Goal: Task Accomplishment & Management: Manage account settings

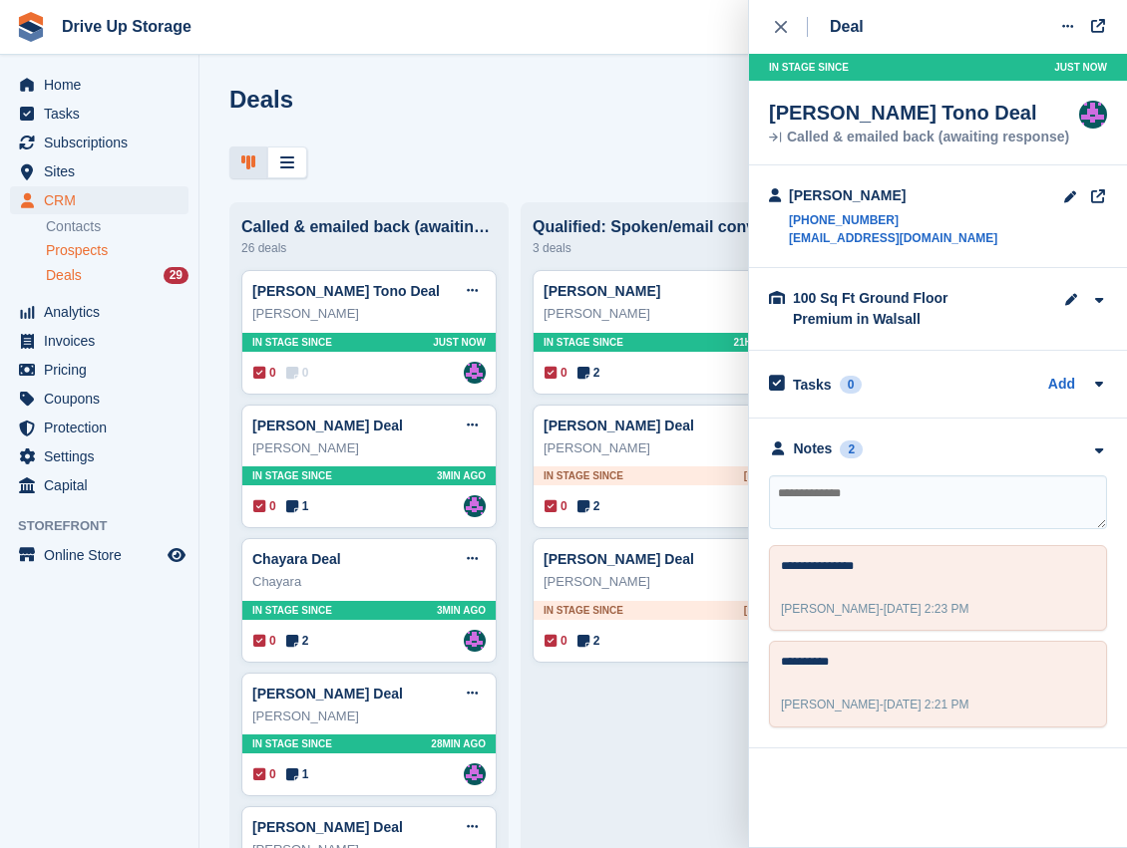
click at [80, 241] on span "Prospects" at bounding box center [77, 250] width 62 height 19
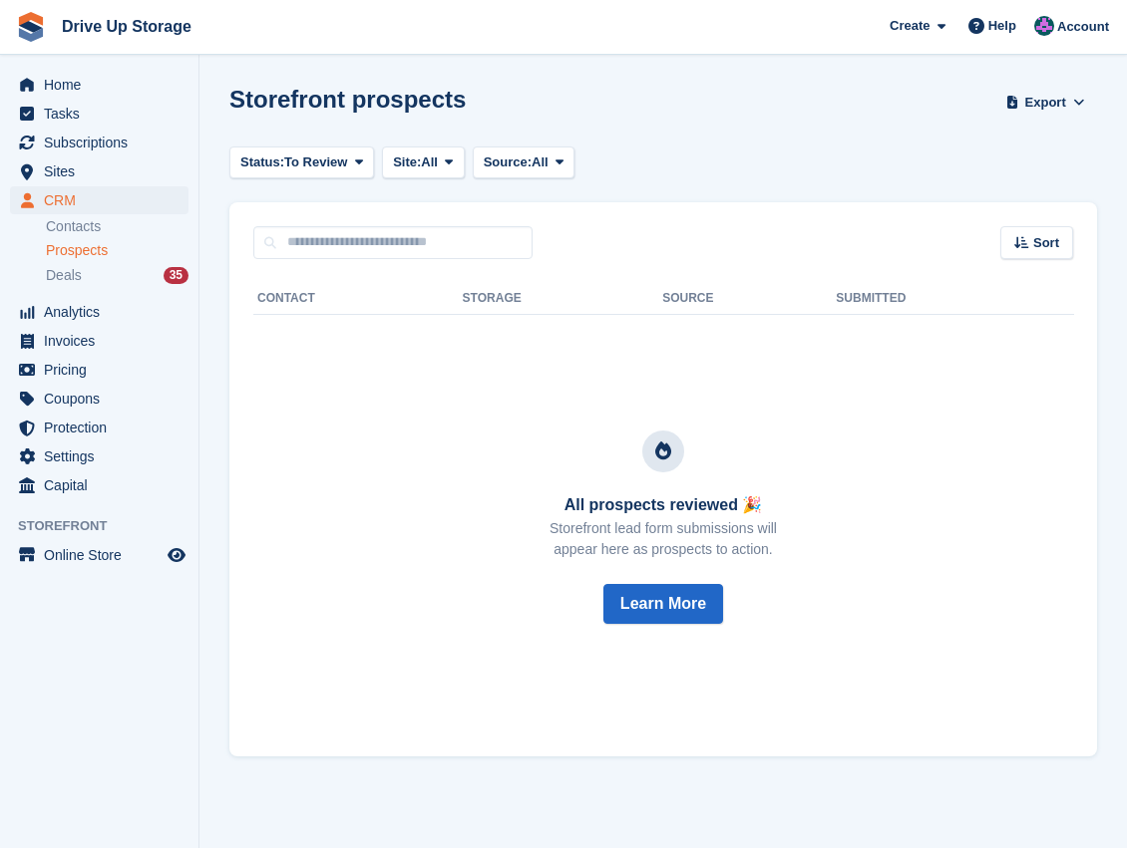
click at [105, 253] on span "Prospects" at bounding box center [77, 250] width 62 height 19
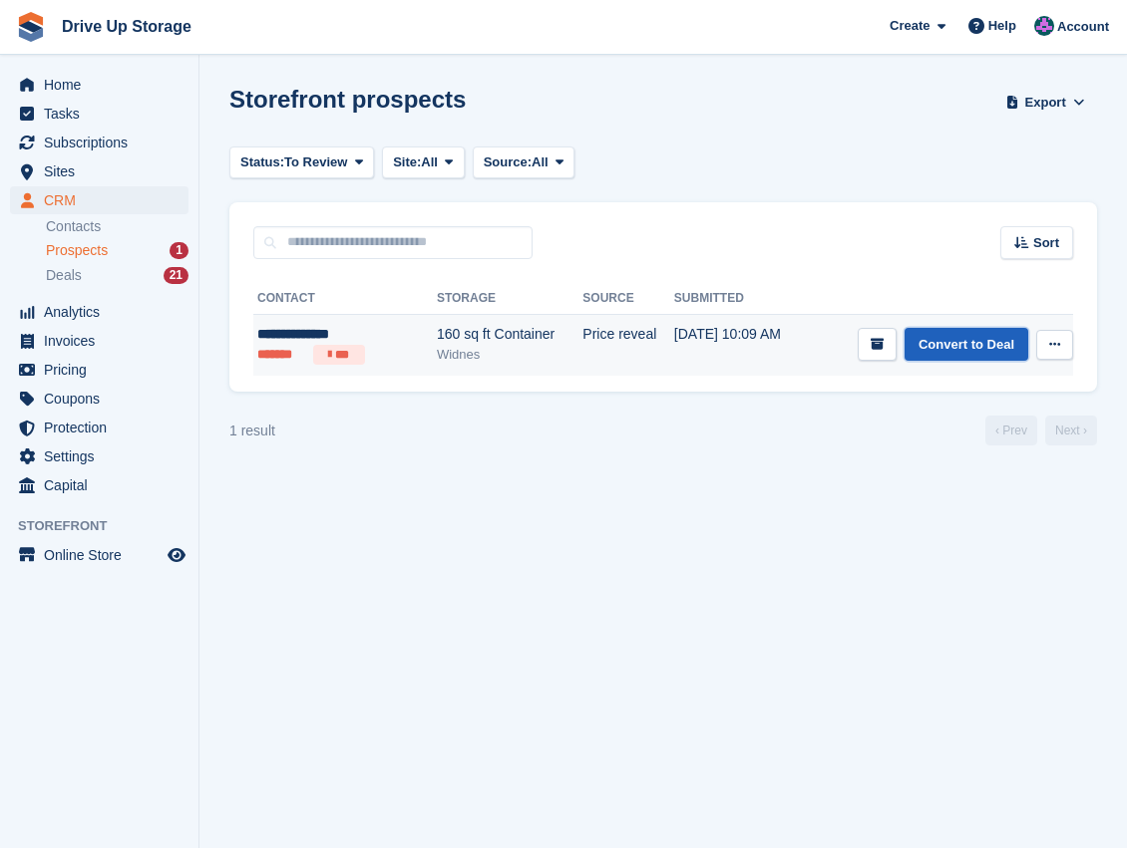
click at [989, 337] on link "Convert to Deal" at bounding box center [966, 344] width 124 height 33
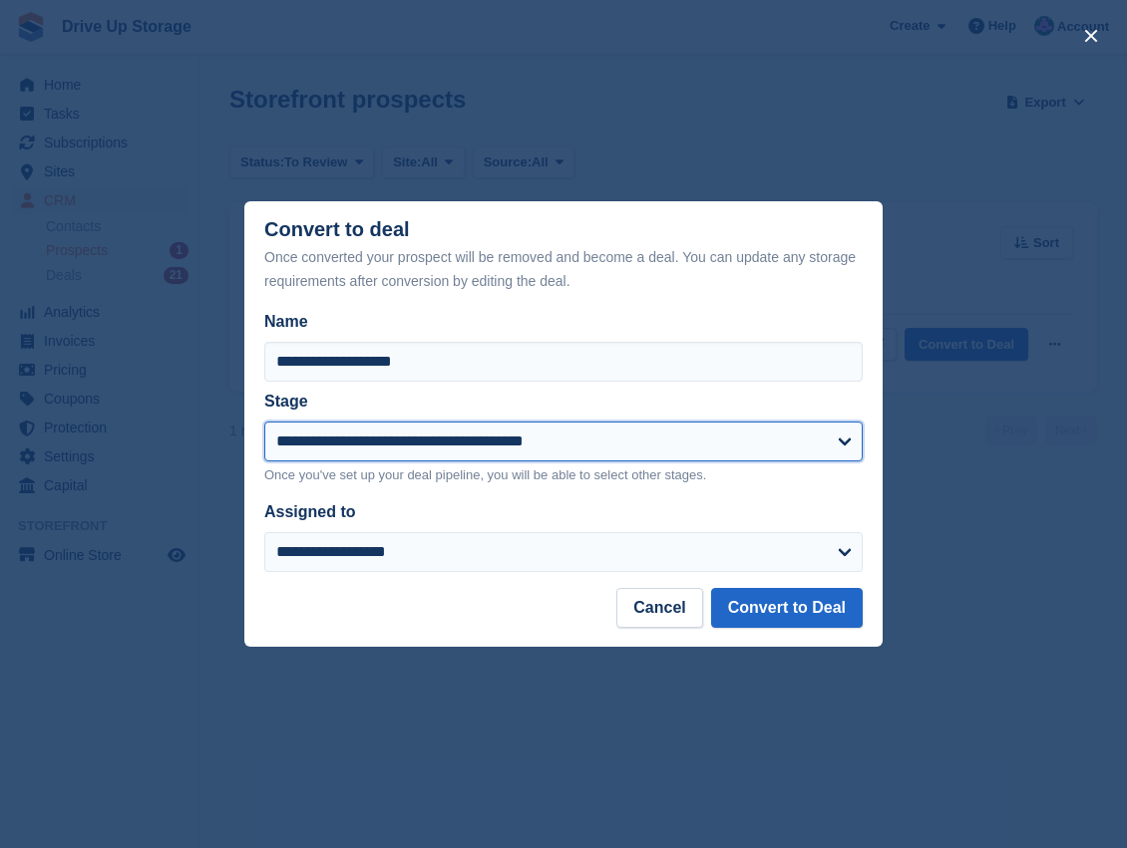
drag, startPoint x: 852, startPoint y: 451, endPoint x: 806, endPoint y: 457, distance: 47.2
click at [852, 451] on select "**********" at bounding box center [563, 442] width 598 height 40
select select "****"
click at [264, 423] on select "**********" at bounding box center [563, 442] width 598 height 40
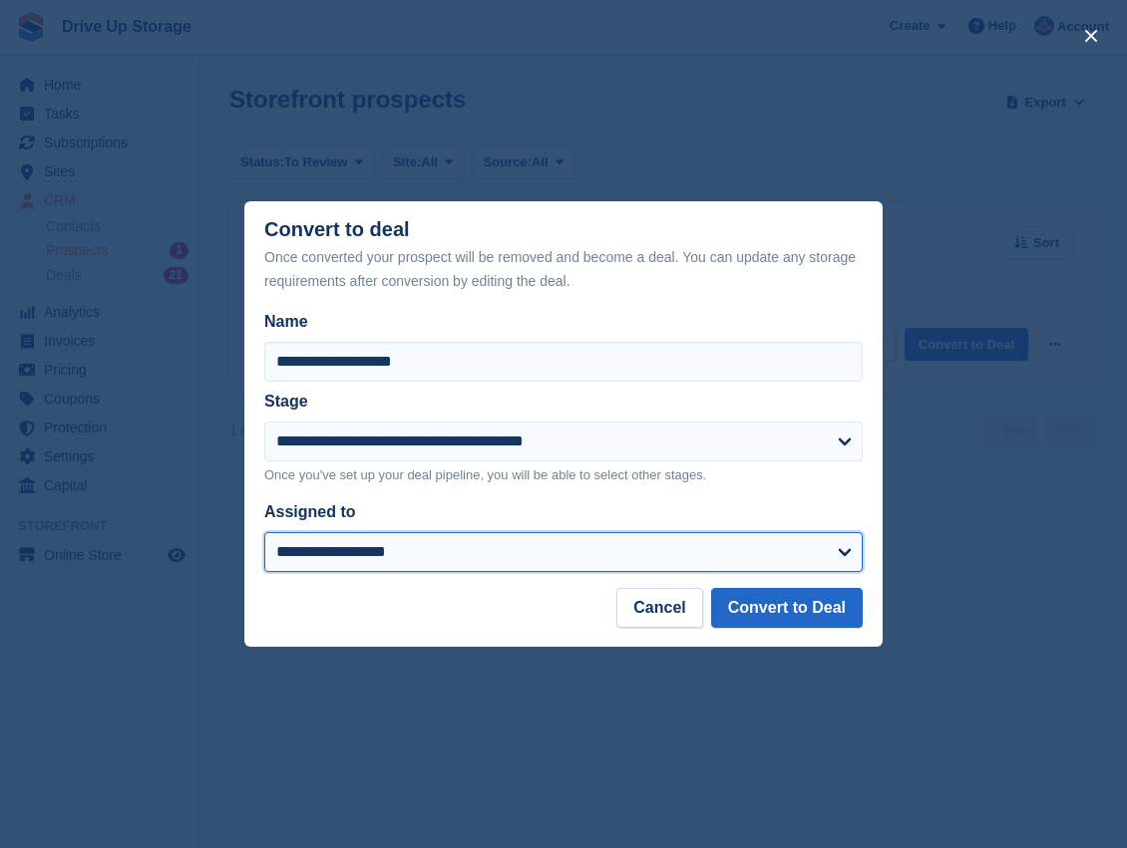
click at [803, 549] on select "**********" at bounding box center [563, 552] width 598 height 40
select select "****"
click at [264, 533] on select "**********" at bounding box center [563, 552] width 598 height 40
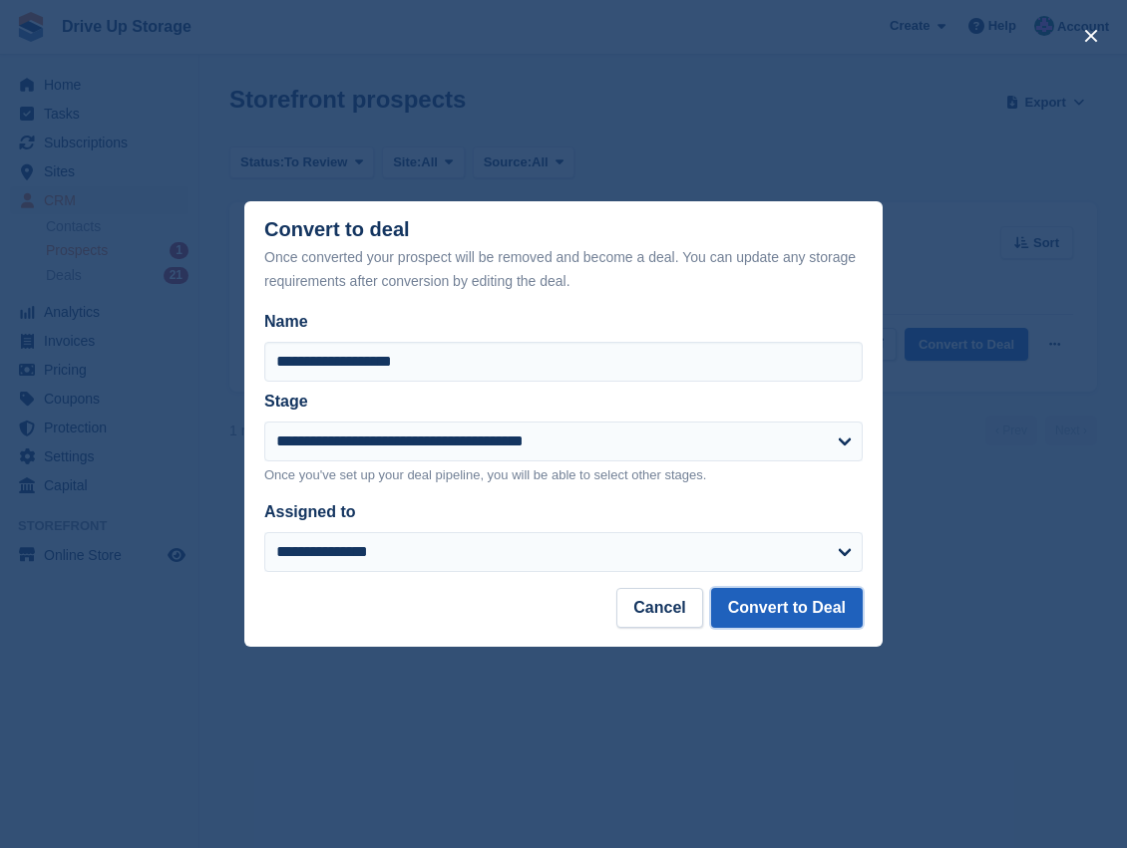
click at [812, 615] on button "Convert to Deal" at bounding box center [787, 608] width 152 height 40
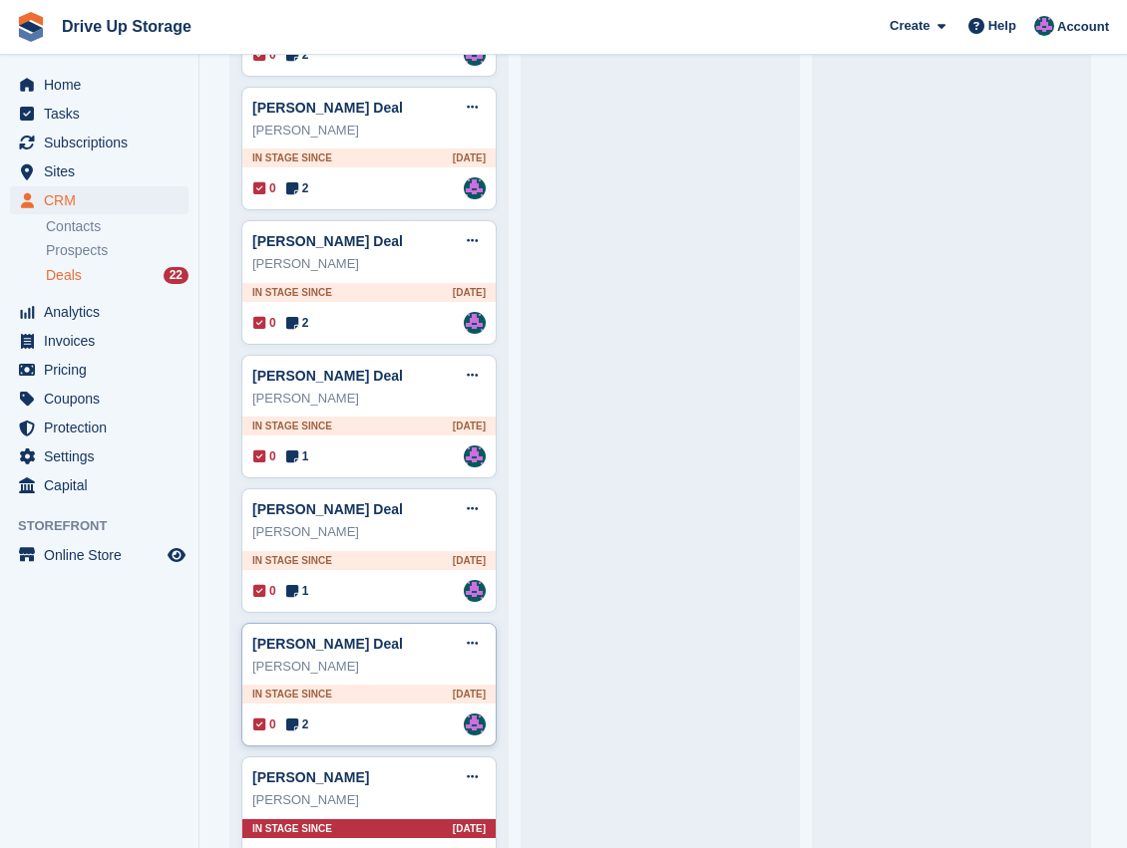
scroll to position [1966, 0]
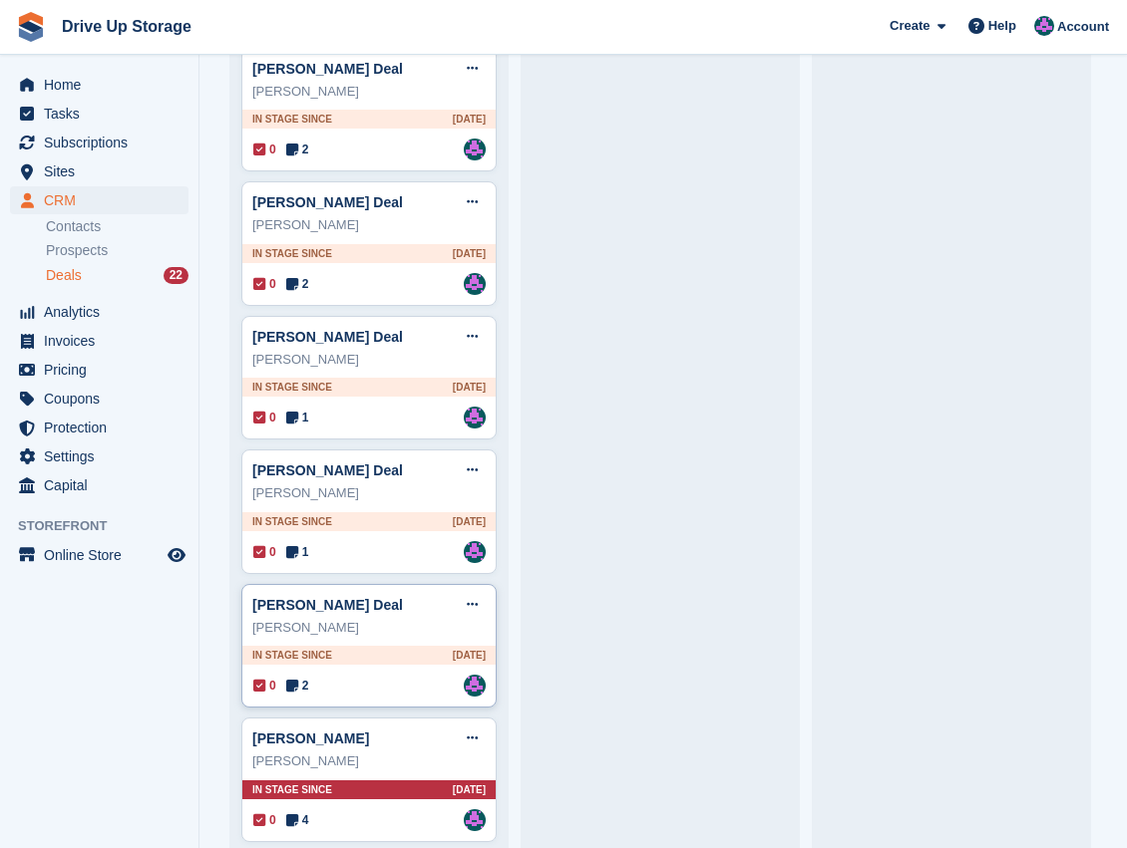
click at [403, 618] on div "[PERSON_NAME]" at bounding box center [368, 628] width 233 height 20
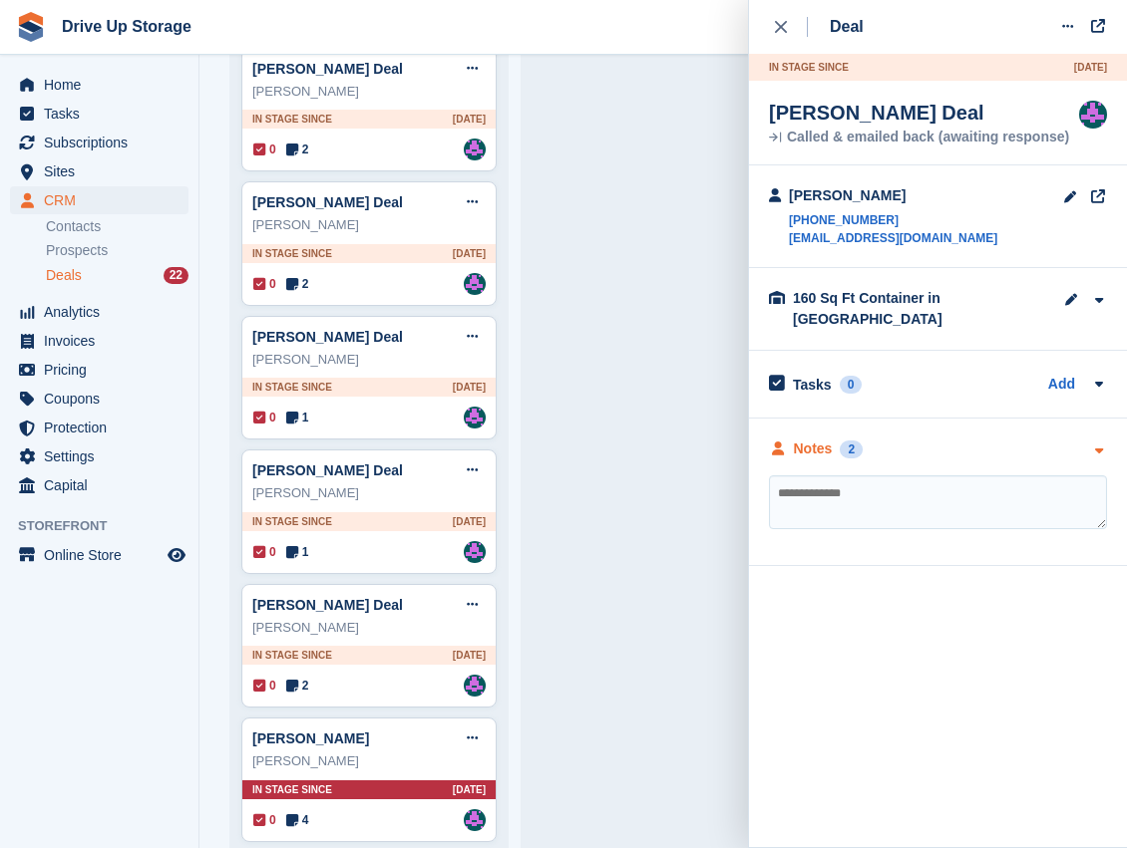
click at [1087, 439] on div "Notes 2" at bounding box center [938, 449] width 338 height 21
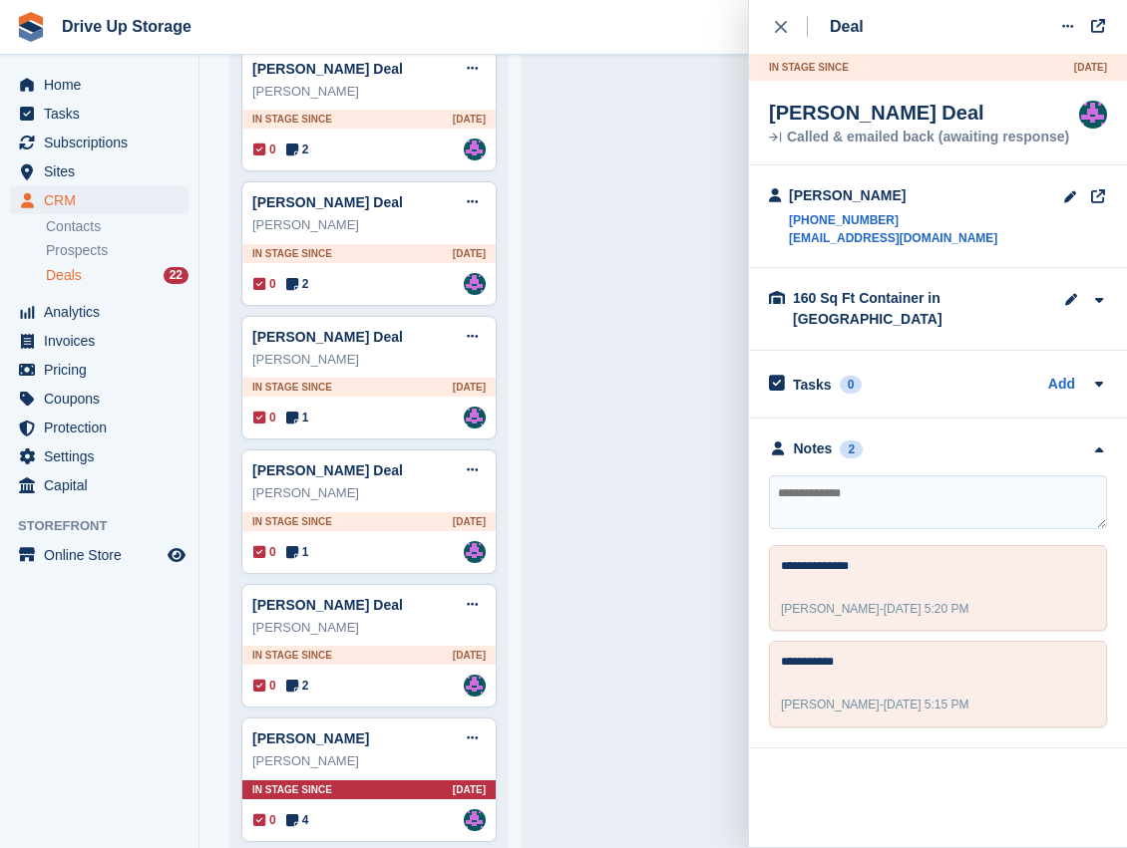
click at [911, 476] on textarea at bounding box center [938, 503] width 338 height 54
type textarea "**********"
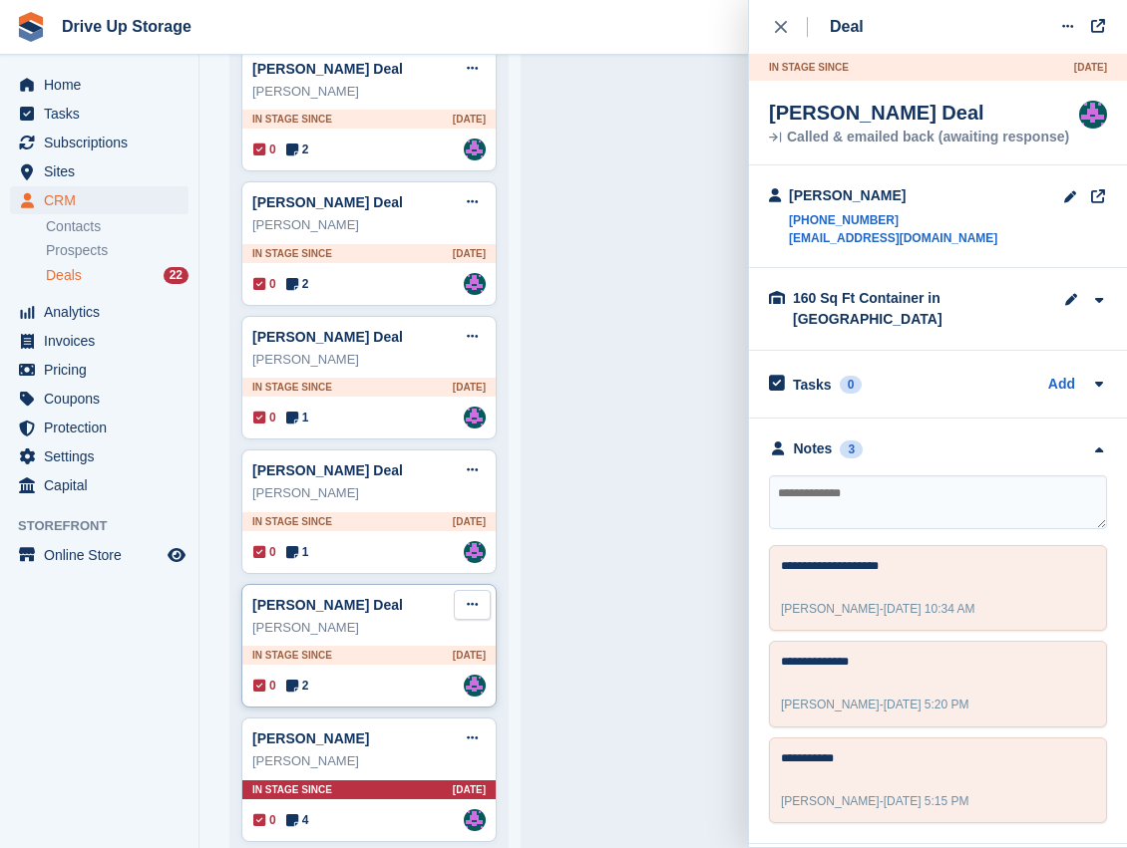
click at [478, 597] on button at bounding box center [472, 605] width 37 height 30
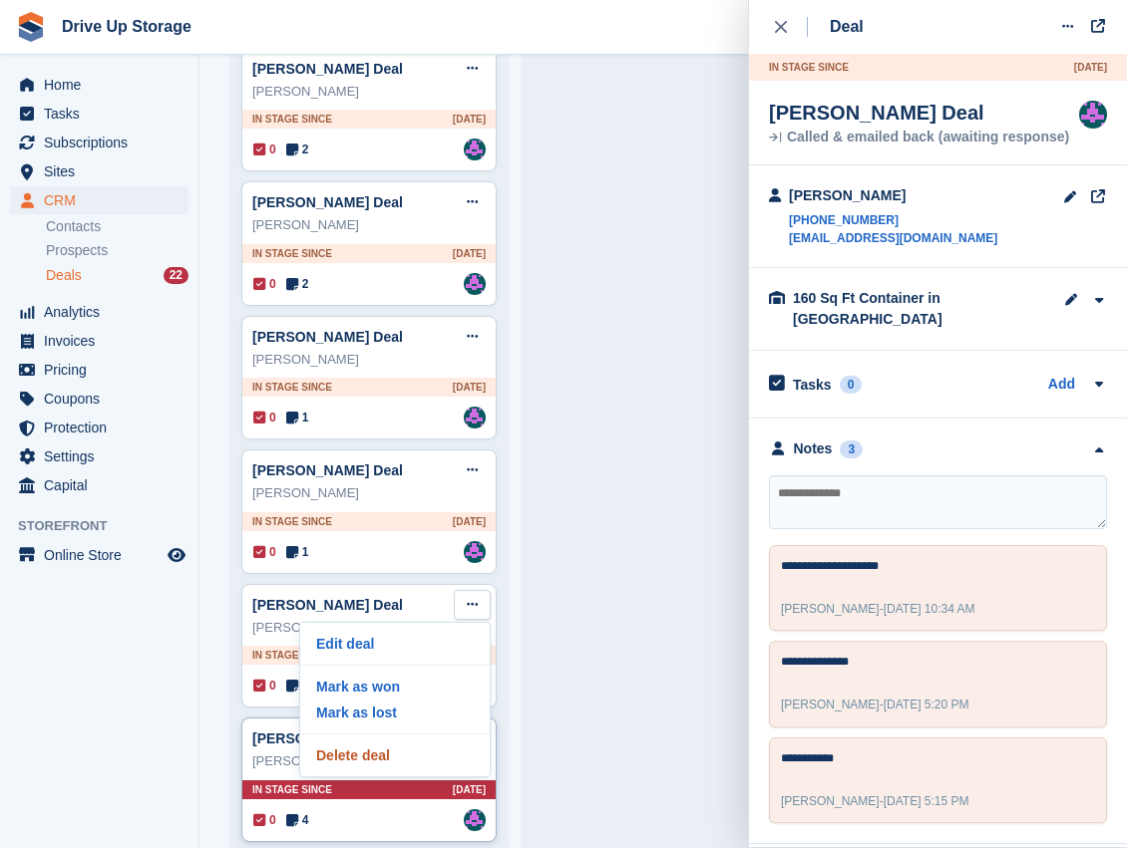
click at [387, 744] on p "Delete deal" at bounding box center [394, 756] width 173 height 26
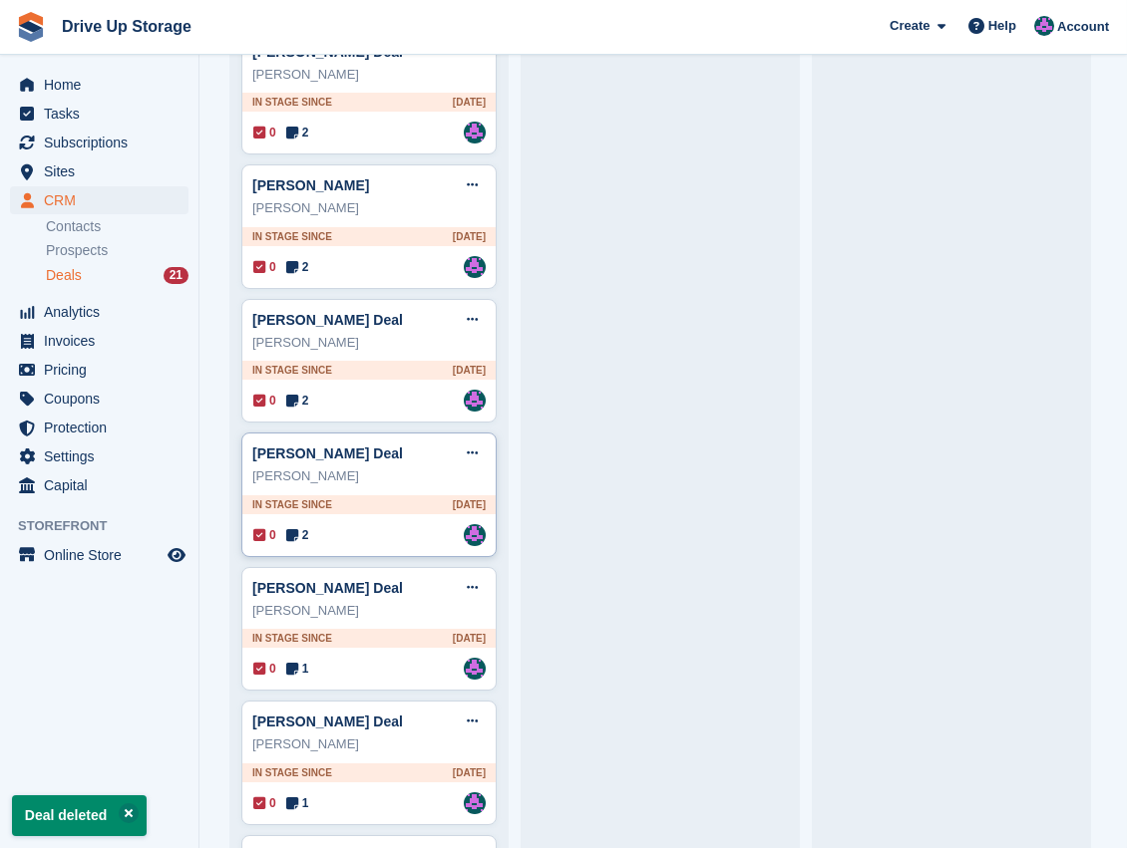
scroll to position [1832, 0]
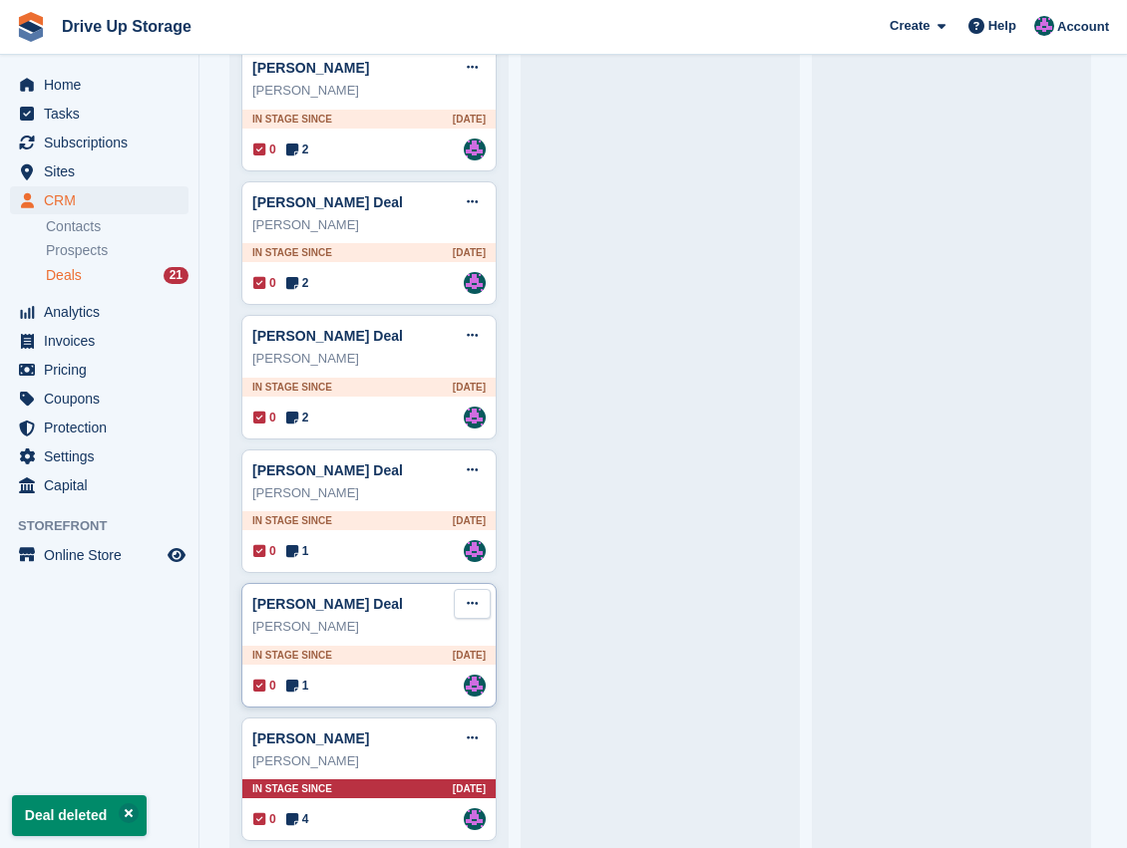
click at [472, 597] on icon at bounding box center [472, 603] width 11 height 13
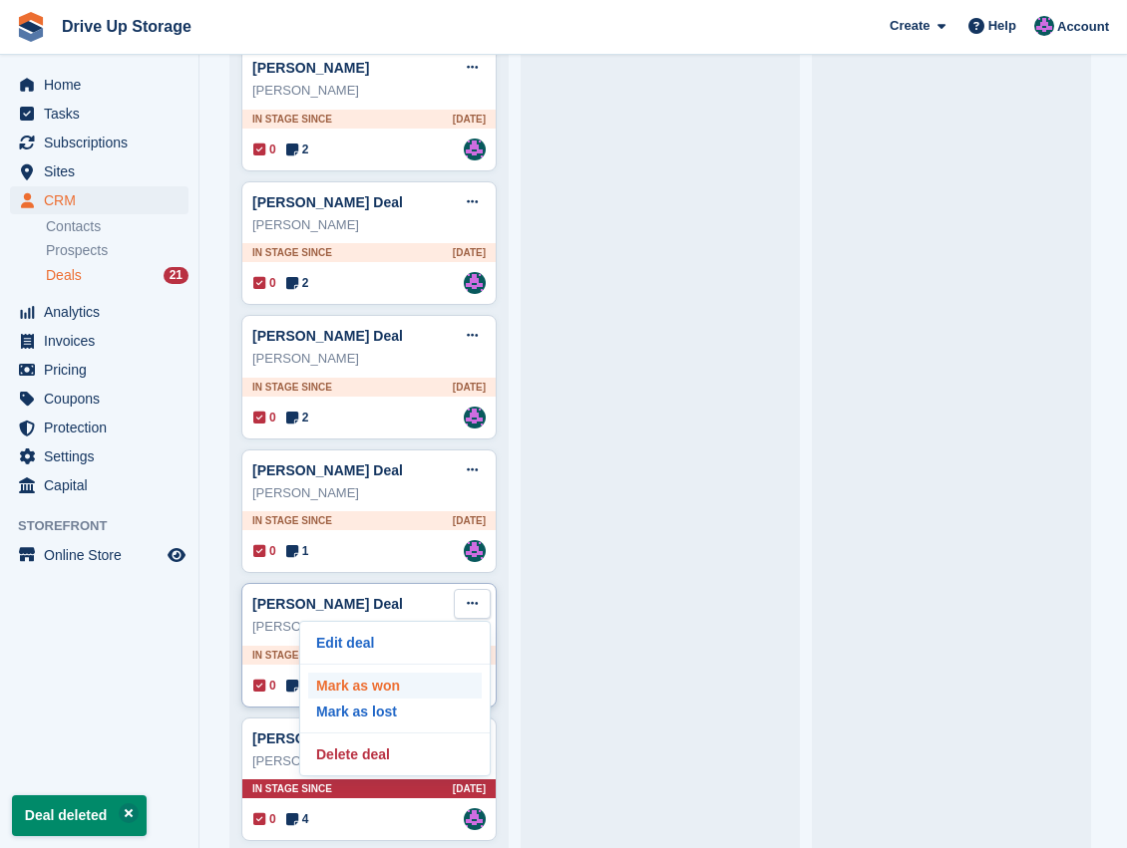
click at [399, 673] on p "Mark as won" at bounding box center [394, 686] width 173 height 26
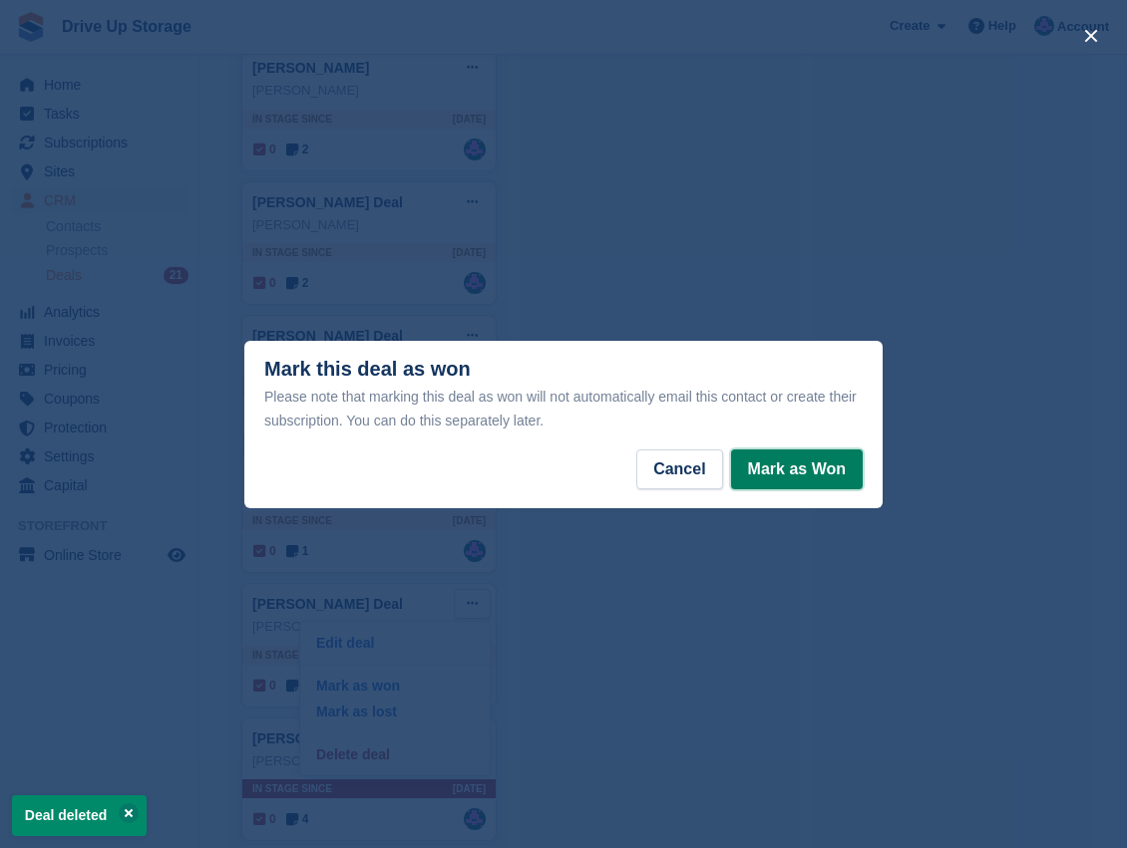
click at [802, 465] on button "Mark as Won" at bounding box center [797, 470] width 132 height 40
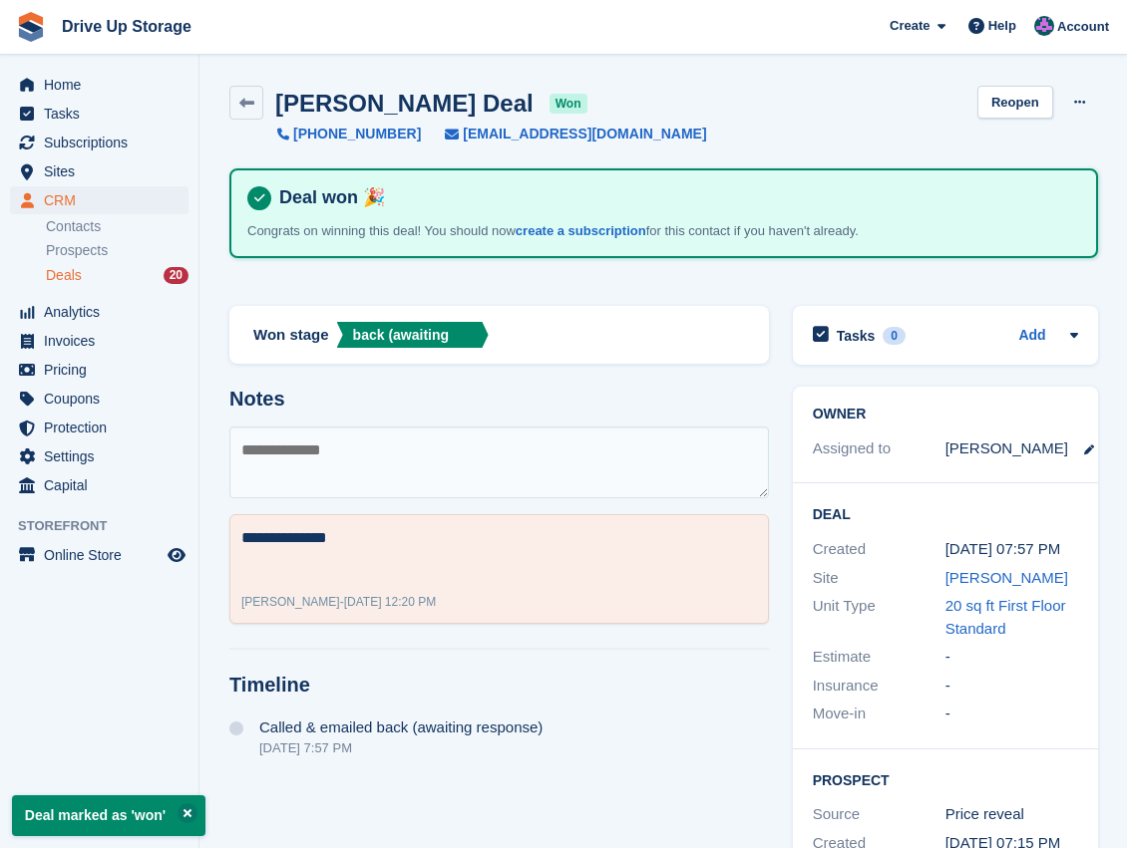
click at [442, 461] on textarea at bounding box center [498, 463] width 539 height 72
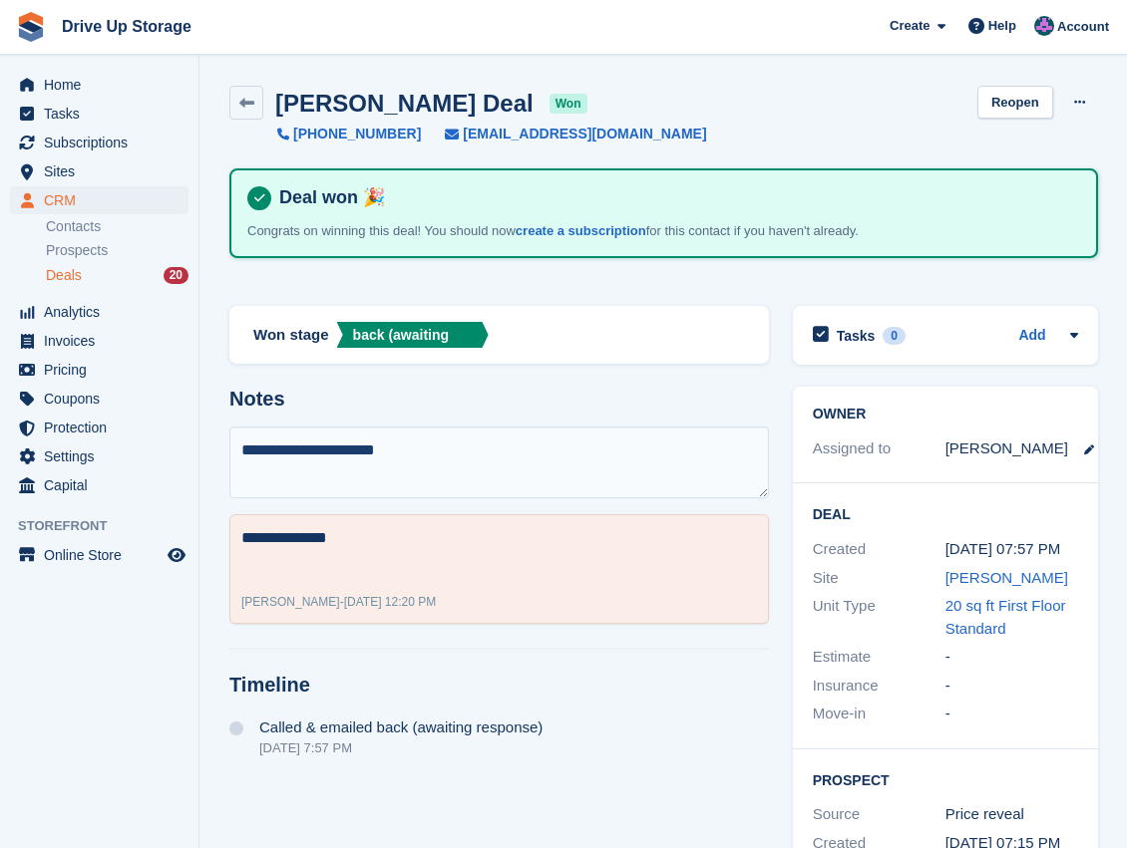
type textarea "**********"
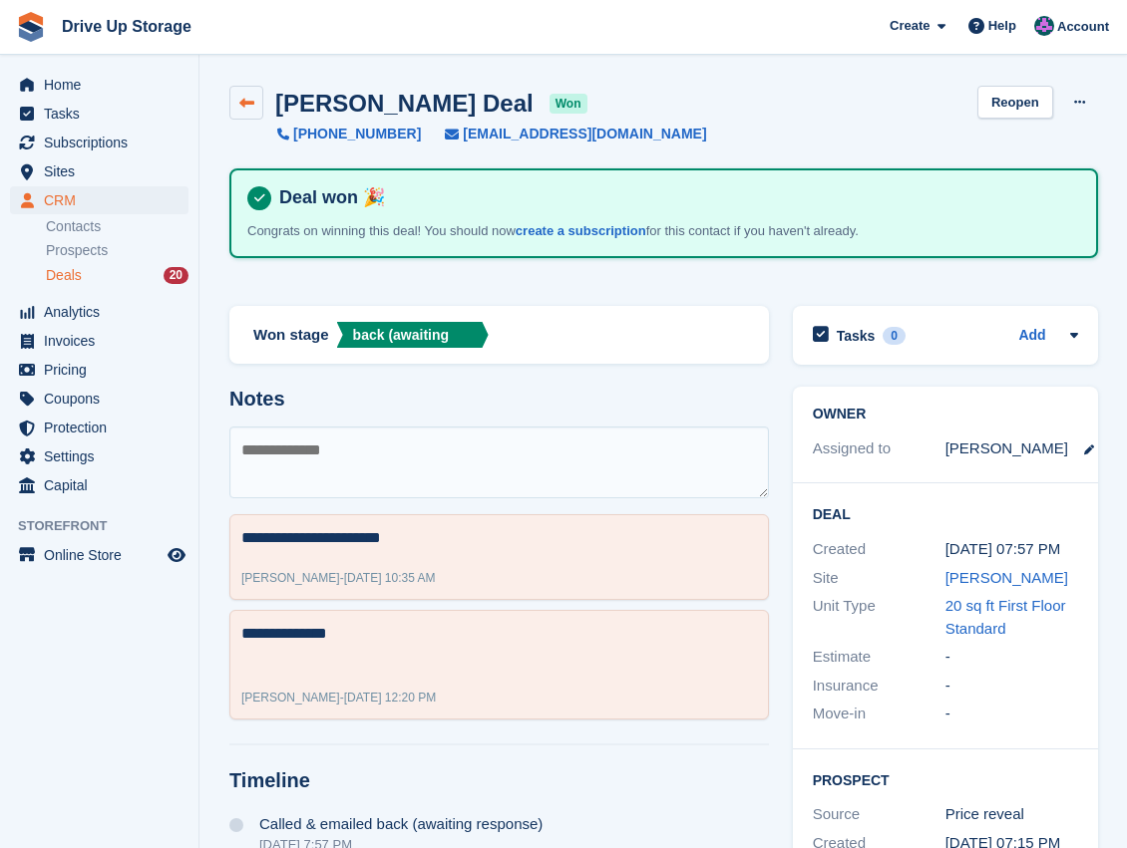
click at [245, 110] on link at bounding box center [246, 103] width 34 height 34
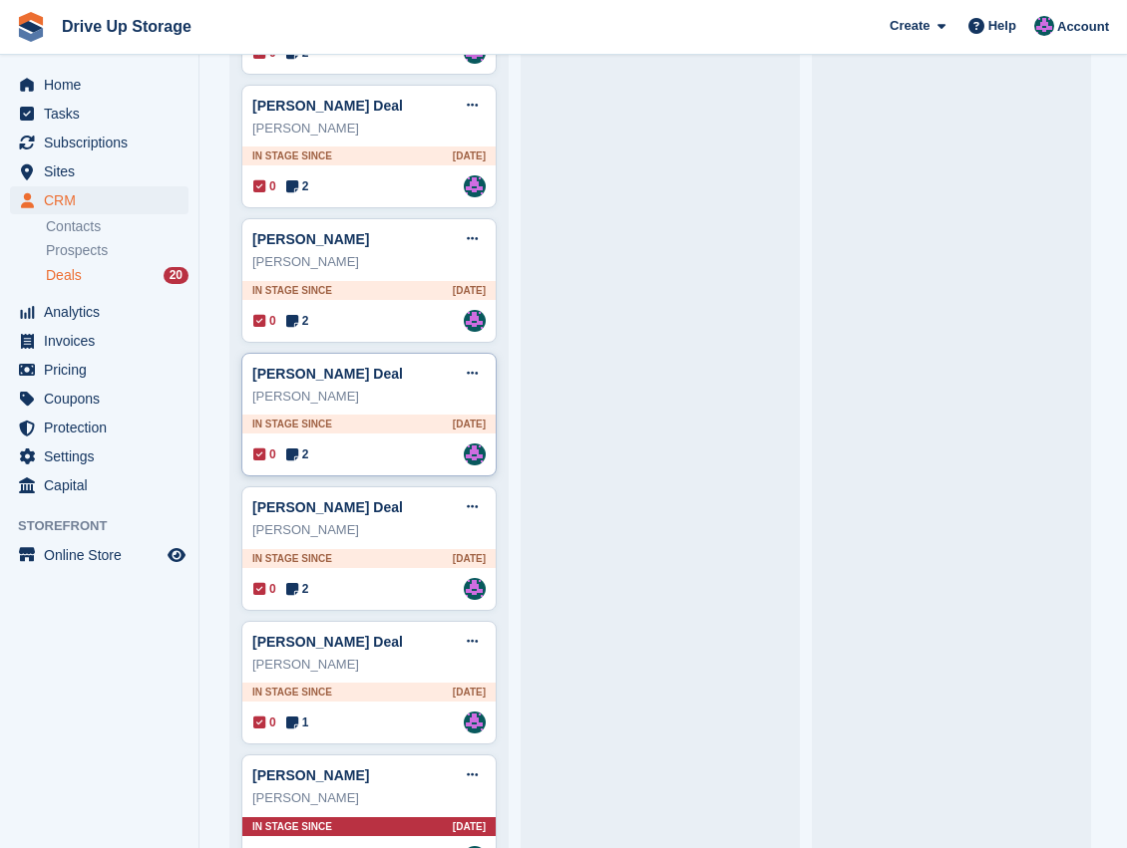
scroll to position [1700, 0]
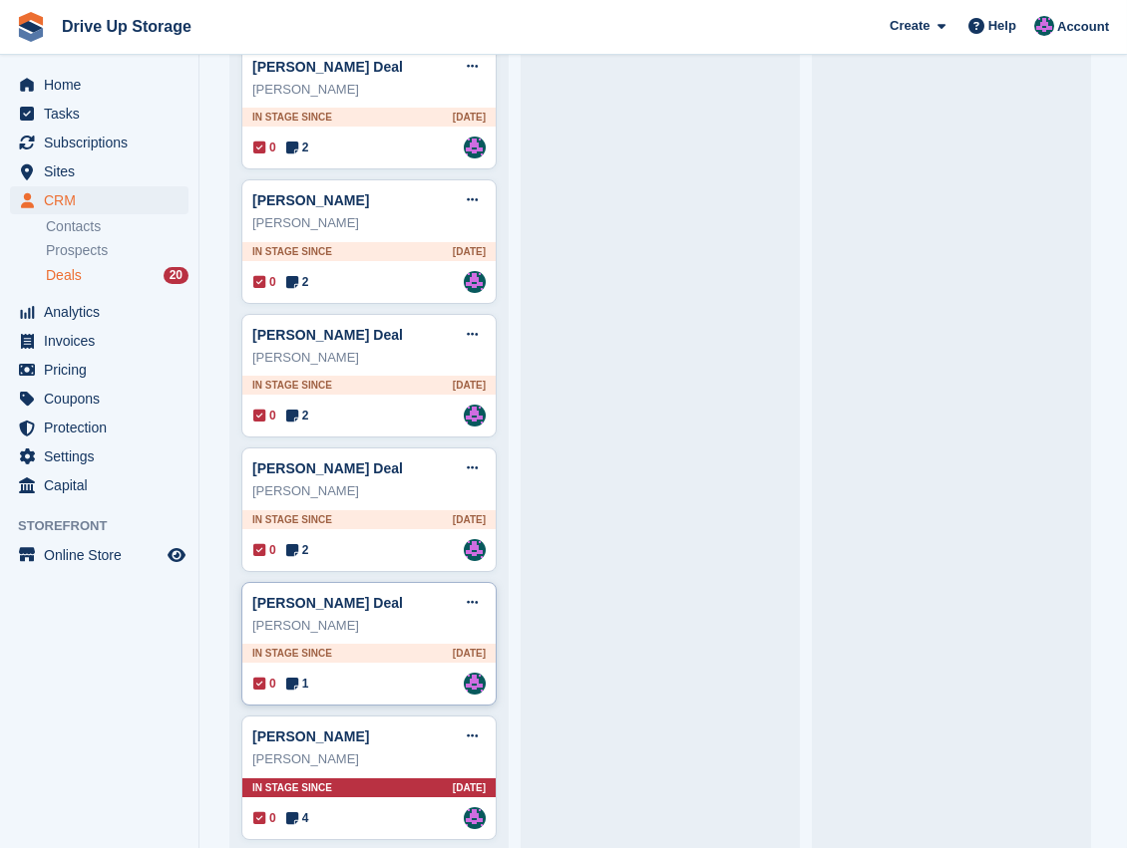
click at [408, 673] on div "0 1 Assigned to Andy" at bounding box center [369, 684] width 232 height 22
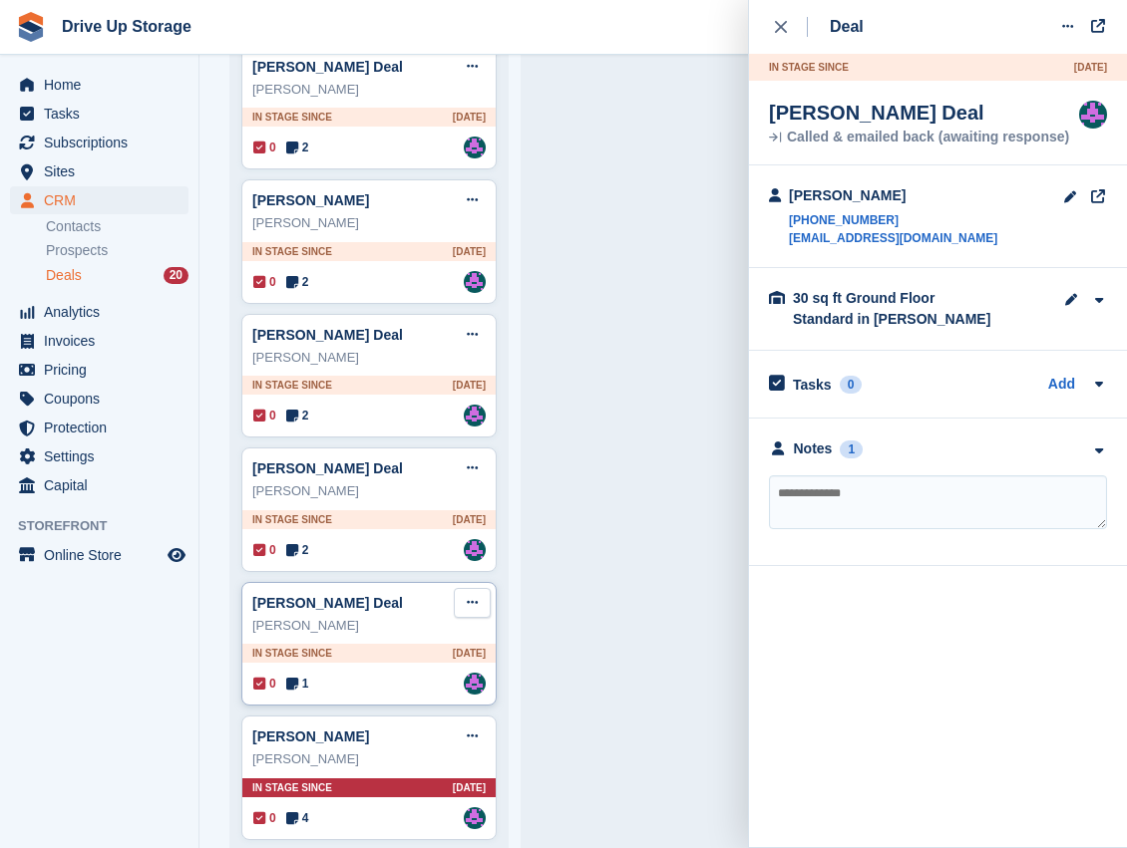
click at [472, 588] on button at bounding box center [472, 603] width 37 height 30
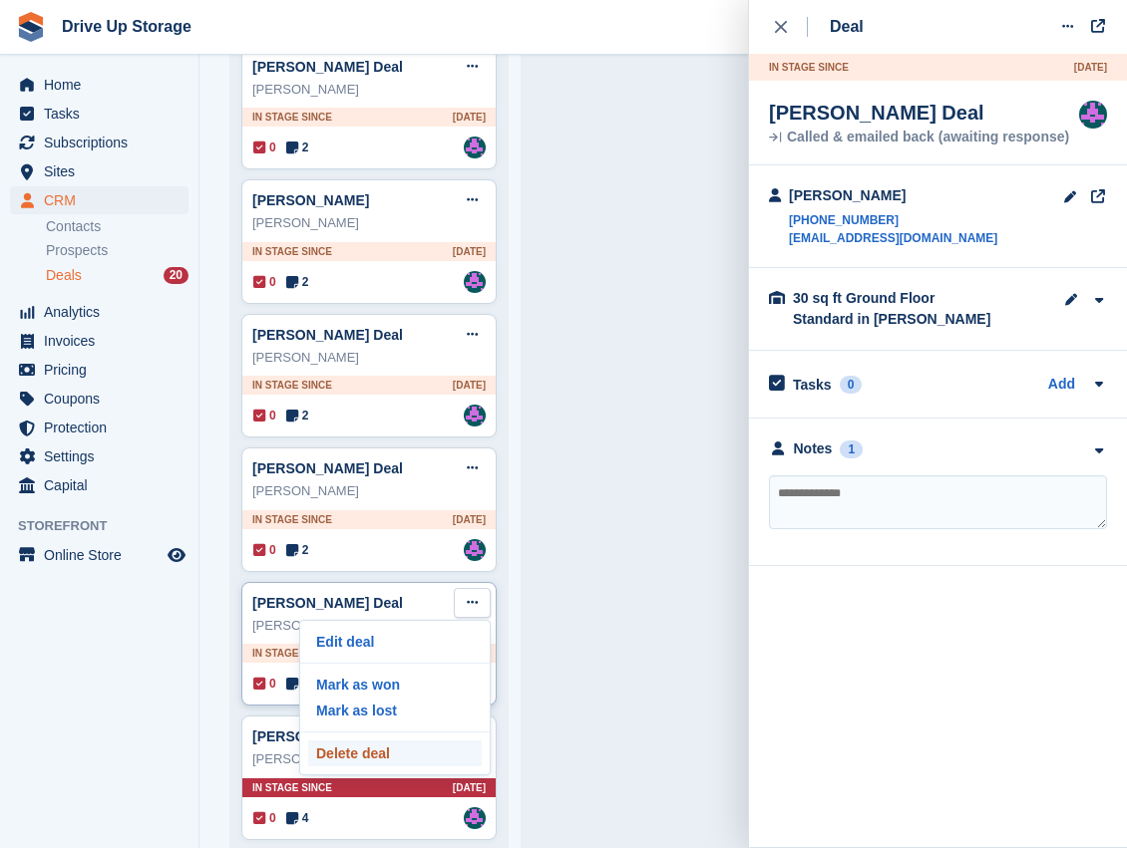
click at [384, 741] on p "Delete deal" at bounding box center [394, 754] width 173 height 26
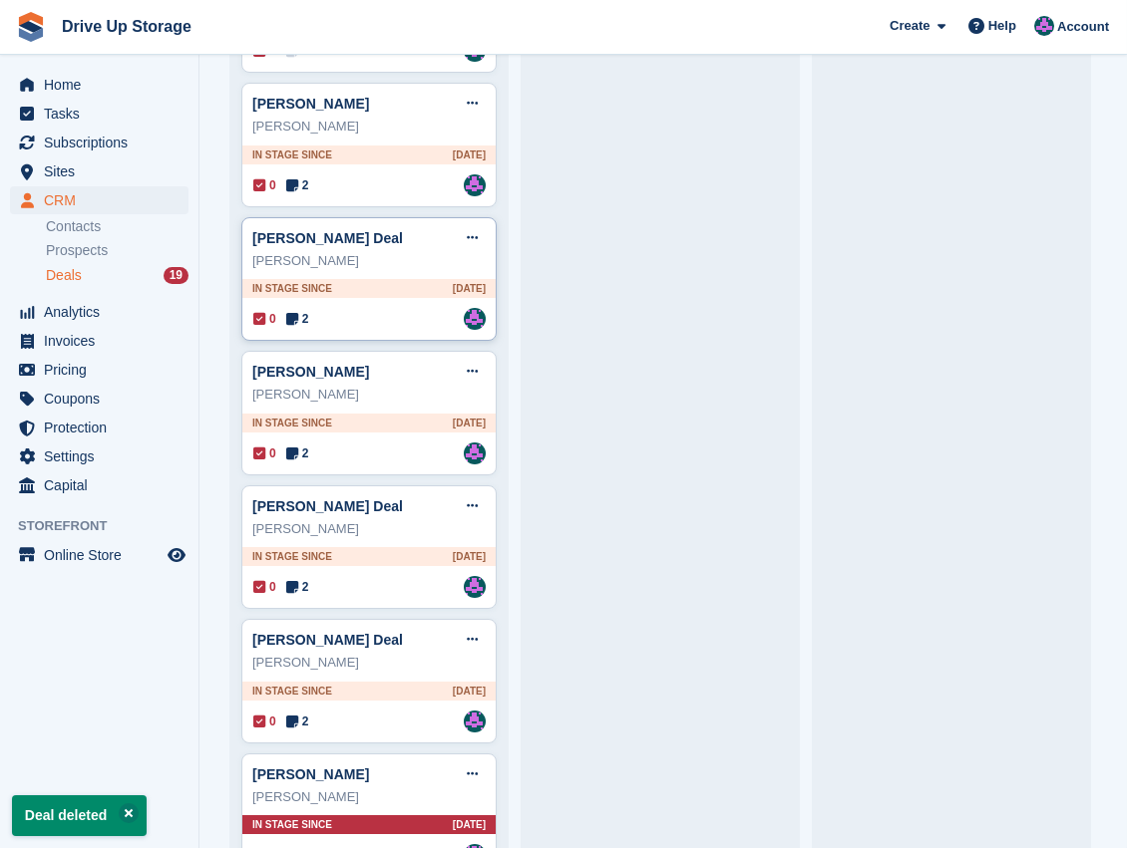
scroll to position [1567, 0]
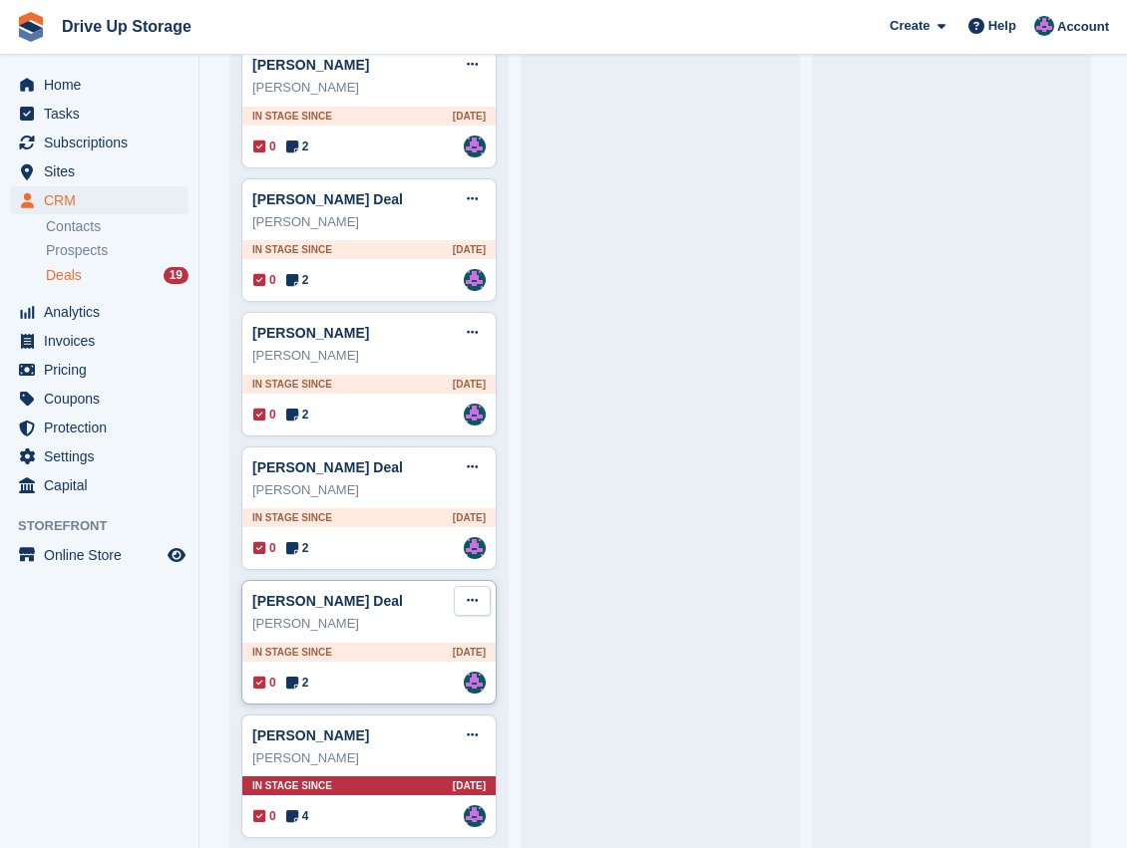
click at [471, 594] on icon at bounding box center [472, 600] width 11 height 13
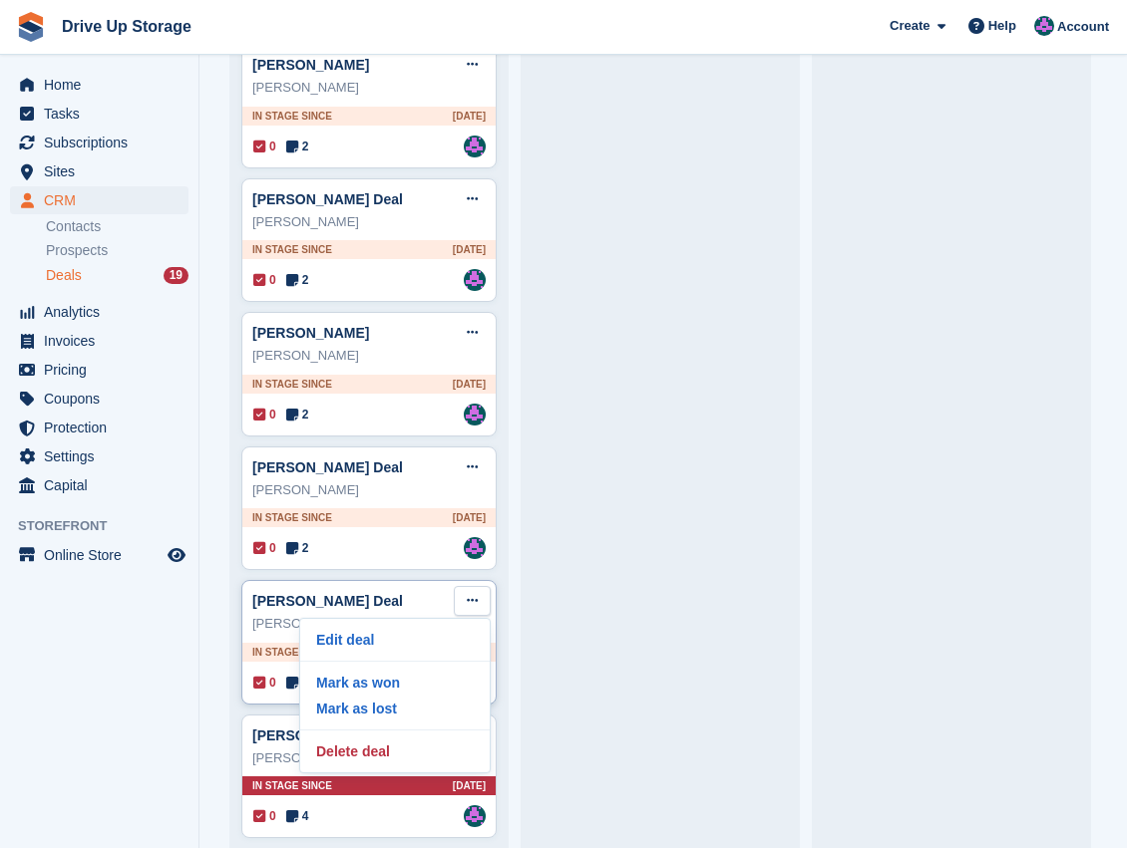
click at [415, 593] on div "Kamla Bansal Deal Edit deal Mark as won Mark as lost Delete deal" at bounding box center [368, 601] width 233 height 30
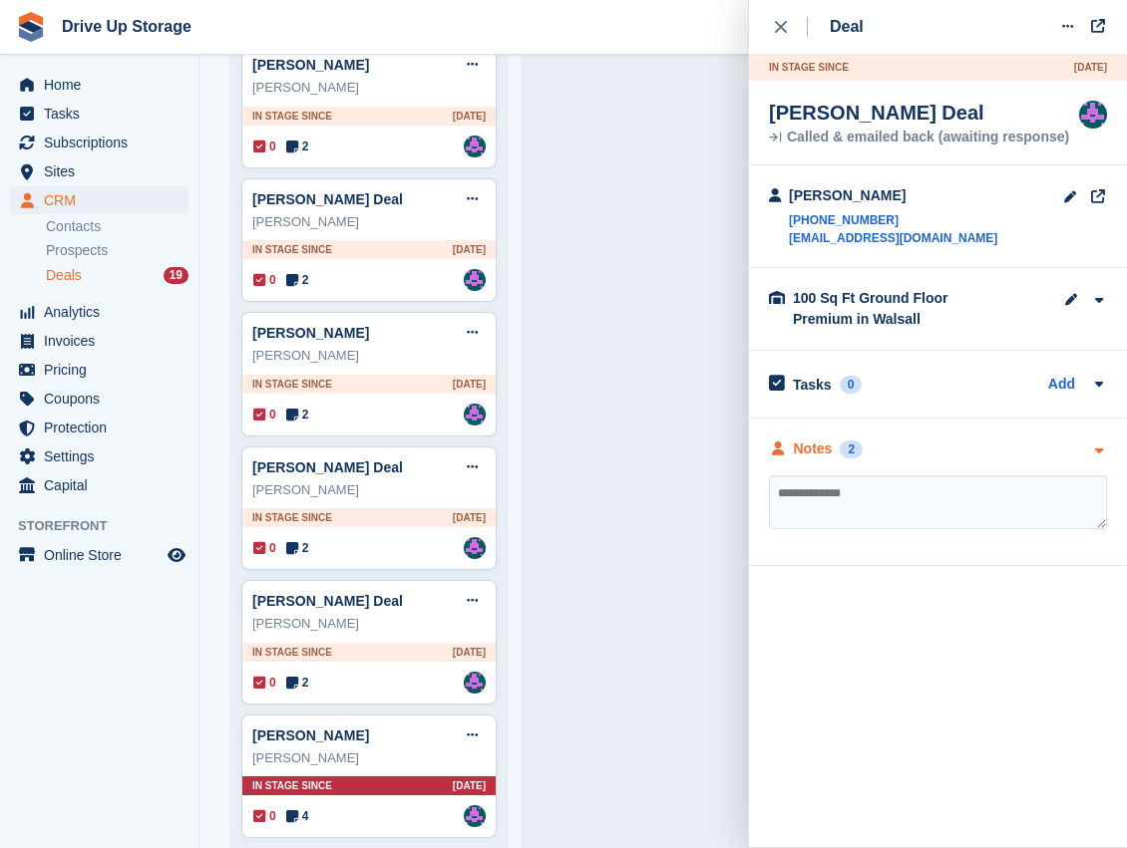
click at [1090, 449] on icon "button" at bounding box center [1098, 451] width 17 height 13
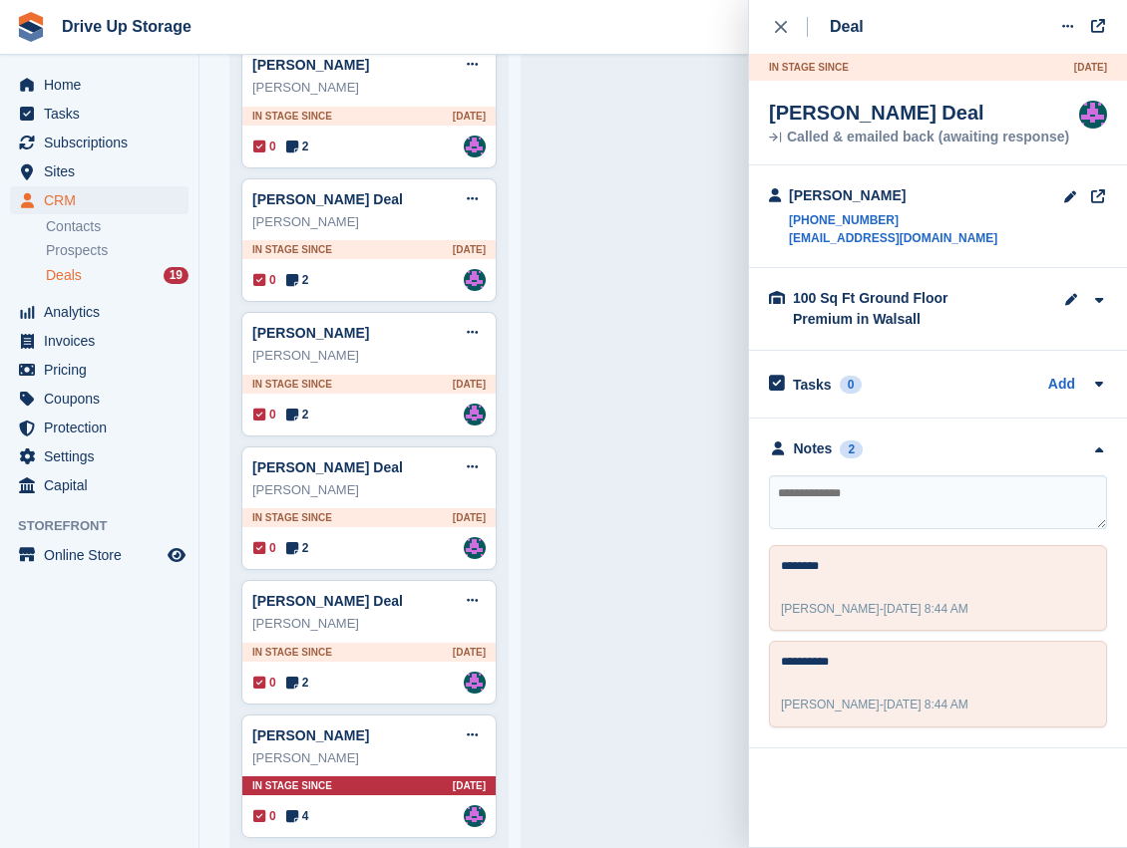
click at [867, 506] on textarea at bounding box center [938, 503] width 338 height 54
type textarea "**********"
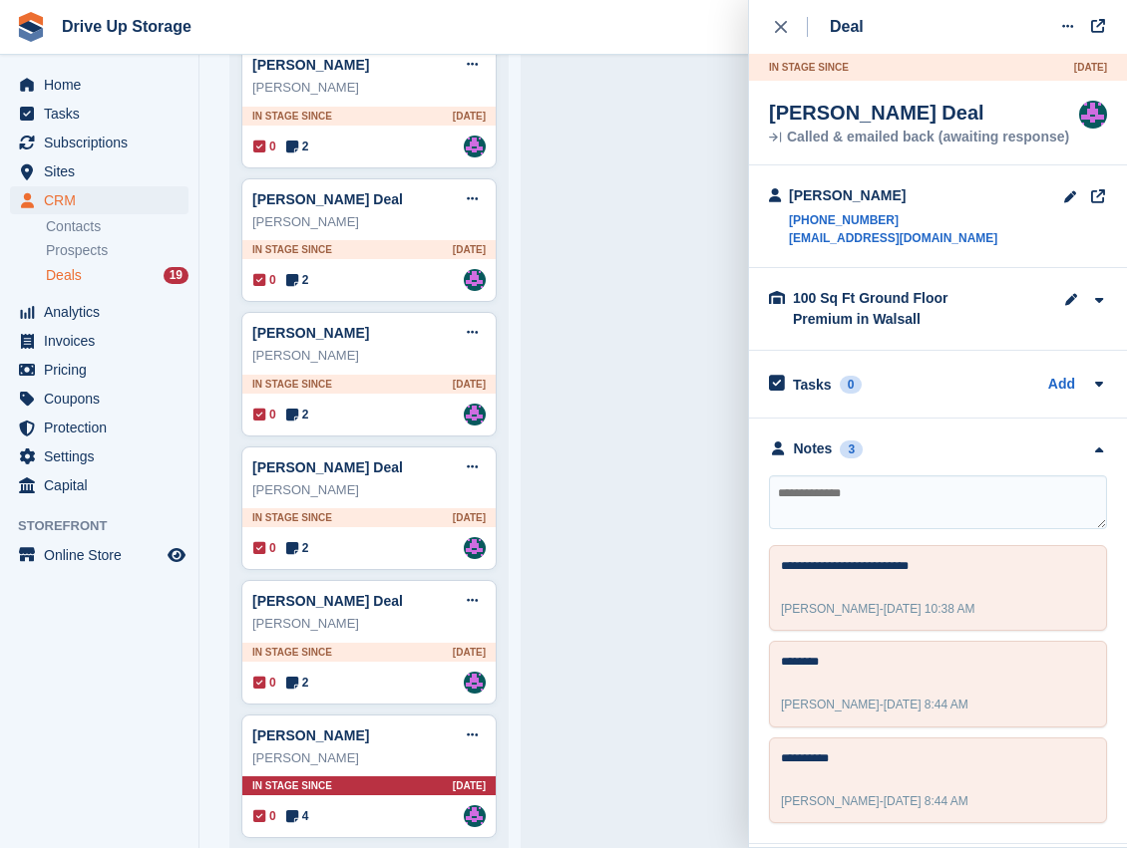
drag, startPoint x: 790, startPoint y: 27, endPoint x: 691, endPoint y: 58, distance: 103.4
click at [790, 27] on div "close" at bounding box center [791, 27] width 33 height 20
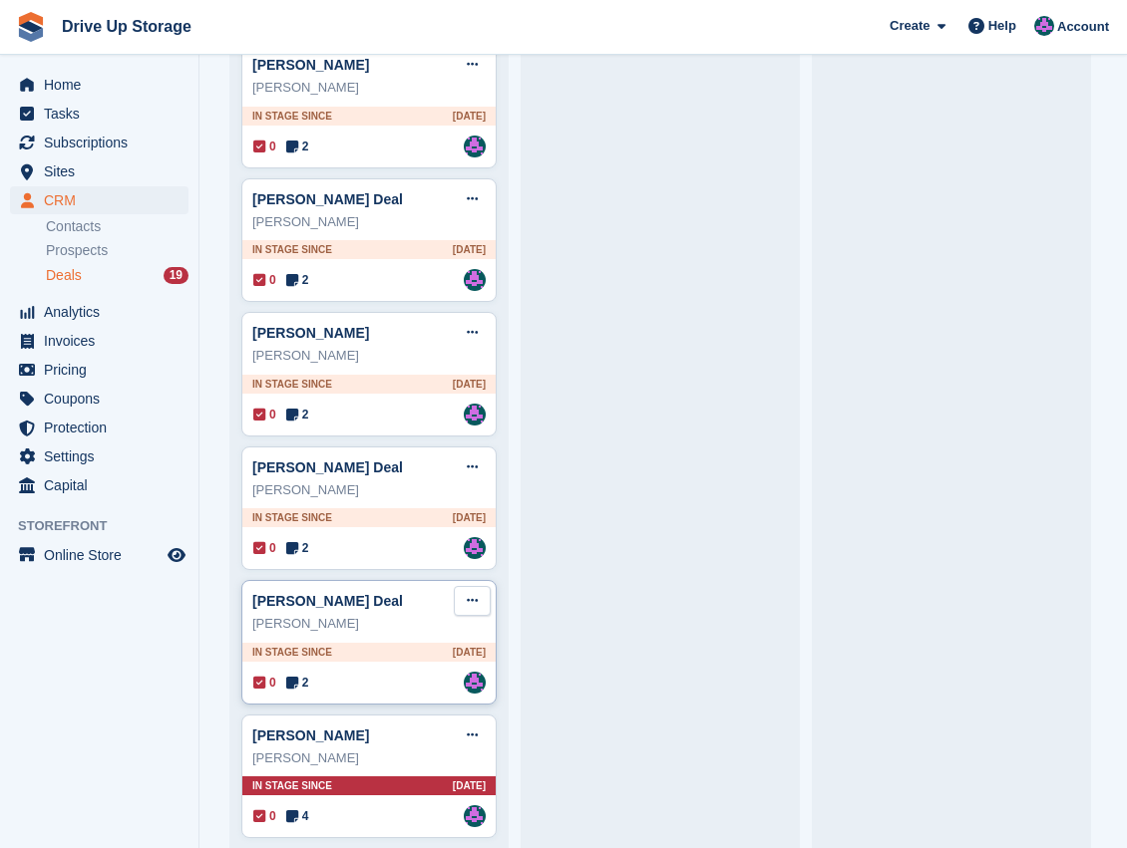
click at [470, 594] on icon at bounding box center [472, 600] width 11 height 13
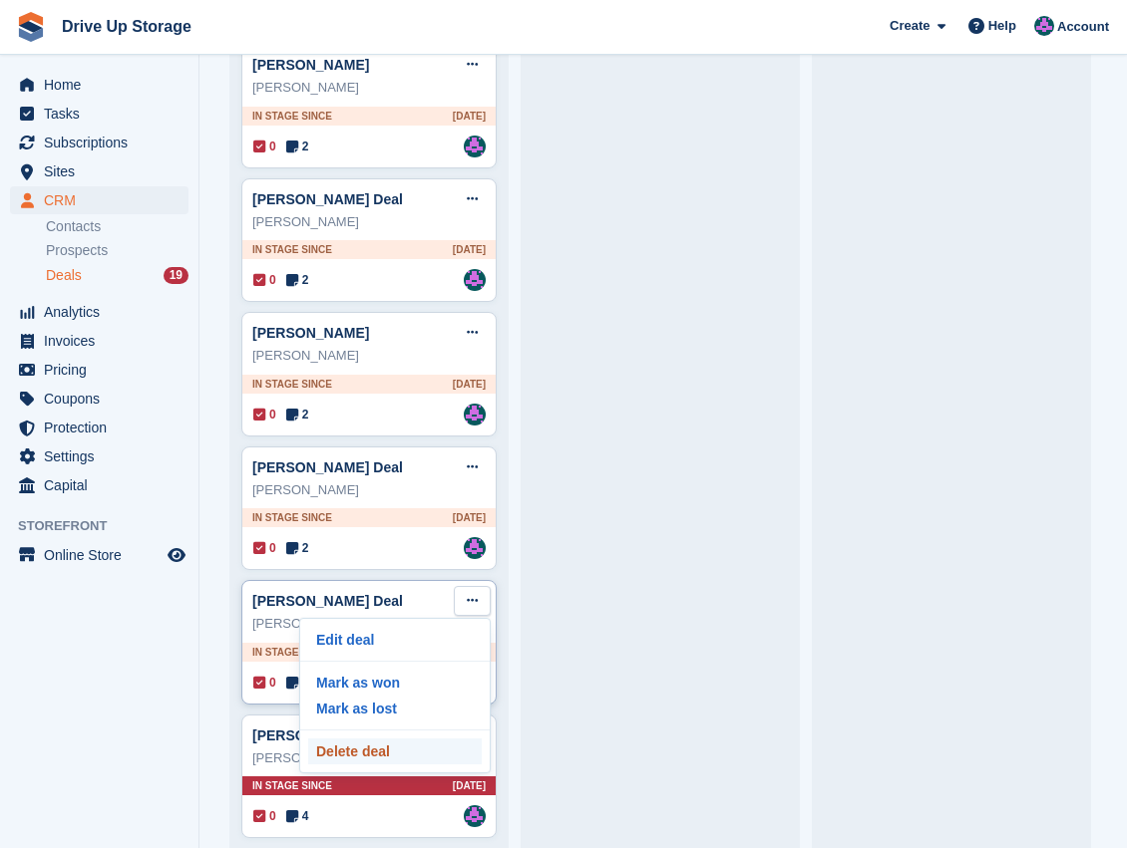
click at [379, 748] on p "Delete deal" at bounding box center [394, 752] width 173 height 26
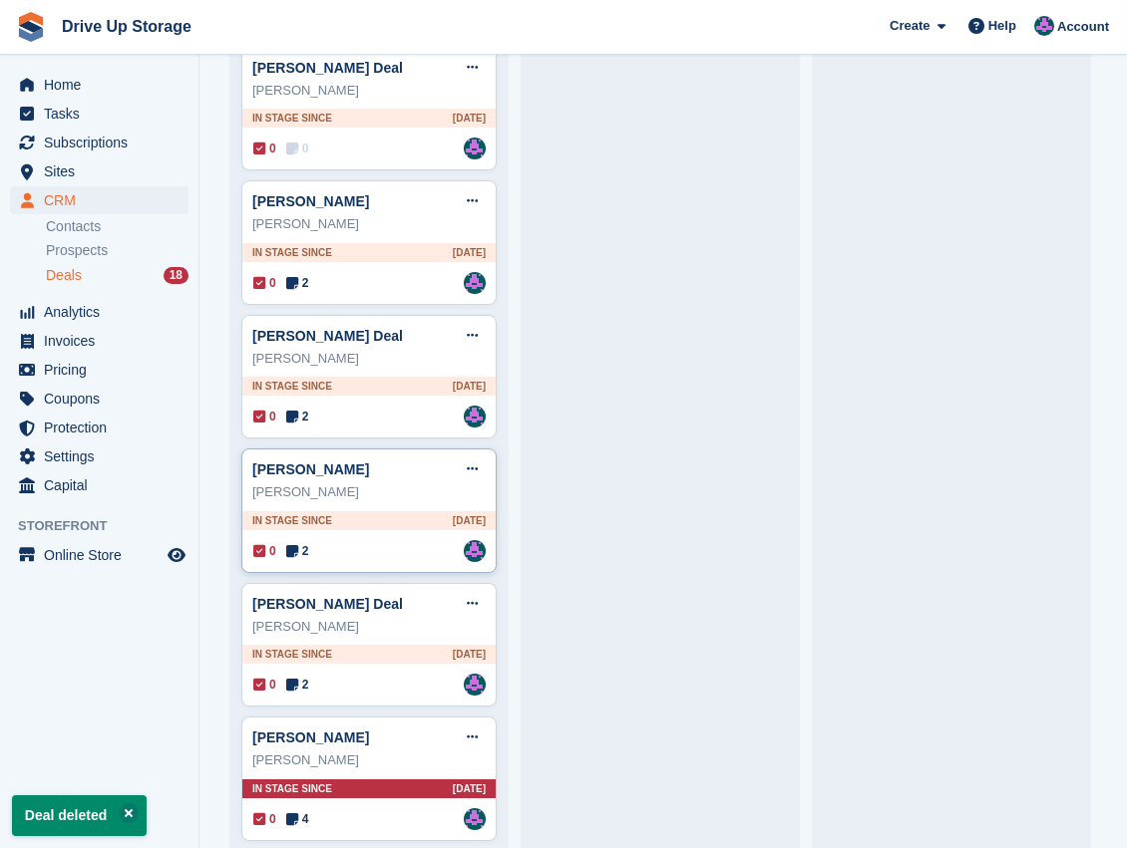
scroll to position [1435, 0]
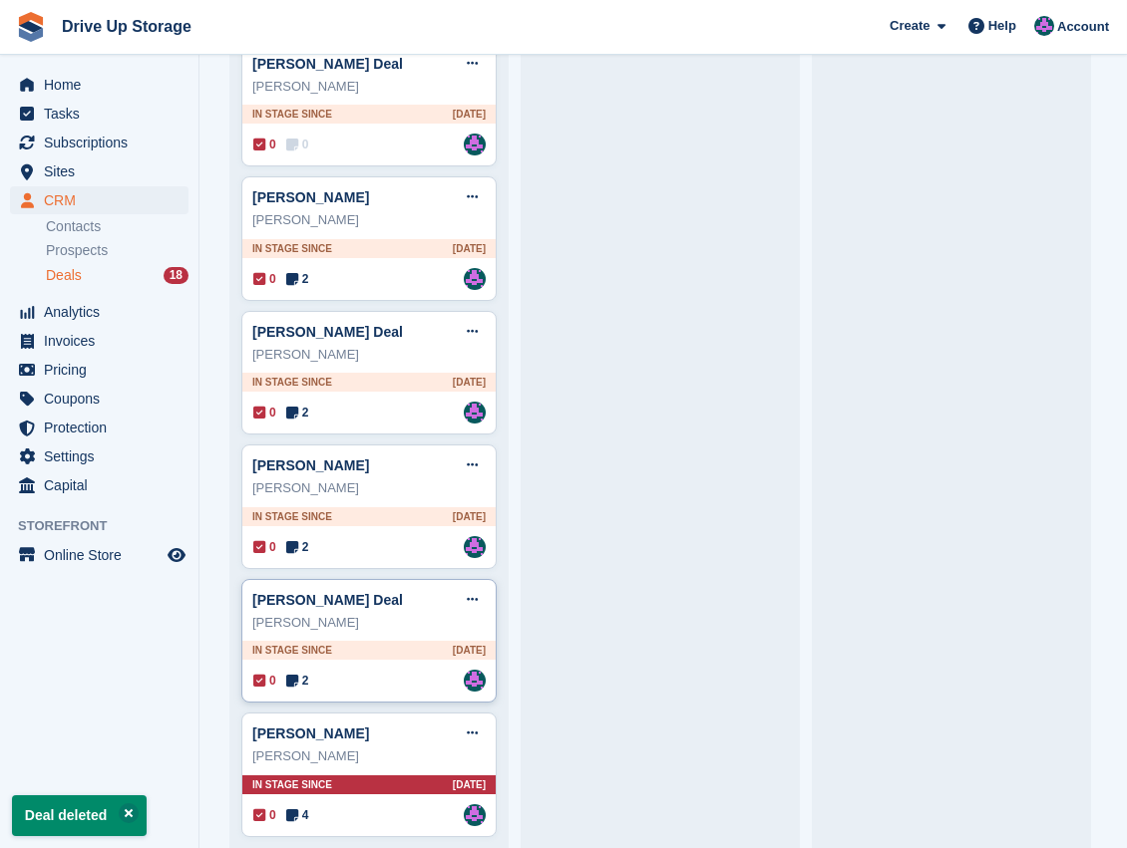
click at [432, 613] on div "[PERSON_NAME]" at bounding box center [368, 623] width 233 height 20
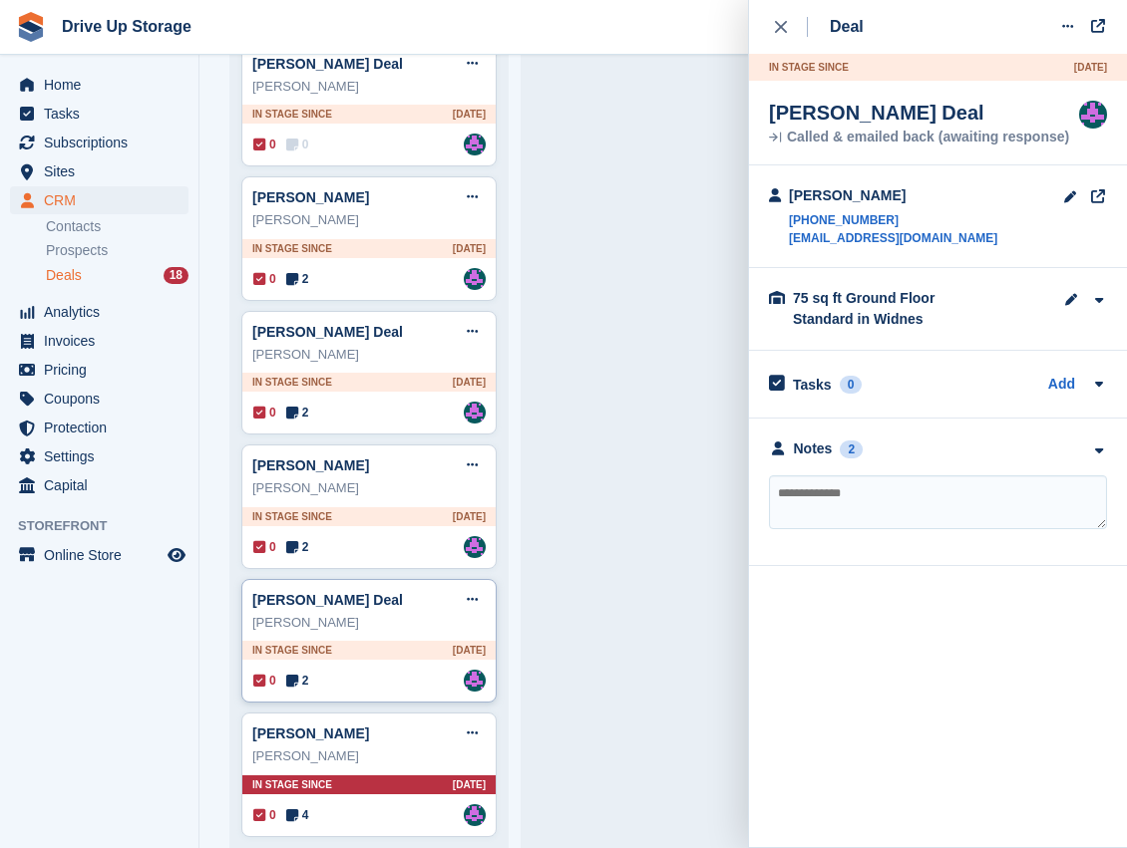
click at [402, 613] on div "[PERSON_NAME]" at bounding box center [368, 623] width 233 height 20
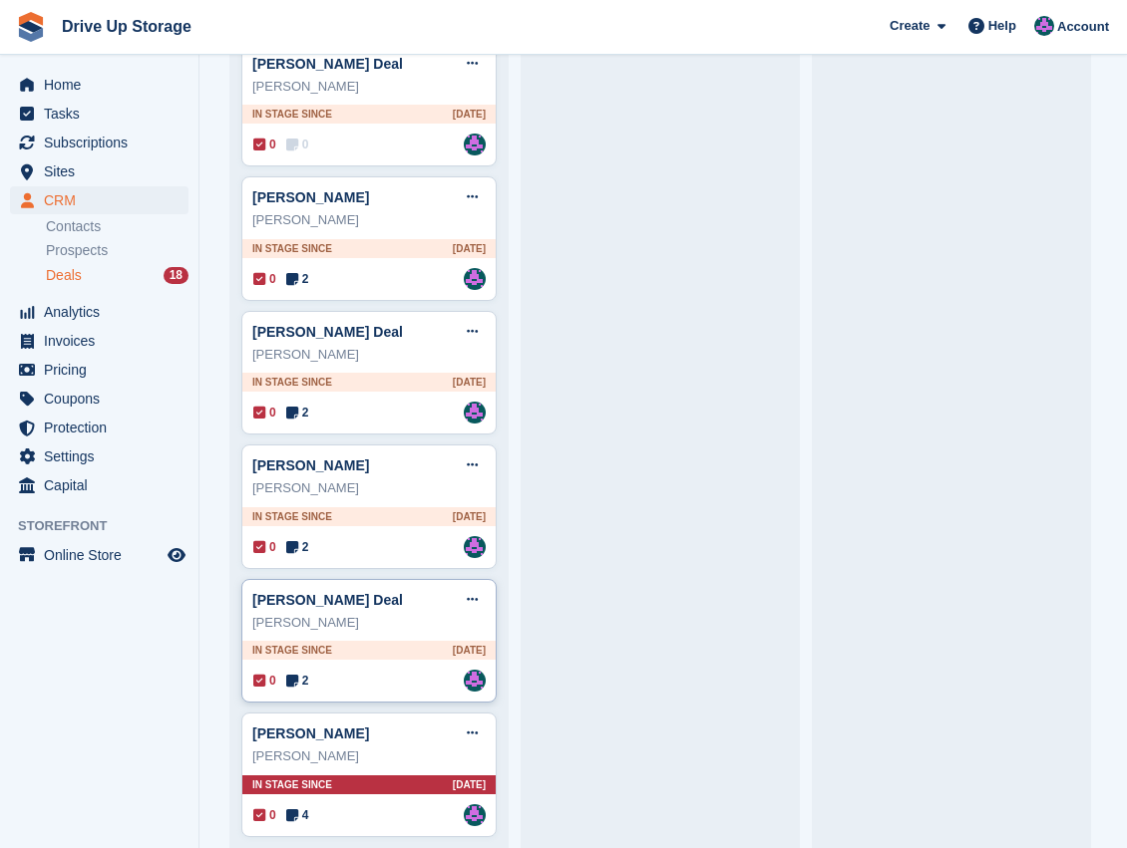
click at [402, 613] on div "[PERSON_NAME]" at bounding box center [368, 623] width 233 height 20
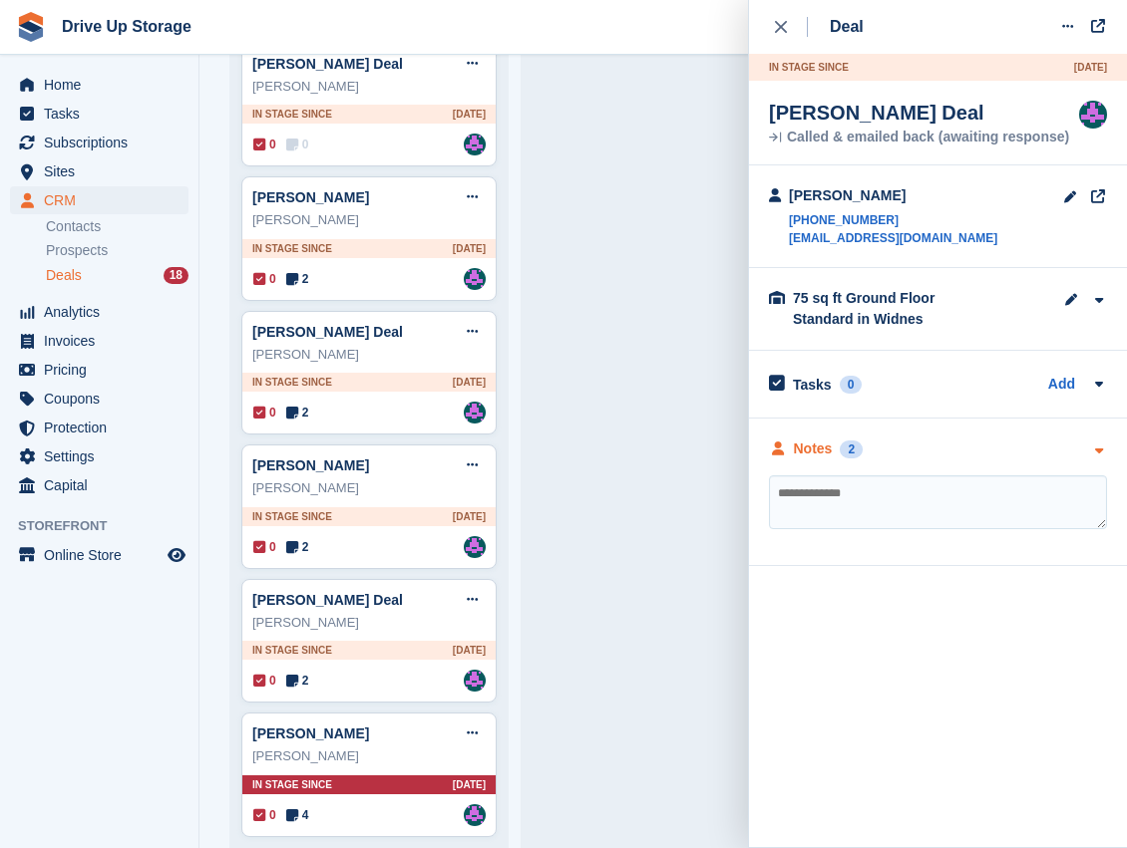
click at [1103, 451] on icon "button" at bounding box center [1098, 451] width 17 height 13
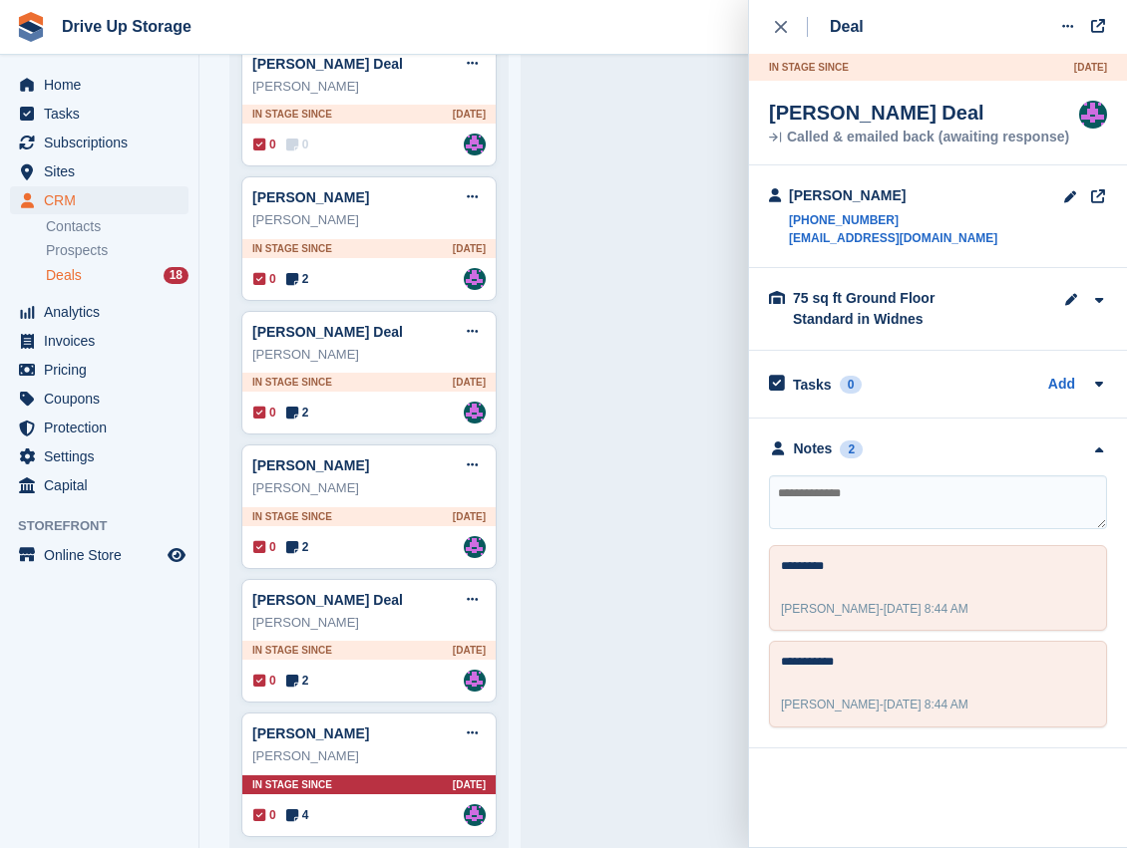
click at [902, 500] on textarea at bounding box center [938, 503] width 338 height 54
type textarea "********"
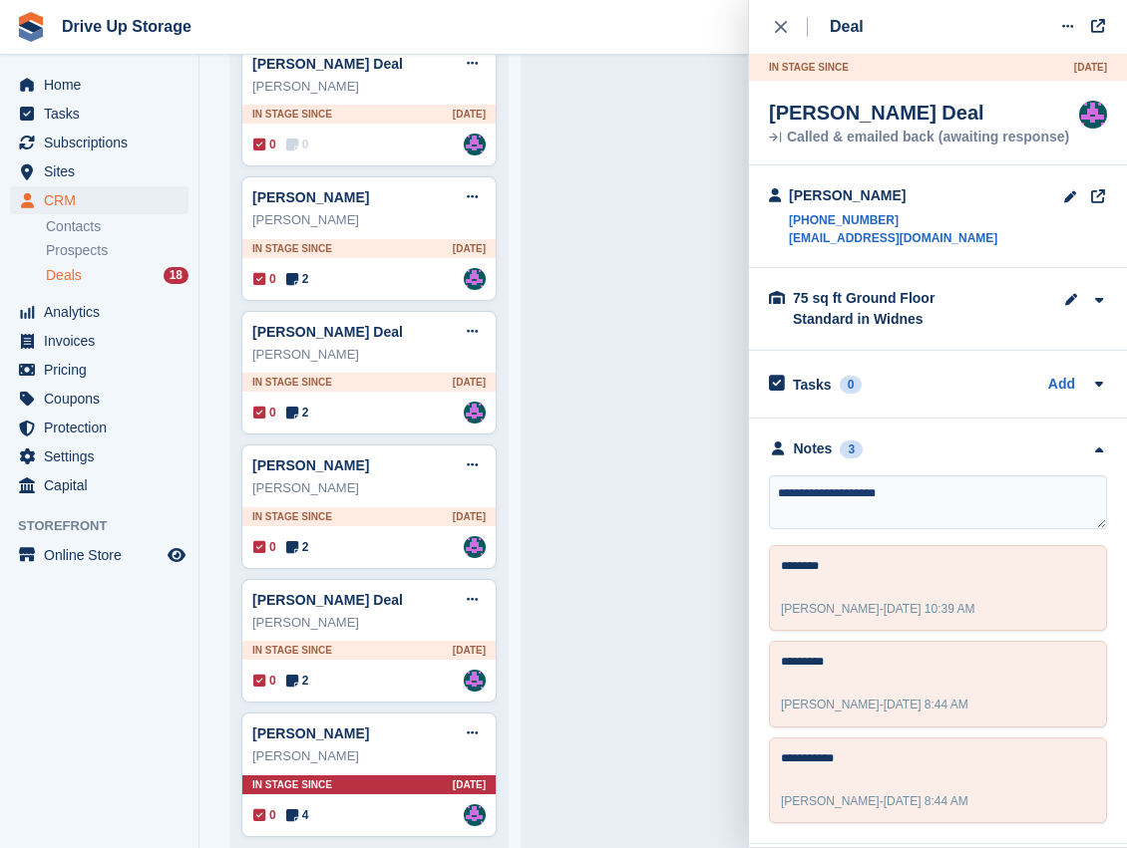
type textarea "**********"
click at [491, 582] on div "Steve Kidd Deal Edit deal Mark as won Mark as lost Delete deal Steve Kidd In st…" at bounding box center [368, 641] width 255 height 125
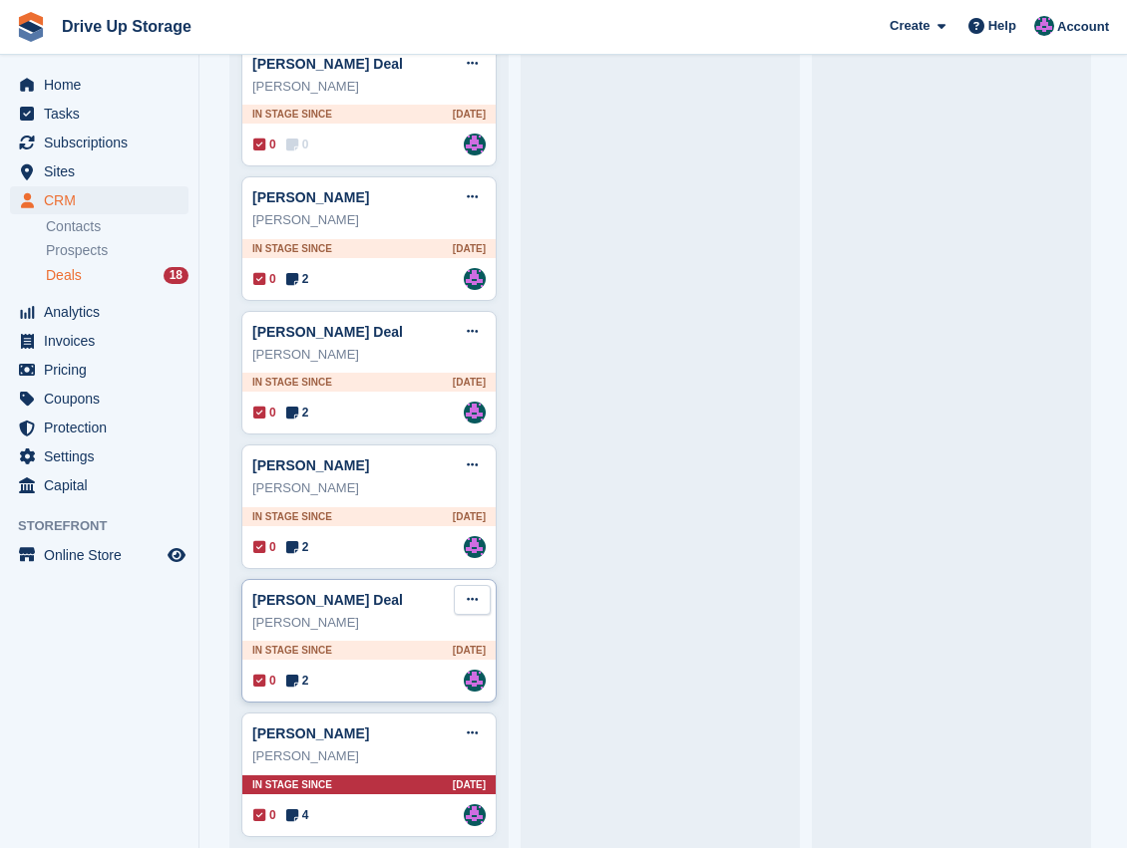
click at [479, 585] on button at bounding box center [472, 600] width 37 height 30
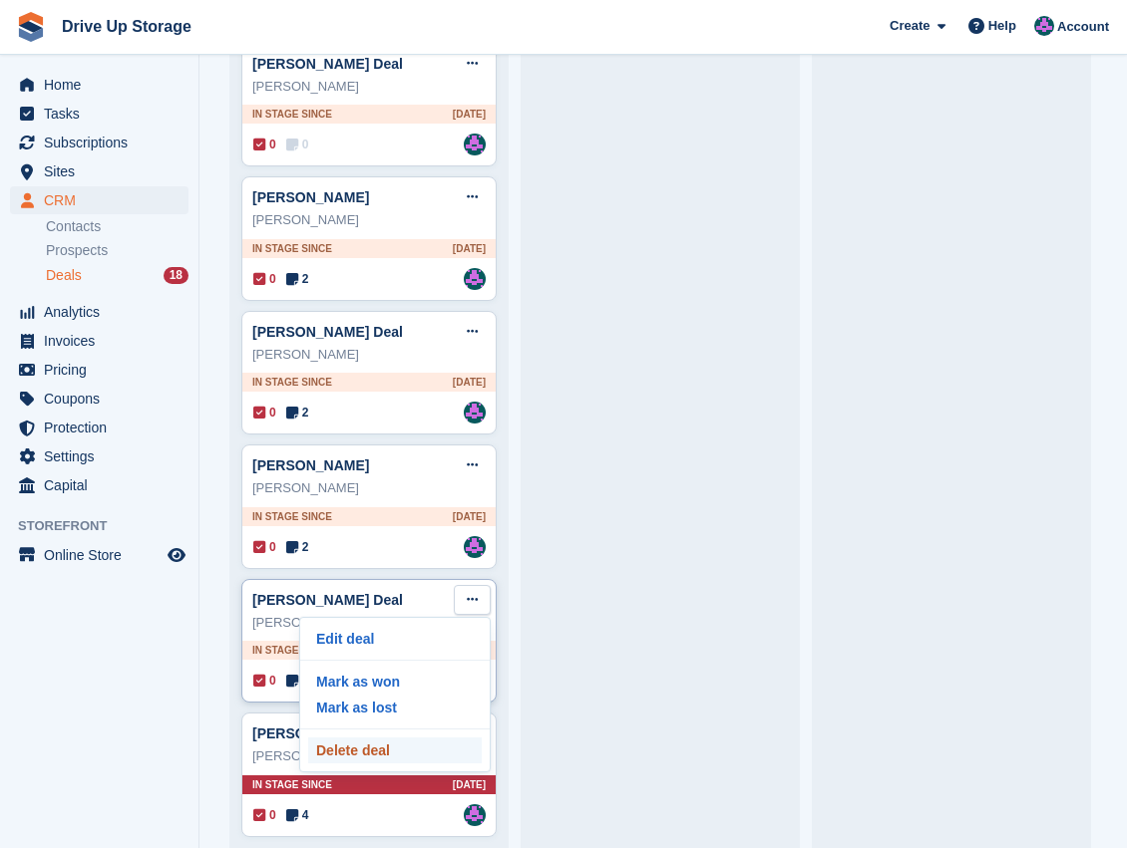
click at [403, 738] on p "Delete deal" at bounding box center [394, 751] width 173 height 26
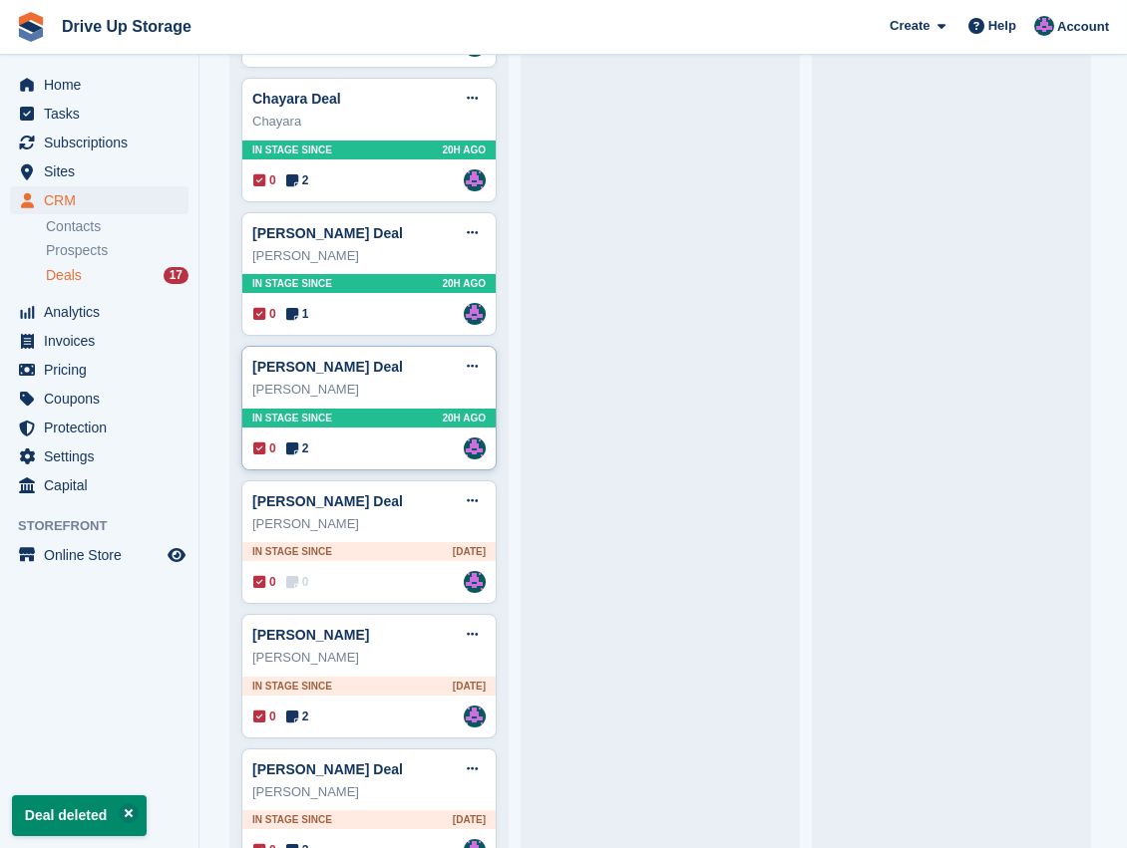
scroll to position [1302, 0]
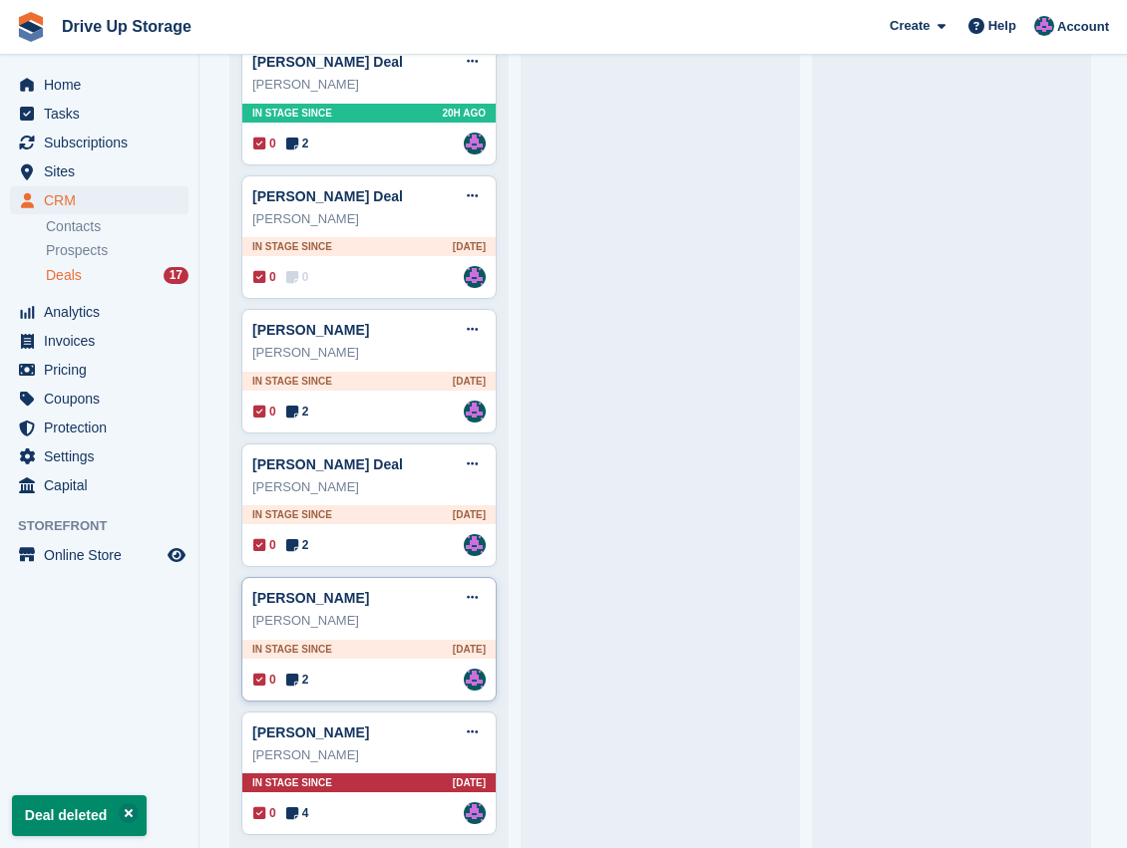
click at [361, 611] on div "[PERSON_NAME]" at bounding box center [368, 621] width 233 height 20
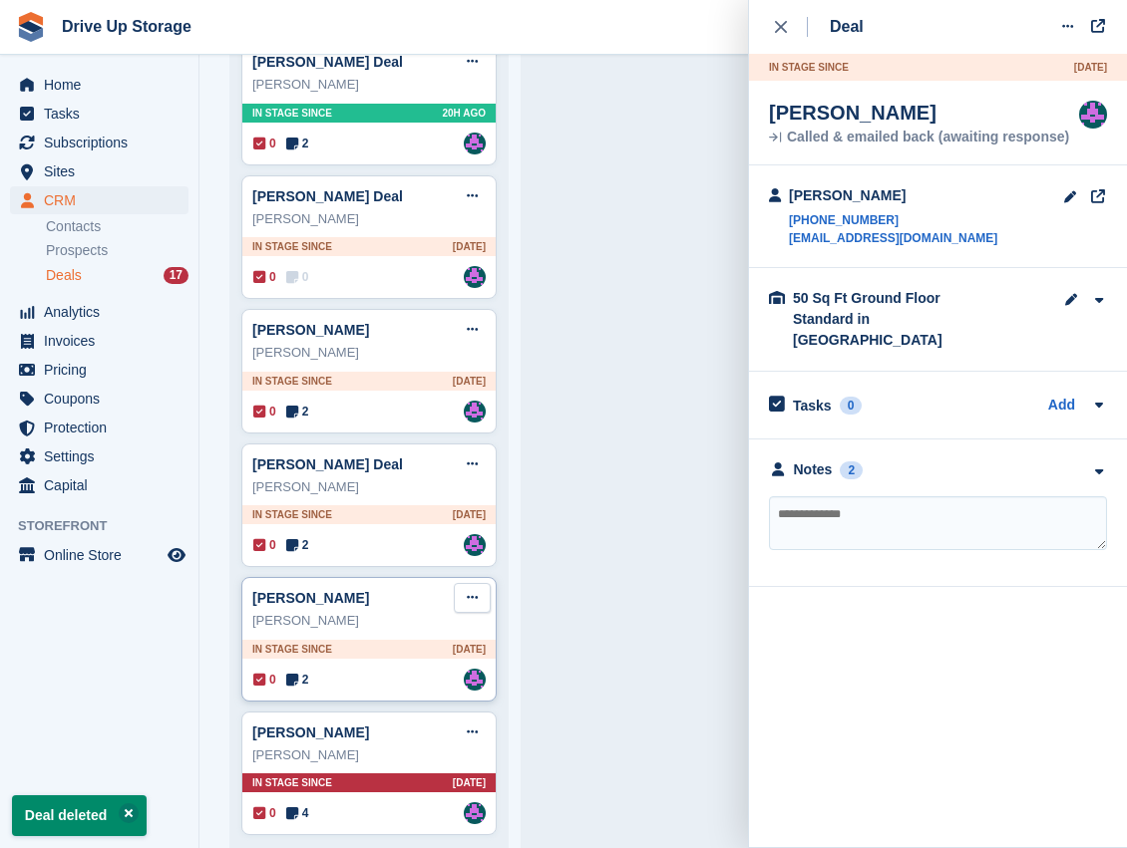
click at [473, 591] on icon at bounding box center [472, 597] width 11 height 13
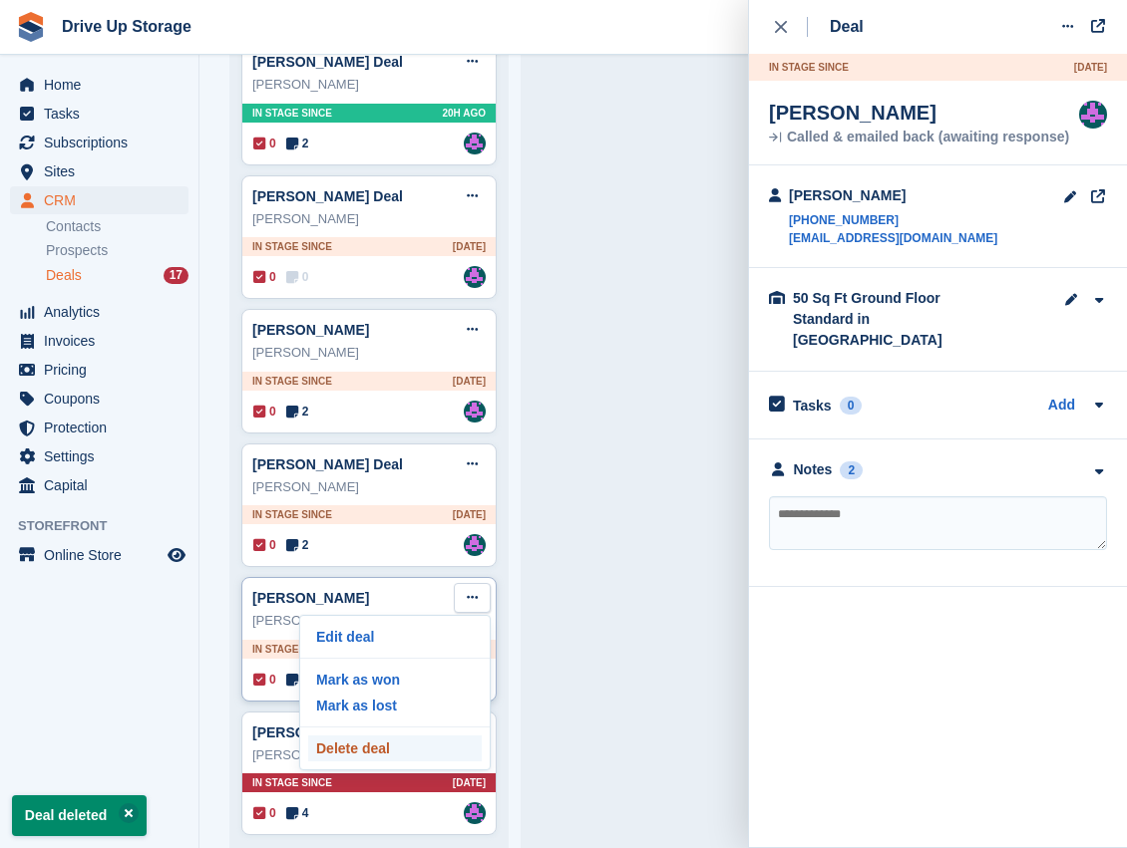
click at [378, 736] on p "Delete deal" at bounding box center [394, 749] width 173 height 26
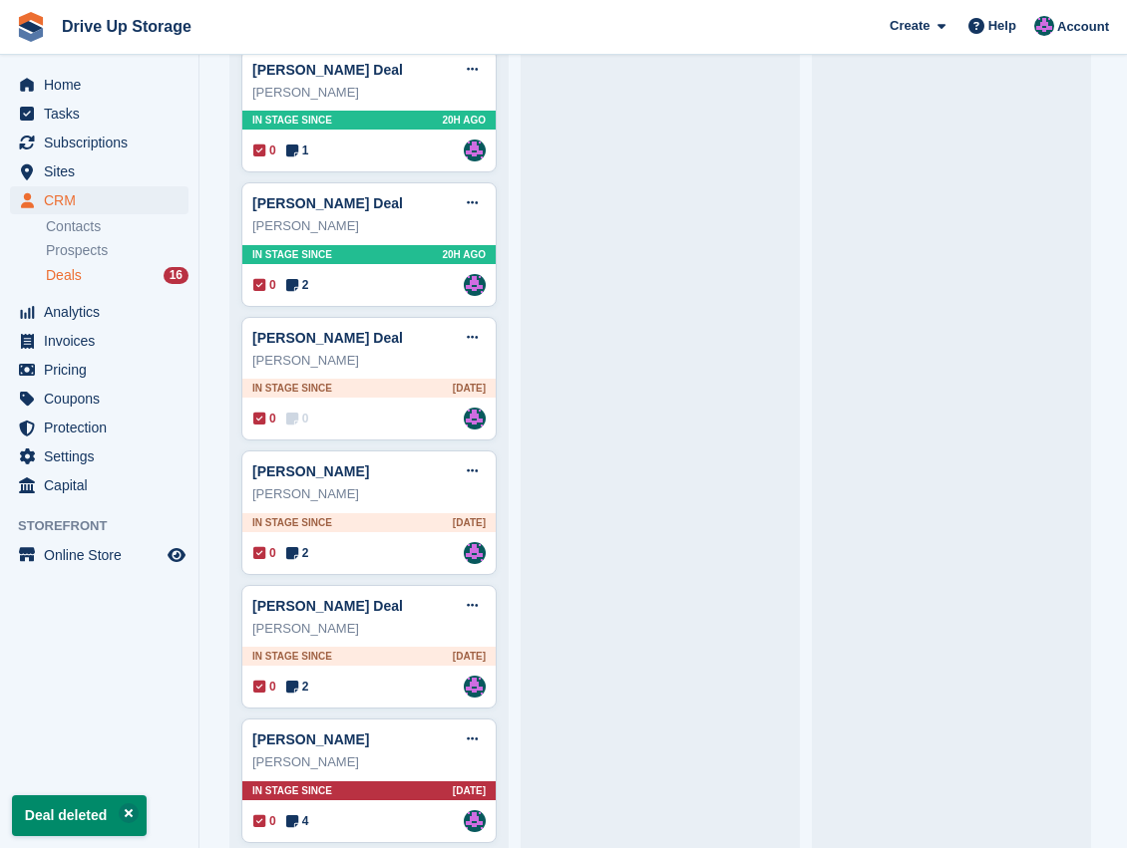
scroll to position [1168, 0]
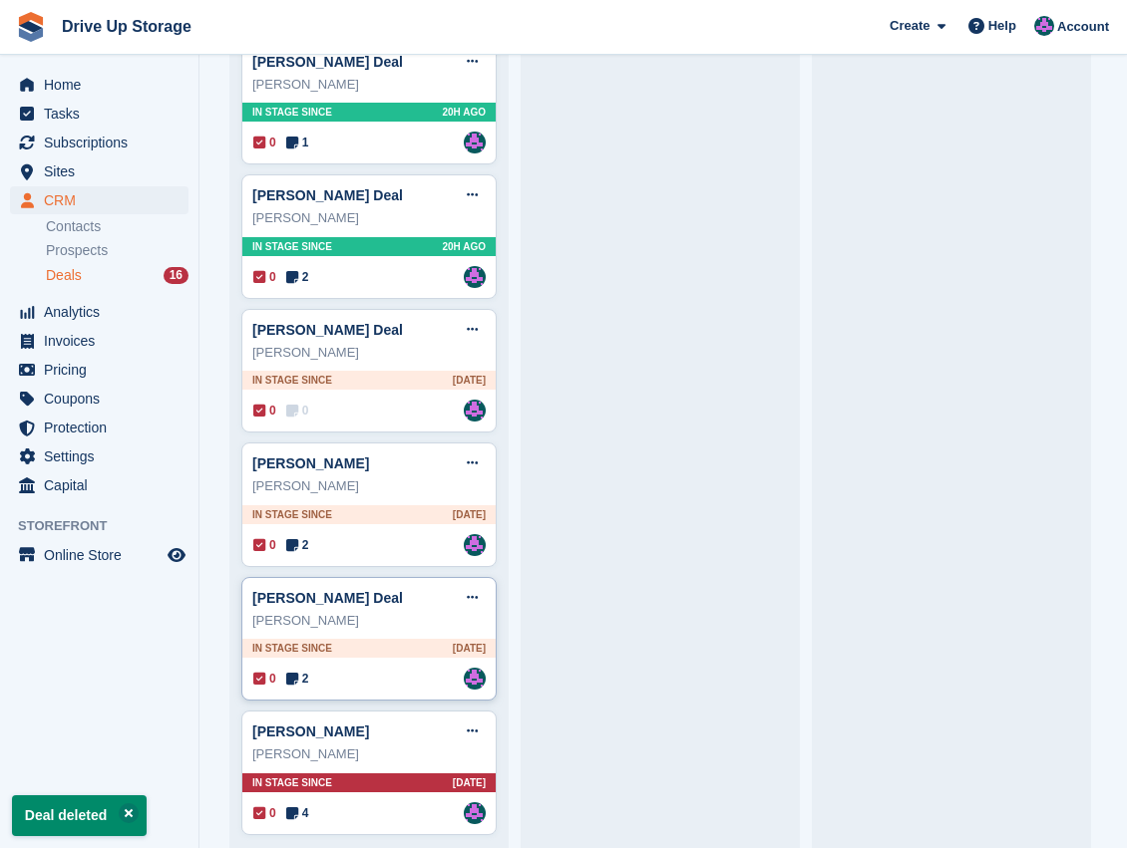
click at [395, 616] on div "[PERSON_NAME]" at bounding box center [368, 621] width 233 height 20
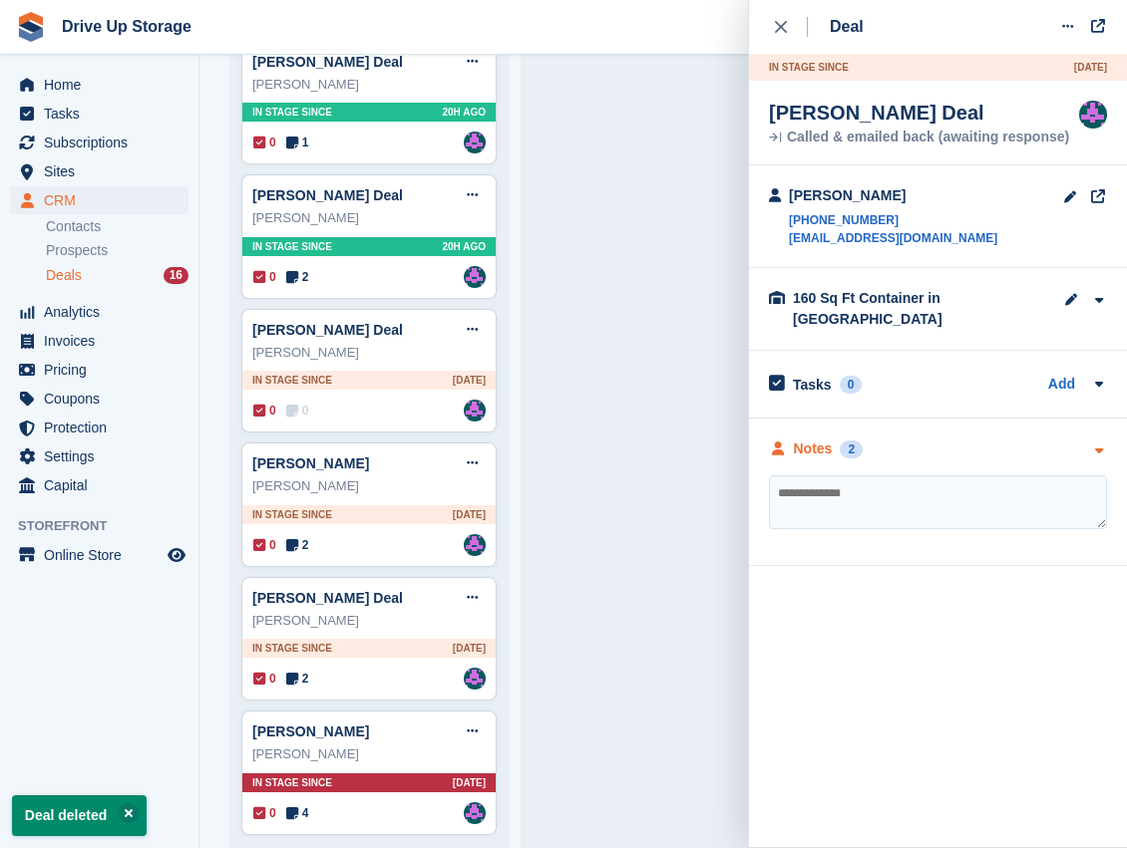
click at [1099, 445] on icon "button" at bounding box center [1098, 451] width 17 height 13
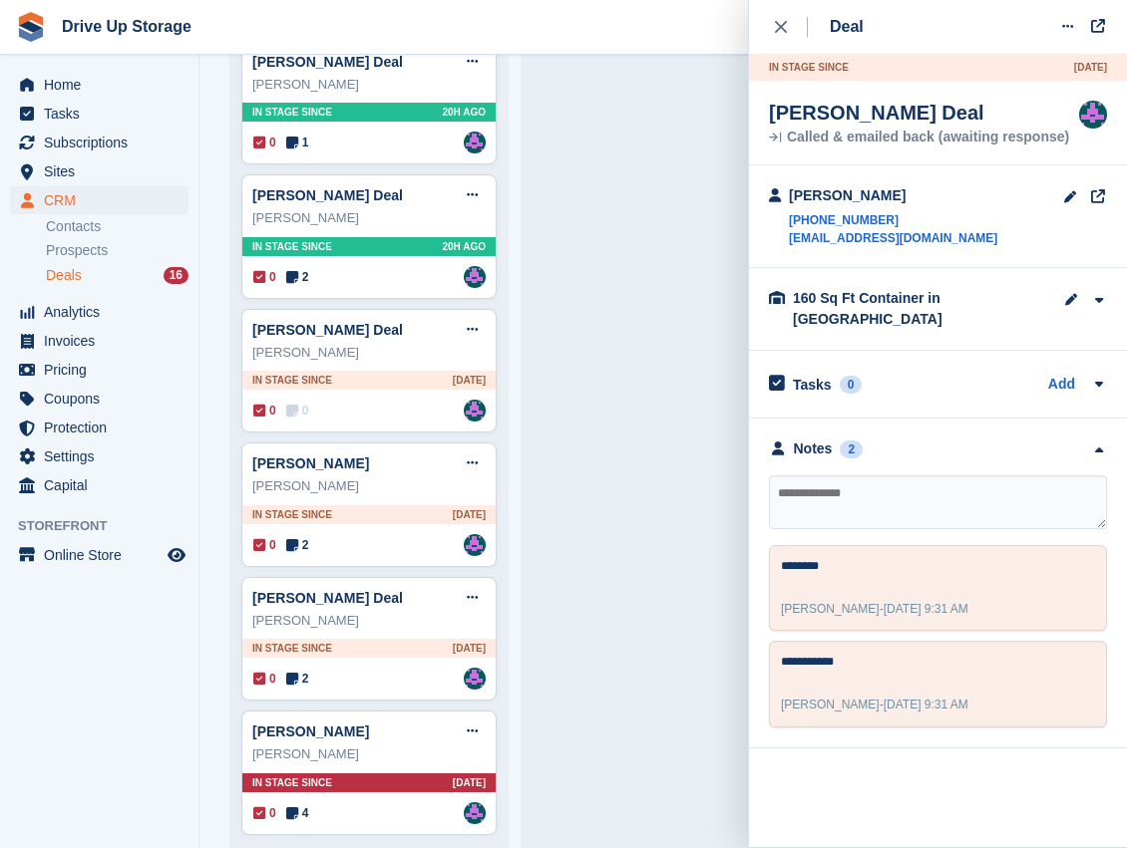
click at [915, 476] on textarea at bounding box center [938, 503] width 338 height 54
type textarea "*******"
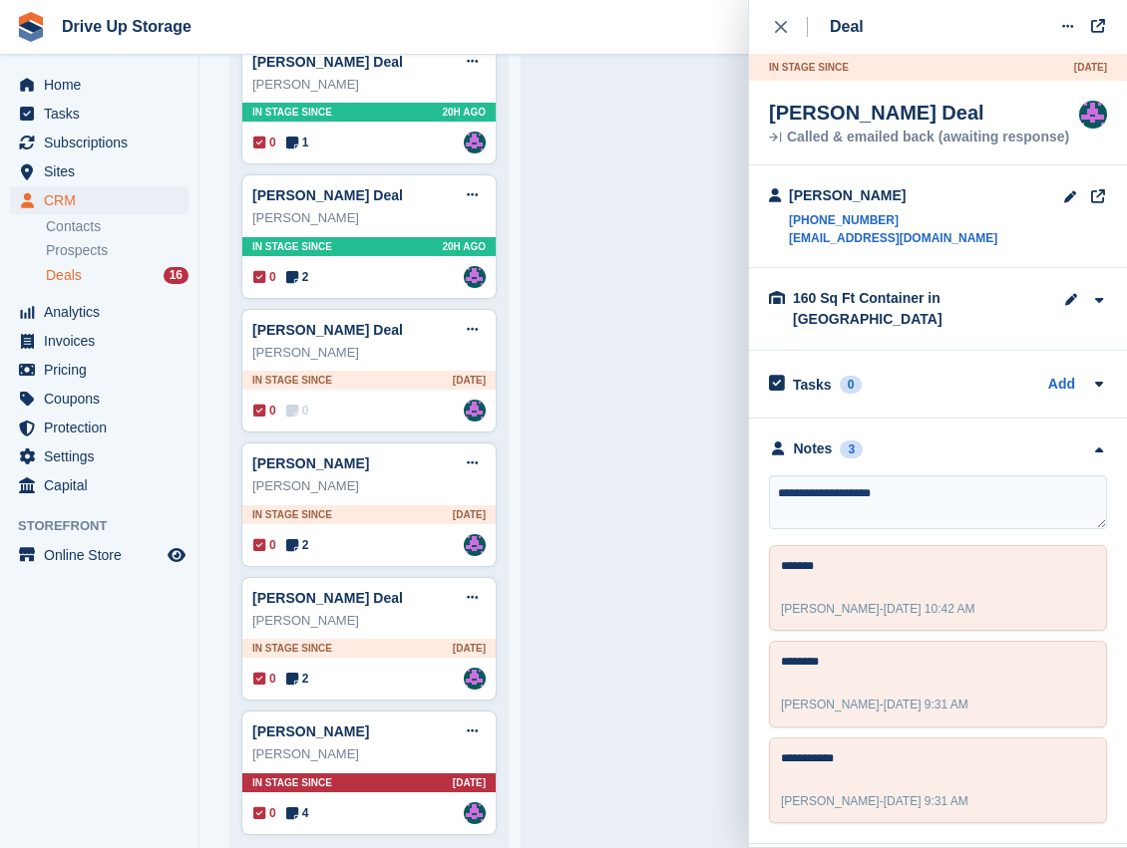
type textarea "**********"
click at [774, 31] on button "close" at bounding box center [791, 27] width 45 height 54
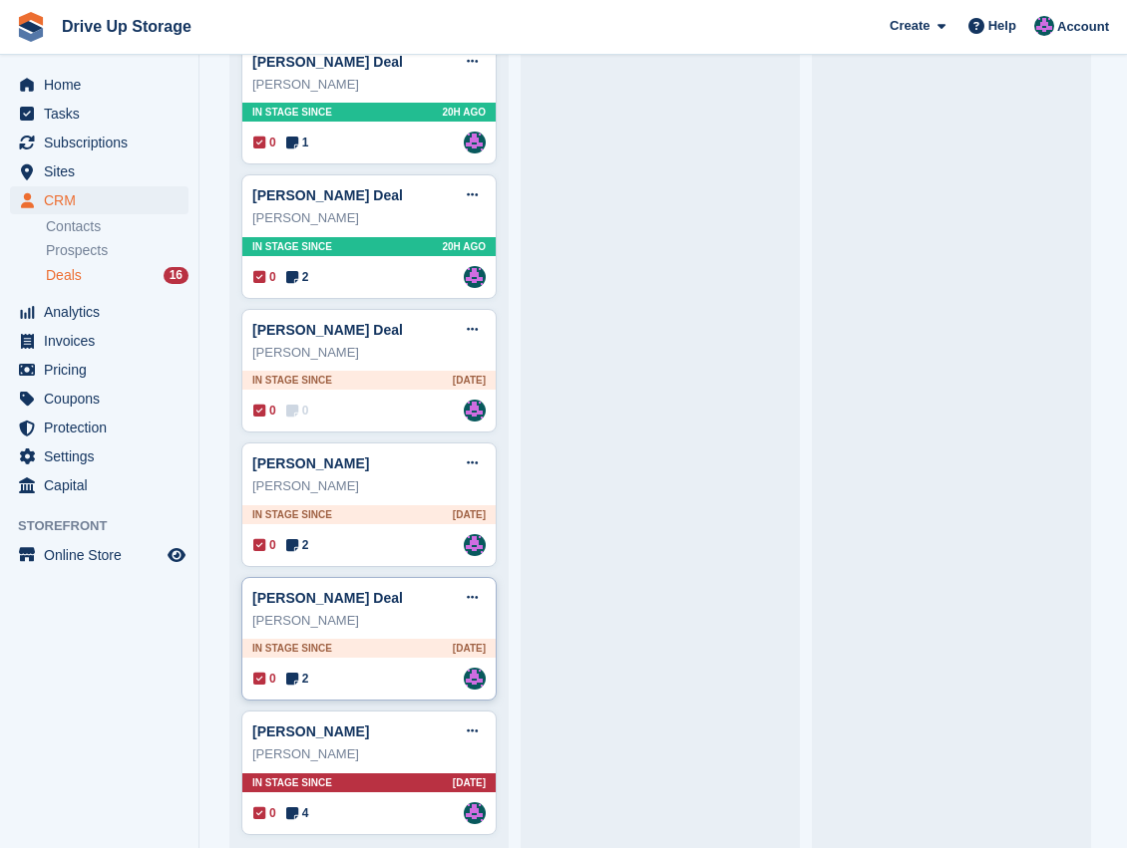
click at [439, 612] on div "[PERSON_NAME]" at bounding box center [368, 621] width 233 height 20
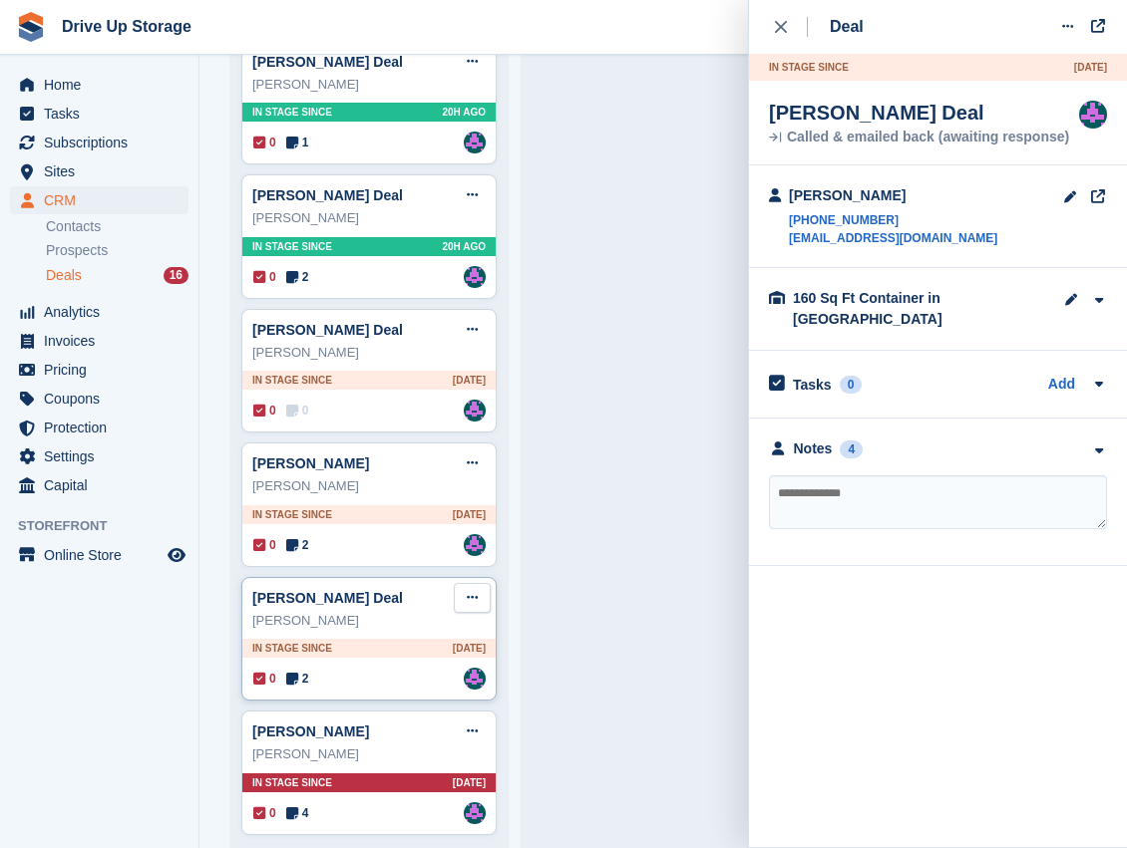
click at [469, 592] on icon at bounding box center [472, 597] width 11 height 13
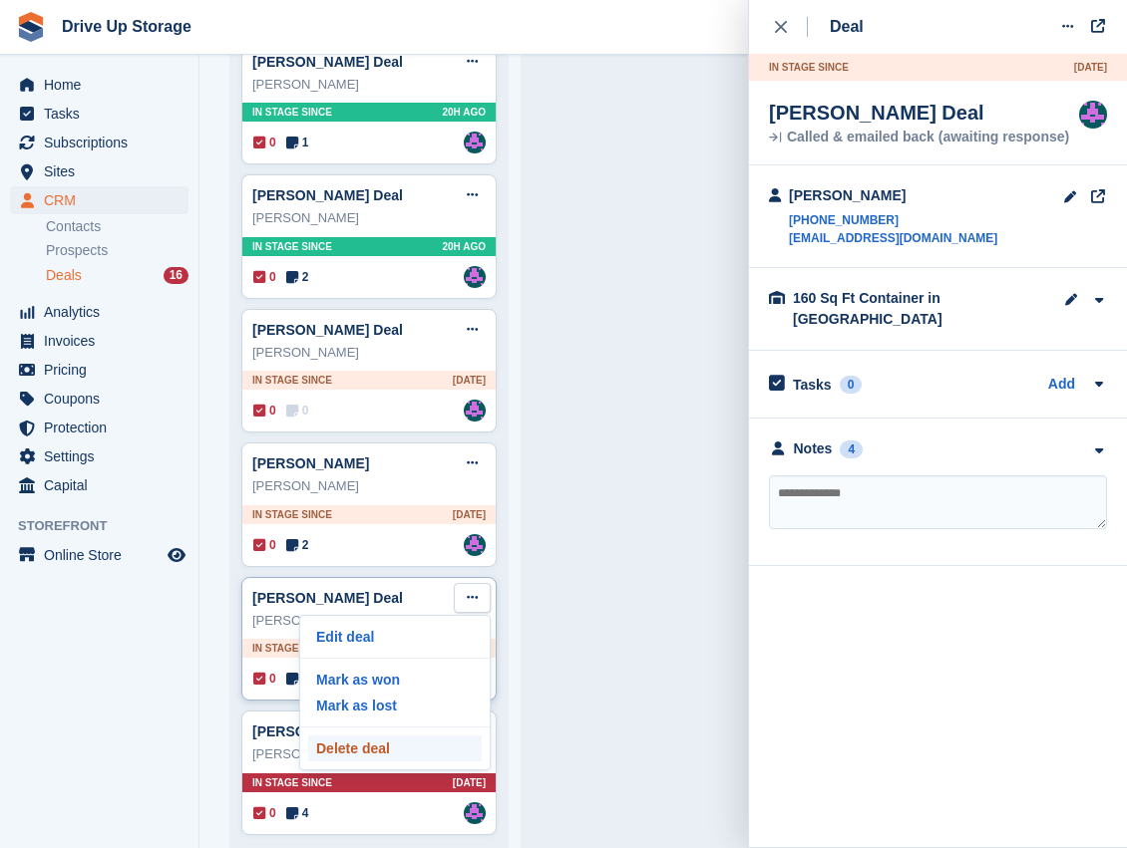
click at [405, 743] on p "Delete deal" at bounding box center [394, 749] width 173 height 26
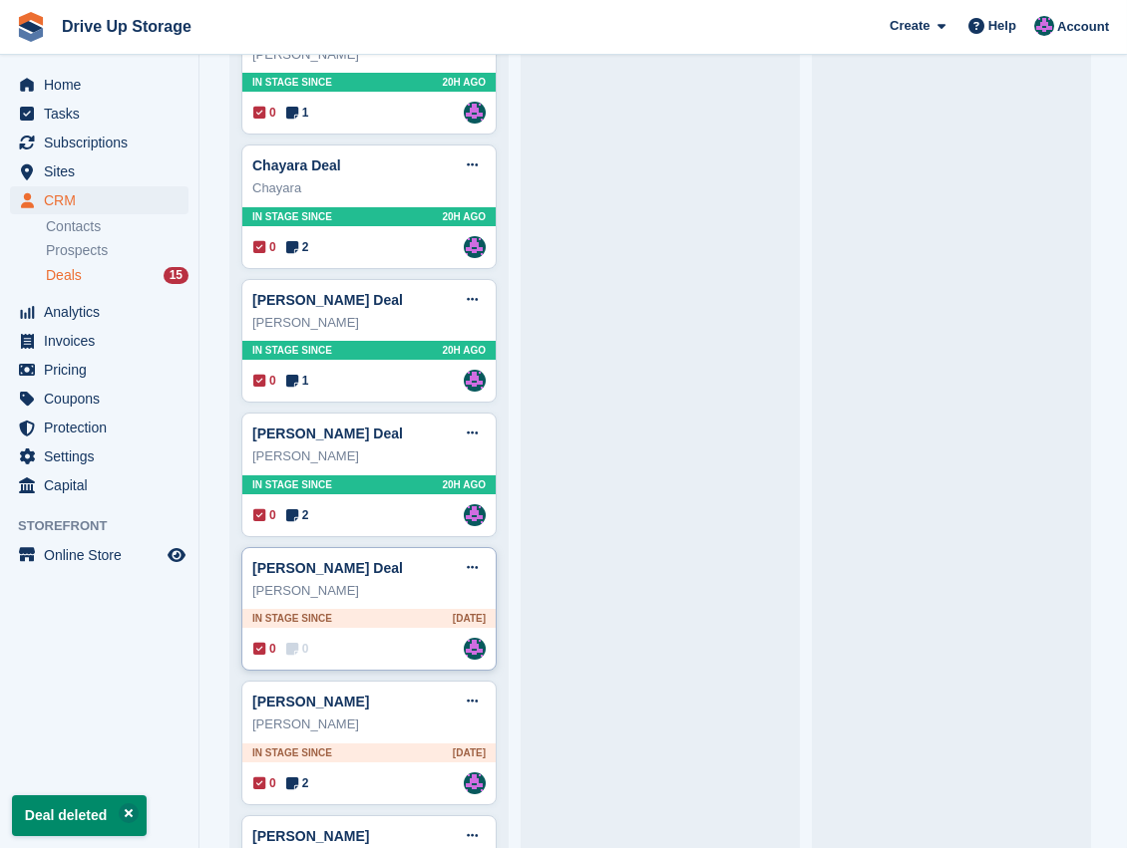
scroll to position [1037, 0]
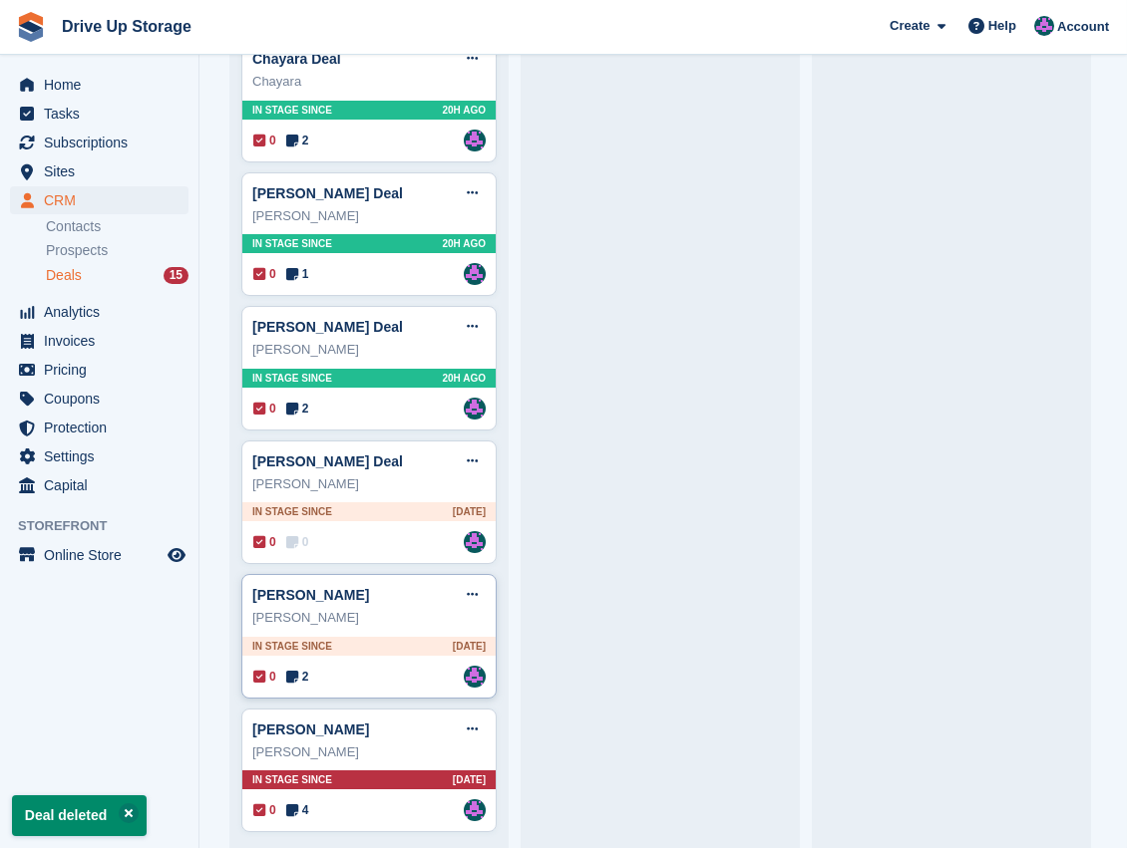
click at [393, 588] on div "Chris Deal Edit deal Mark as won Mark as lost Delete deal" at bounding box center [368, 595] width 233 height 30
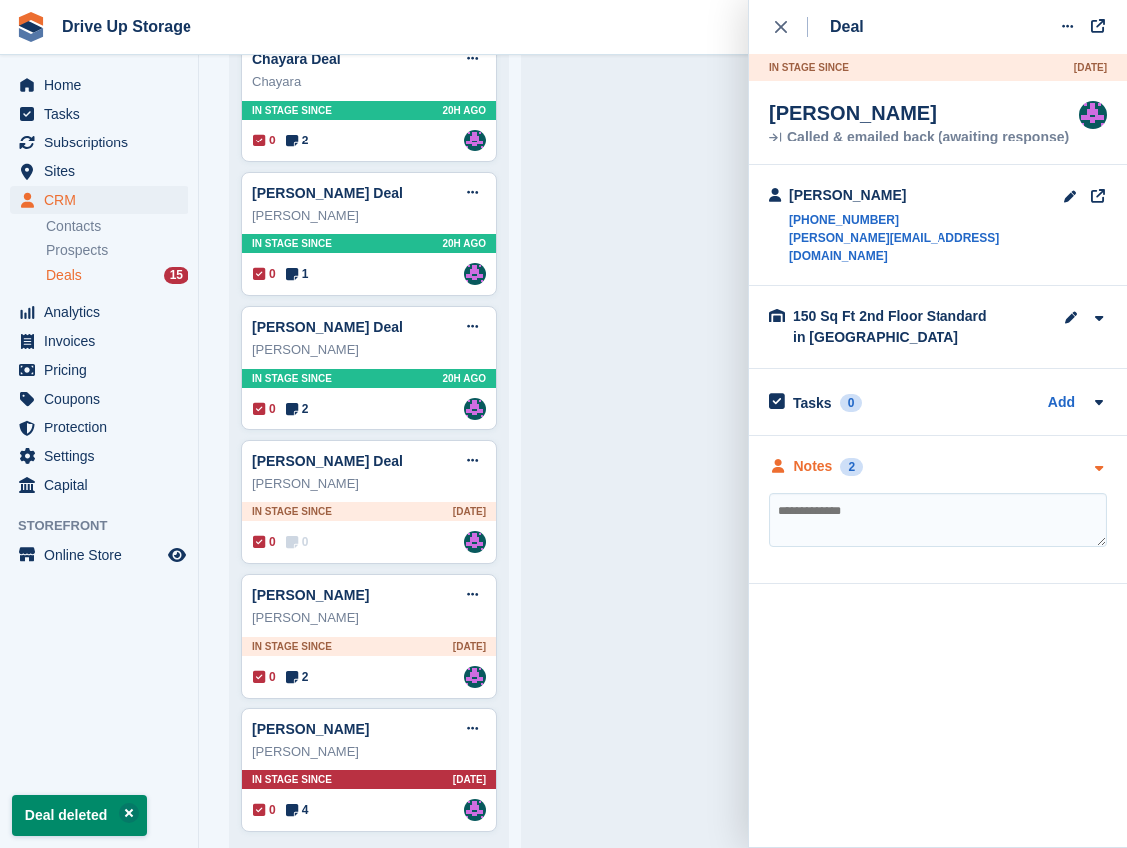
click at [1099, 463] on button "button" at bounding box center [1098, 470] width 17 height 15
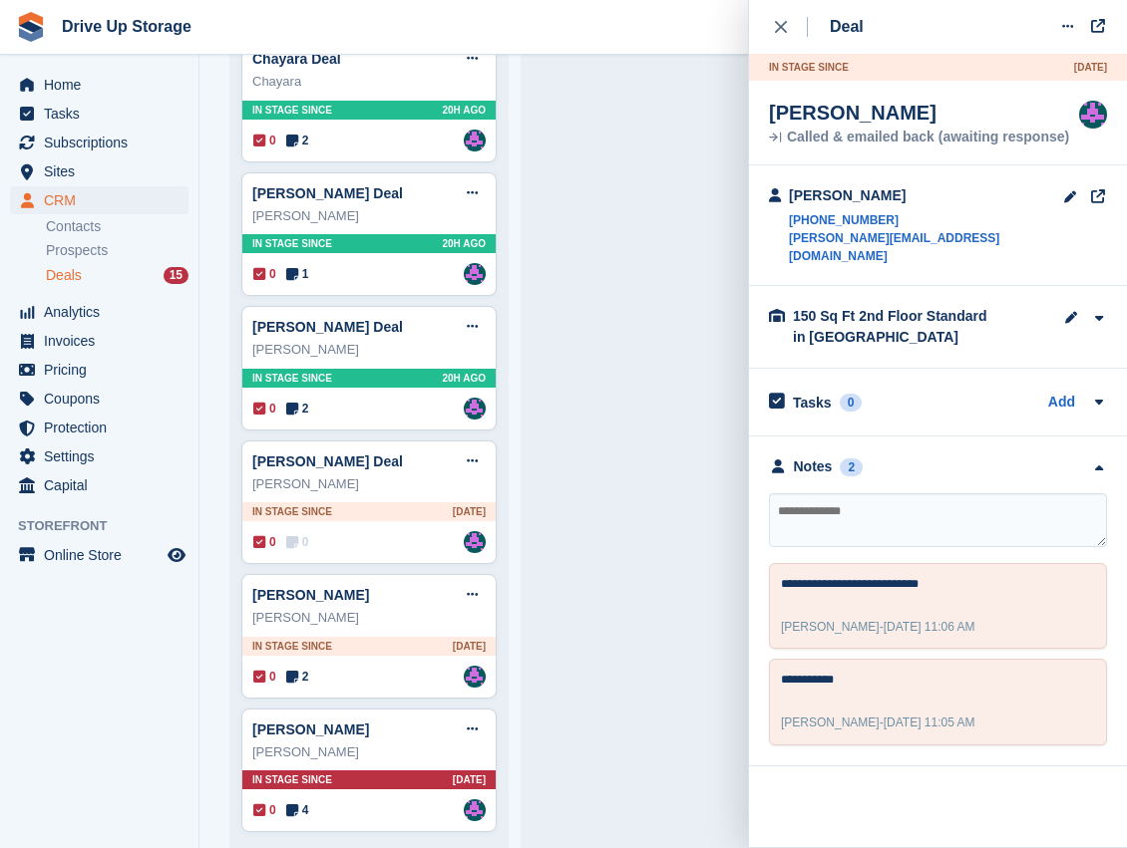
click at [833, 497] on textarea at bounding box center [938, 520] width 338 height 54
click at [833, 498] on textarea at bounding box center [938, 520] width 338 height 54
type textarea "**********"
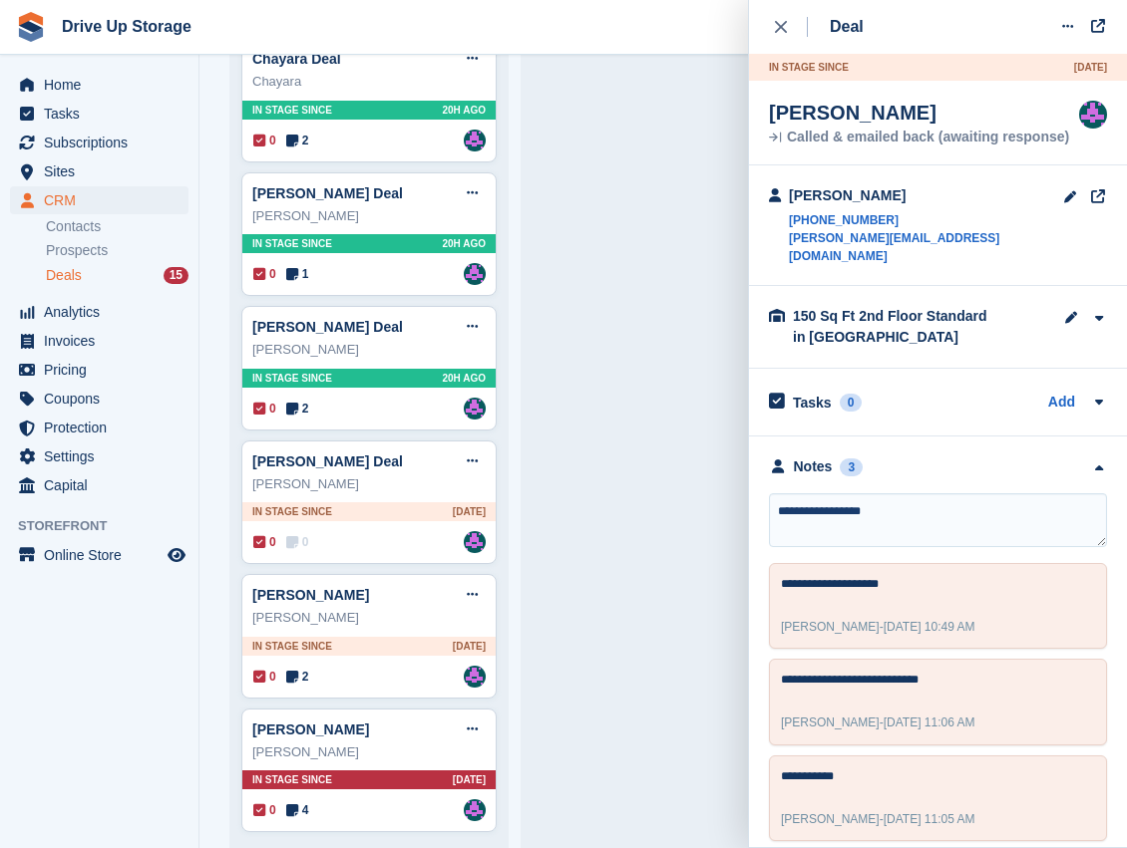
type textarea "**********"
click at [696, 572] on div "Martin Gregson Deal Edit deal Mark as won Mark as lost Delete deal Martin Gregs…" at bounding box center [659, 37] width 255 height 1609
click at [476, 588] on icon at bounding box center [472, 594] width 11 height 13
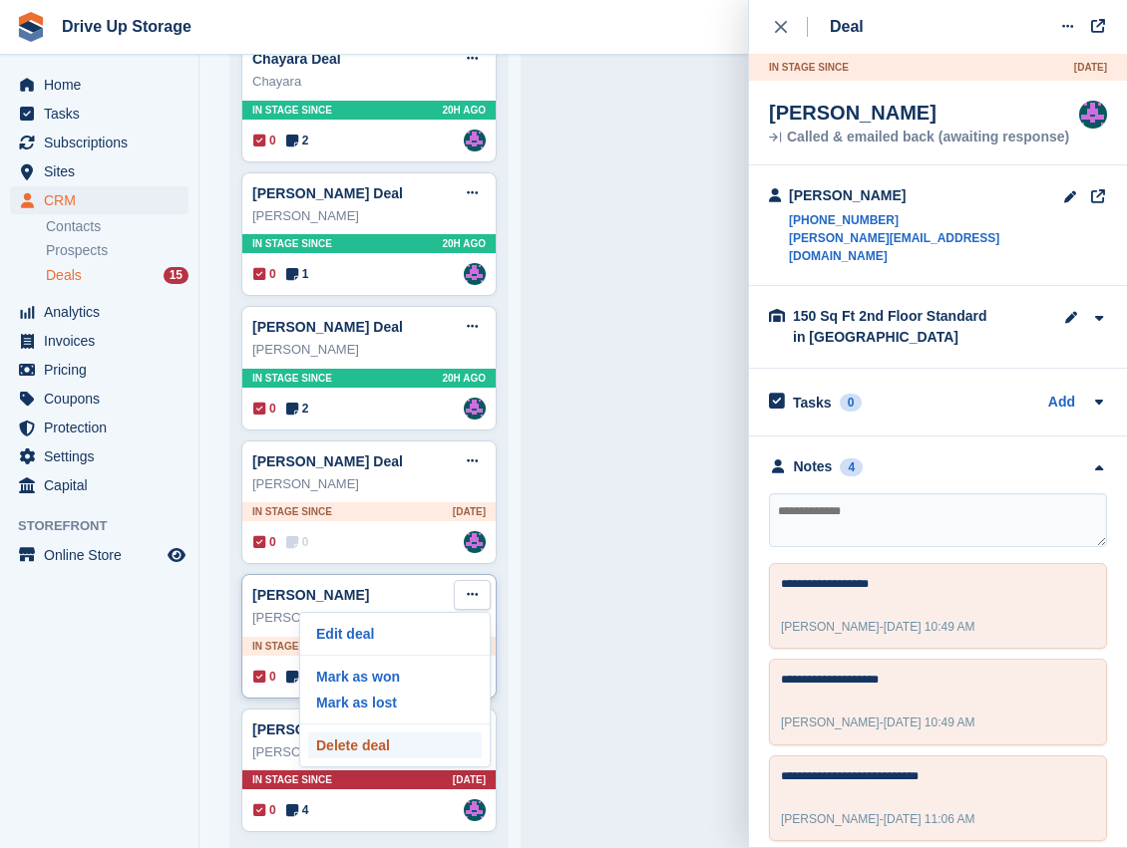
click at [401, 733] on p "Delete deal" at bounding box center [394, 746] width 173 height 26
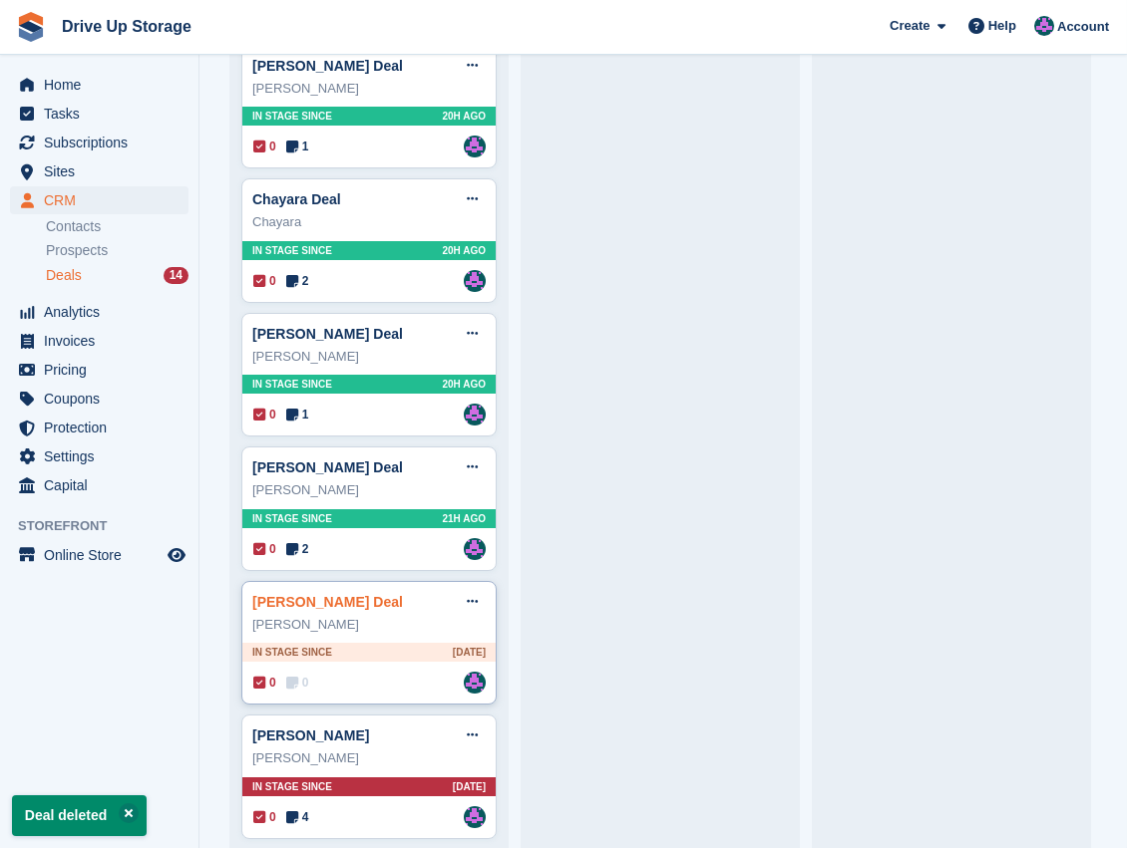
scroll to position [903, 0]
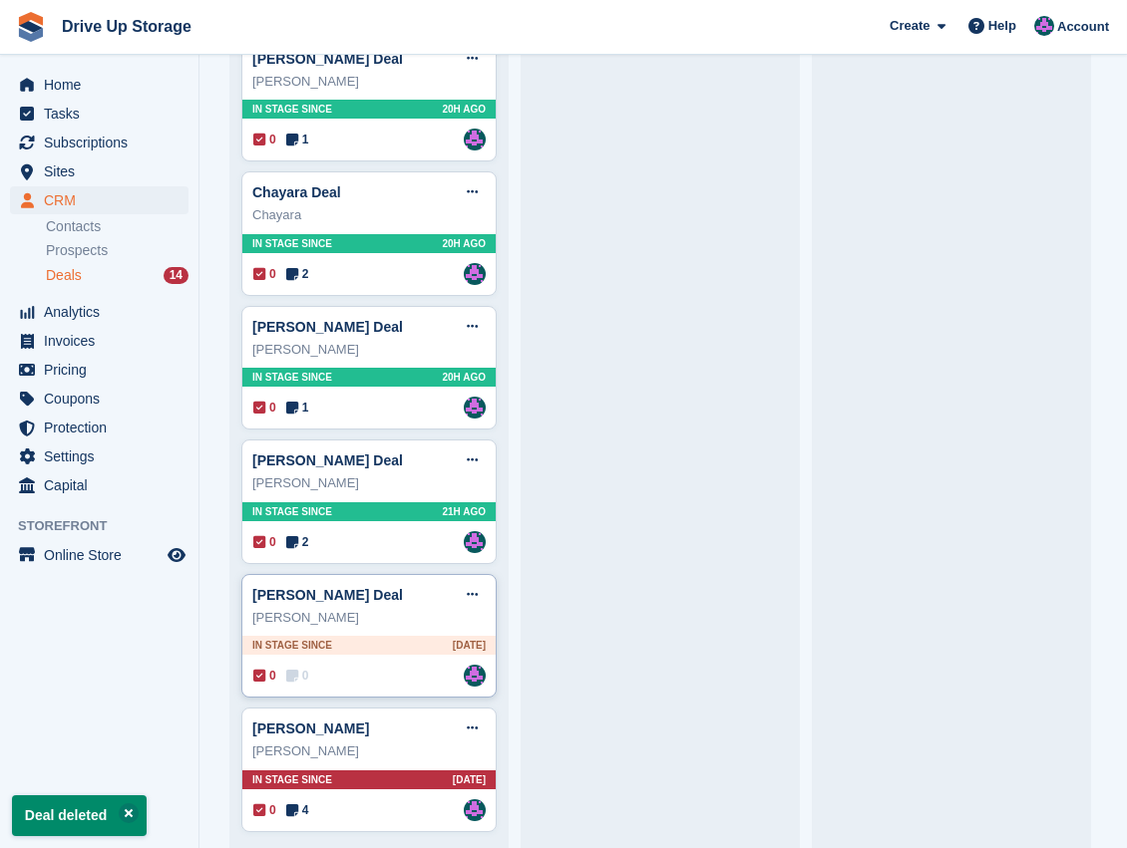
click at [439, 597] on div "Georgina Ohanlon Deal Edit deal Mark as won Mark as lost Delete deal" at bounding box center [368, 595] width 233 height 30
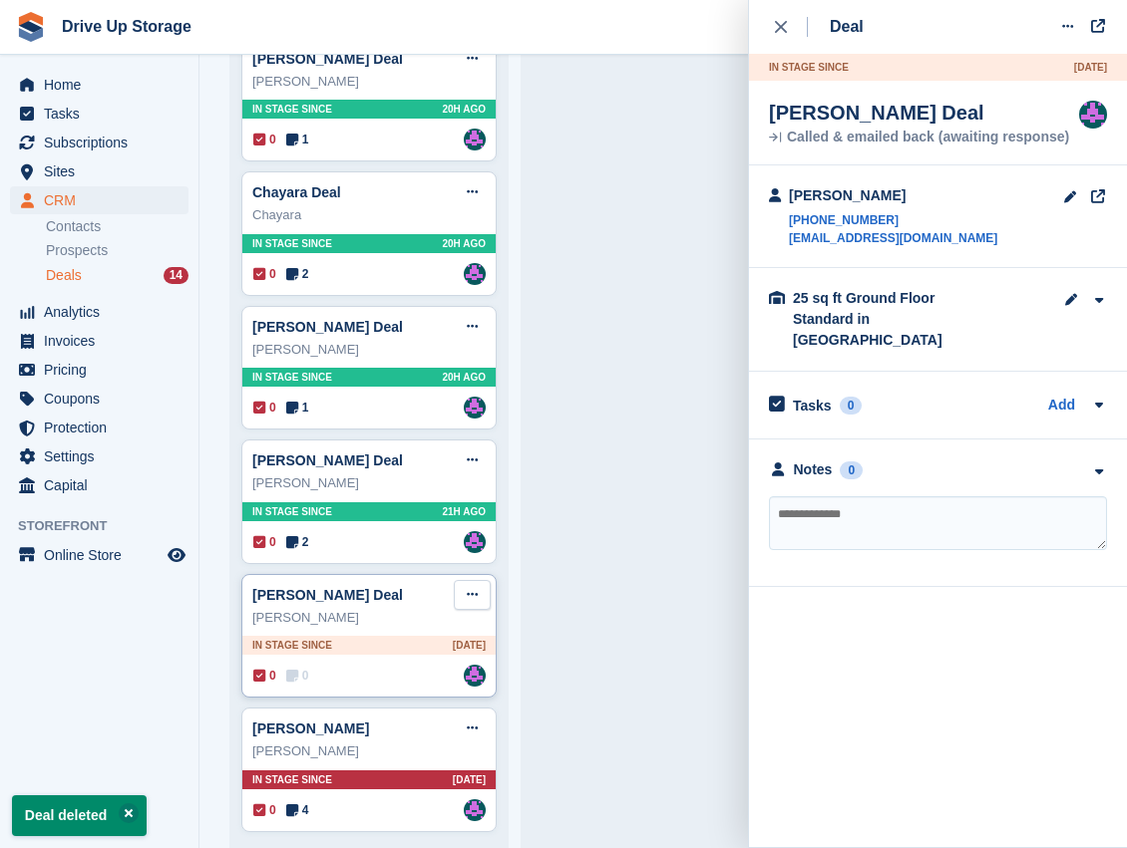
click at [483, 587] on button at bounding box center [472, 595] width 37 height 30
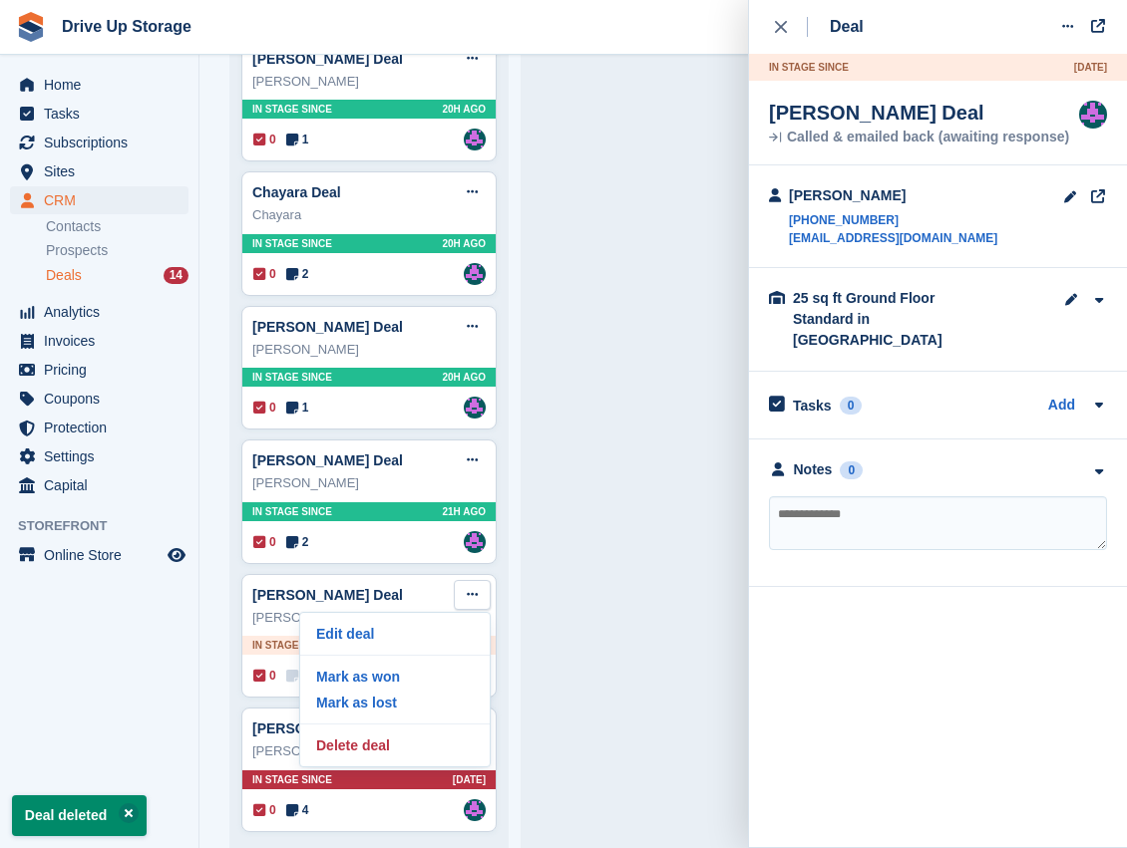
click at [899, 496] on textarea at bounding box center [938, 523] width 338 height 54
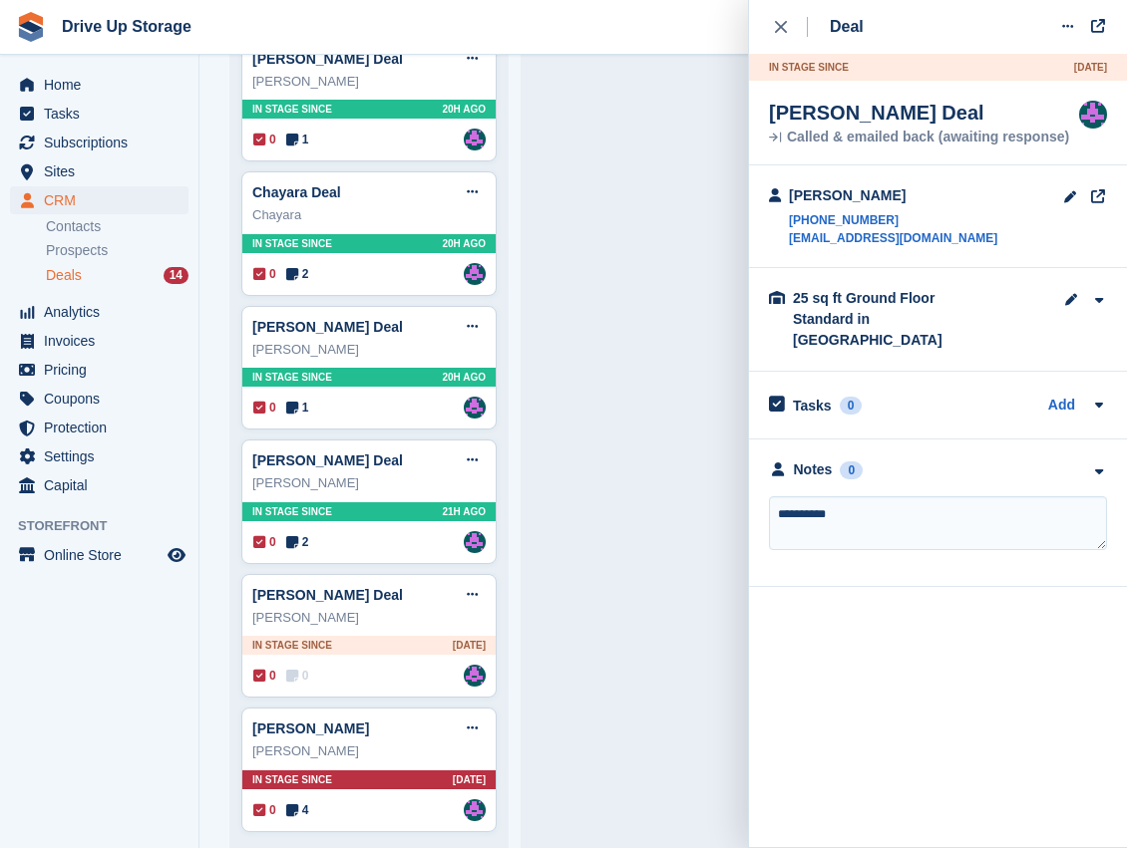
type textarea "**********"
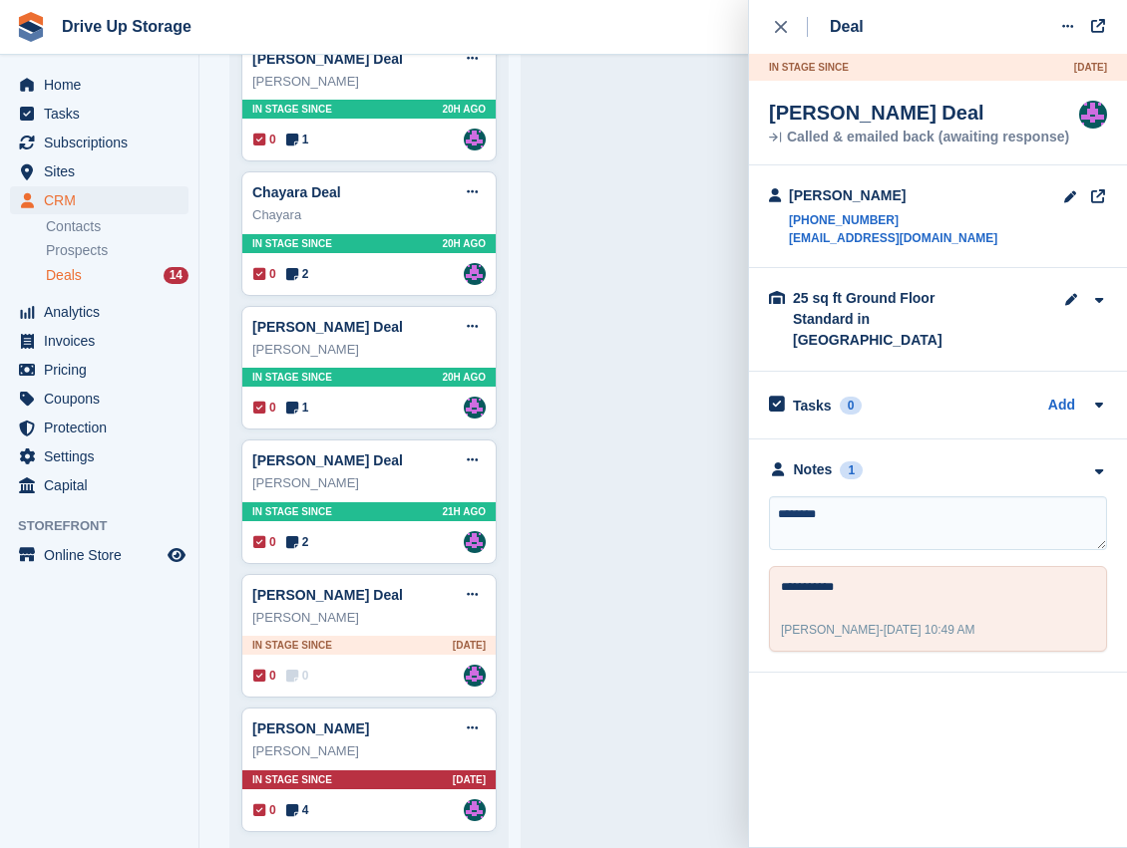
type textarea "*********"
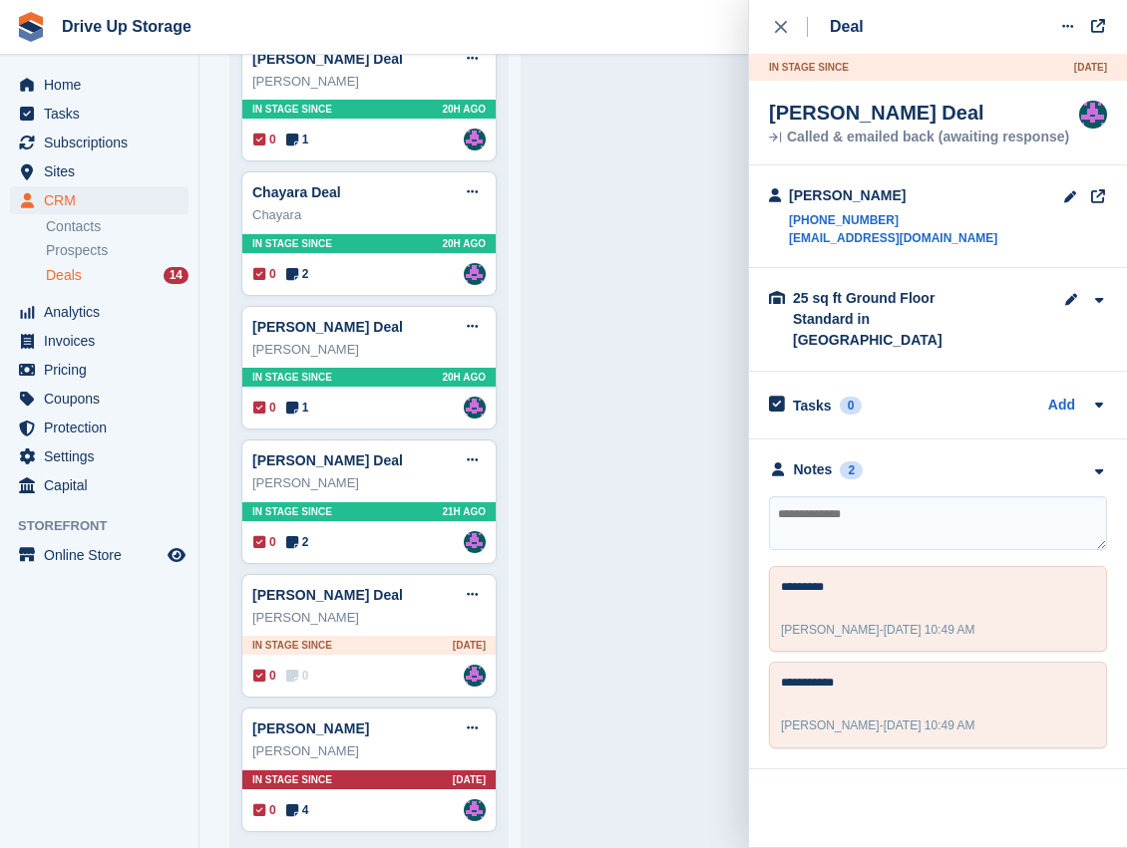
drag, startPoint x: 895, startPoint y: 488, endPoint x: 594, endPoint y: 628, distance: 331.9
click at [600, 636] on div "Martin Gregson Deal Edit deal Mark as won Mark as lost Delete deal Martin Gregs…" at bounding box center [659, 104] width 255 height 1475
click at [481, 587] on button at bounding box center [472, 595] width 37 height 30
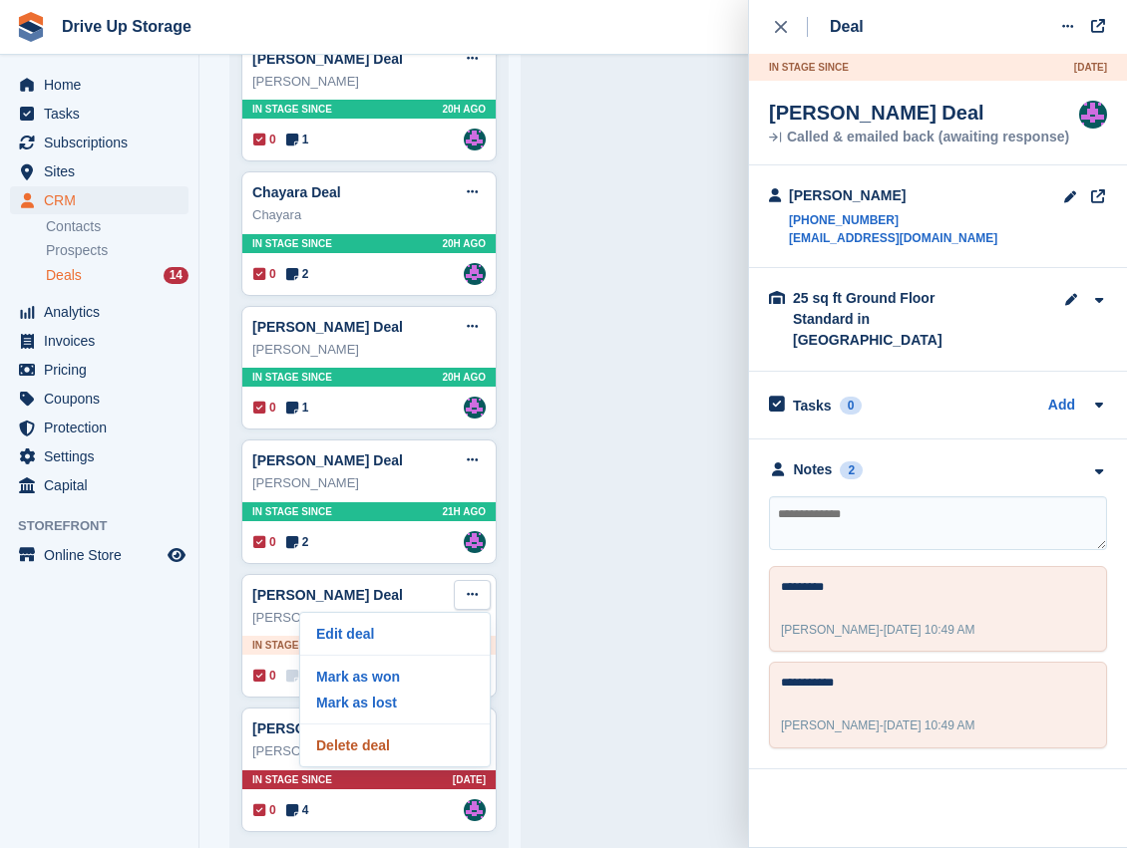
drag, startPoint x: 382, startPoint y: 735, endPoint x: 633, endPoint y: 40, distance: 738.9
click at [382, 735] on p "Delete deal" at bounding box center [394, 746] width 173 height 26
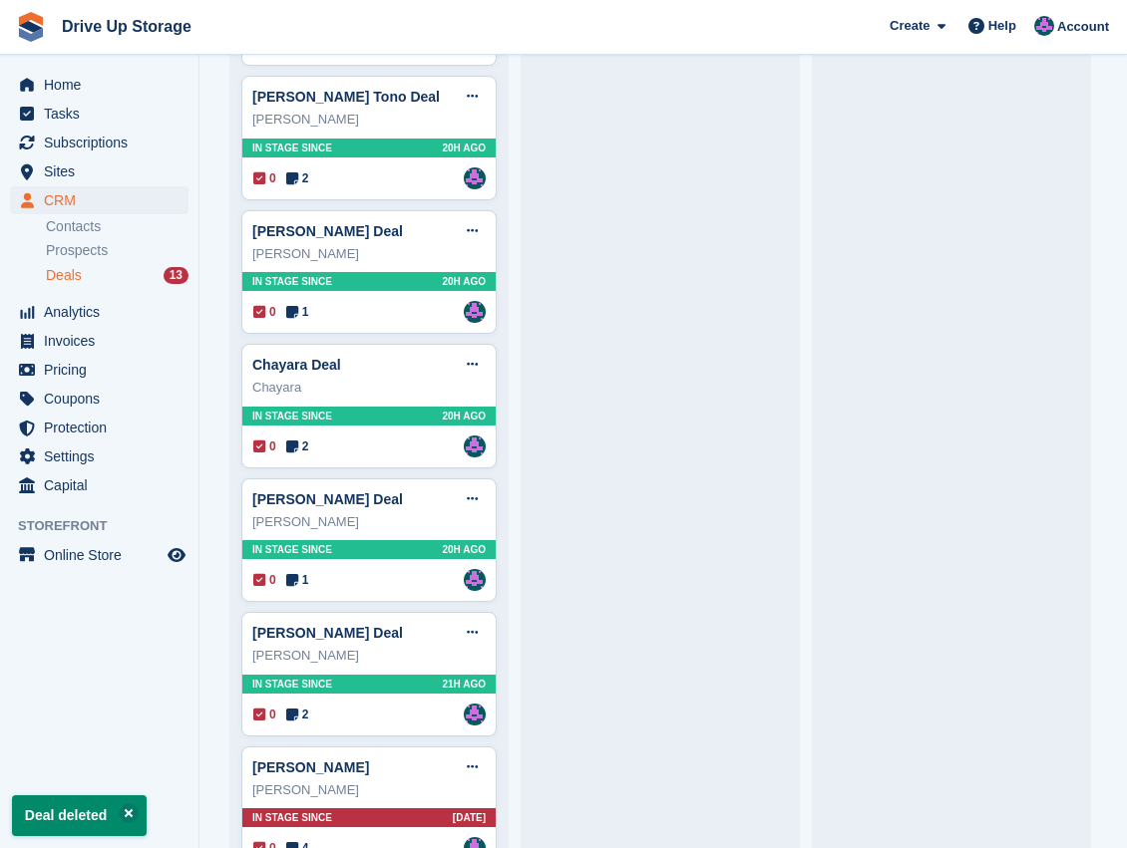
scroll to position [771, 0]
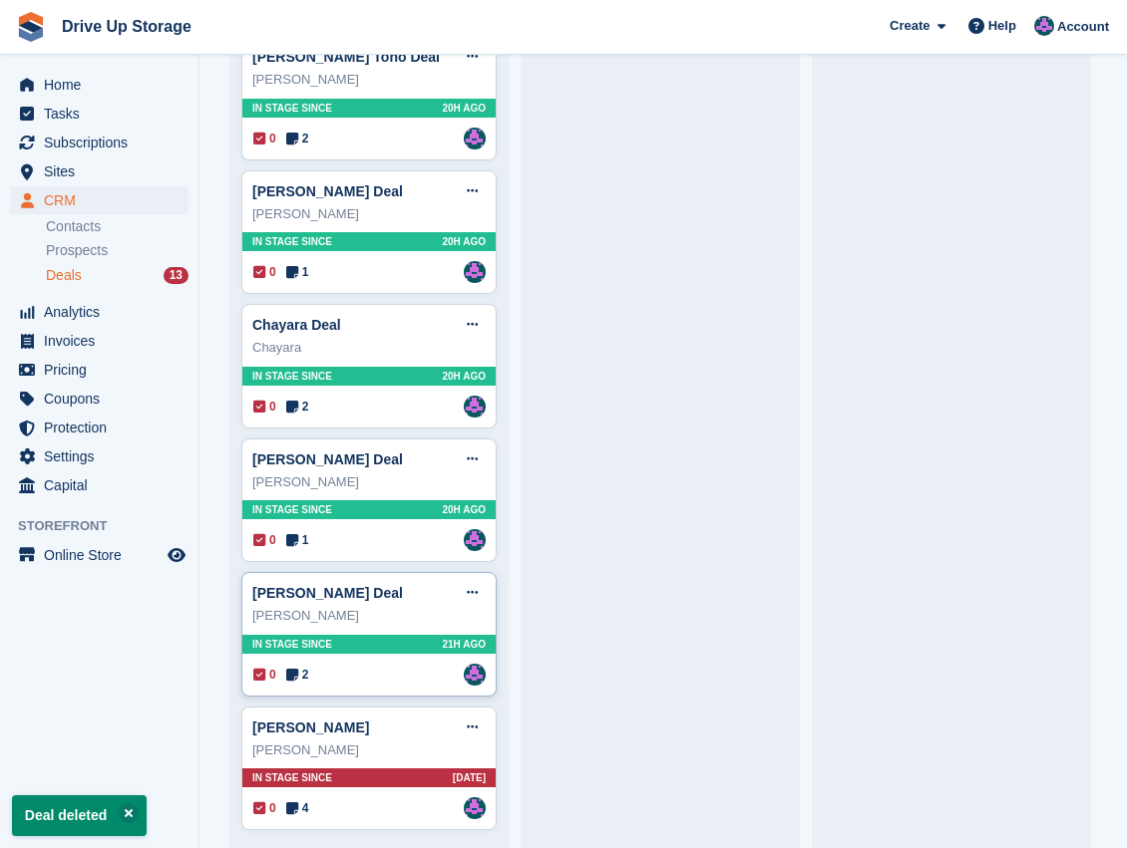
click at [397, 610] on div "[PERSON_NAME]" at bounding box center [368, 616] width 233 height 20
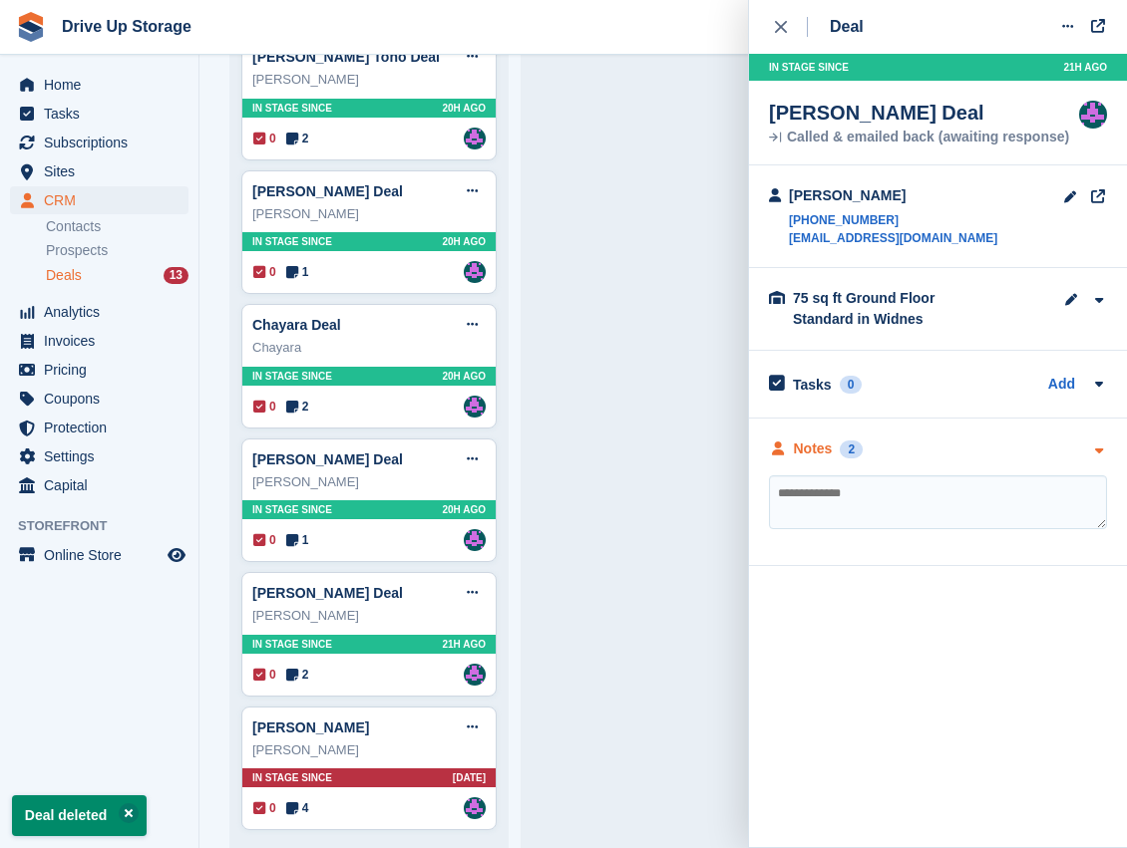
click at [1089, 455] on div "Notes 2" at bounding box center [938, 449] width 338 height 21
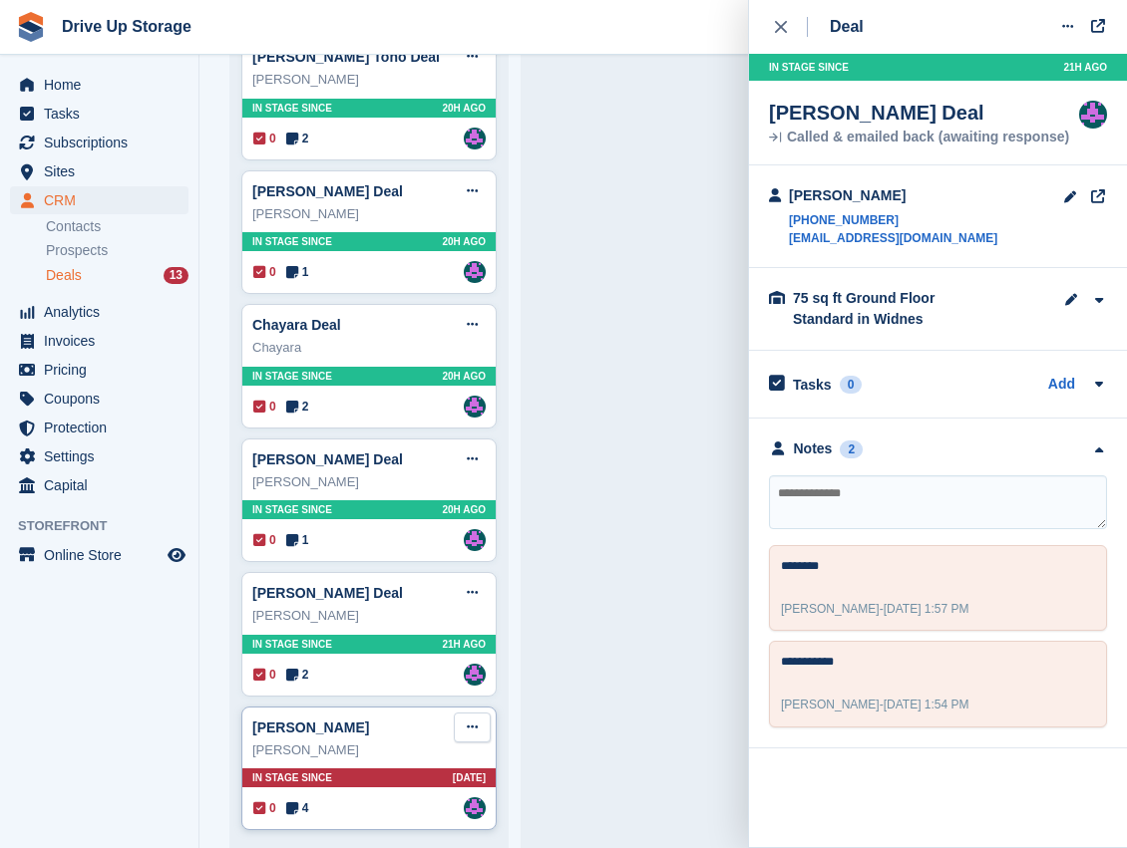
click at [476, 721] on icon at bounding box center [472, 727] width 11 height 13
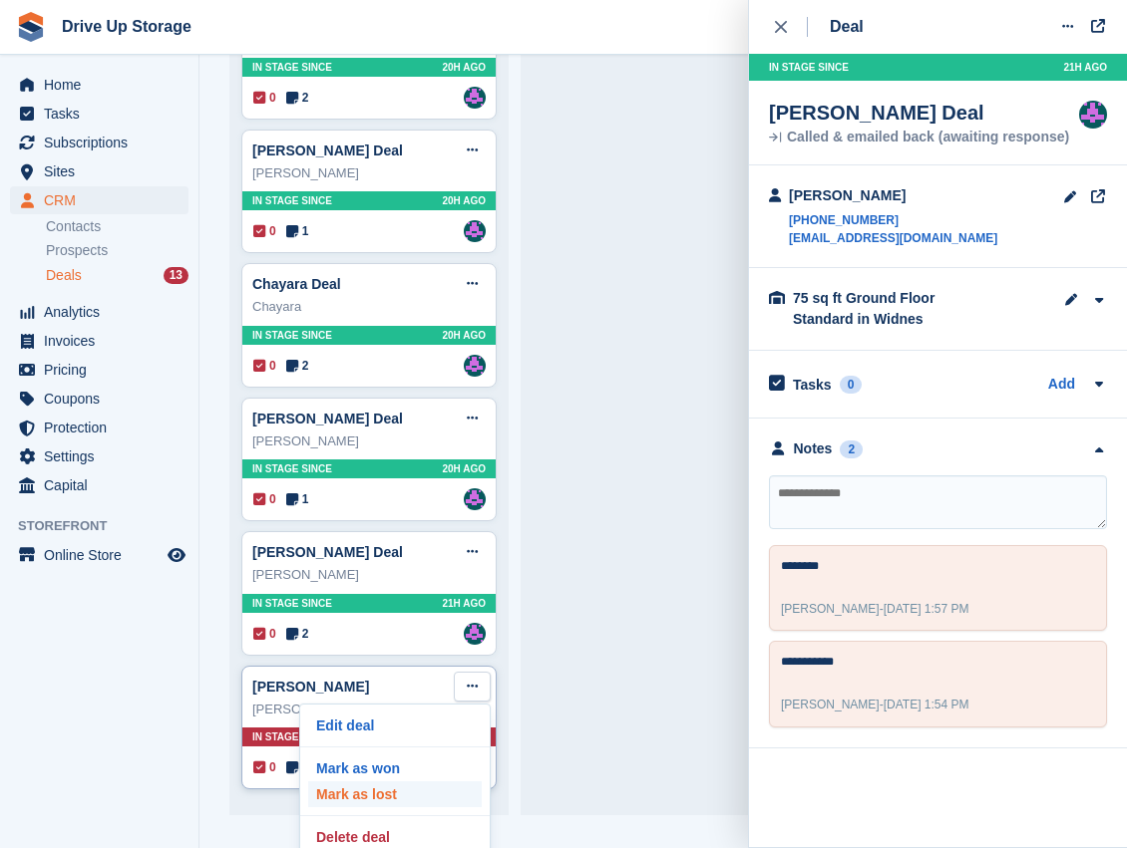
scroll to position [42, 0]
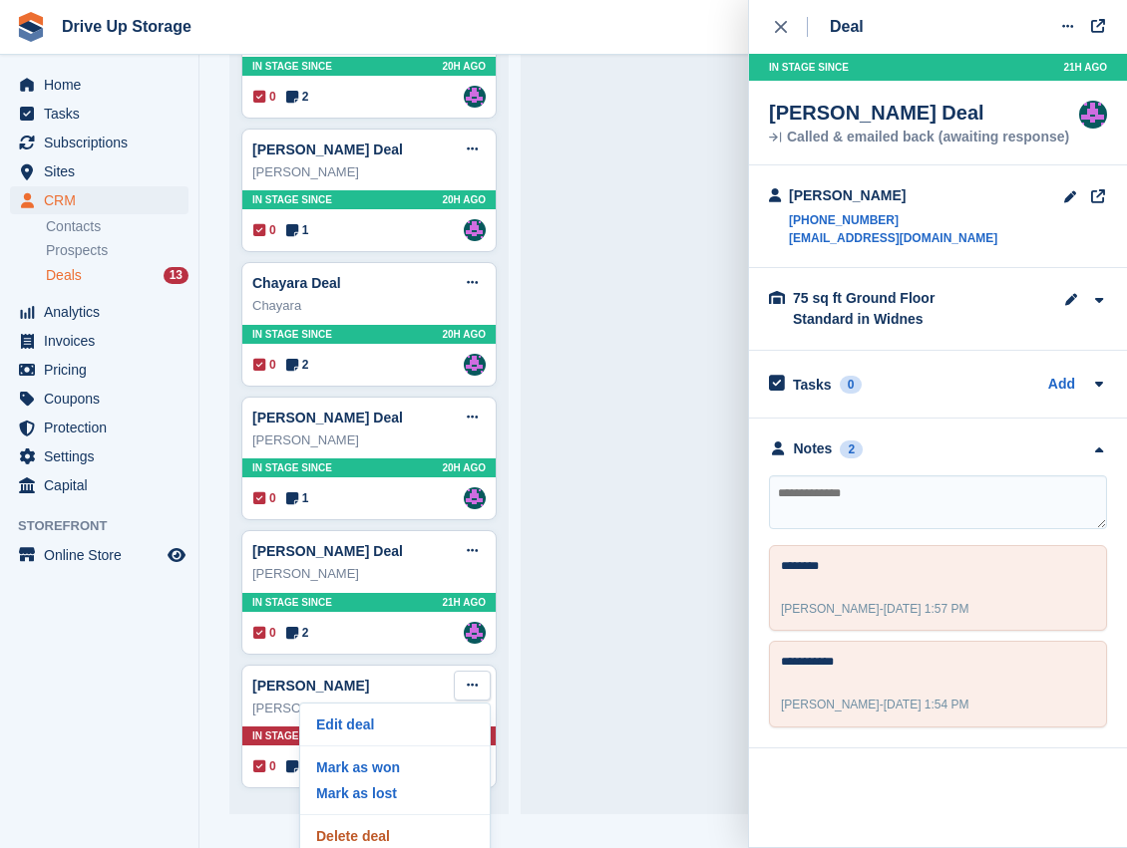
drag, startPoint x: 375, startPoint y: 829, endPoint x: 642, endPoint y: 34, distance: 839.2
click at [375, 829] on p "Delete deal" at bounding box center [394, 836] width 173 height 26
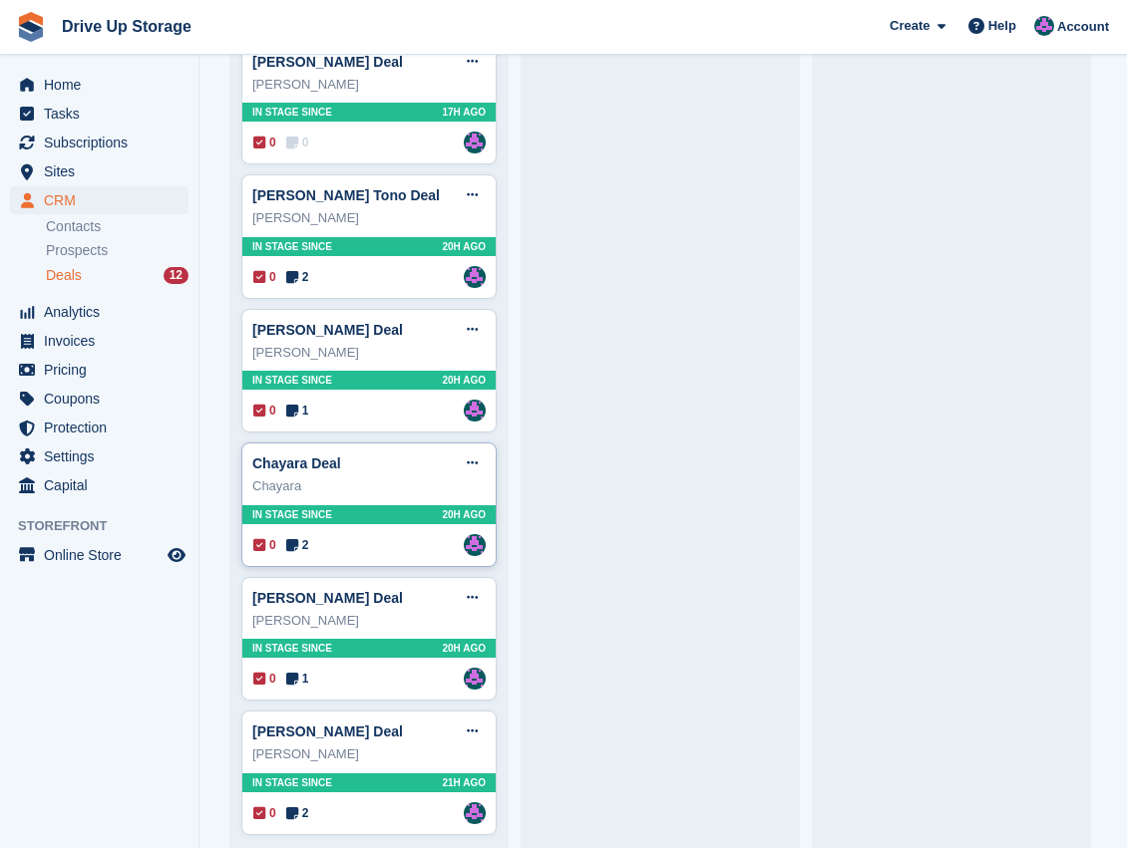
scroll to position [638, 0]
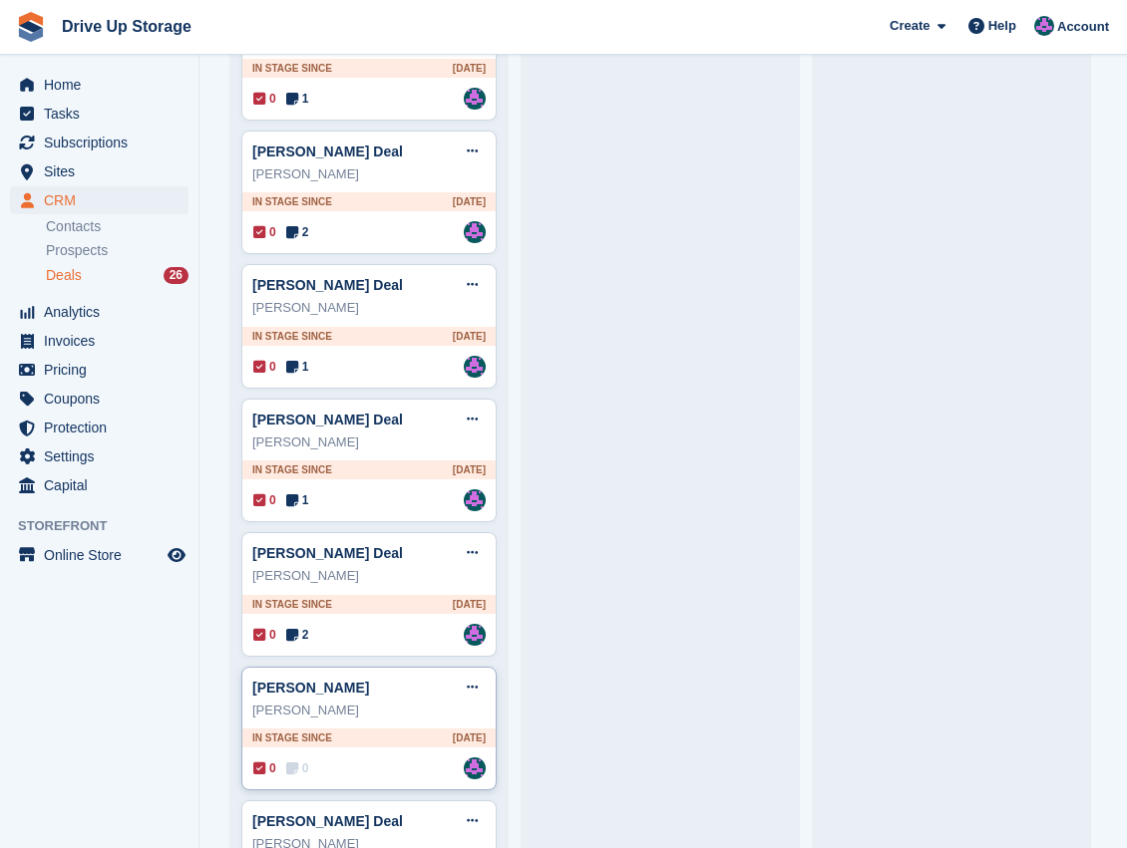
scroll to position [2895, 0]
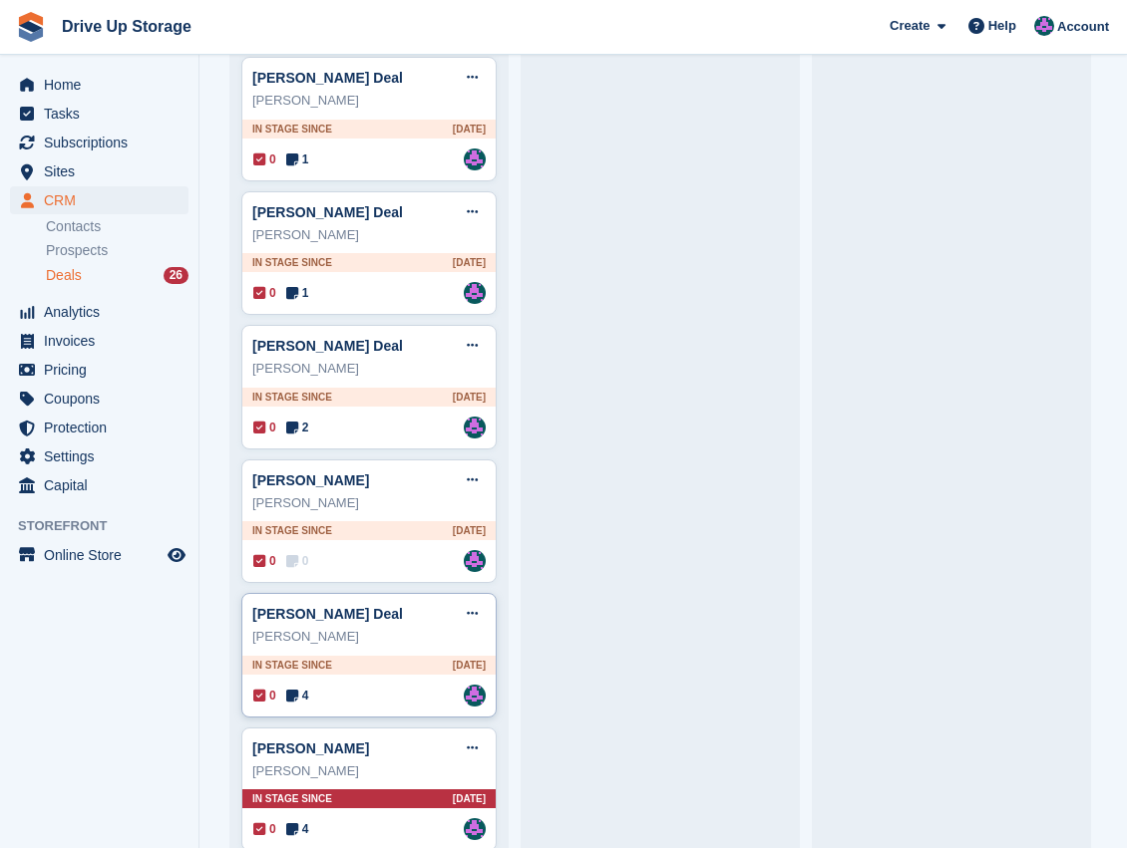
click at [372, 685] on div "0 4 Assigned to [PERSON_NAME]" at bounding box center [369, 696] width 232 height 22
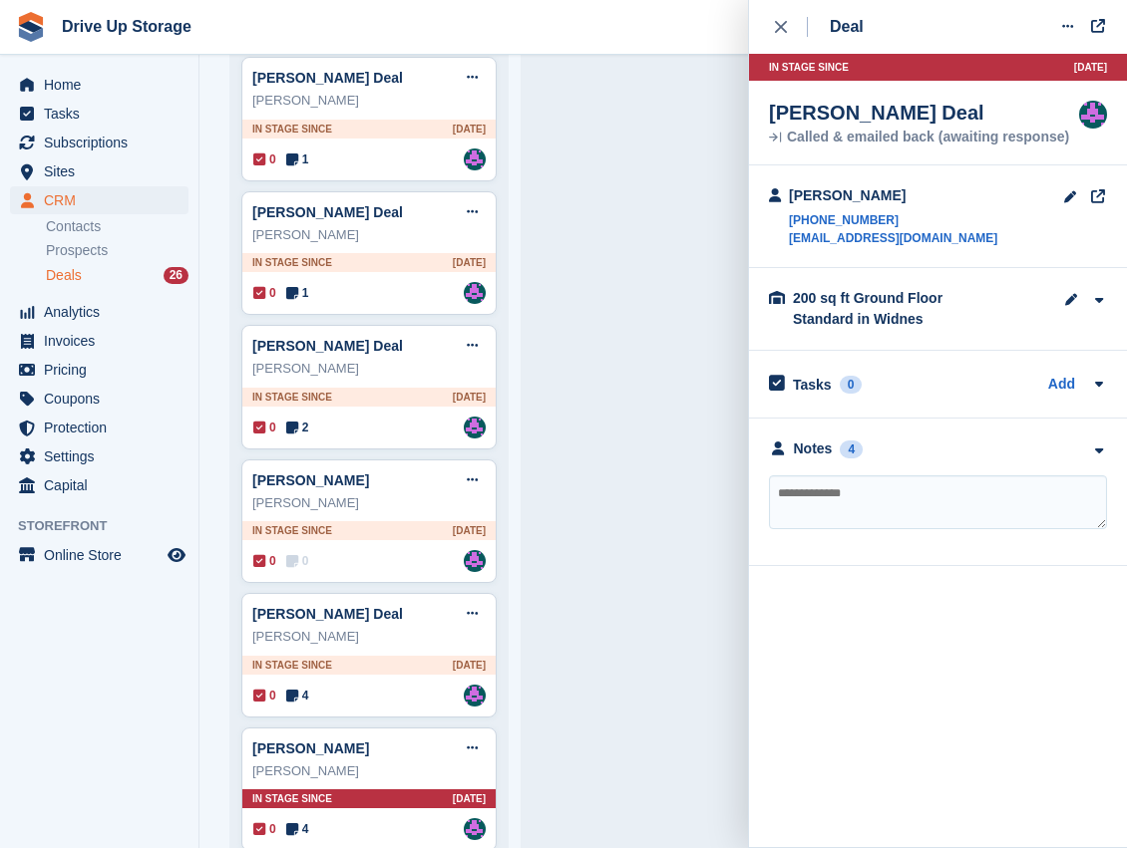
click at [897, 502] on textarea at bounding box center [938, 503] width 338 height 54
type textarea "*********"
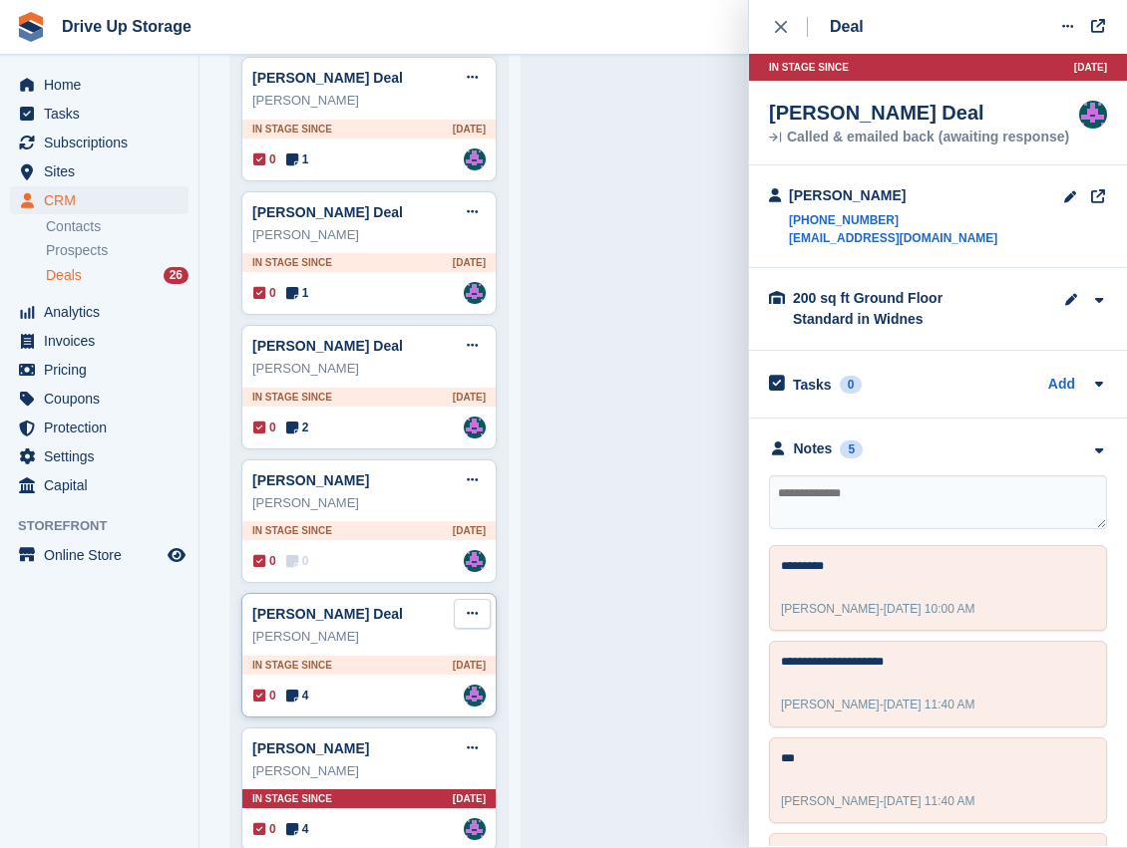
click at [479, 599] on button at bounding box center [472, 614] width 37 height 30
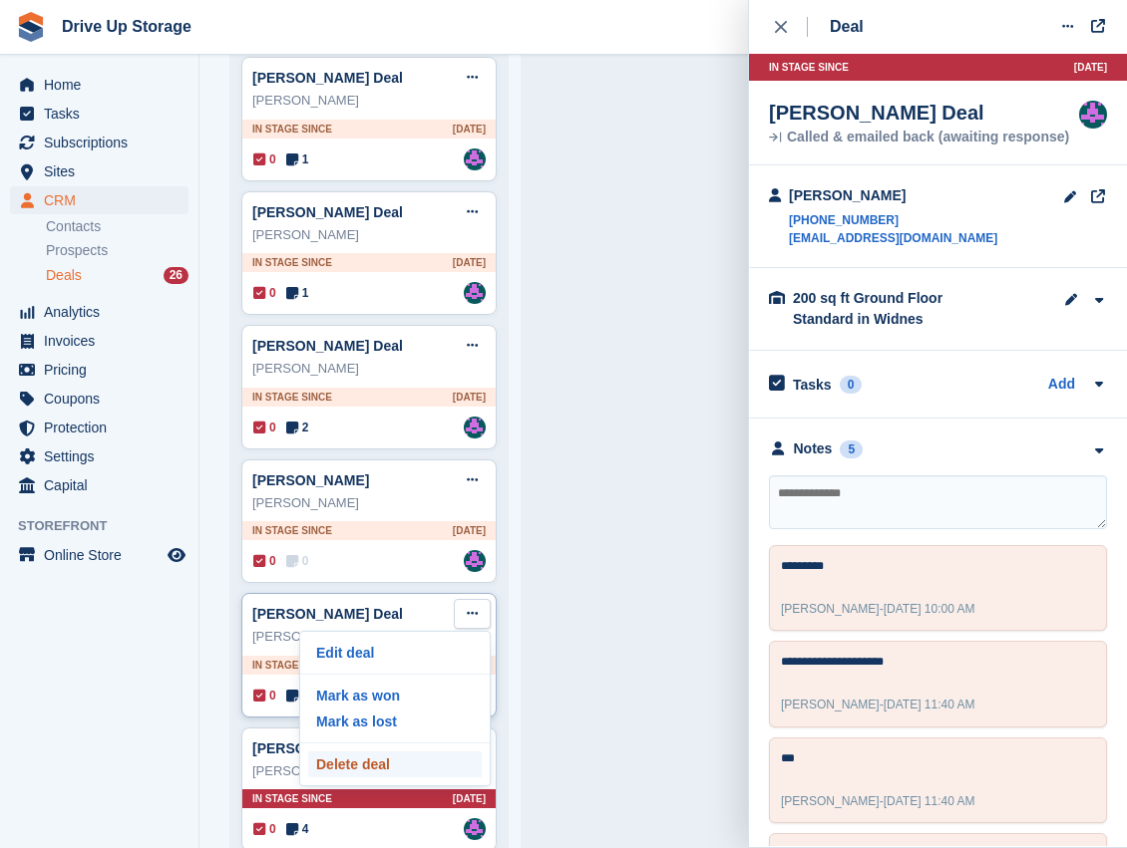
click at [376, 752] on p "Delete deal" at bounding box center [394, 765] width 173 height 26
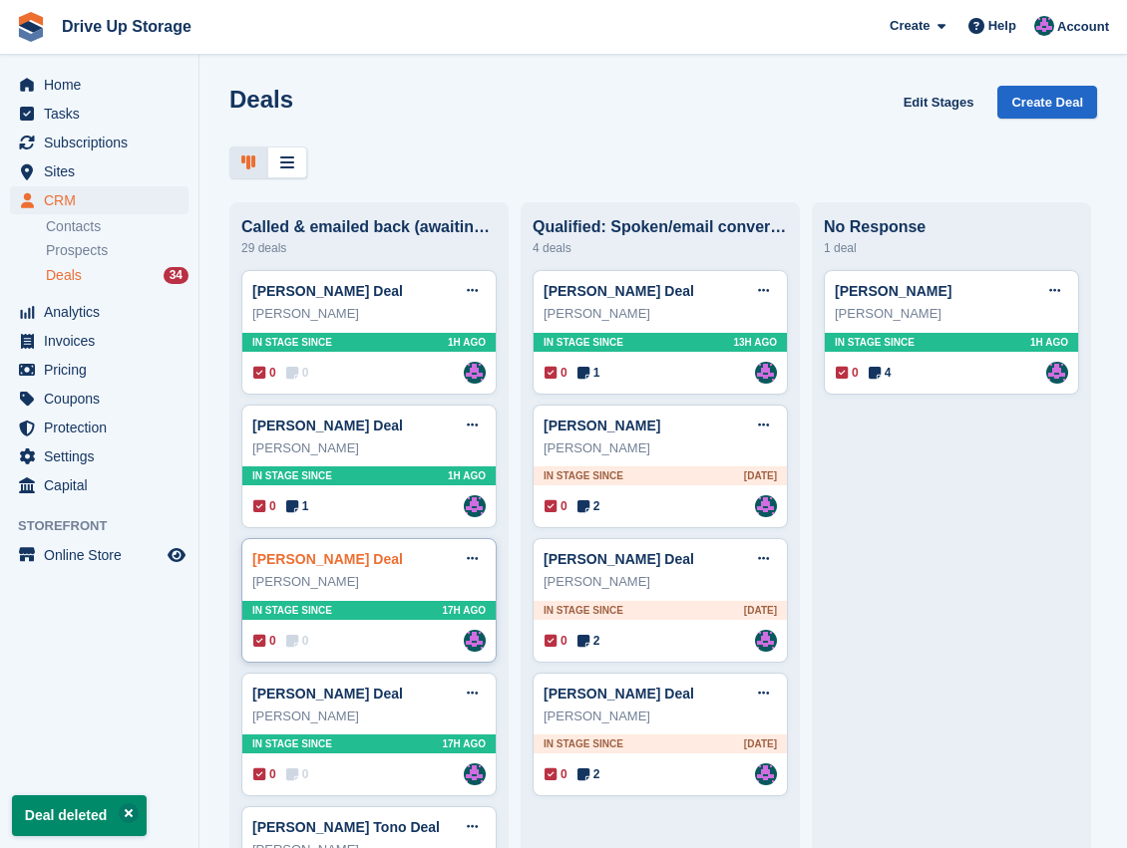
scroll to position [332, 0]
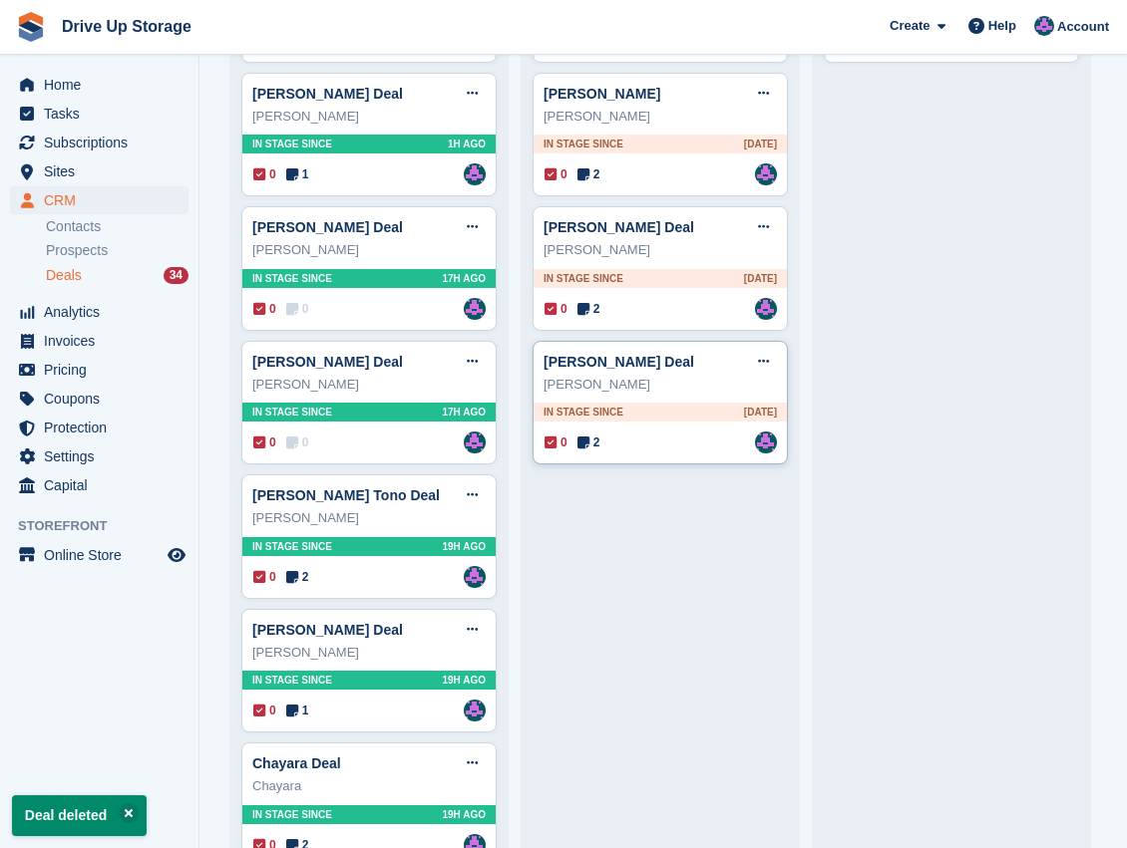
click at [670, 449] on div "0 2 Assigned to [PERSON_NAME]" at bounding box center [660, 443] width 232 height 22
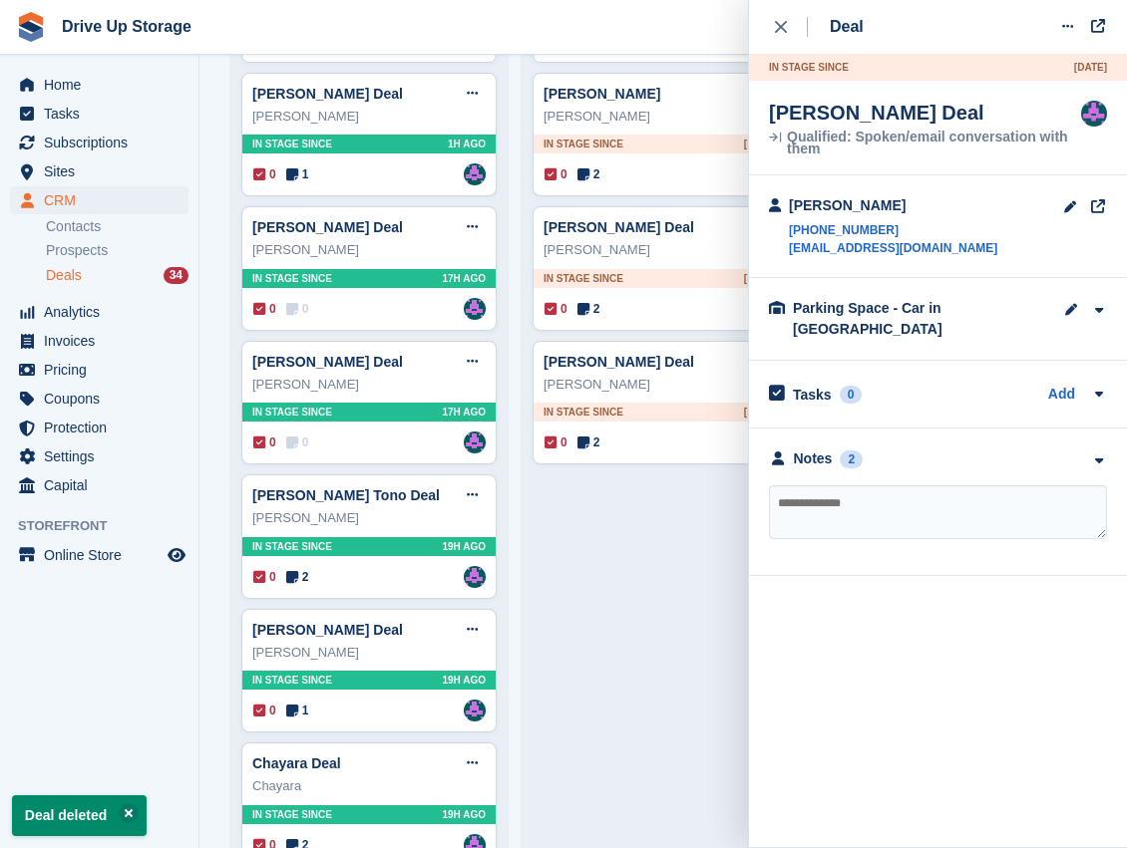
click at [982, 486] on textarea at bounding box center [938, 513] width 338 height 54
type textarea "**********"
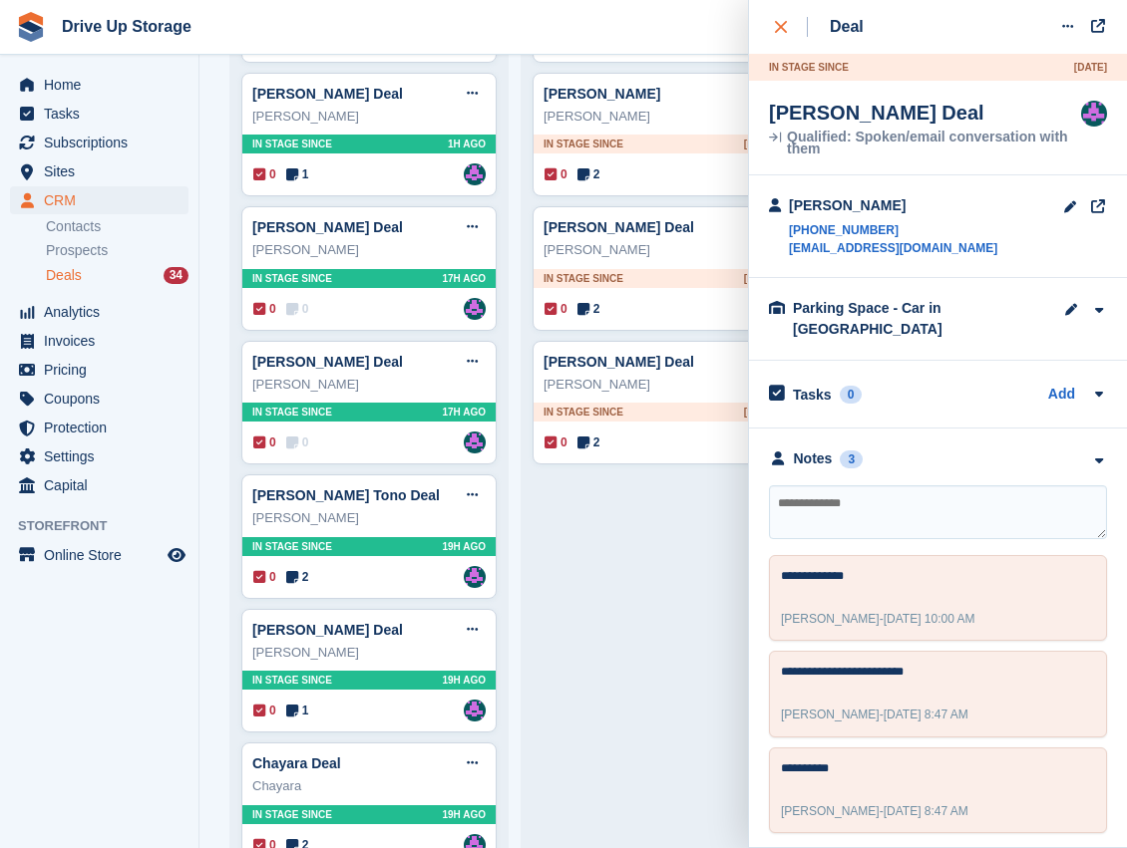
click at [775, 30] on icon "close" at bounding box center [781, 27] width 12 height 12
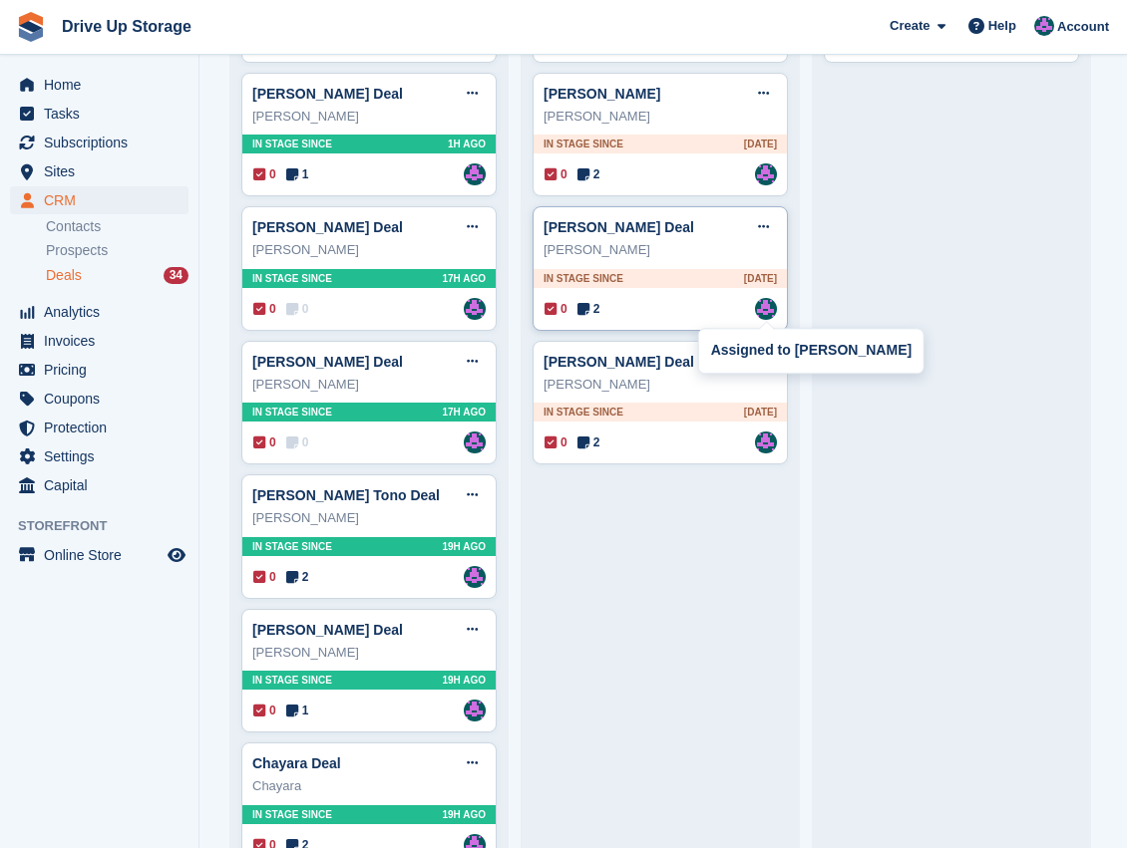
click at [762, 364] on div "Assigned to [PERSON_NAME]" at bounding box center [811, 351] width 224 height 44
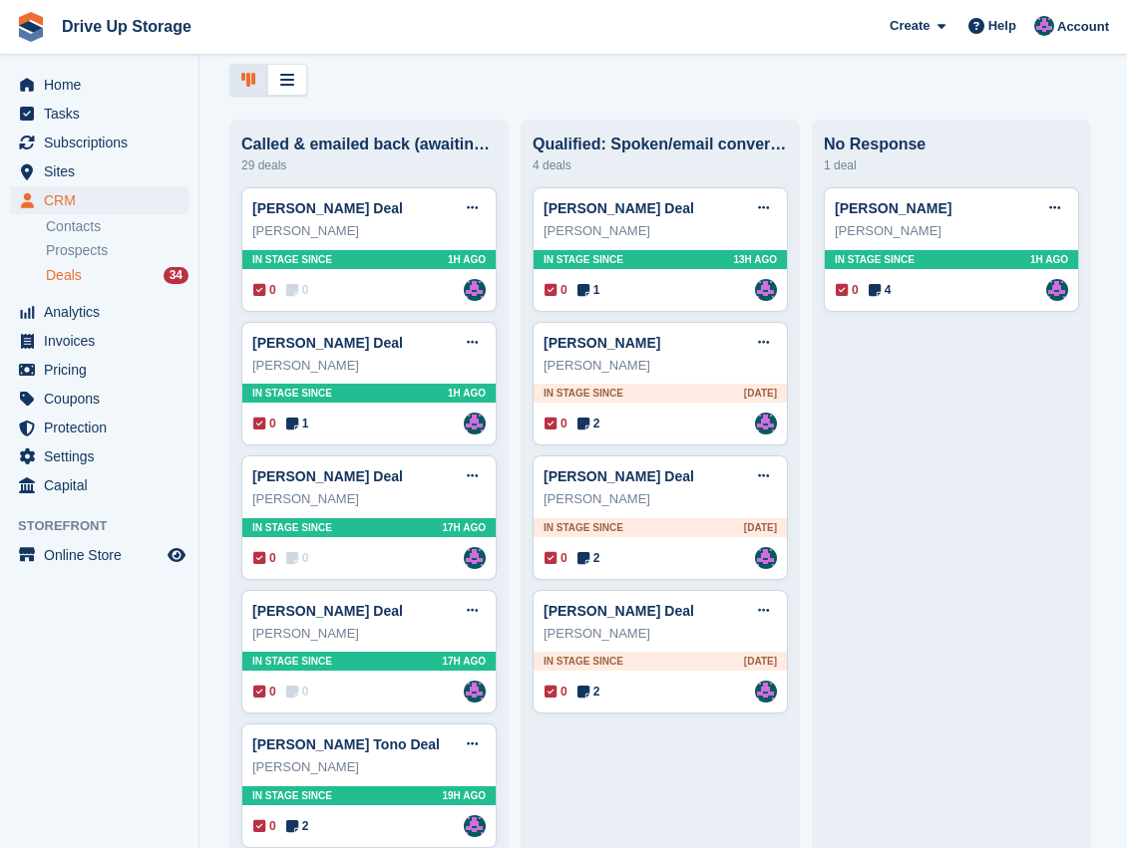
scroll to position [399, 0]
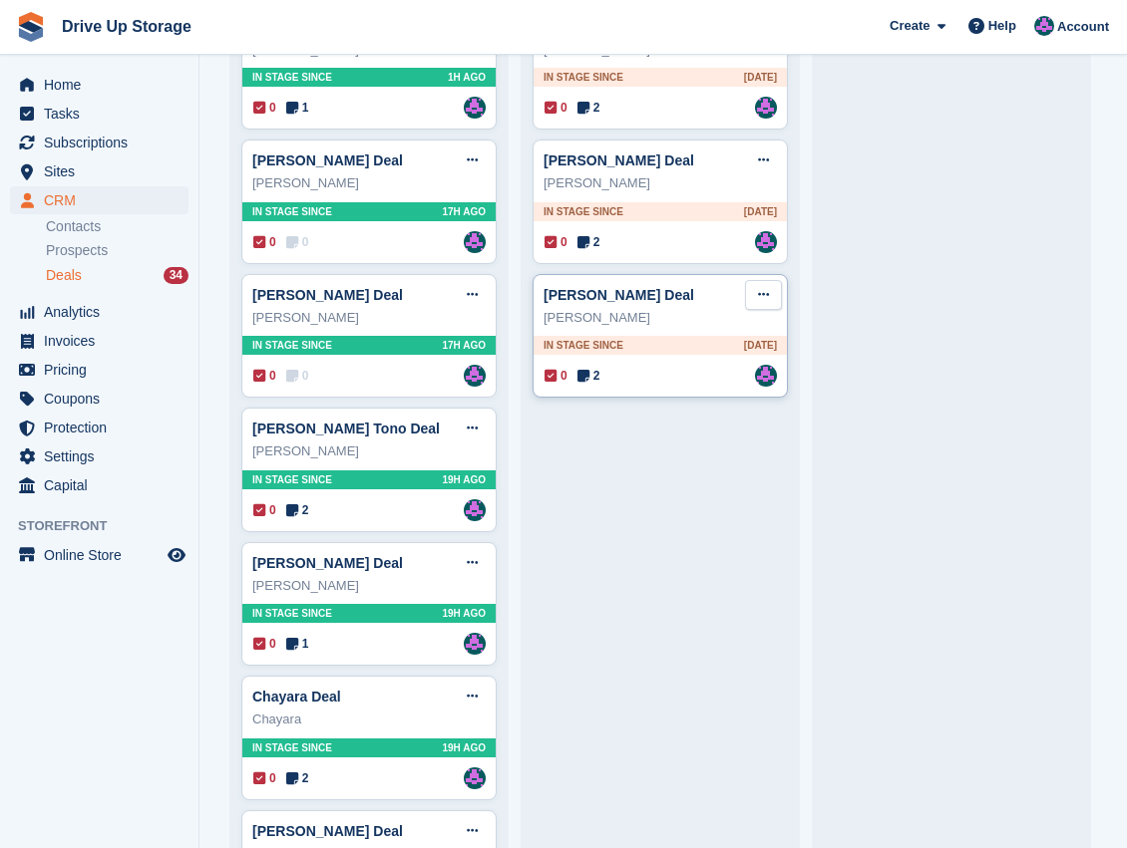
click at [758, 301] on icon at bounding box center [763, 294] width 11 height 13
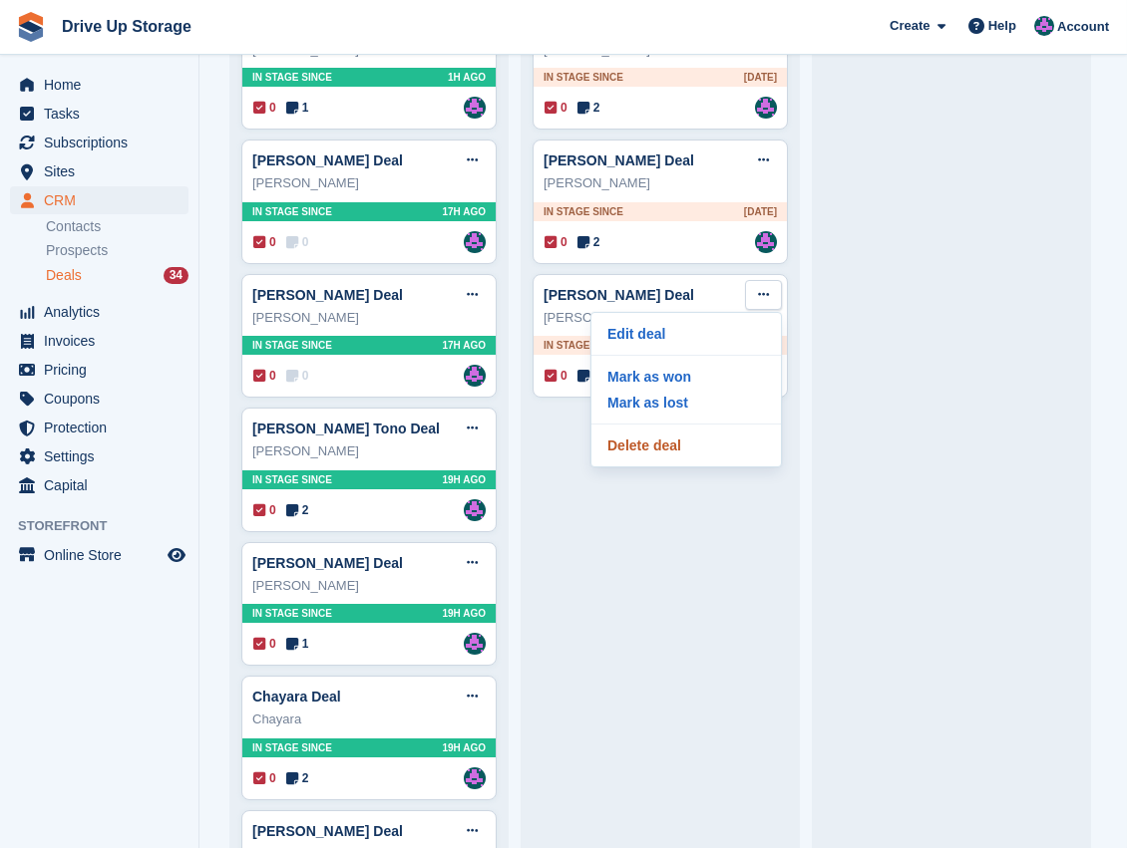
click at [658, 451] on p "Delete deal" at bounding box center [685, 446] width 173 height 26
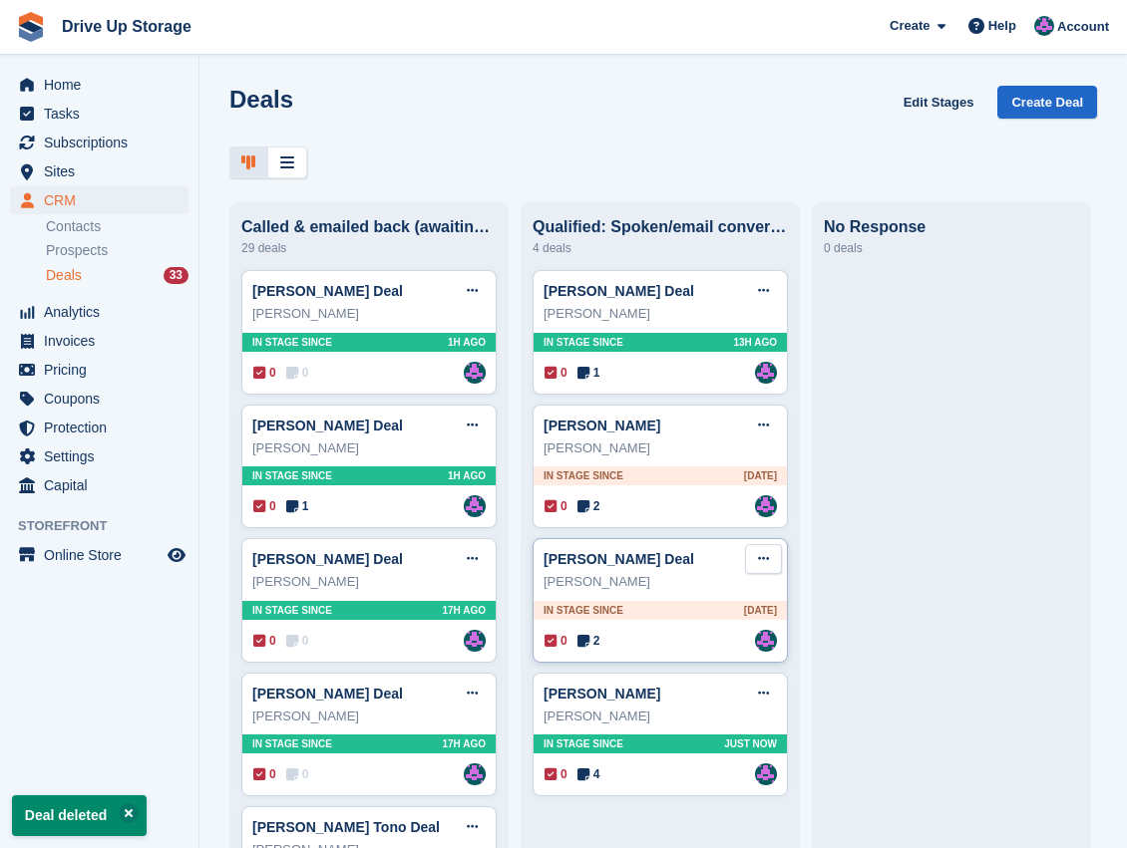
click at [758, 560] on icon at bounding box center [763, 558] width 11 height 13
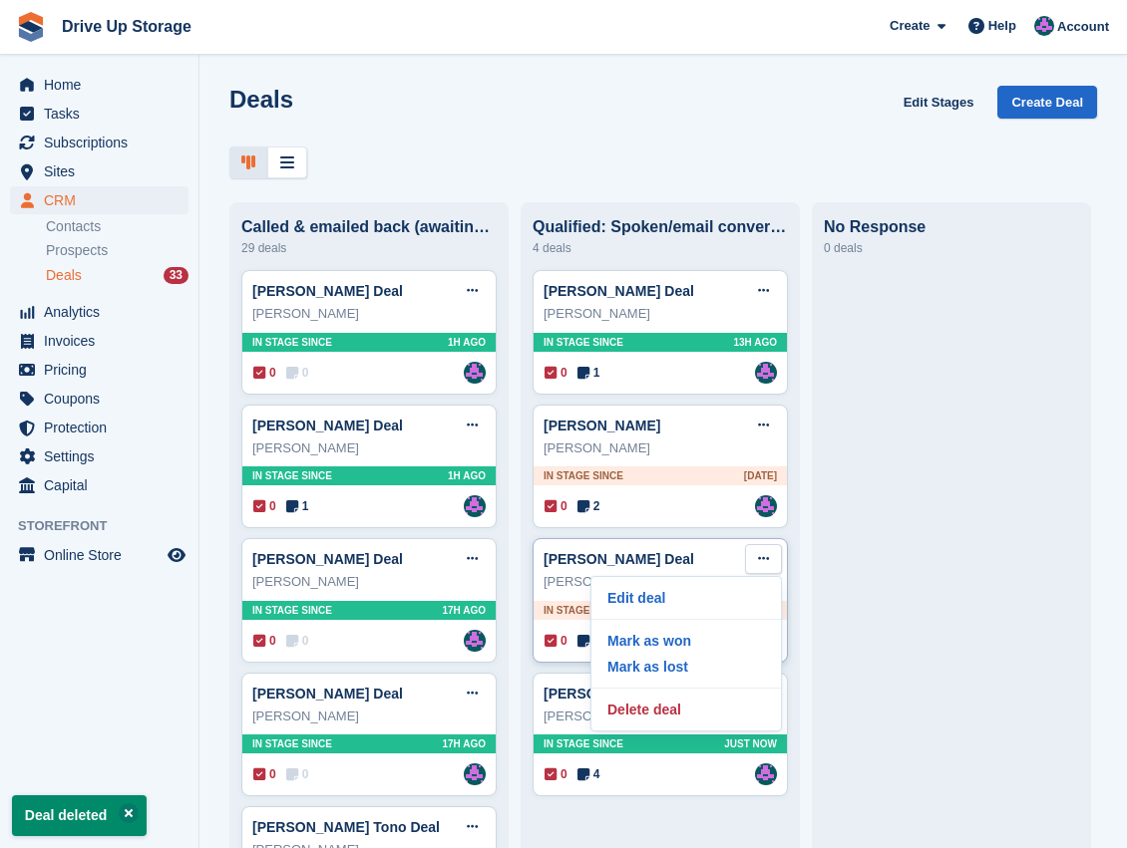
click at [703, 552] on div "[PERSON_NAME] Deal Edit deal [PERSON_NAME] as won [PERSON_NAME] as lost Delete …" at bounding box center [659, 559] width 233 height 30
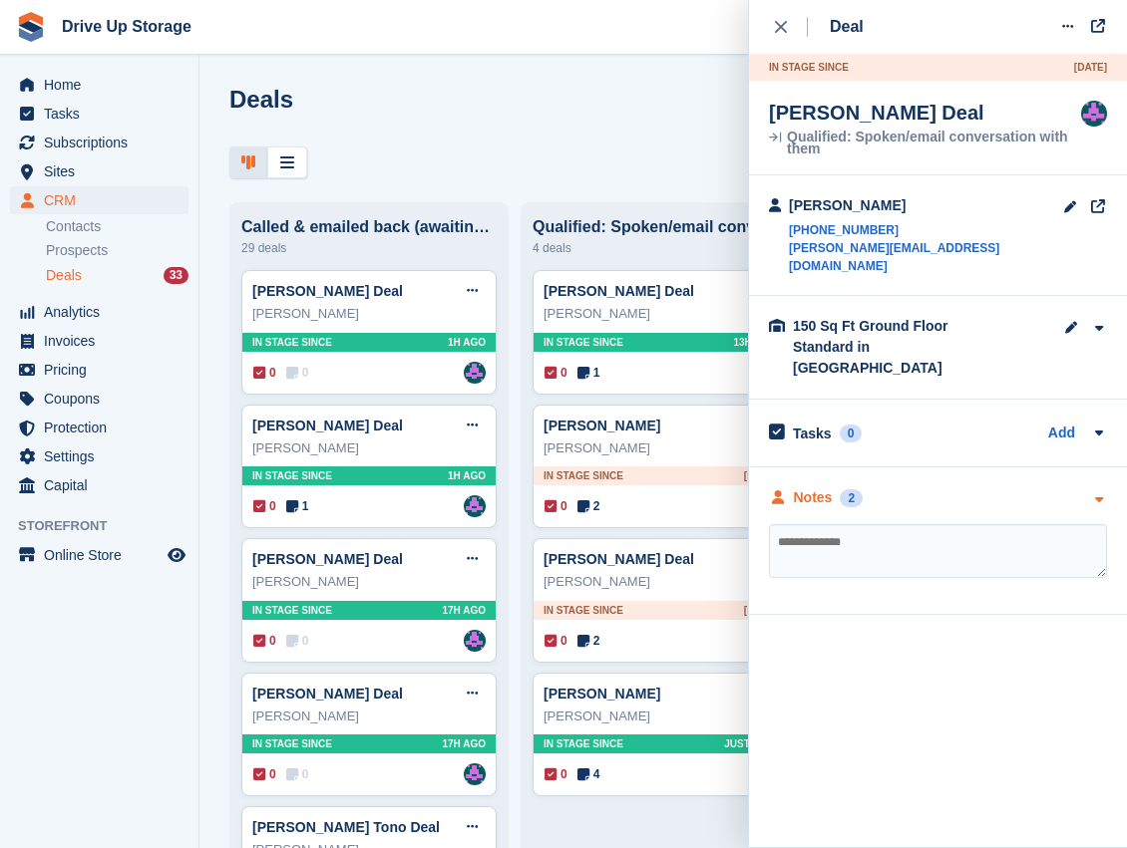
click at [1101, 493] on icon "button" at bounding box center [1098, 499] width 17 height 13
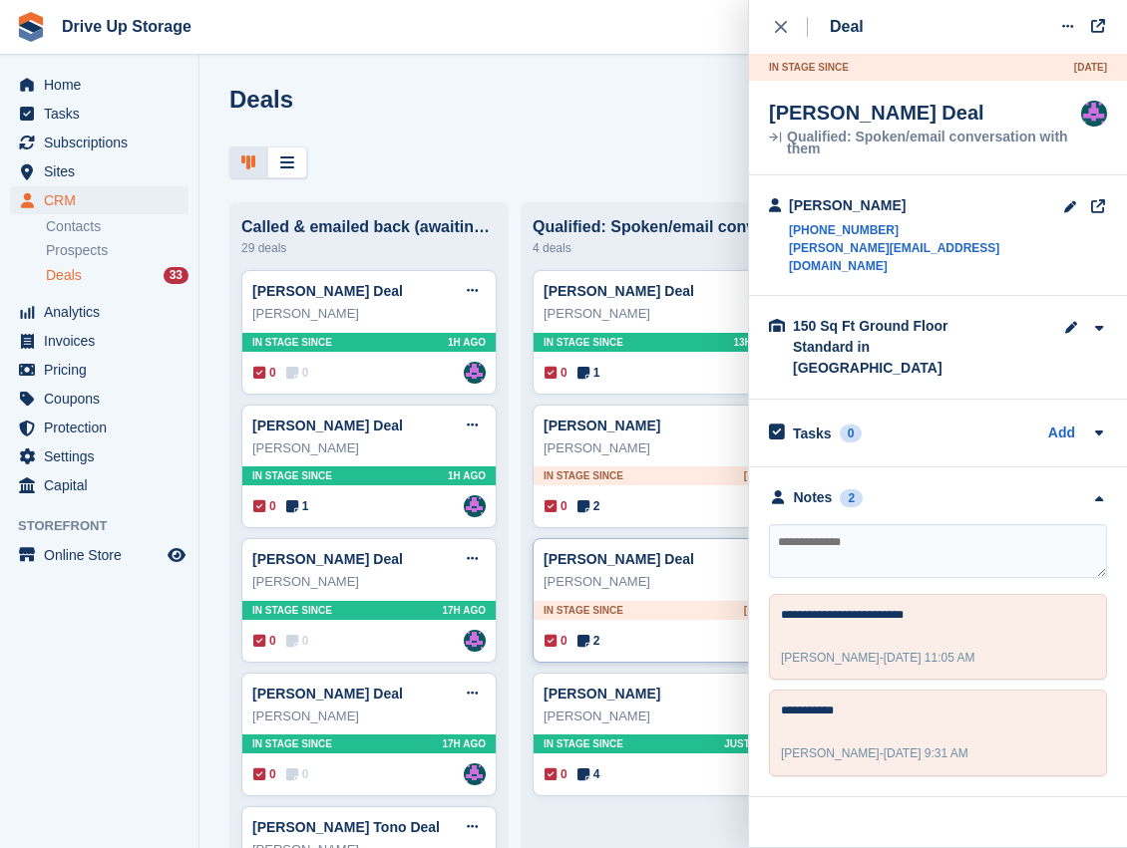
click at [686, 590] on div "[PERSON_NAME]" at bounding box center [659, 582] width 233 height 20
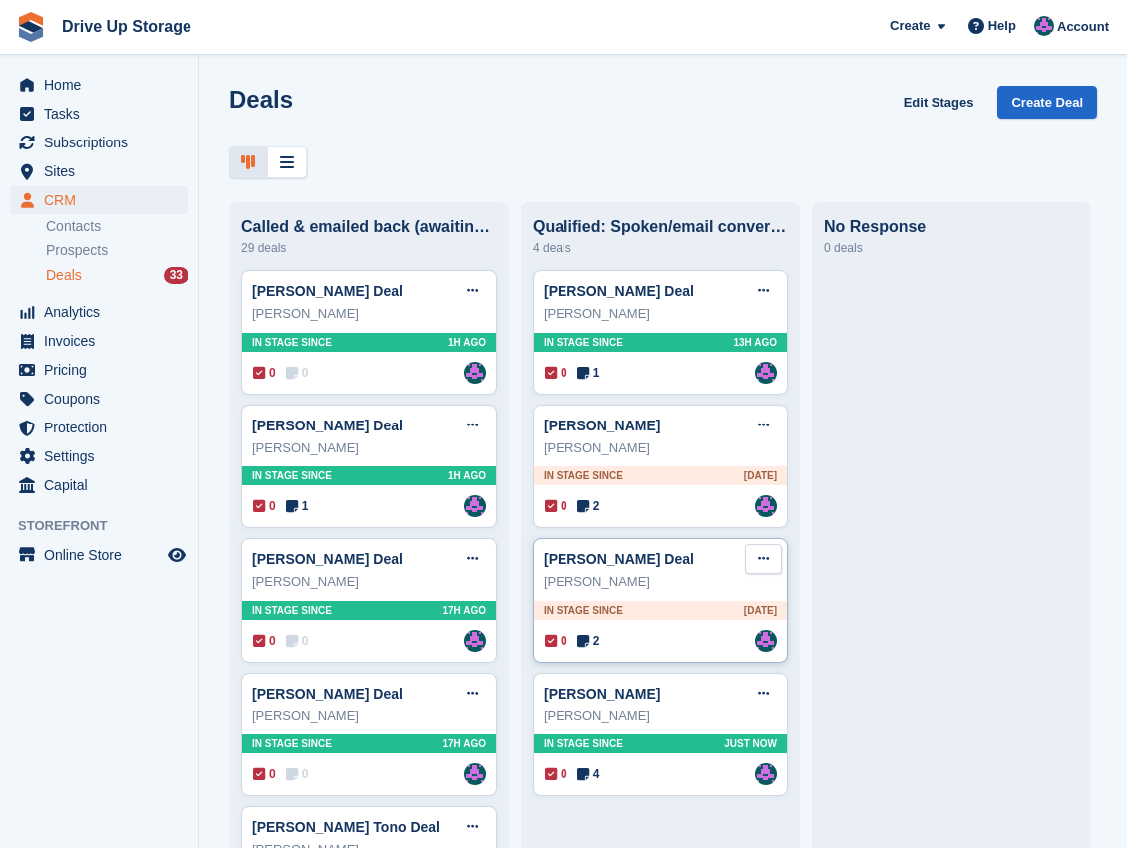
click at [766, 562] on icon at bounding box center [763, 558] width 11 height 13
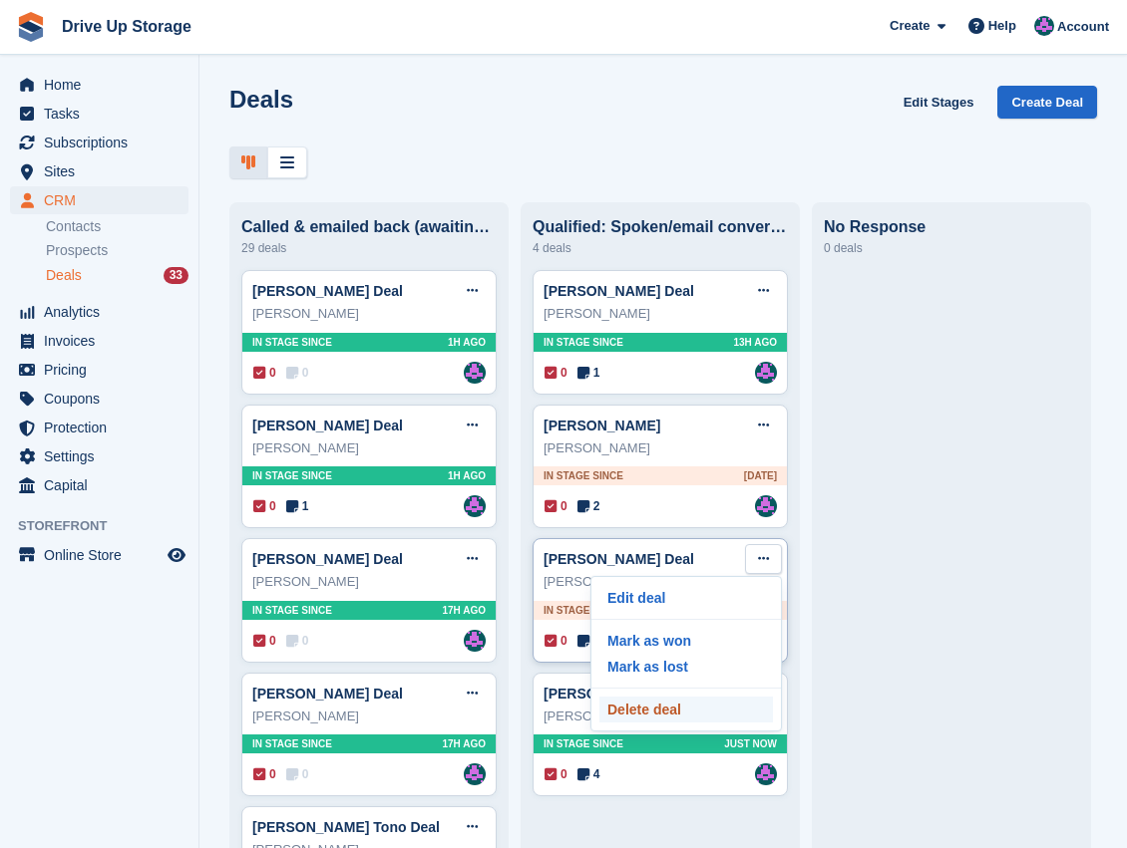
click at [654, 720] on p "Delete deal" at bounding box center [685, 710] width 173 height 26
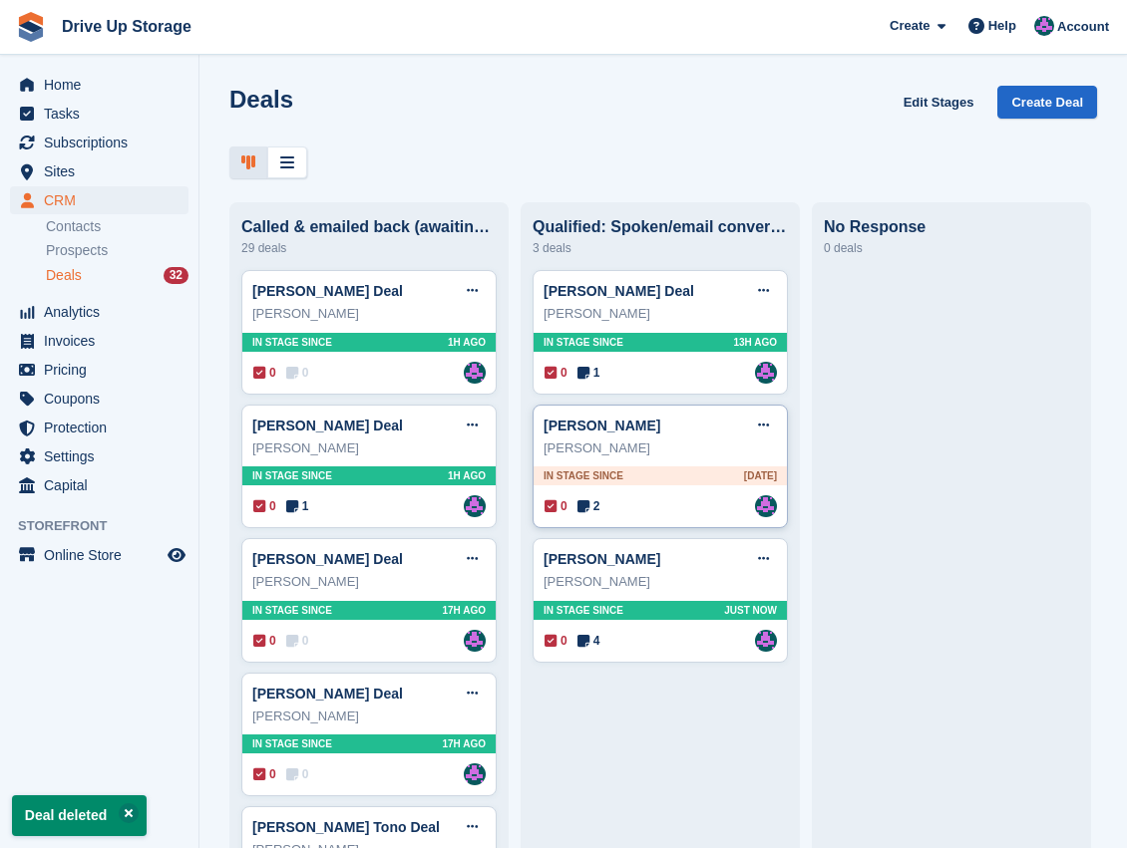
click at [708, 449] on div "[PERSON_NAME]" at bounding box center [659, 449] width 233 height 20
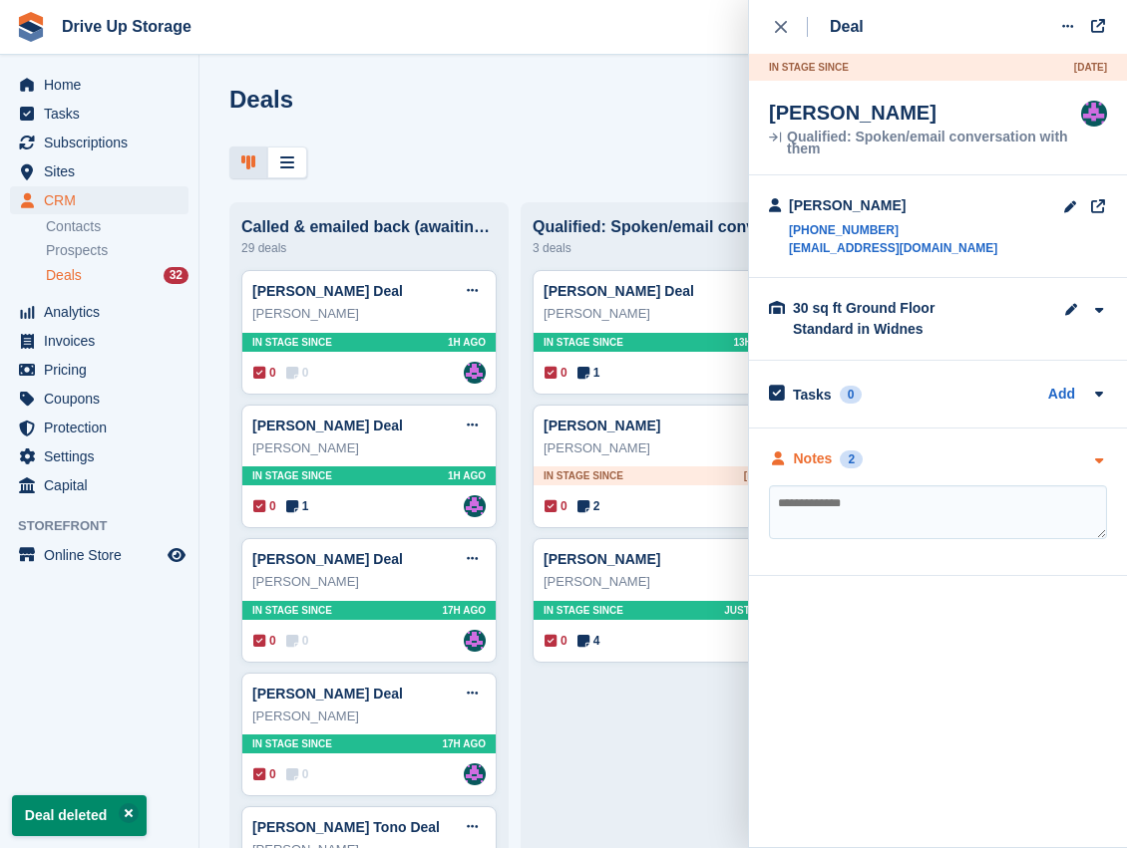
click at [1093, 455] on icon "button" at bounding box center [1098, 461] width 17 height 13
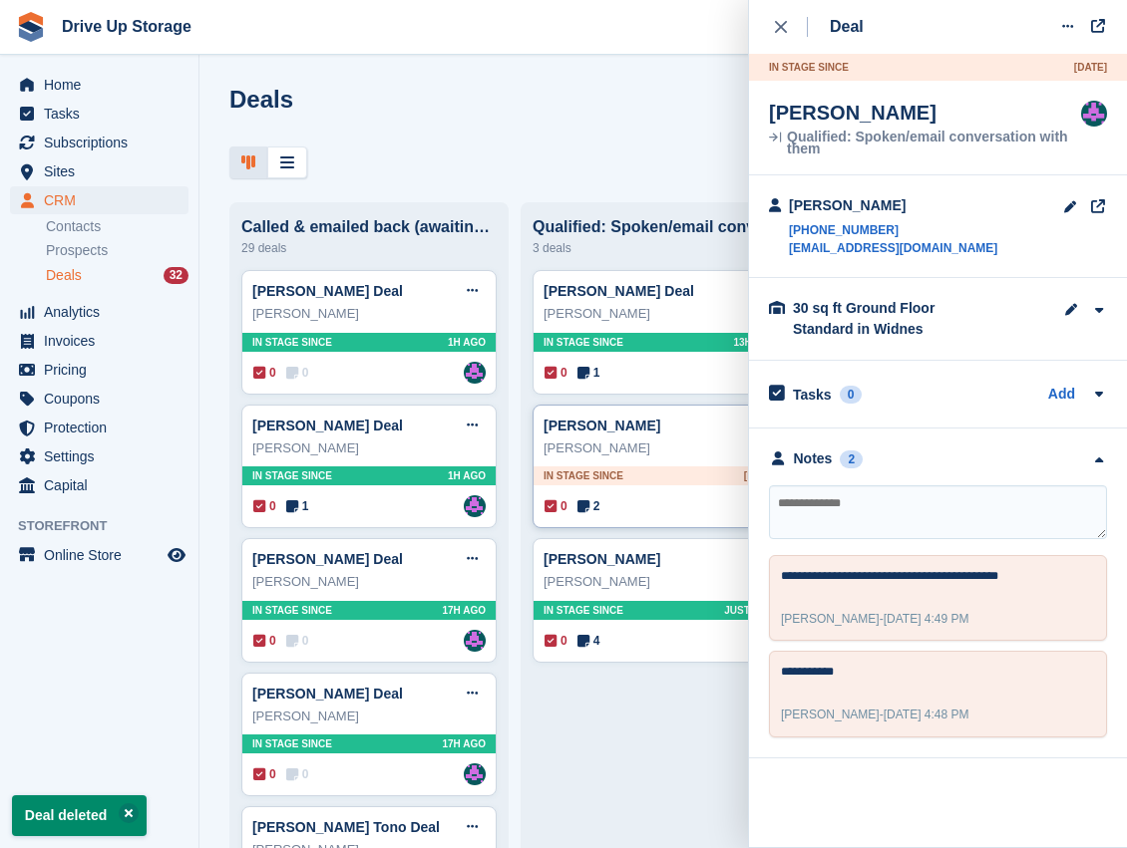
click at [699, 456] on div "[PERSON_NAME]" at bounding box center [659, 449] width 233 height 20
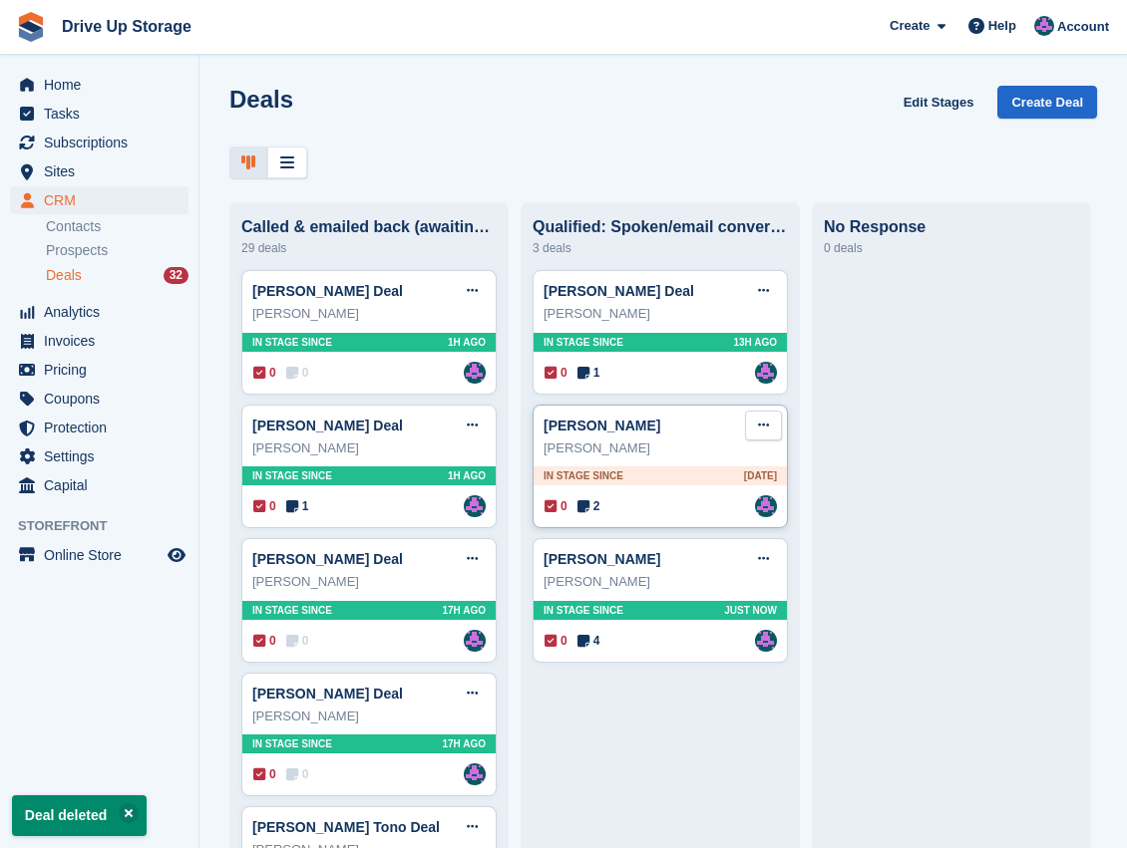
click at [774, 433] on button at bounding box center [763, 426] width 37 height 30
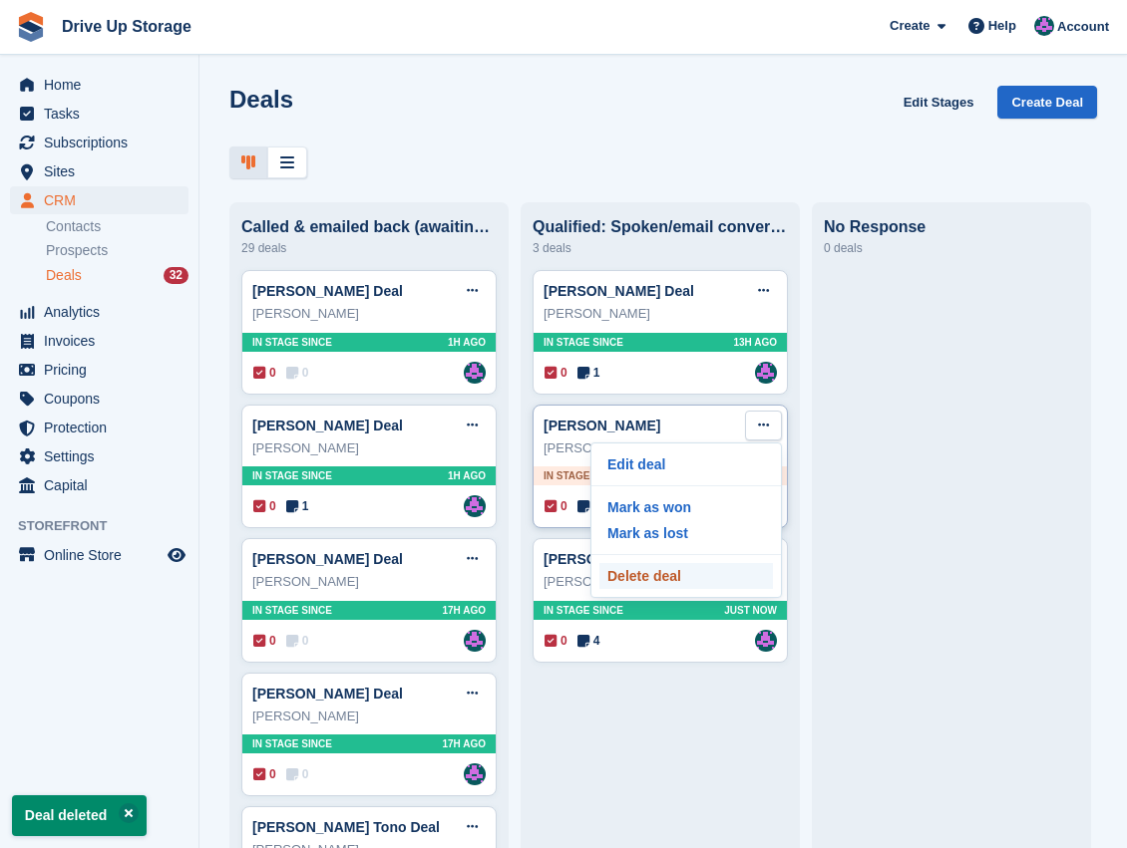
click at [666, 584] on p "Delete deal" at bounding box center [685, 576] width 173 height 26
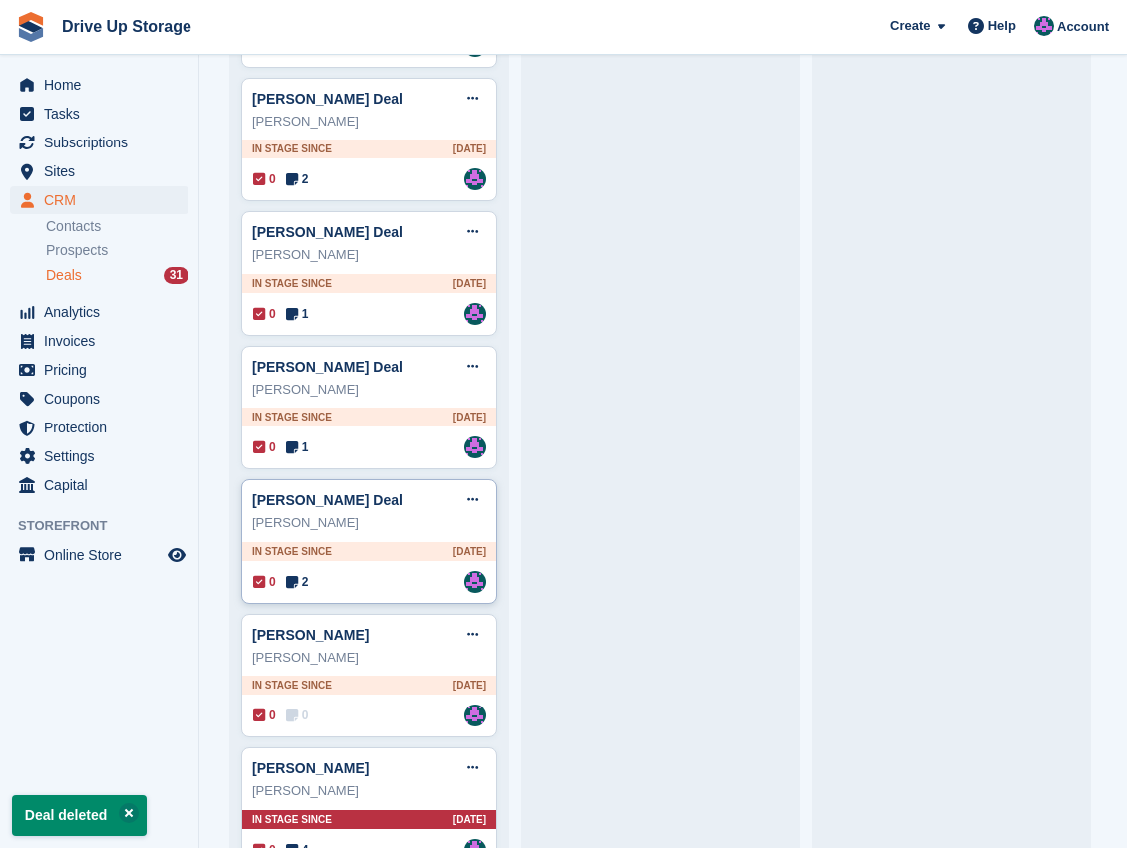
scroll to position [3293, 0]
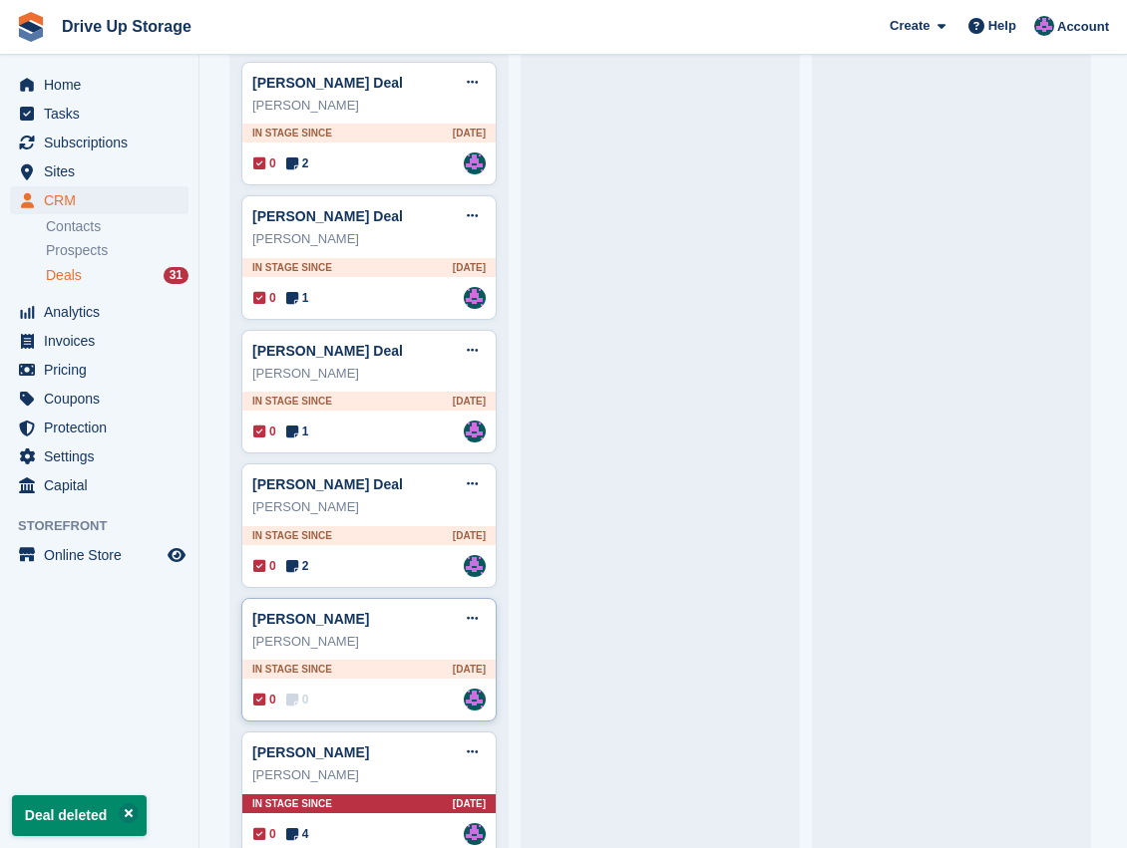
click at [405, 632] on div "[PERSON_NAME]" at bounding box center [368, 642] width 233 height 20
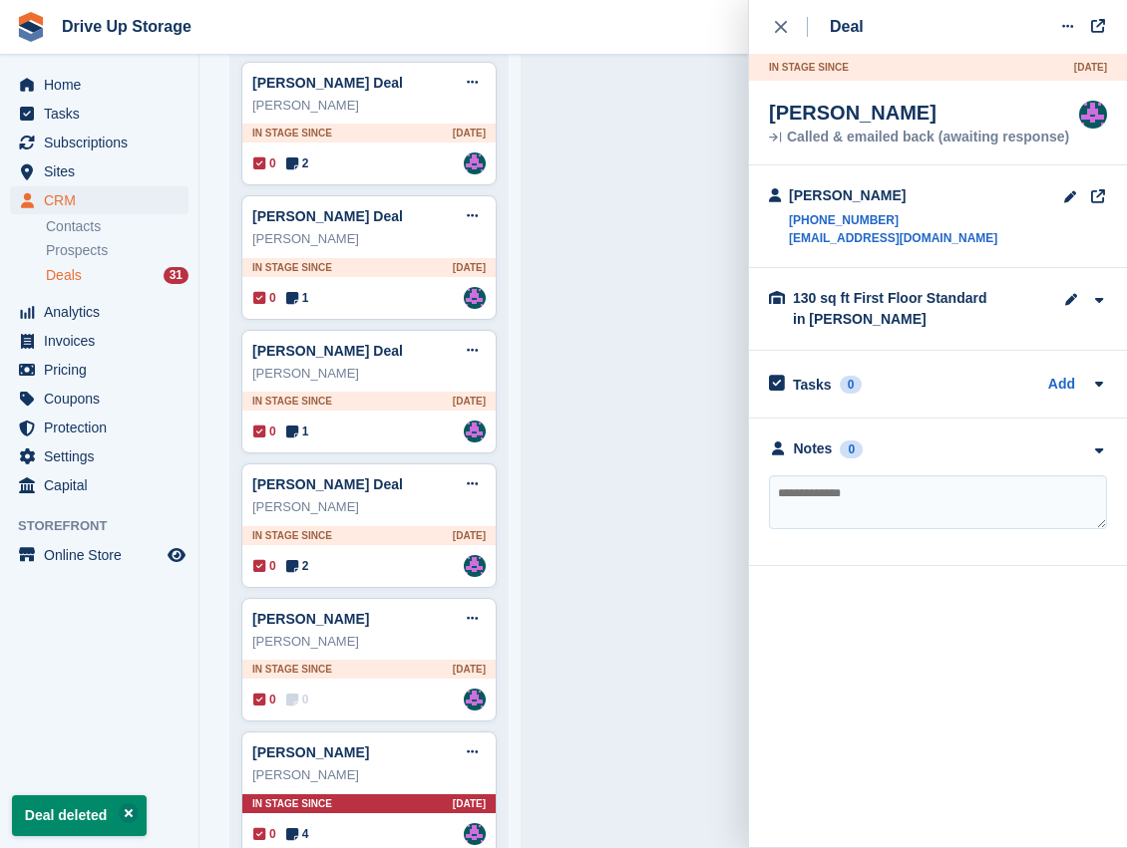
click at [965, 509] on textarea at bounding box center [938, 503] width 338 height 54
type textarea "**********"
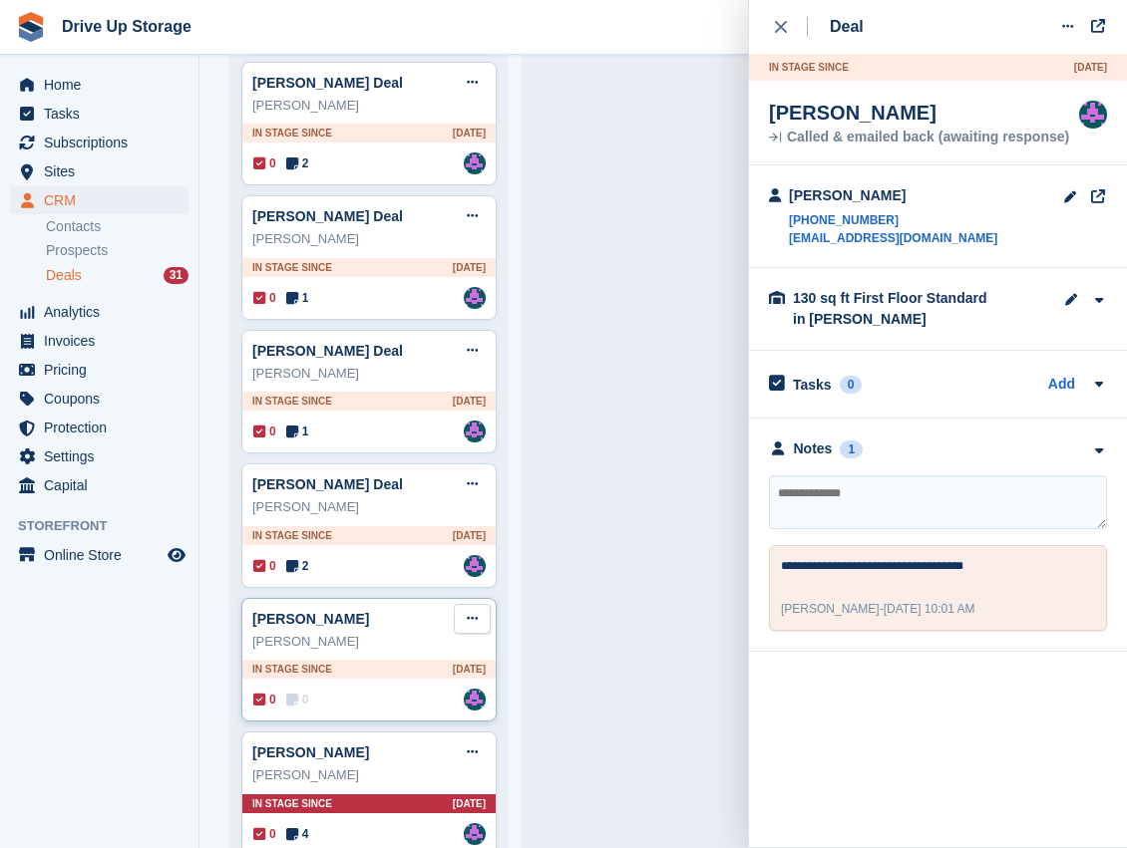
click at [473, 604] on button at bounding box center [472, 619] width 37 height 30
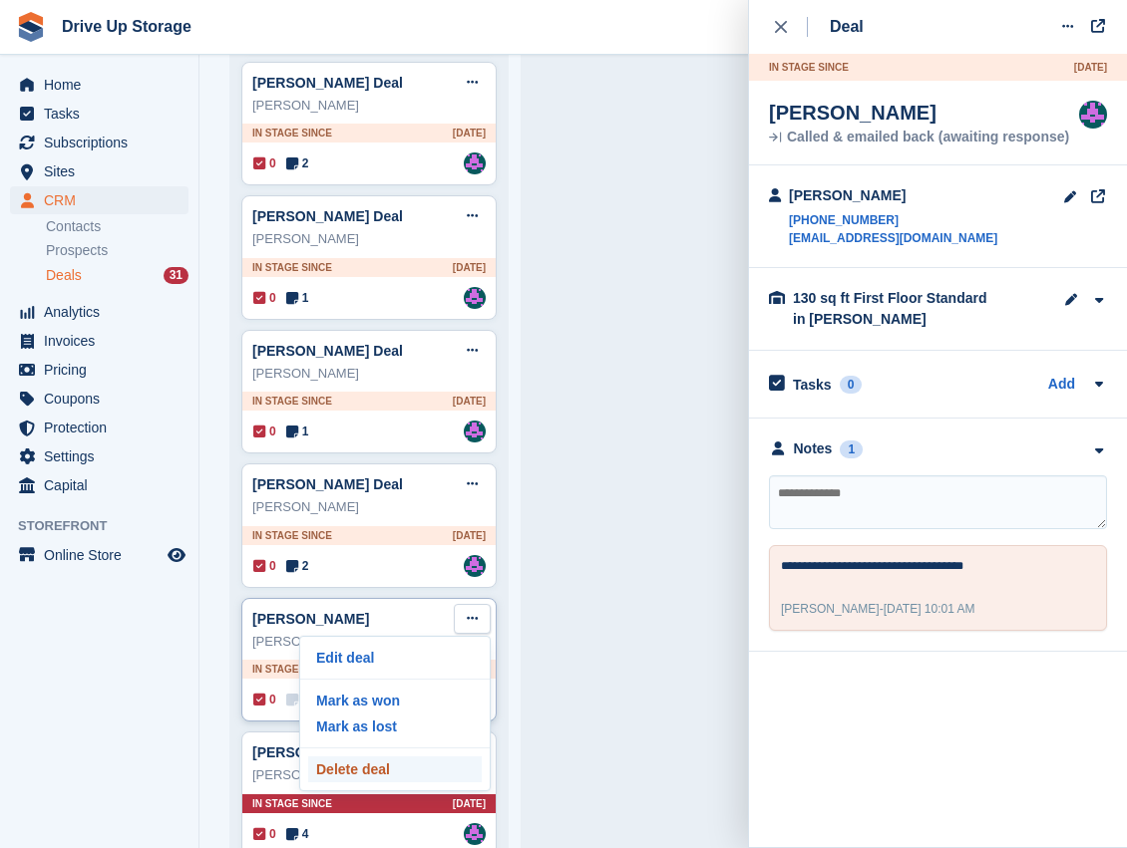
click at [389, 757] on p "Delete deal" at bounding box center [394, 770] width 173 height 26
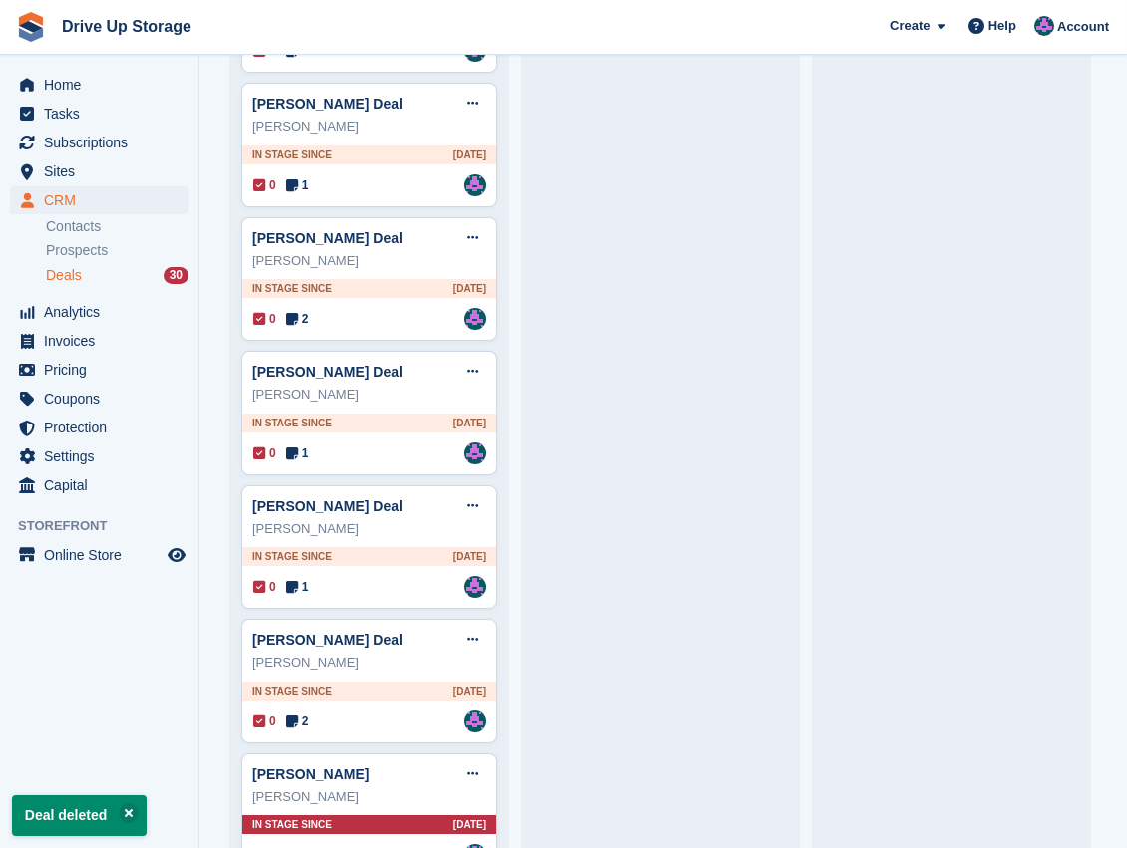
scroll to position [3160, 0]
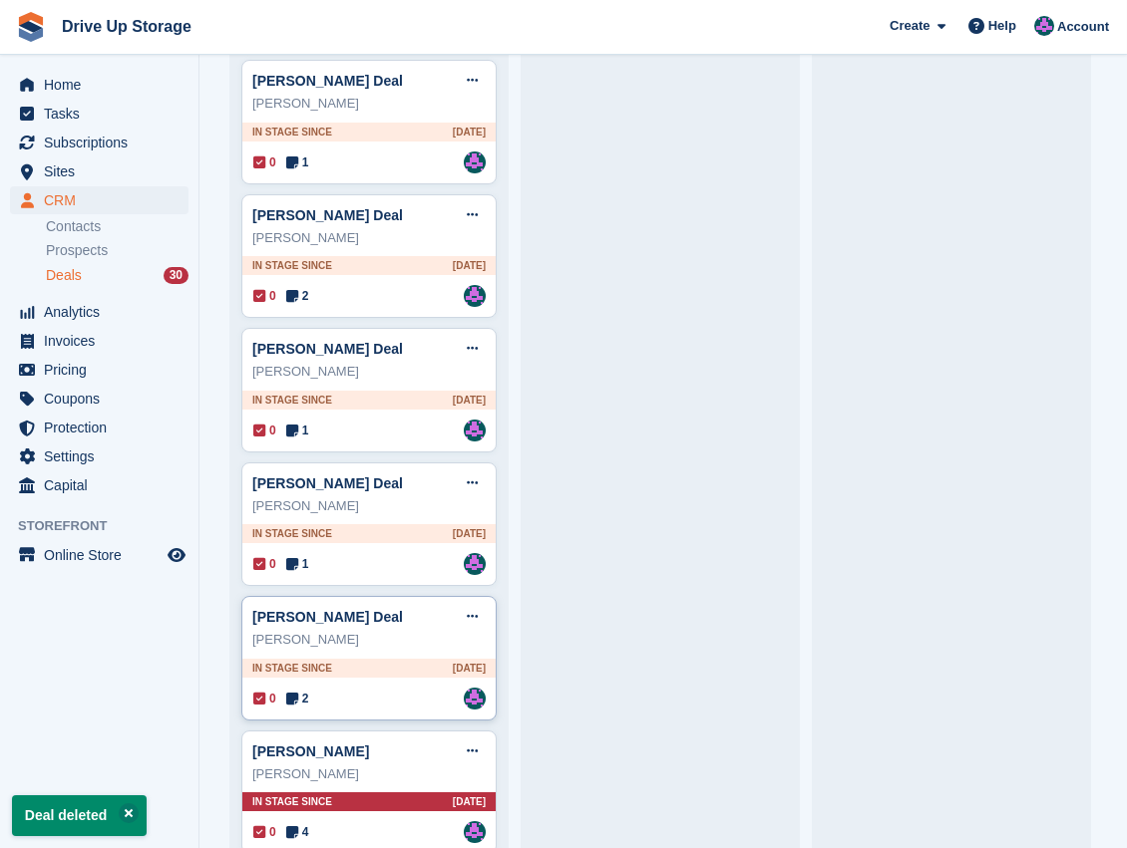
click at [408, 630] on div "[PERSON_NAME]" at bounding box center [368, 640] width 233 height 20
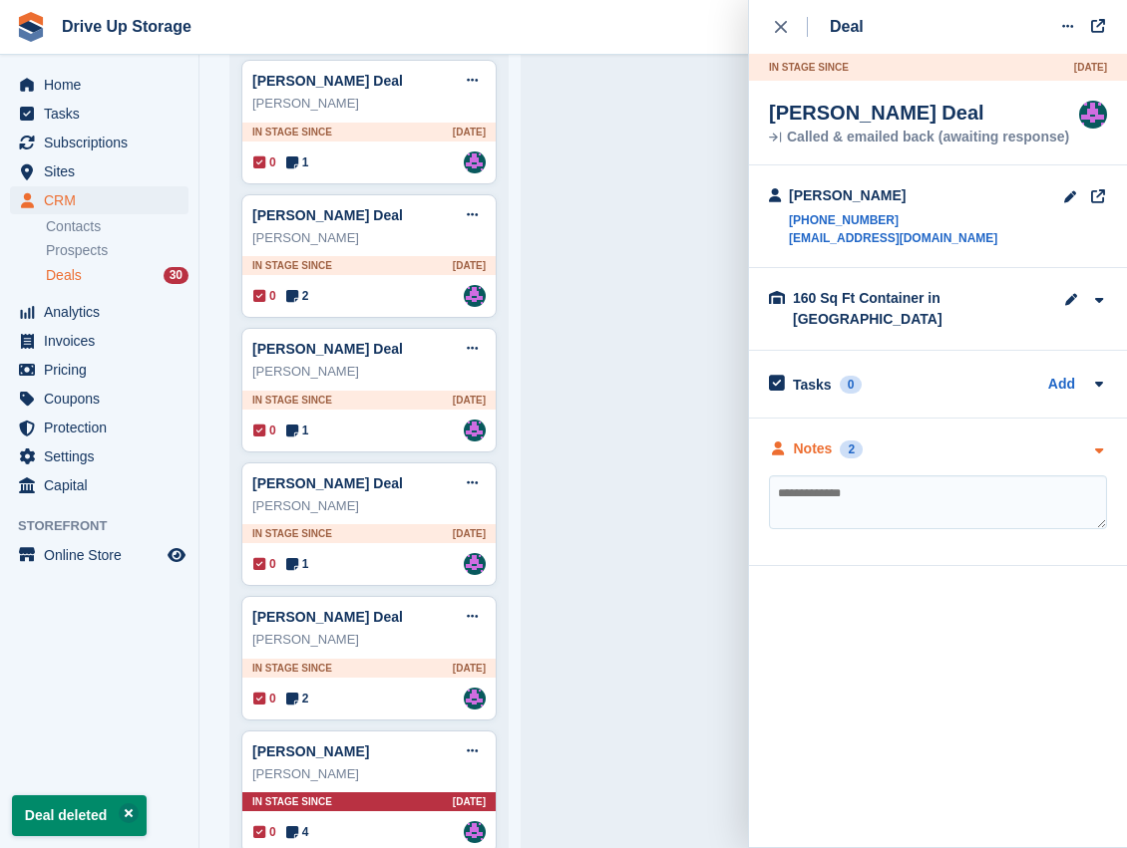
click at [1101, 445] on icon "button" at bounding box center [1098, 451] width 17 height 13
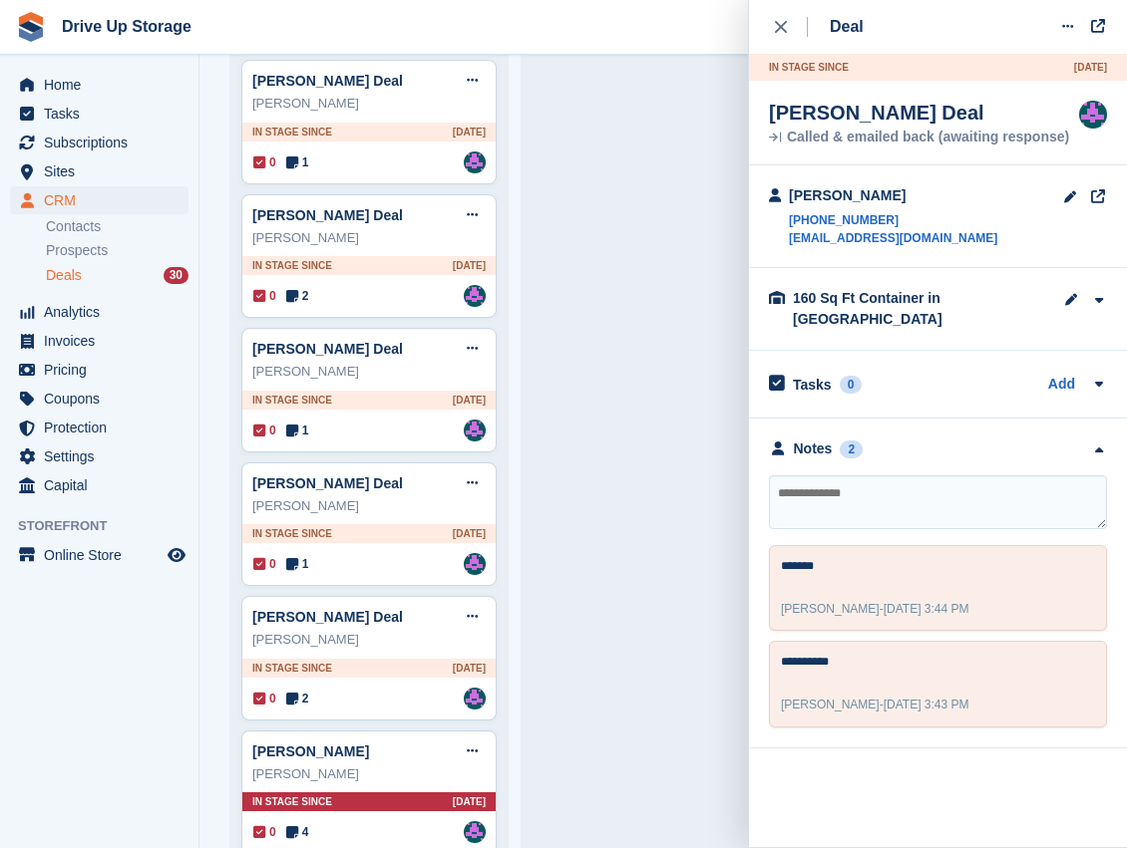
scroll to position [3094, 0]
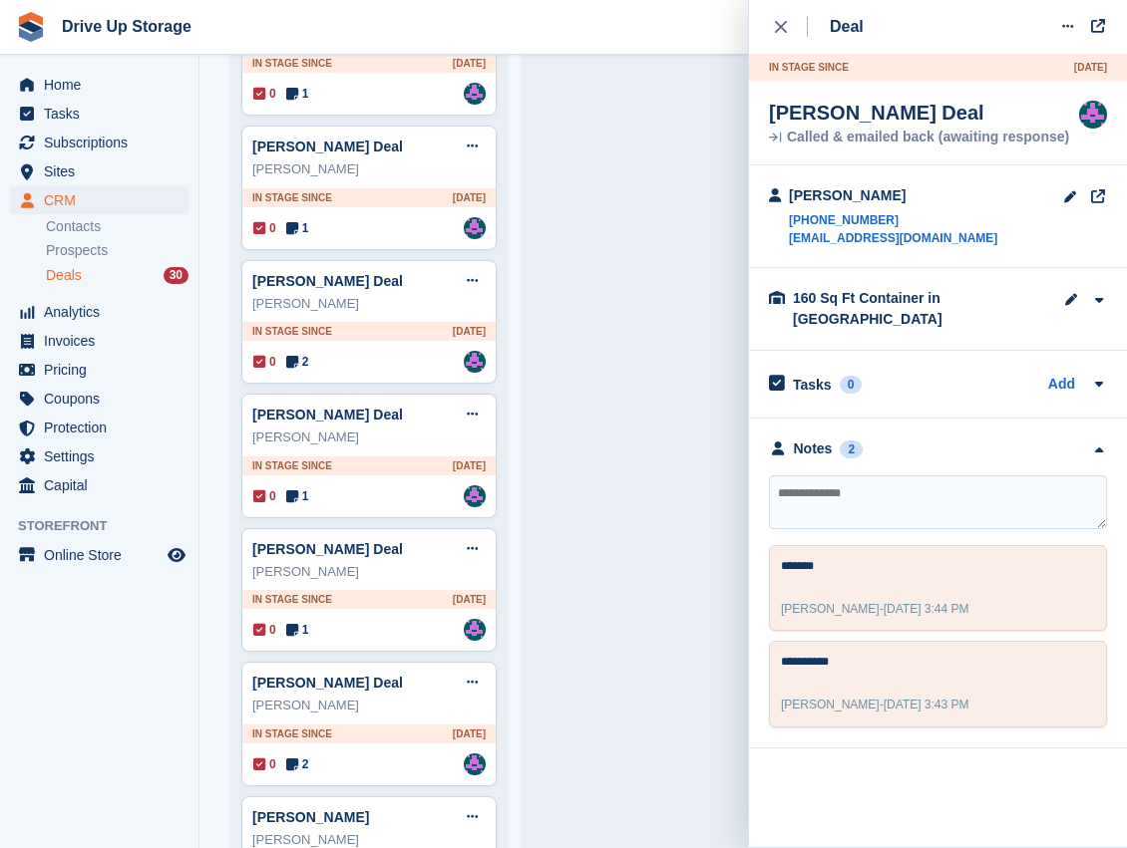
click at [781, 476] on textarea at bounding box center [938, 503] width 338 height 54
type textarea "**********"
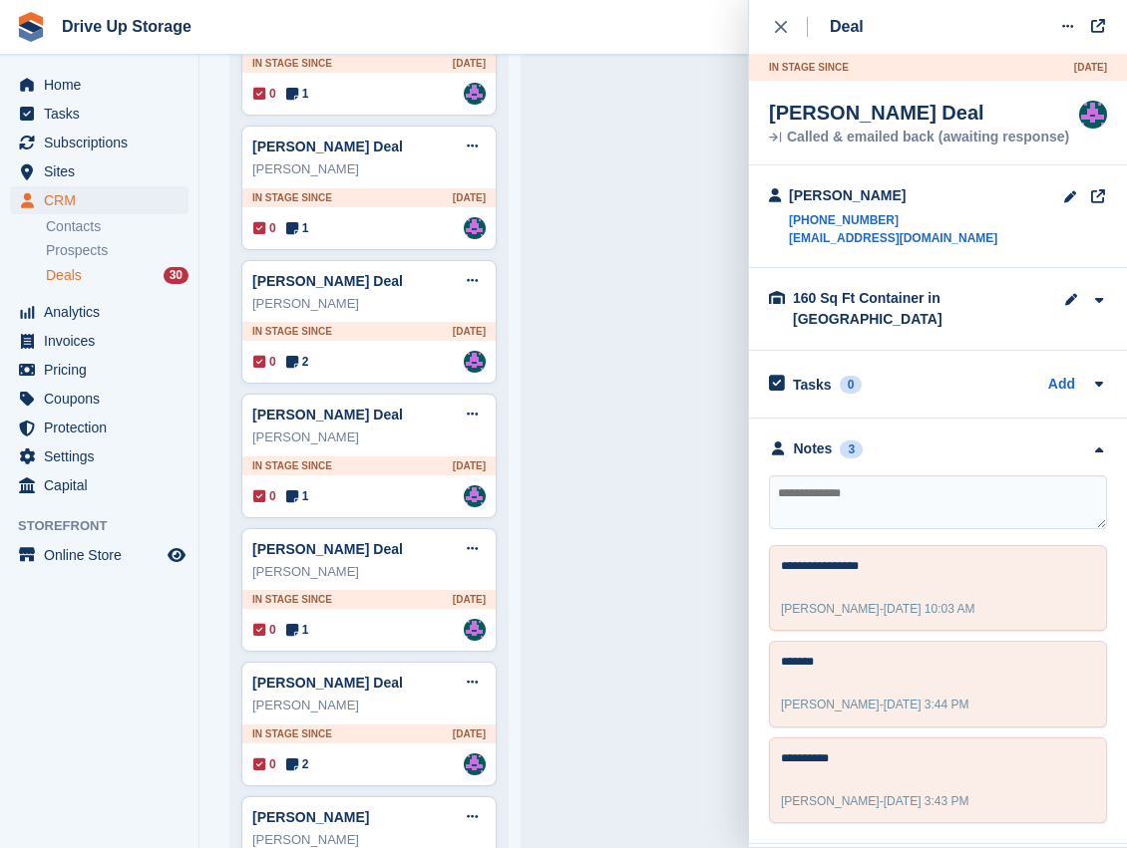
click at [784, 476] on textarea at bounding box center [938, 503] width 338 height 54
type textarea "**********"
click at [482, 668] on button at bounding box center [472, 683] width 37 height 30
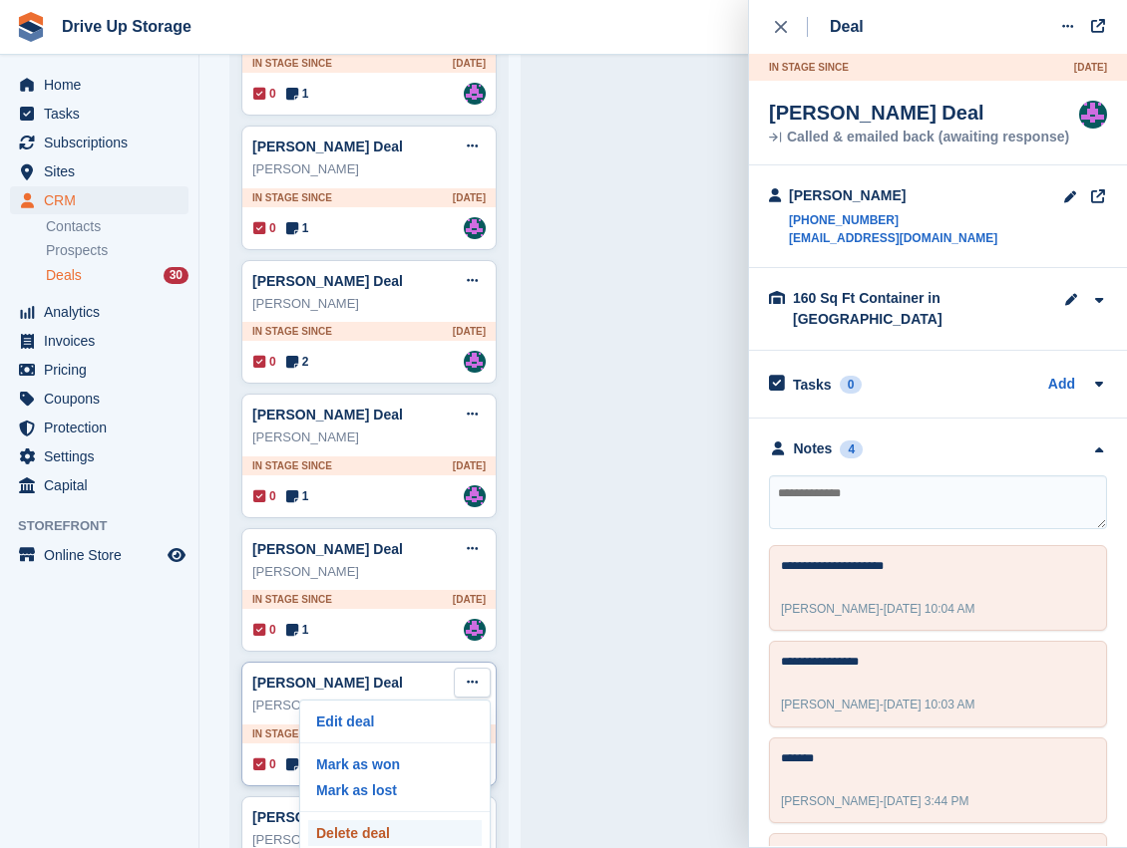
click at [404, 820] on p "Delete deal" at bounding box center [394, 833] width 173 height 26
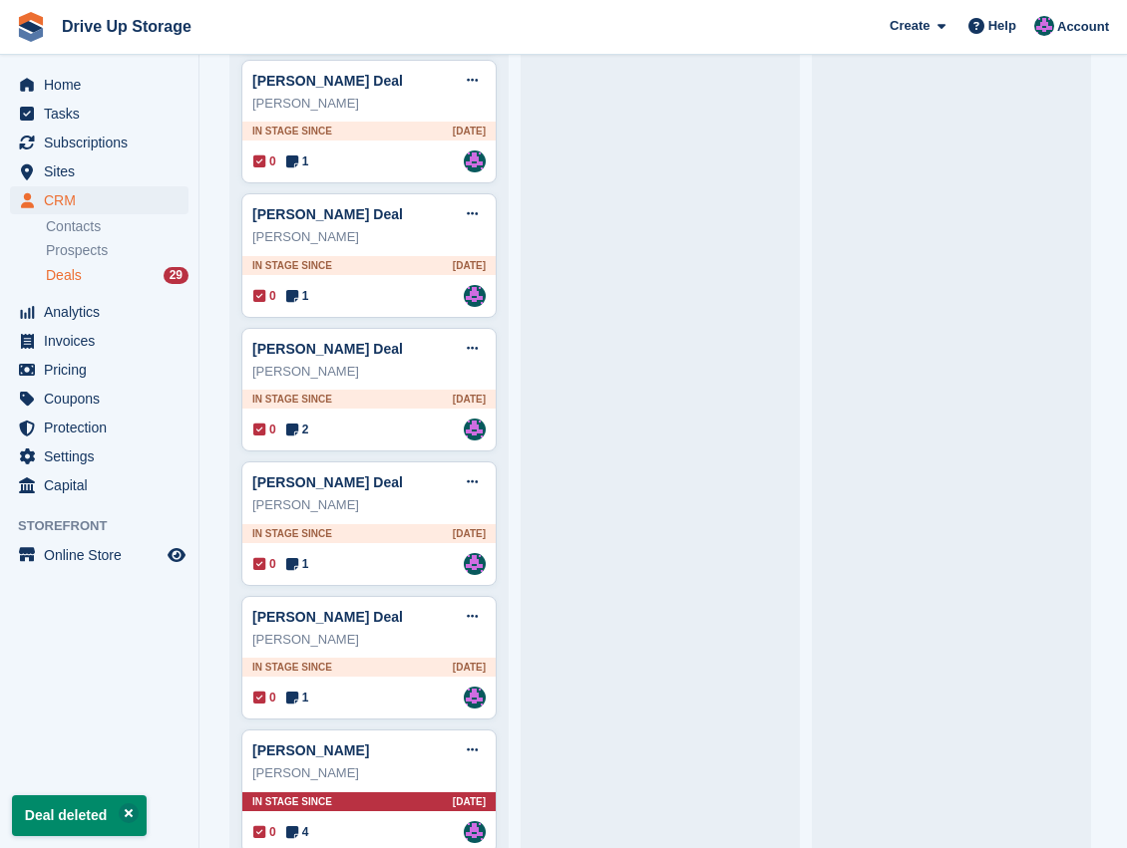
scroll to position [3028, 0]
click at [418, 619] on div "[PERSON_NAME] Deal Edit deal [PERSON_NAME] as won [PERSON_NAME] as lost Delete …" at bounding box center [368, 657] width 255 height 125
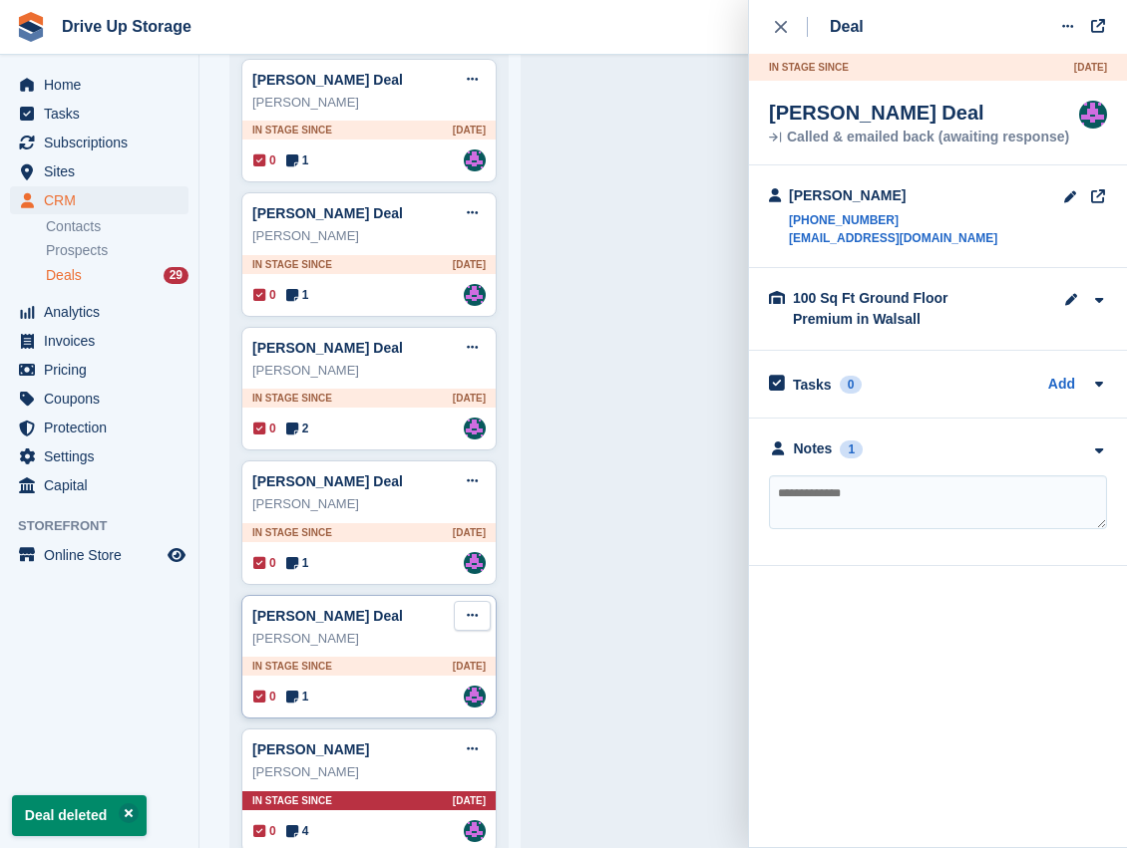
click at [472, 609] on icon at bounding box center [472, 615] width 11 height 13
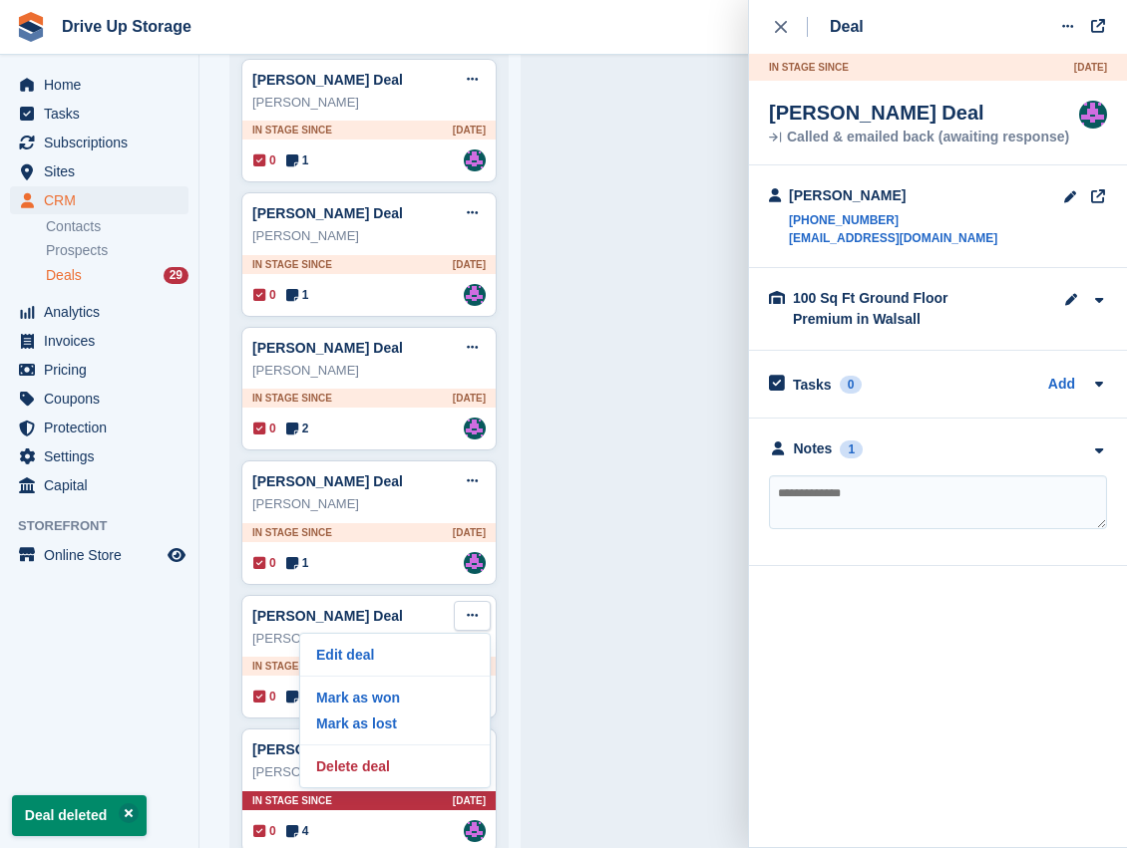
click at [940, 513] on textarea at bounding box center [938, 503] width 338 height 54
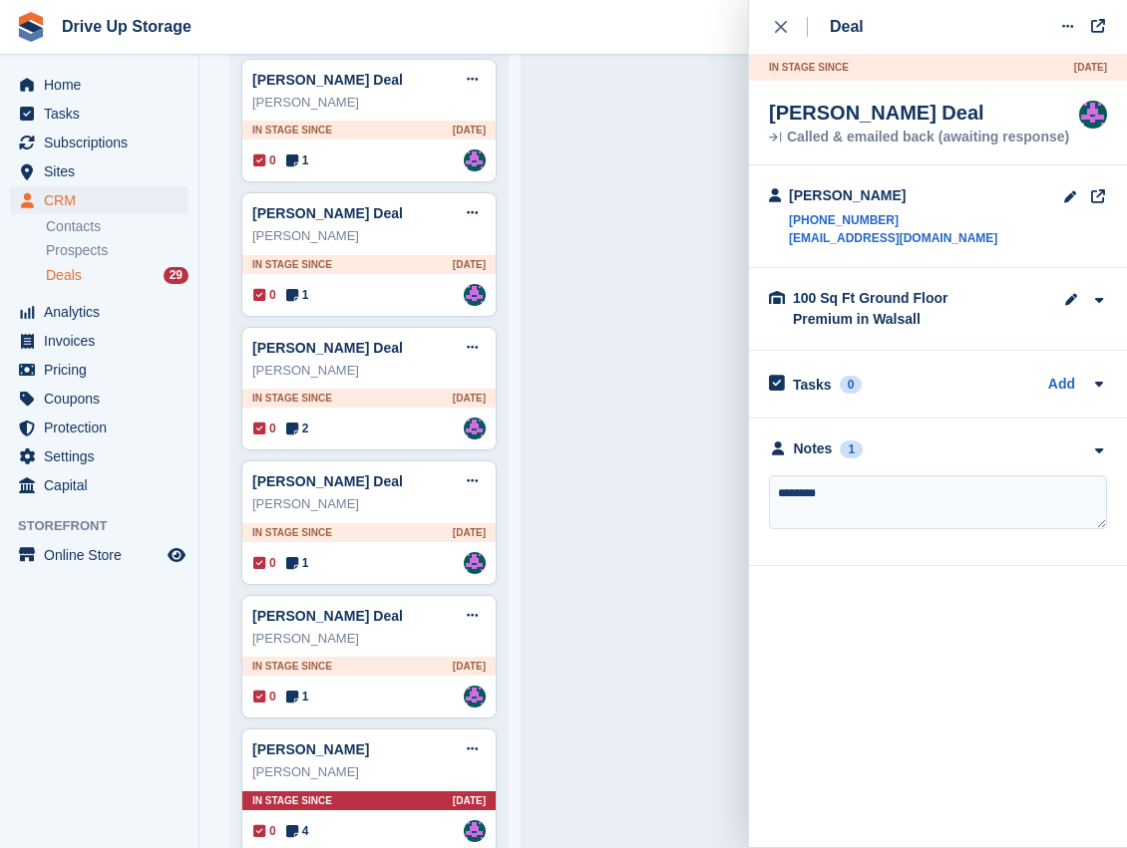
type textarea "*********"
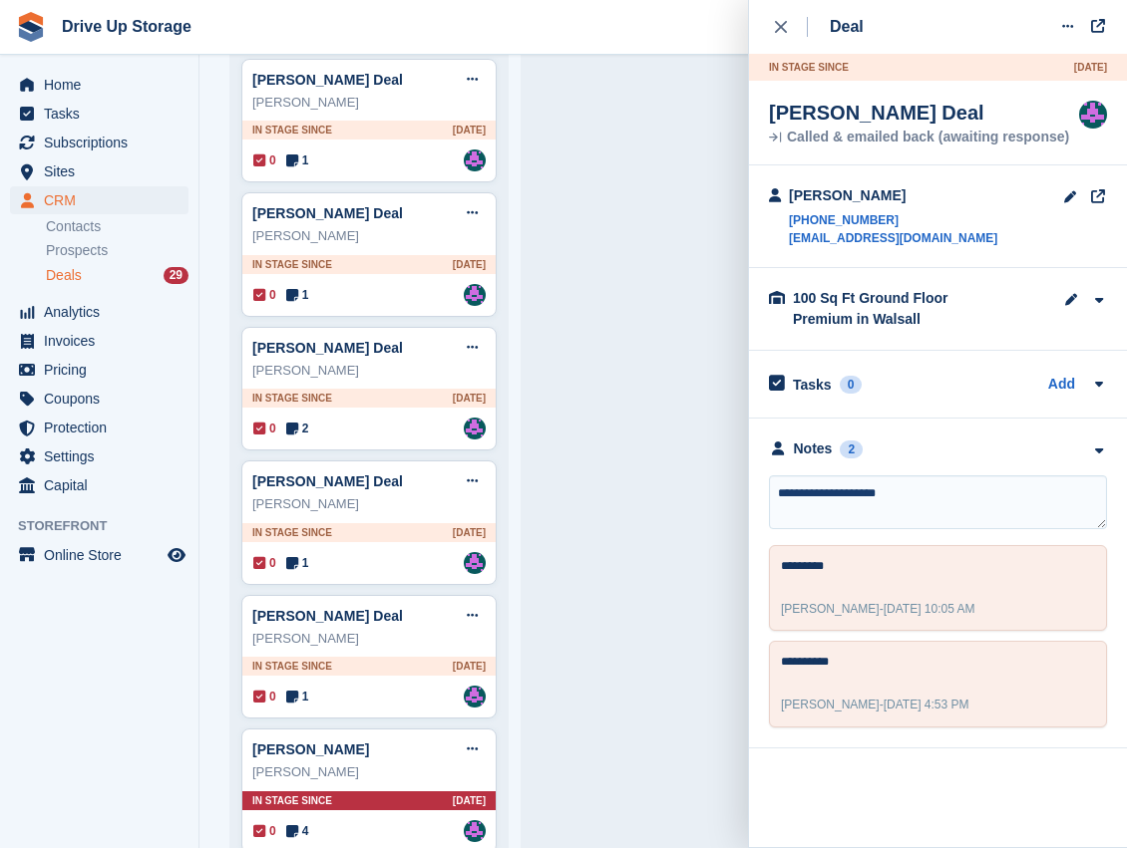
type textarea "**********"
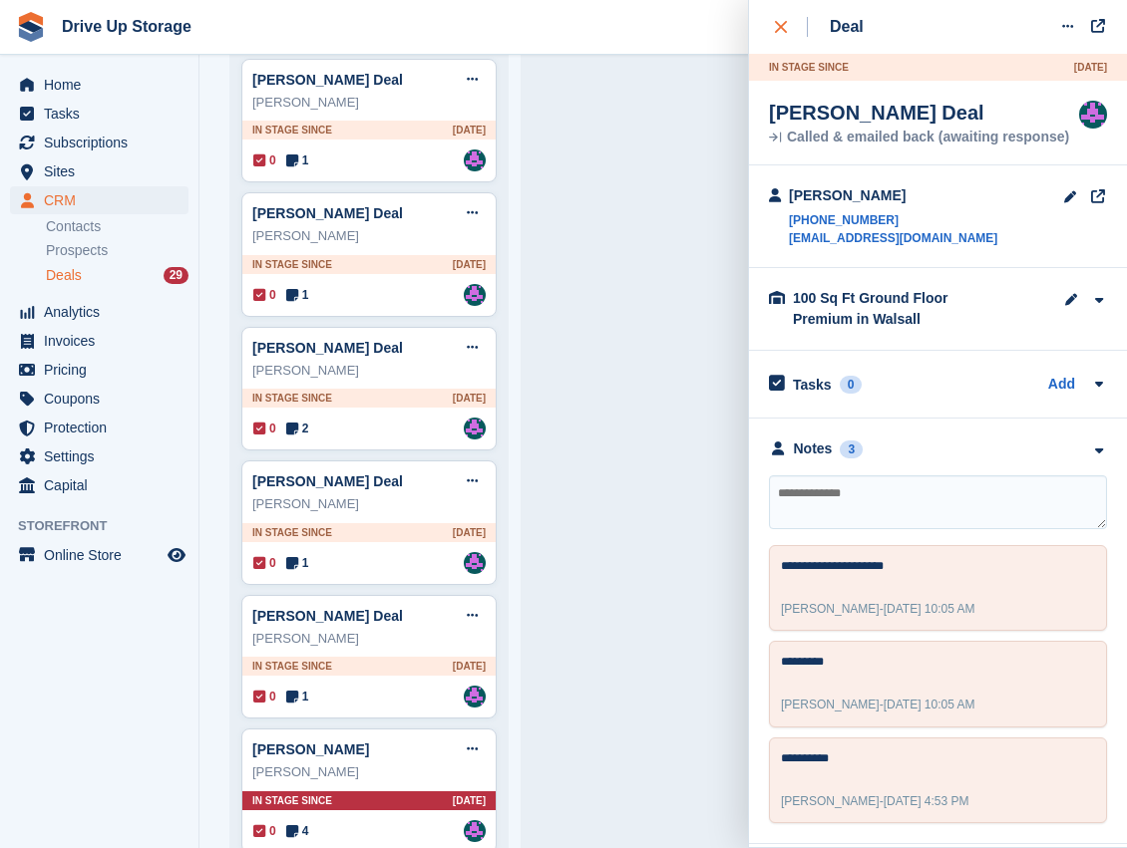
click at [770, 20] on button "close" at bounding box center [791, 27] width 45 height 54
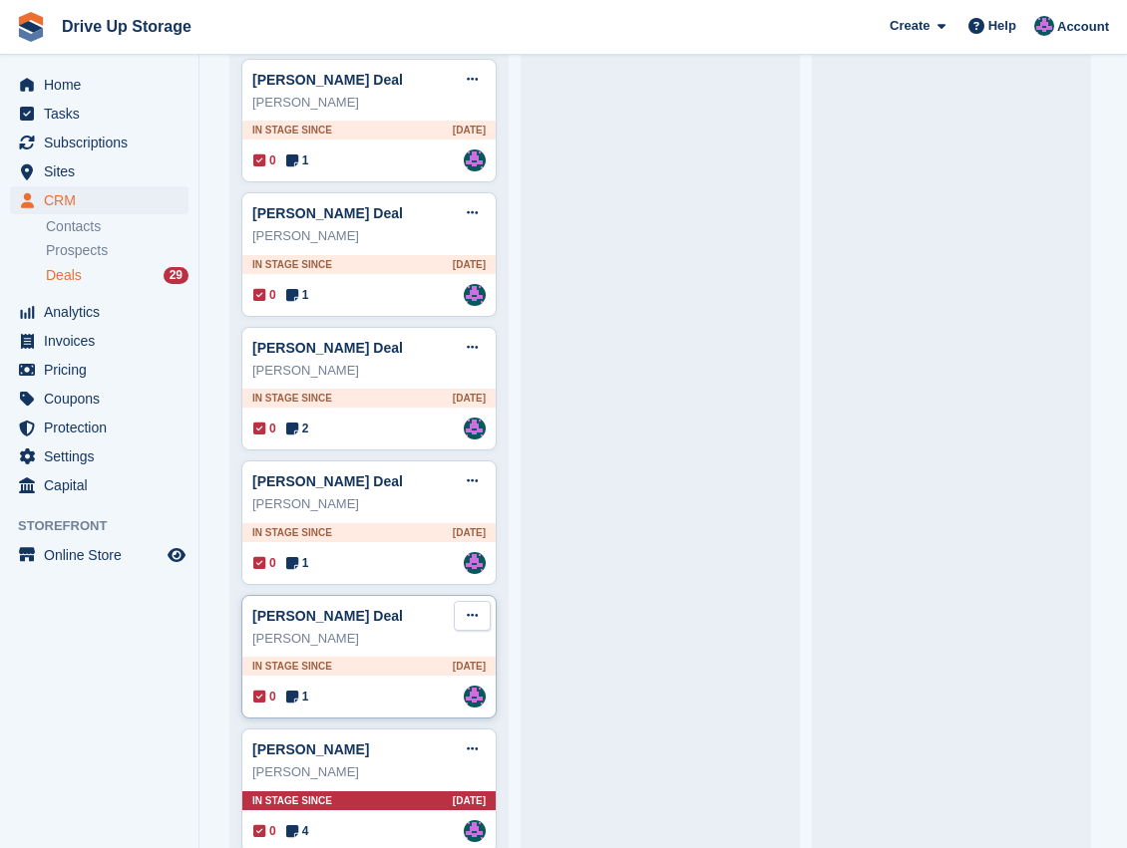
click at [465, 601] on button at bounding box center [472, 616] width 37 height 30
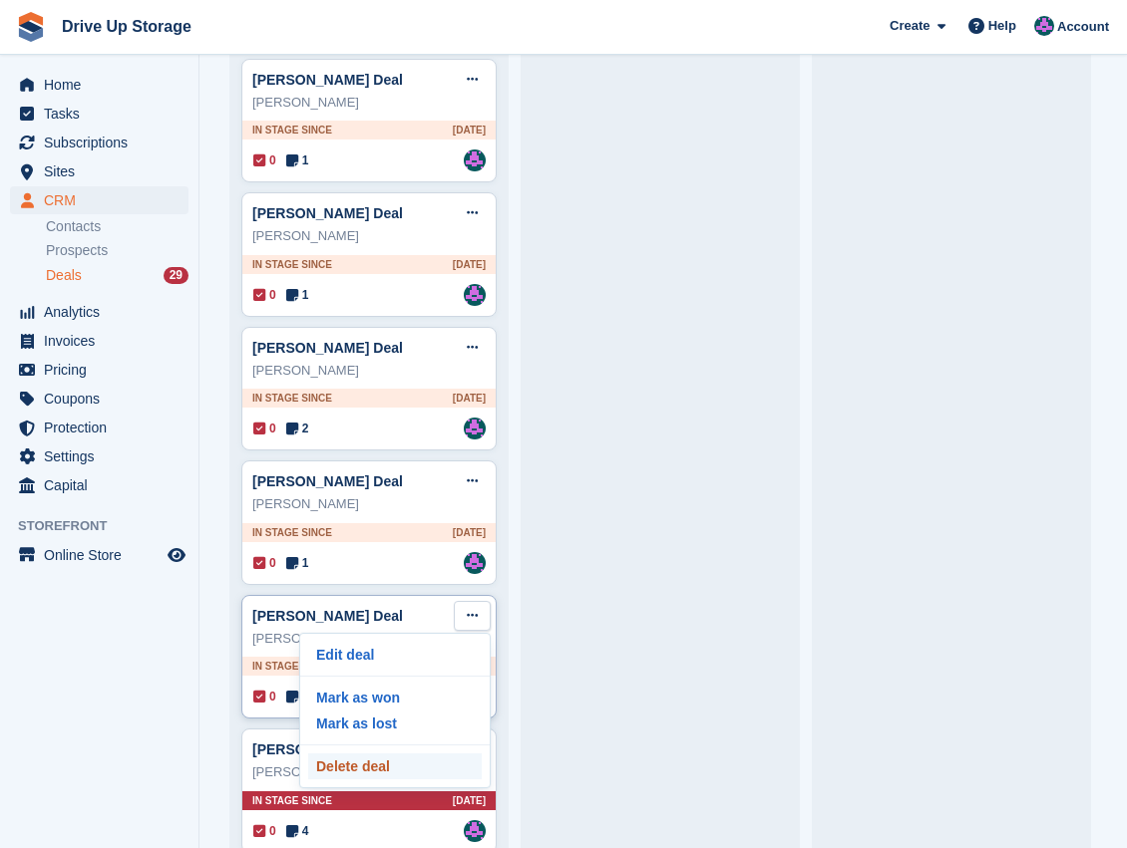
click at [415, 754] on p "Delete deal" at bounding box center [394, 767] width 173 height 26
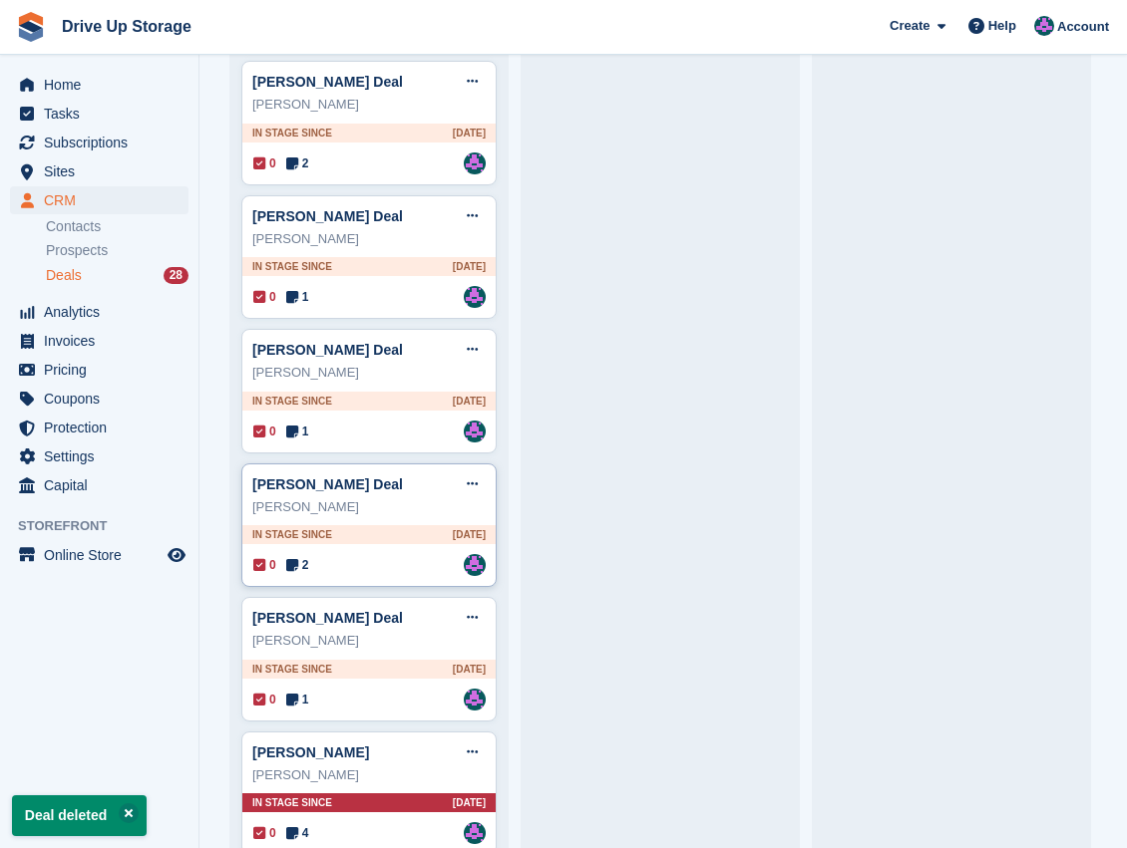
scroll to position [2895, 0]
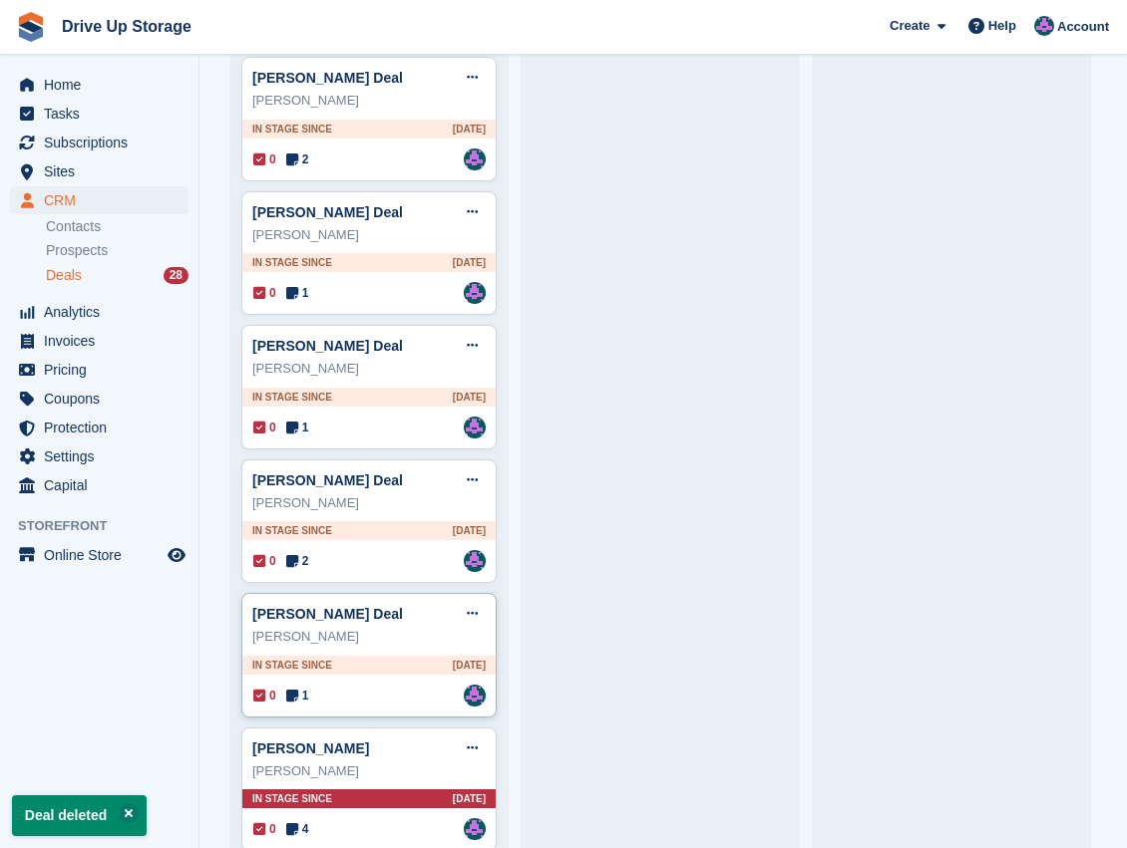
click at [399, 622] on div "[PERSON_NAME] Deal Edit deal [PERSON_NAME] as won [PERSON_NAME] as lost Delete …" at bounding box center [368, 655] width 255 height 125
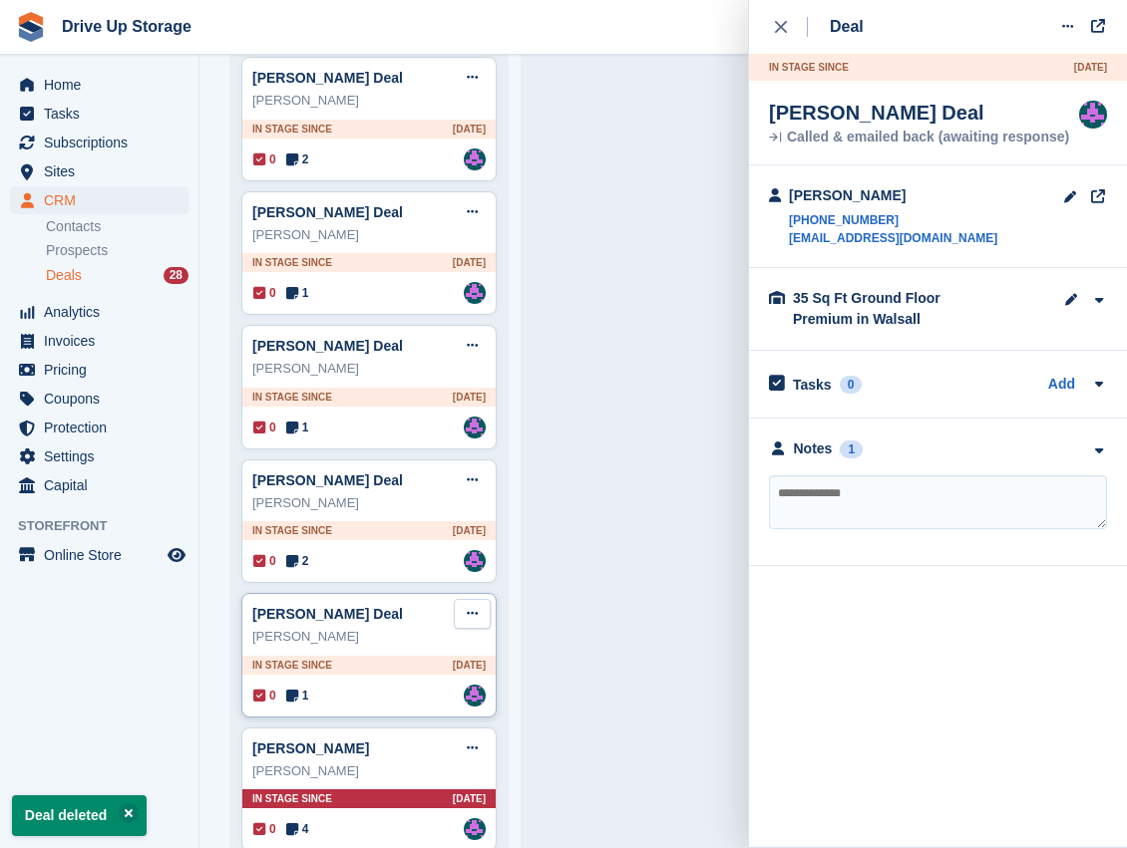
click at [471, 607] on icon at bounding box center [472, 613] width 11 height 13
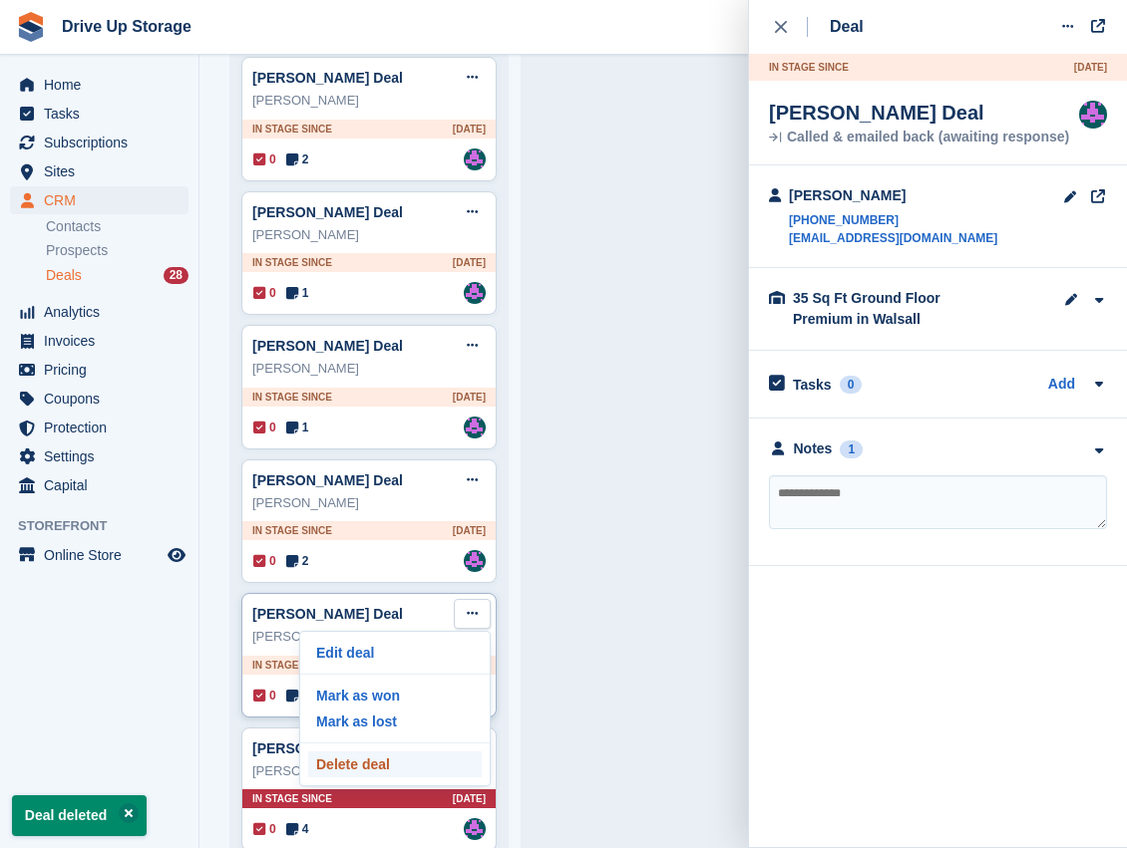
click at [393, 752] on p "Delete deal" at bounding box center [394, 765] width 173 height 26
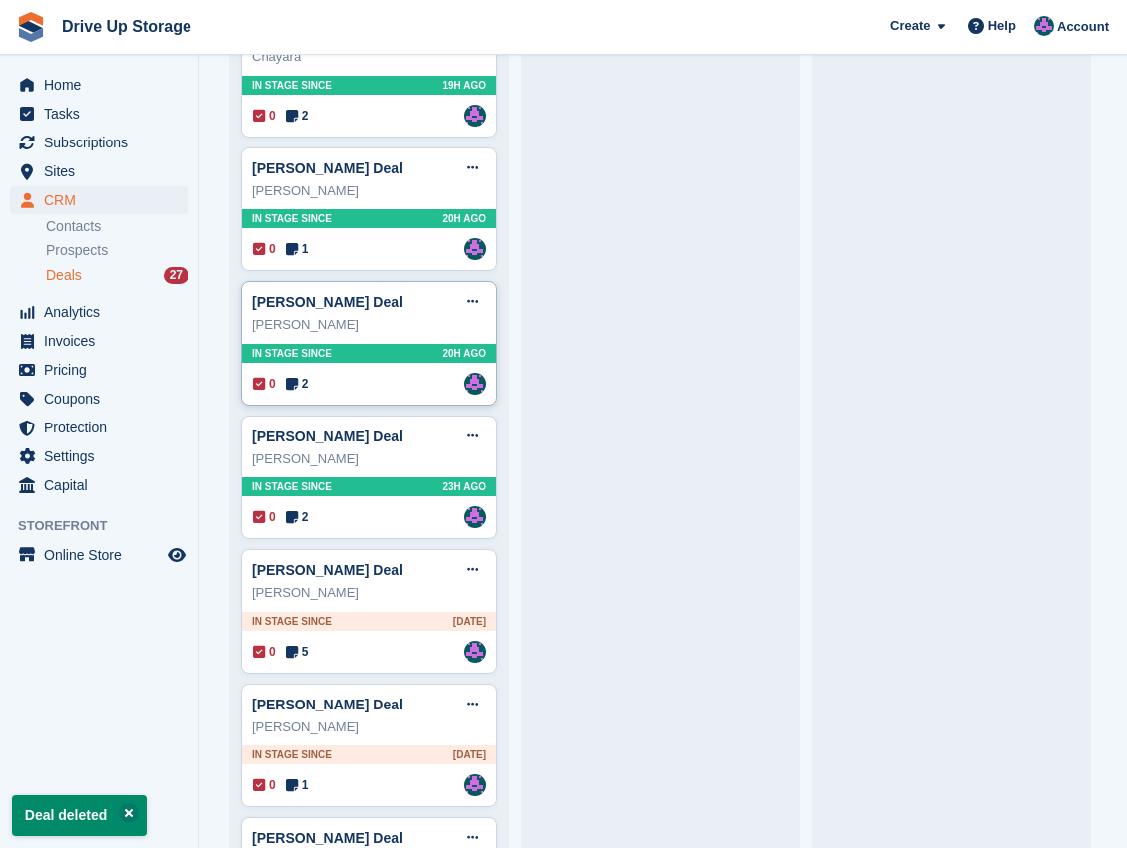
scroll to position [1063, 0]
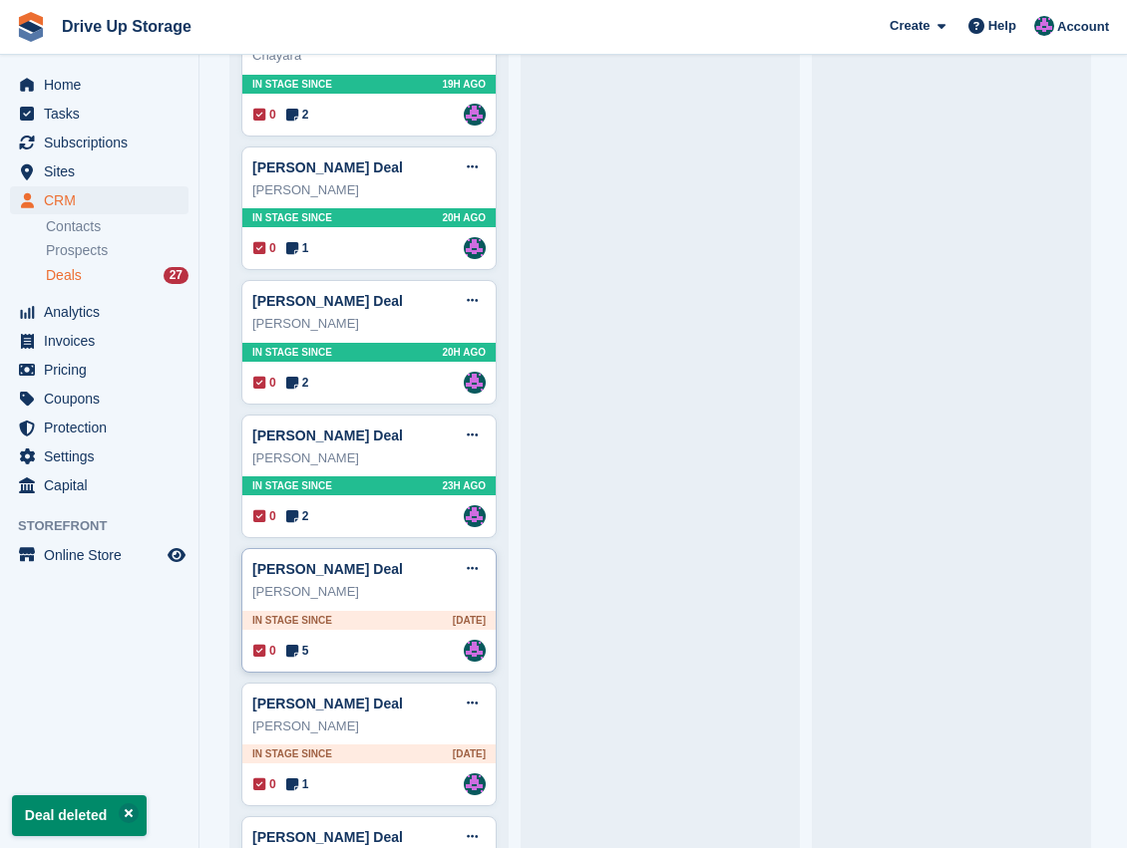
click at [413, 582] on div "[PERSON_NAME]" at bounding box center [368, 592] width 233 height 20
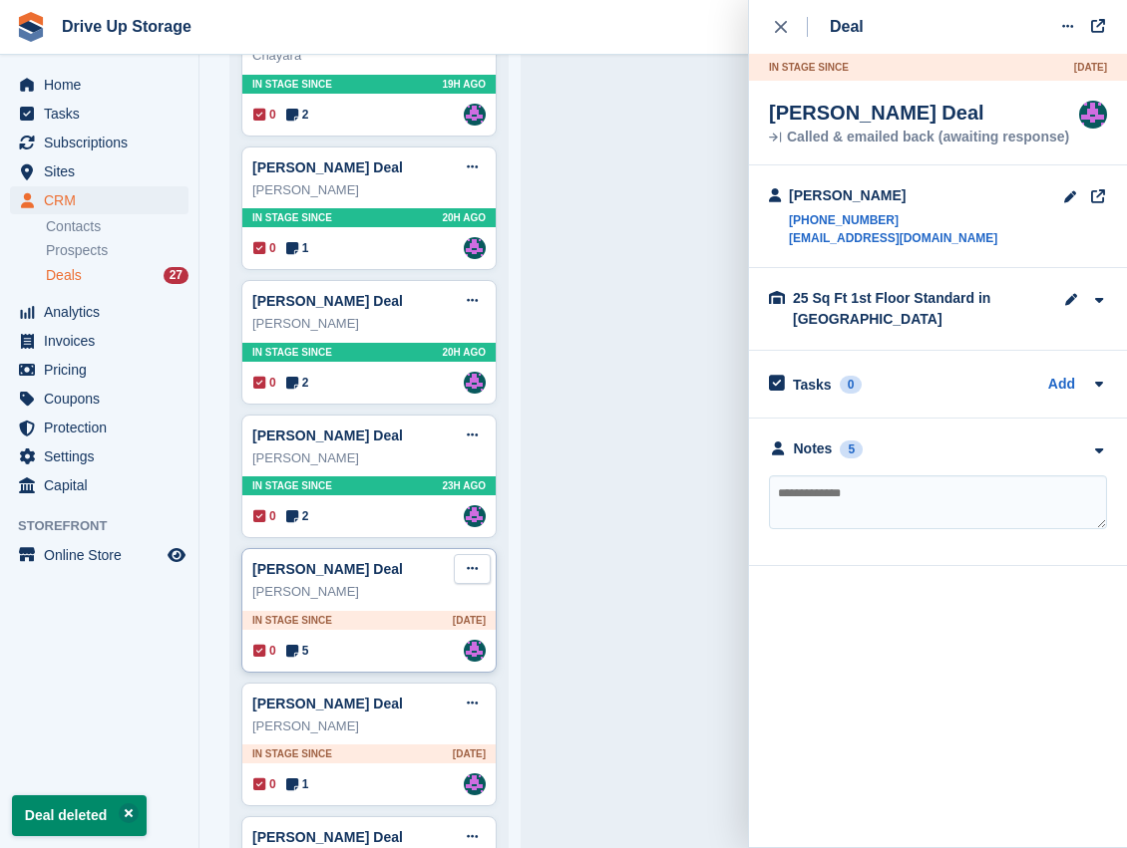
click at [480, 567] on button at bounding box center [472, 569] width 37 height 30
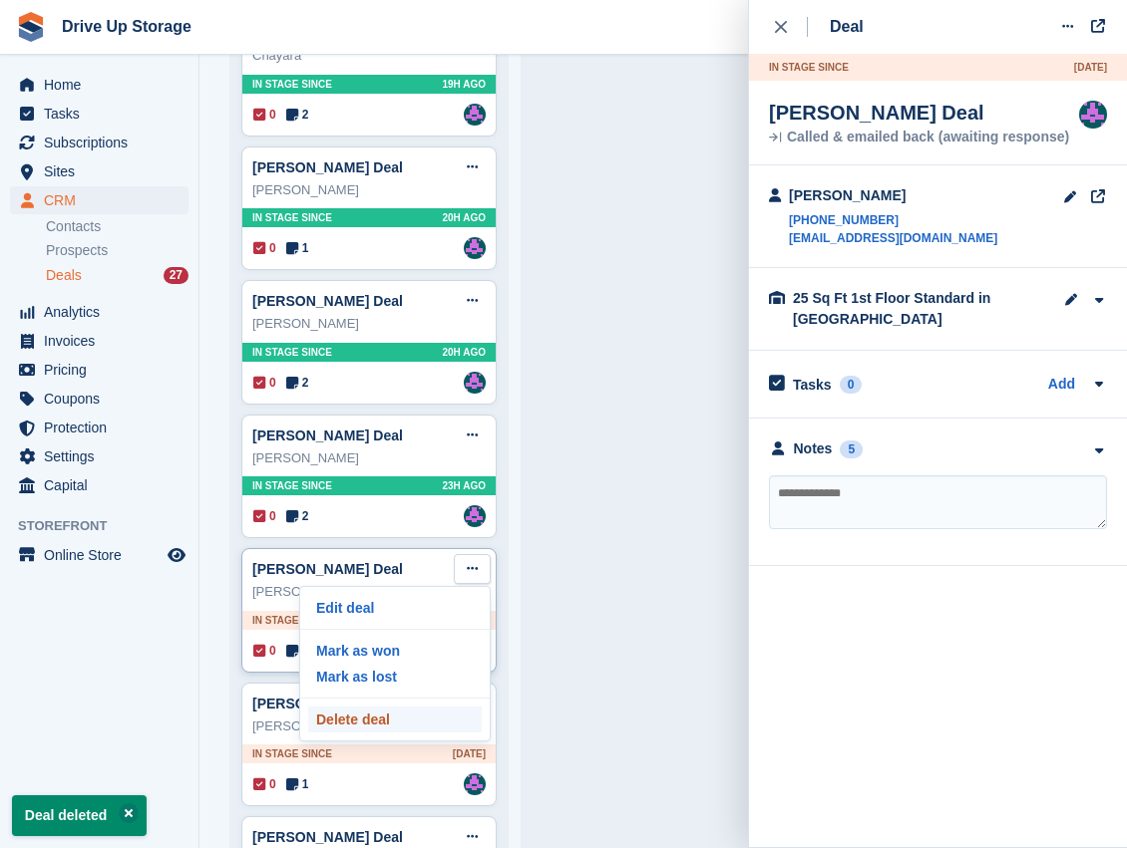
click at [371, 711] on p "Delete deal" at bounding box center [394, 720] width 173 height 26
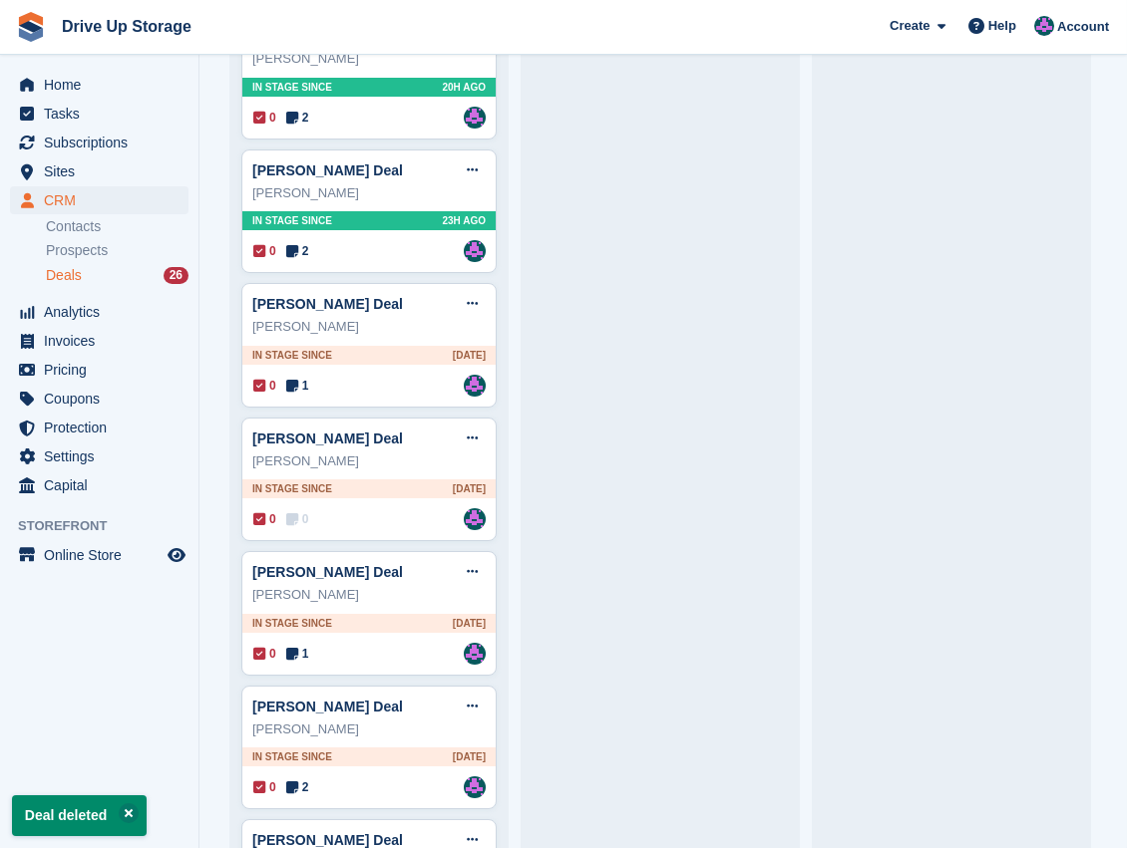
scroll to position [1329, 0]
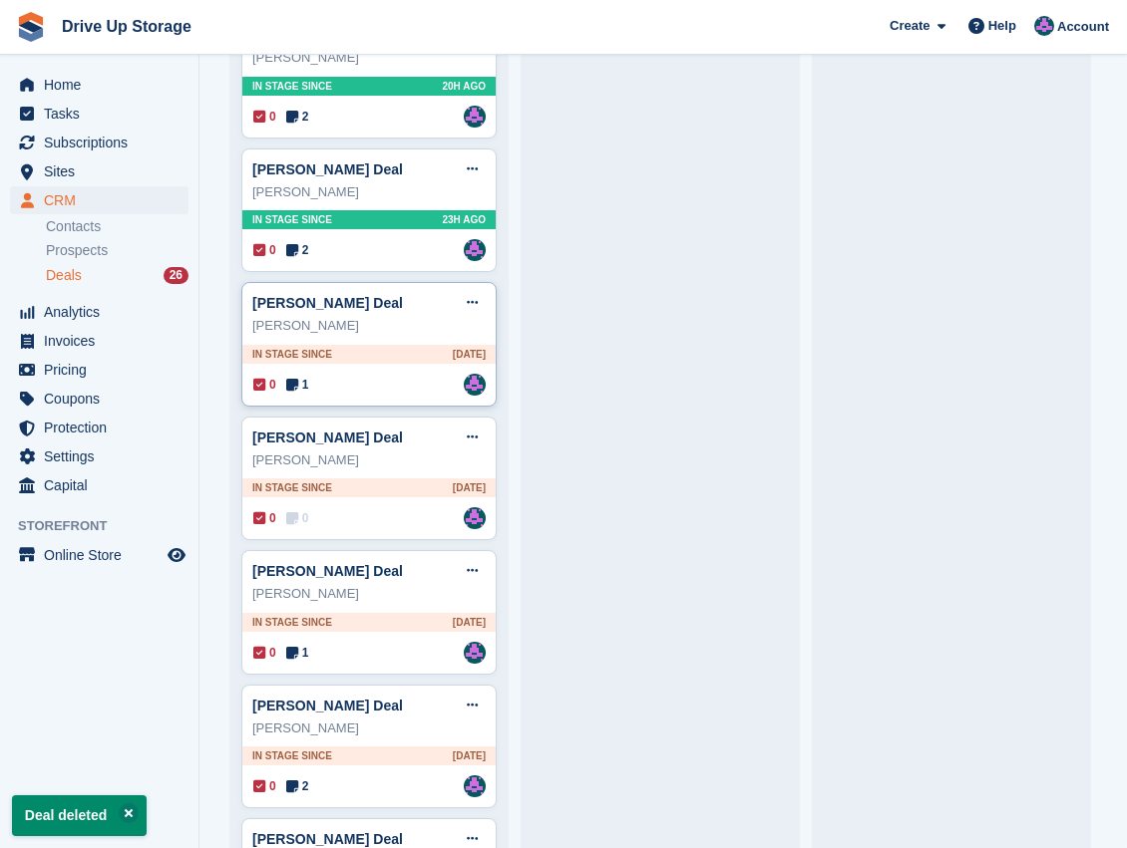
click at [410, 303] on div "[PERSON_NAME] Deal Edit deal [PERSON_NAME] as won [PERSON_NAME] as lost Delete …" at bounding box center [368, 303] width 233 height 30
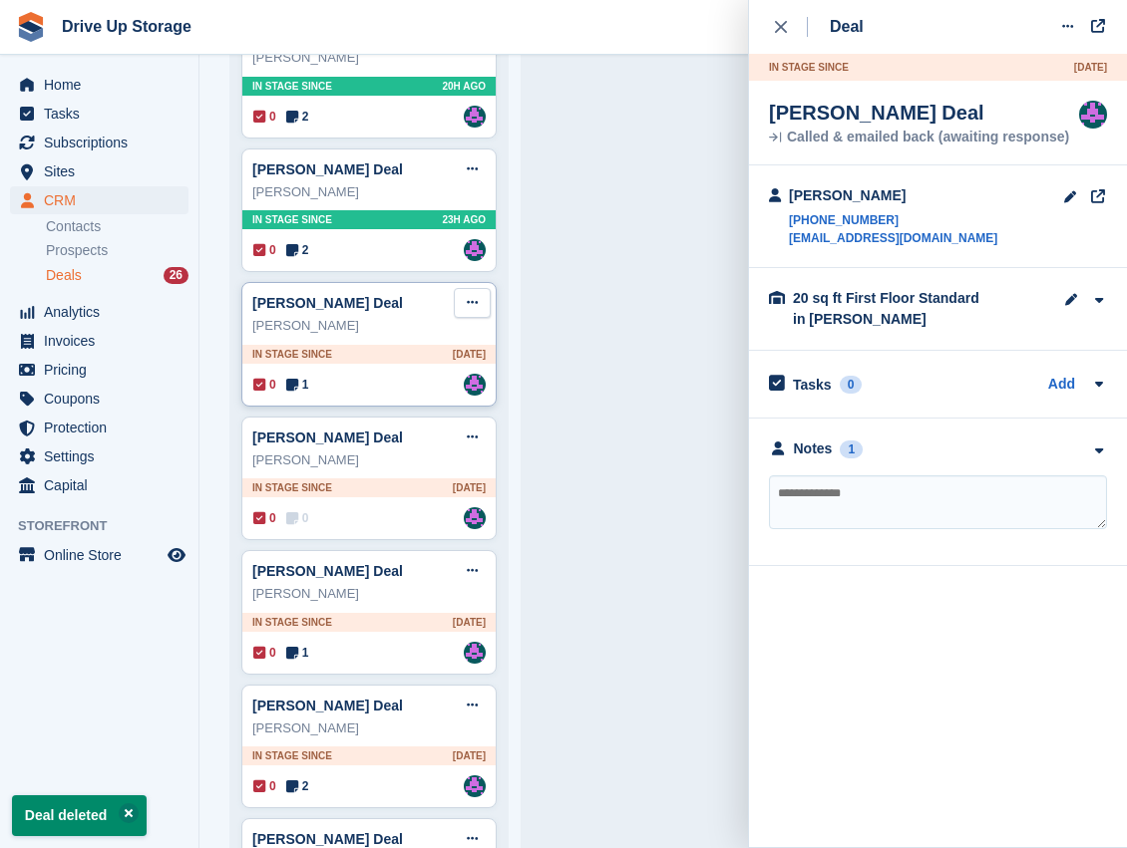
click at [462, 298] on button at bounding box center [472, 303] width 37 height 30
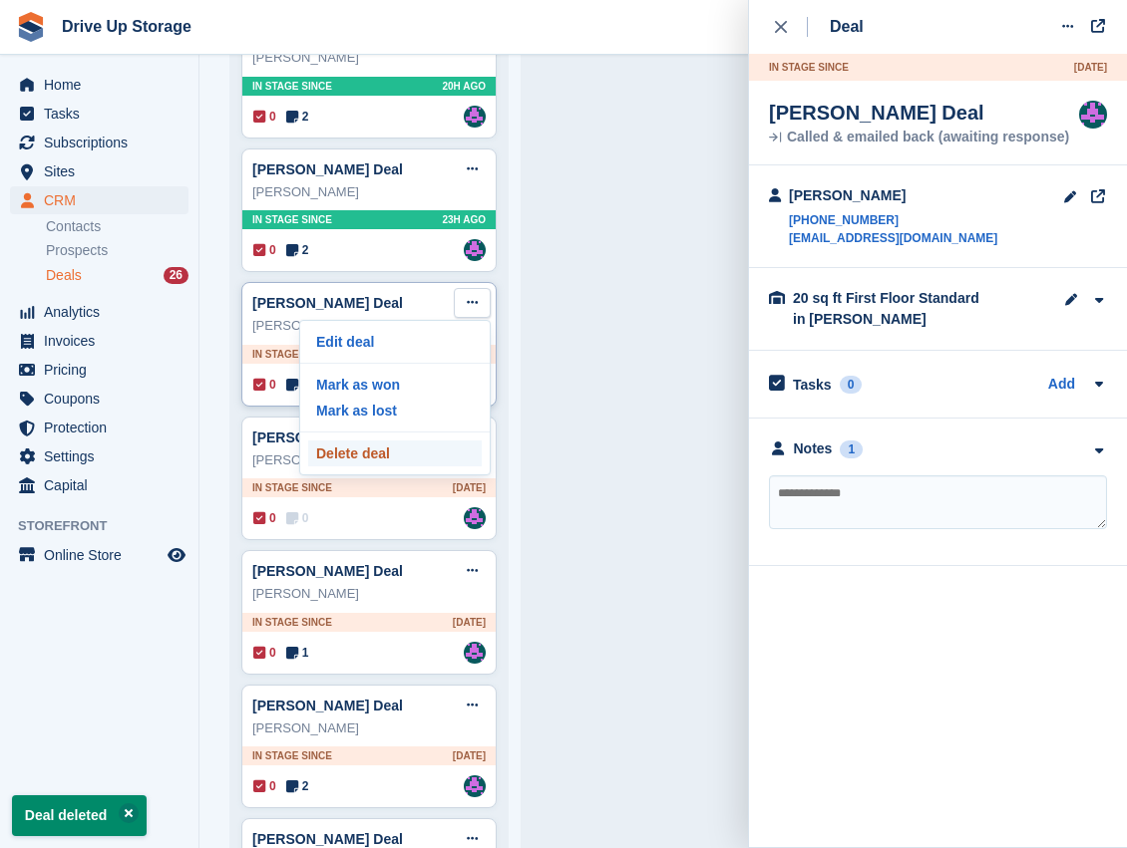
click at [362, 443] on p "Delete deal" at bounding box center [394, 454] width 173 height 26
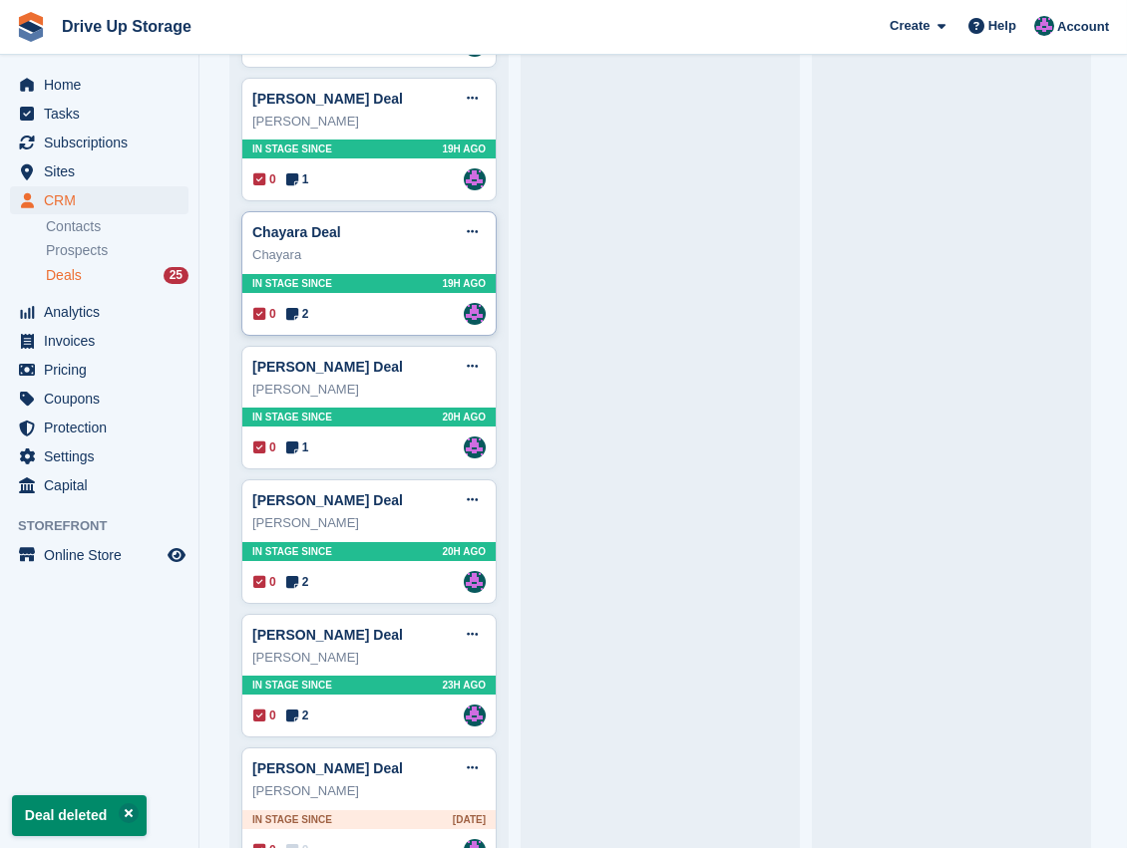
scroll to position [1130, 0]
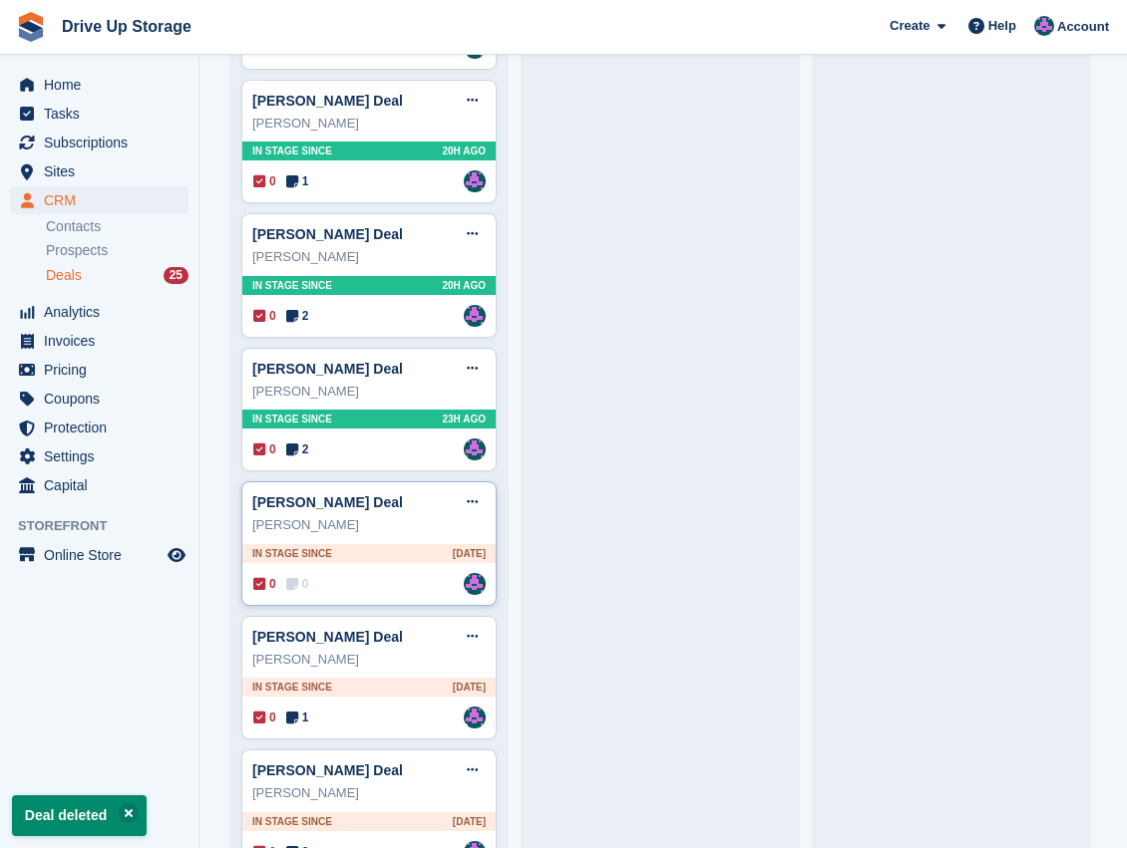
click at [431, 515] on div "[PERSON_NAME]" at bounding box center [368, 525] width 233 height 20
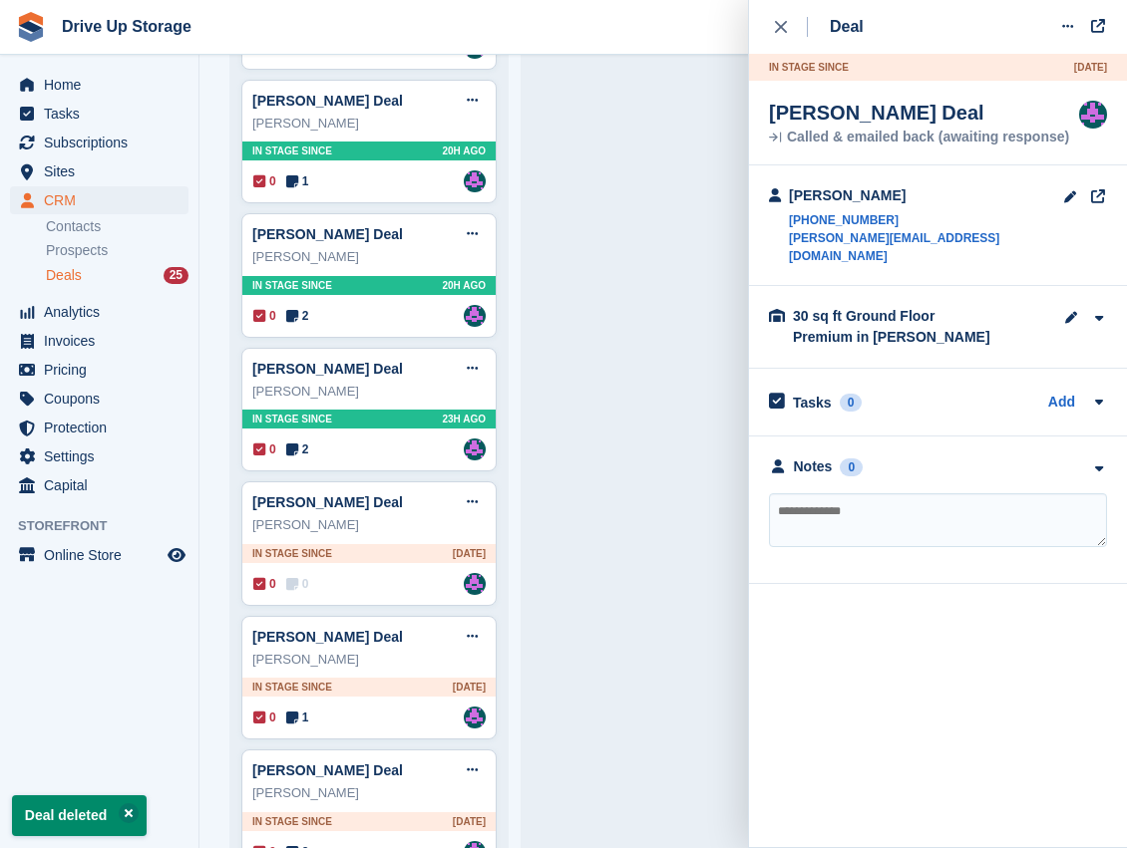
click at [945, 471] on div "Notes 0 No notes added yet" at bounding box center [938, 511] width 378 height 148
click at [944, 471] on div "Notes 0 No notes added yet" at bounding box center [938, 511] width 378 height 148
click at [943, 493] on textarea at bounding box center [938, 520] width 338 height 54
type textarea "**********"
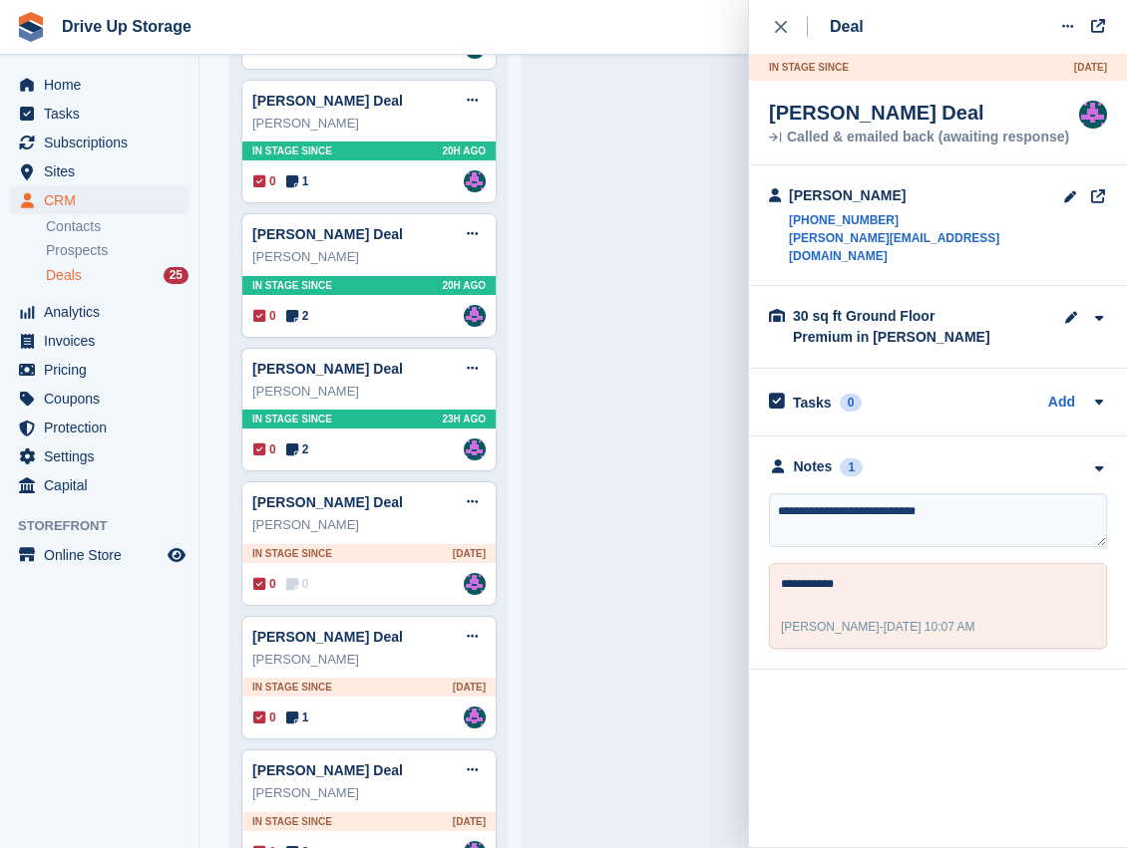
type textarea "**********"
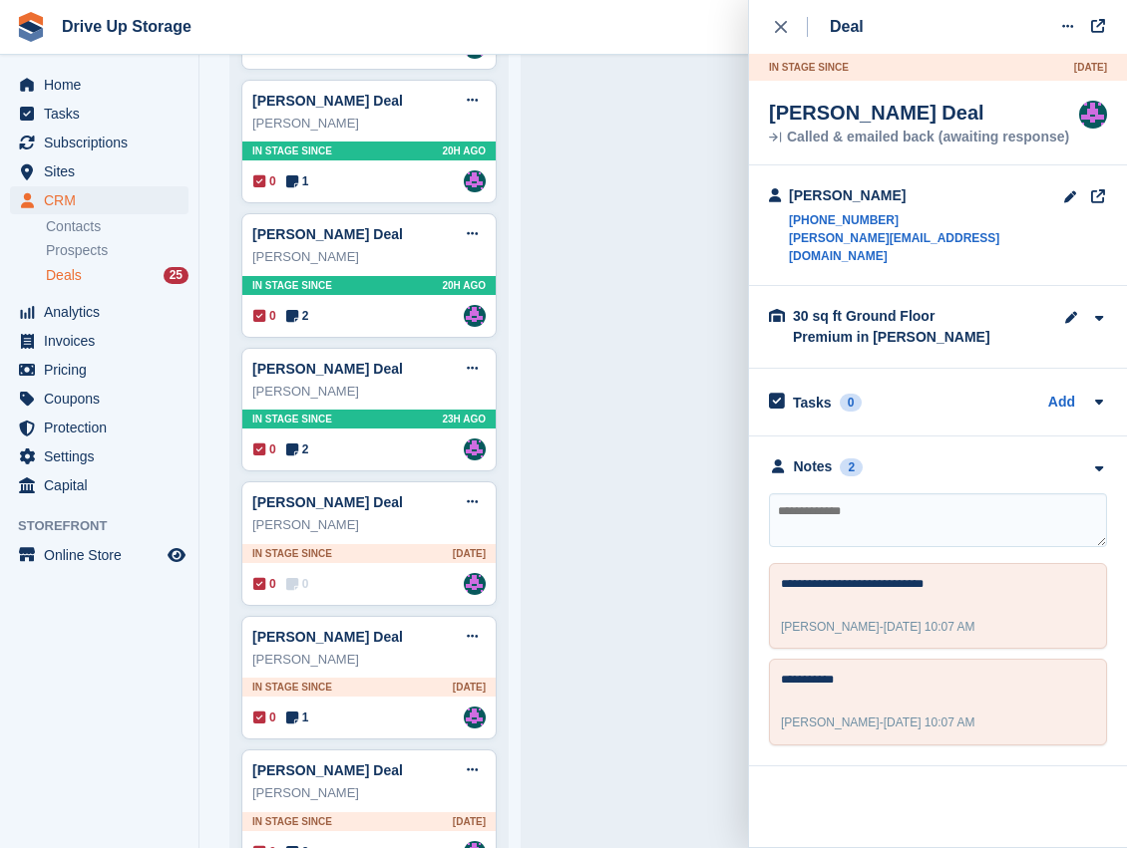
click at [607, 530] on div "[PERSON_NAME] Deal Edit deal [PERSON_NAME] as won [PERSON_NAME] as lost Delete …" at bounding box center [659, 683] width 255 height 3084
click at [472, 487] on button at bounding box center [472, 502] width 37 height 30
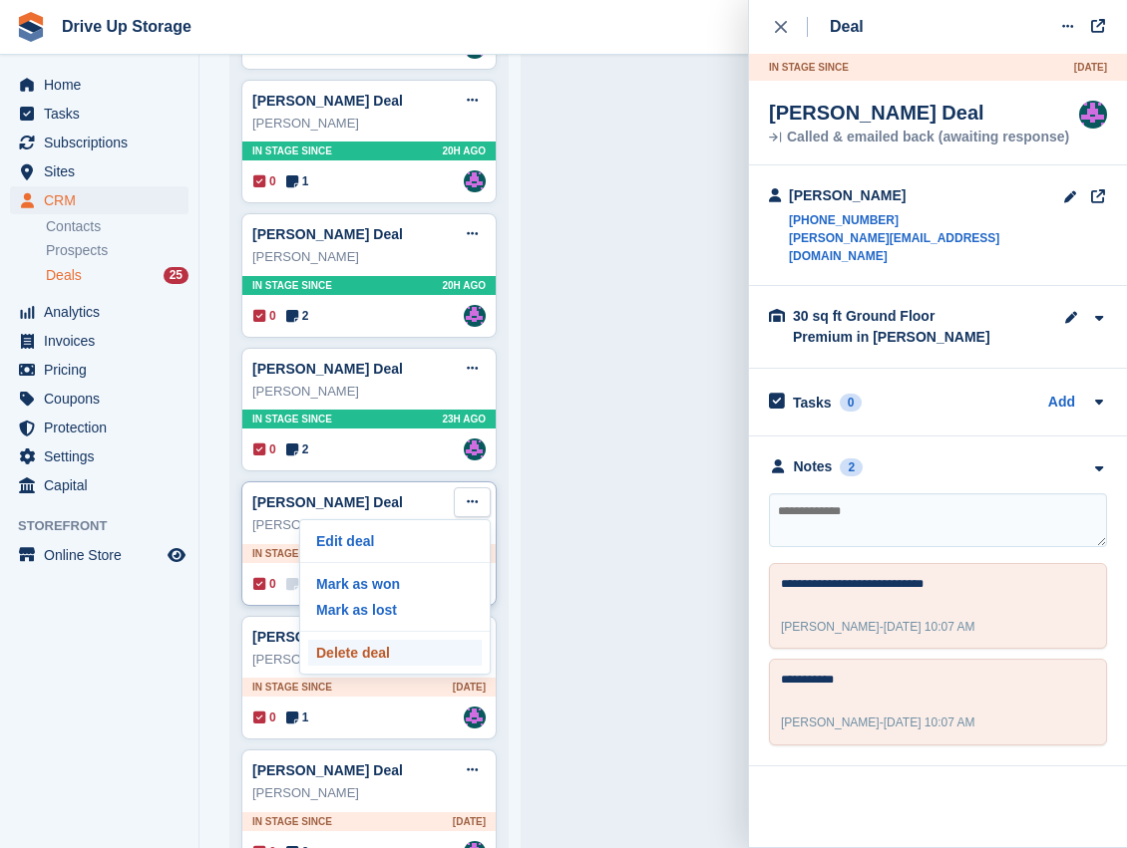
click at [388, 646] on p "Delete deal" at bounding box center [394, 653] width 173 height 26
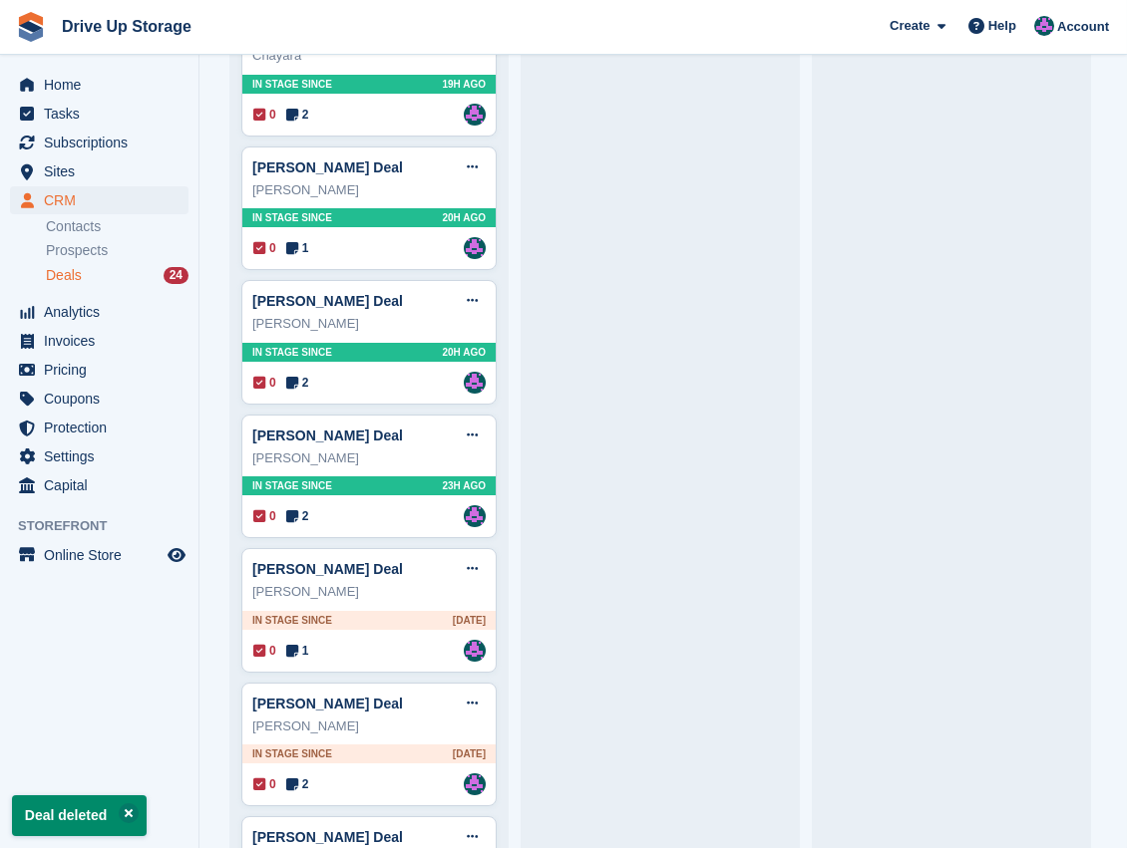
scroll to position [1063, 0]
click at [437, 582] on div "[PERSON_NAME]" at bounding box center [368, 592] width 233 height 20
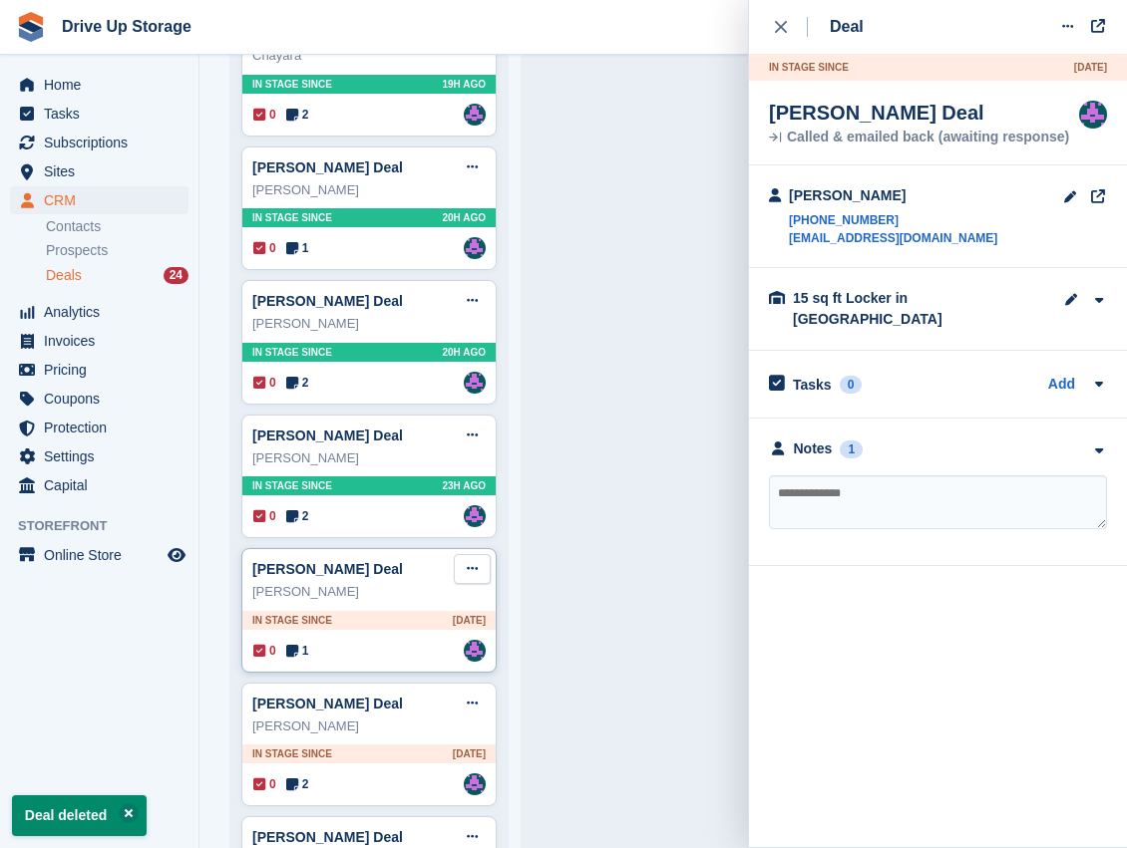
click at [463, 563] on button at bounding box center [472, 569] width 37 height 30
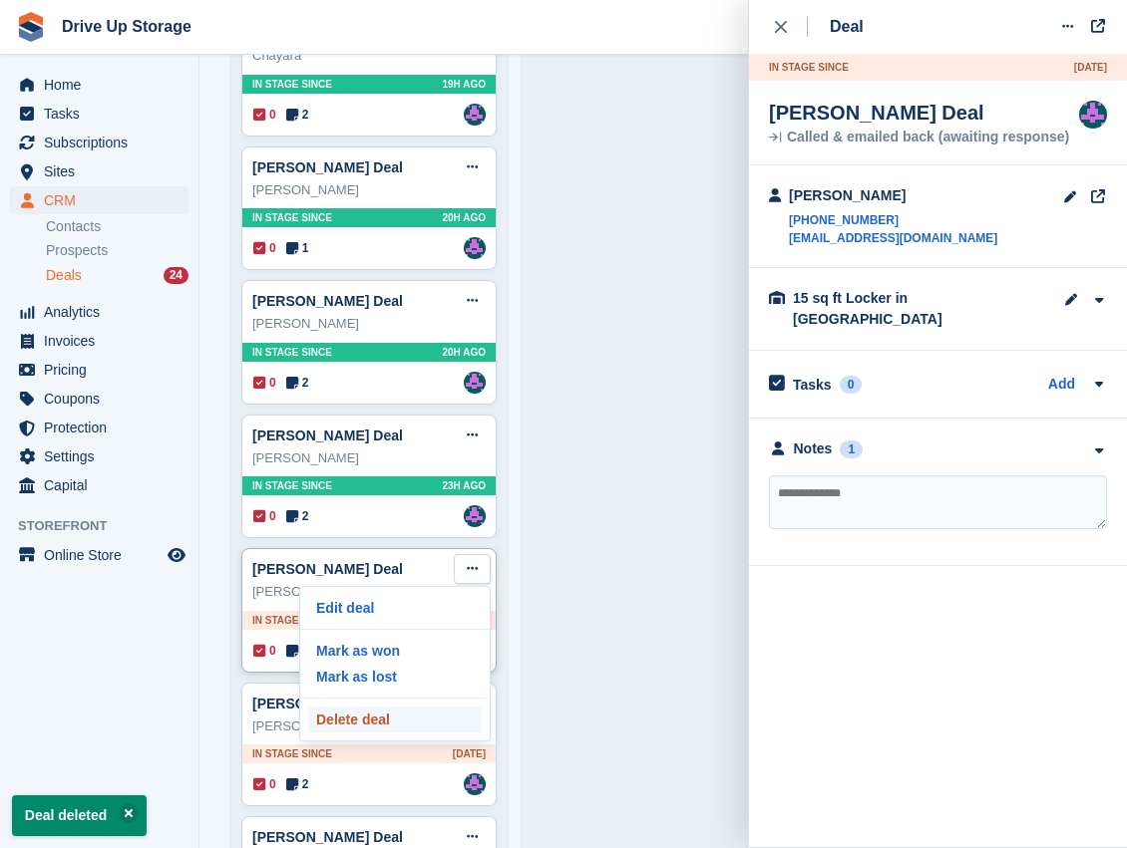
click at [372, 722] on p "Delete deal" at bounding box center [394, 720] width 173 height 26
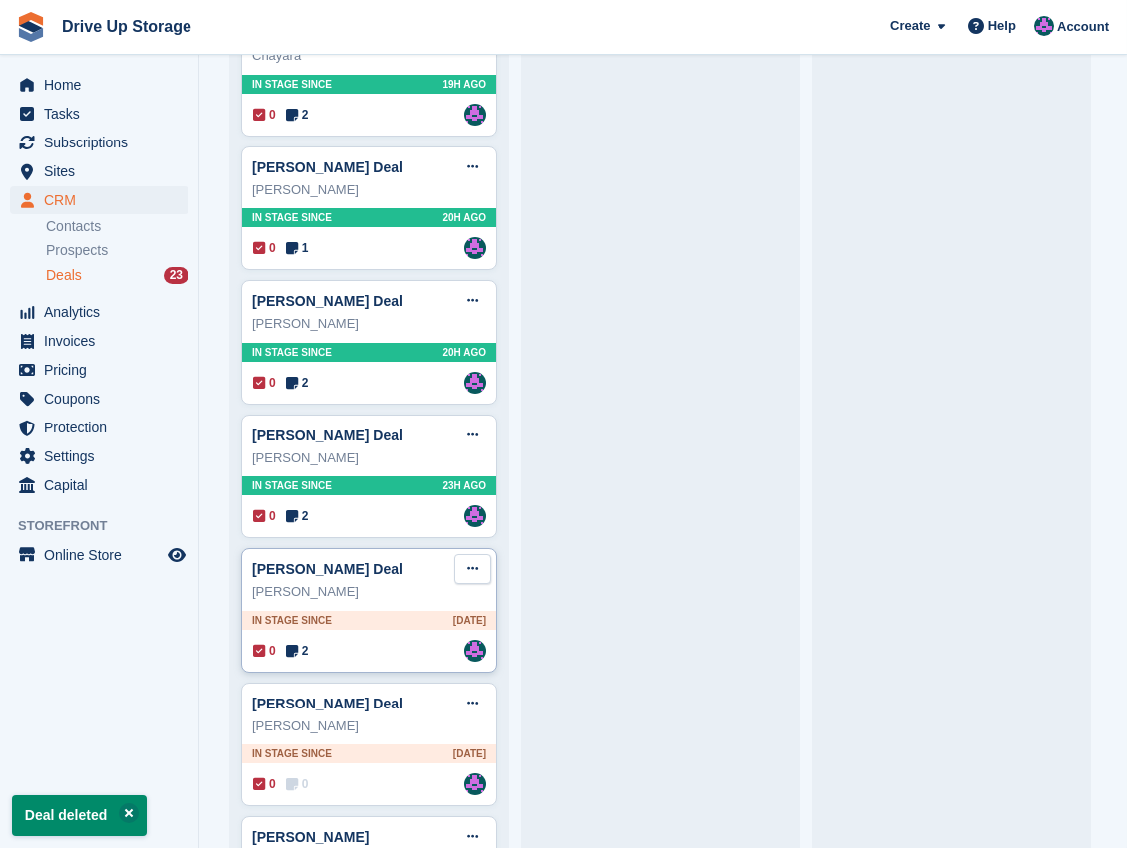
click at [472, 563] on icon at bounding box center [472, 568] width 11 height 13
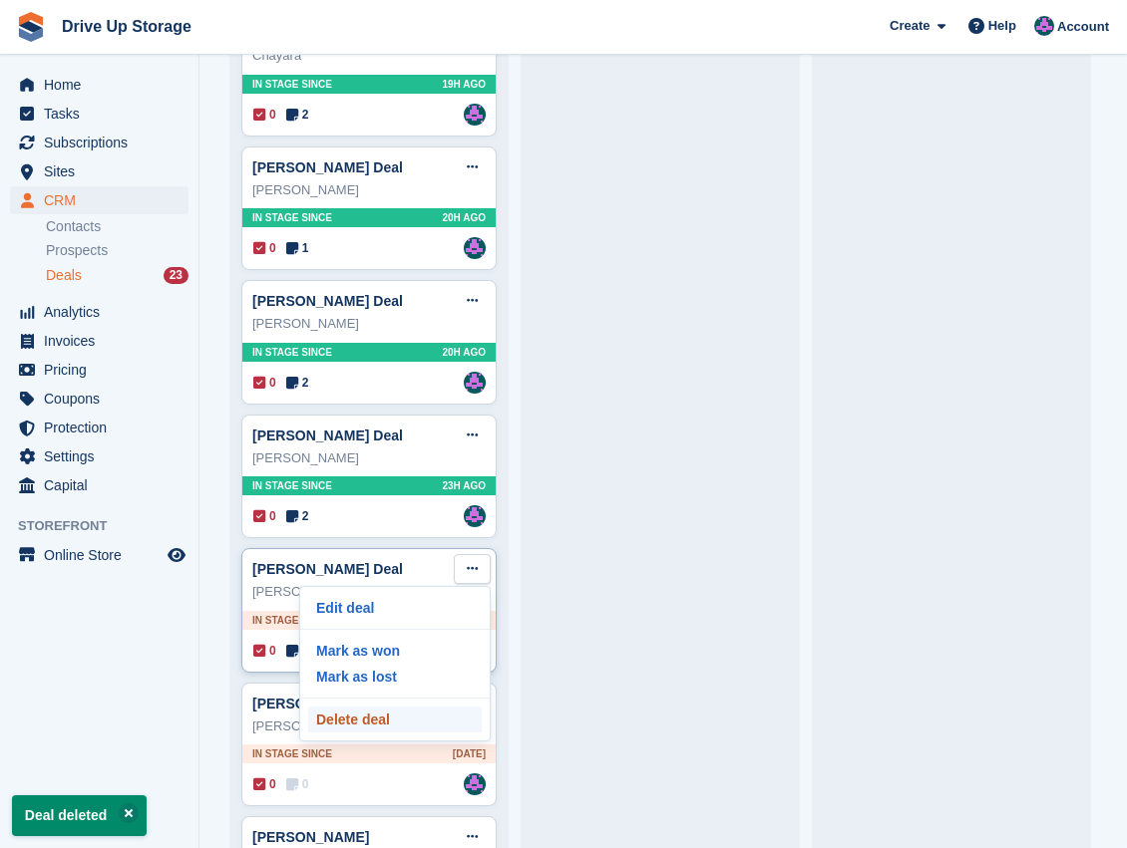
click at [406, 712] on p "Delete deal" at bounding box center [394, 720] width 173 height 26
click at [410, 568] on div "[PERSON_NAME] Deal Edit deal [PERSON_NAME] as won [PERSON_NAME] as lost Delete …" at bounding box center [368, 569] width 233 height 30
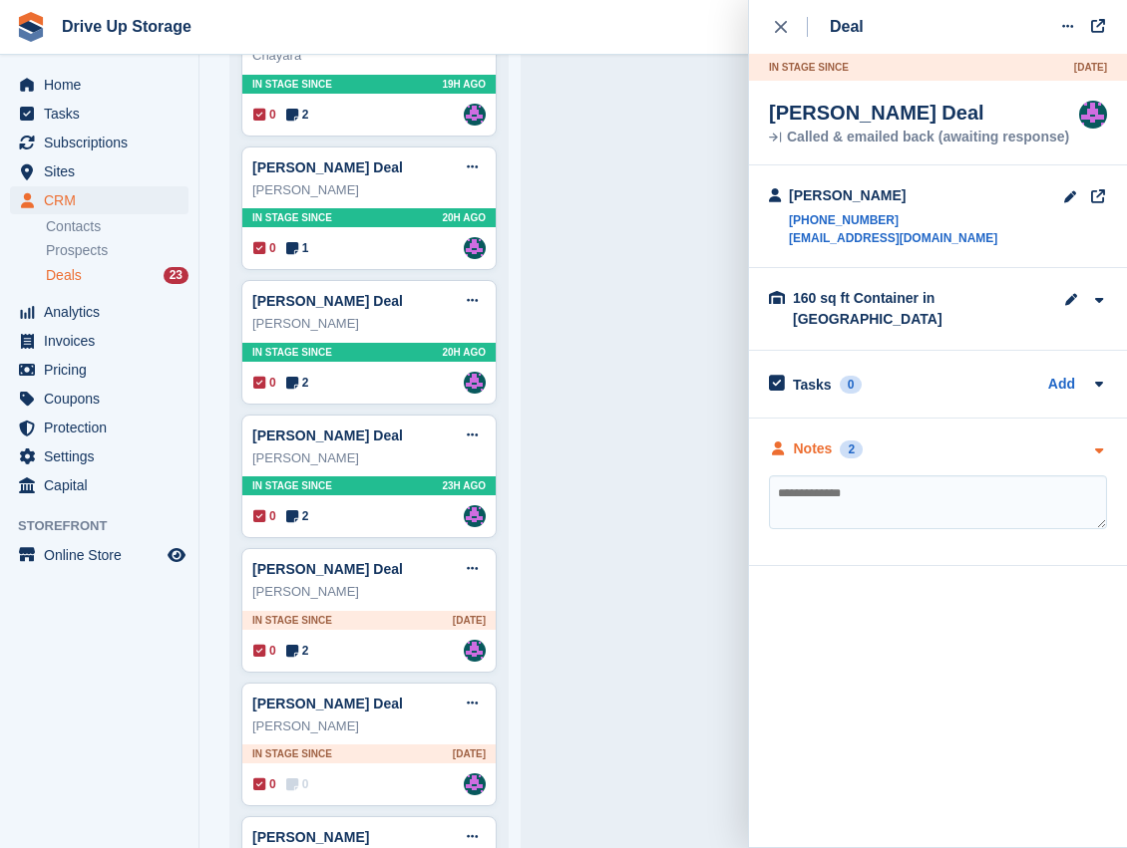
click at [1101, 445] on icon "button" at bounding box center [1098, 451] width 17 height 13
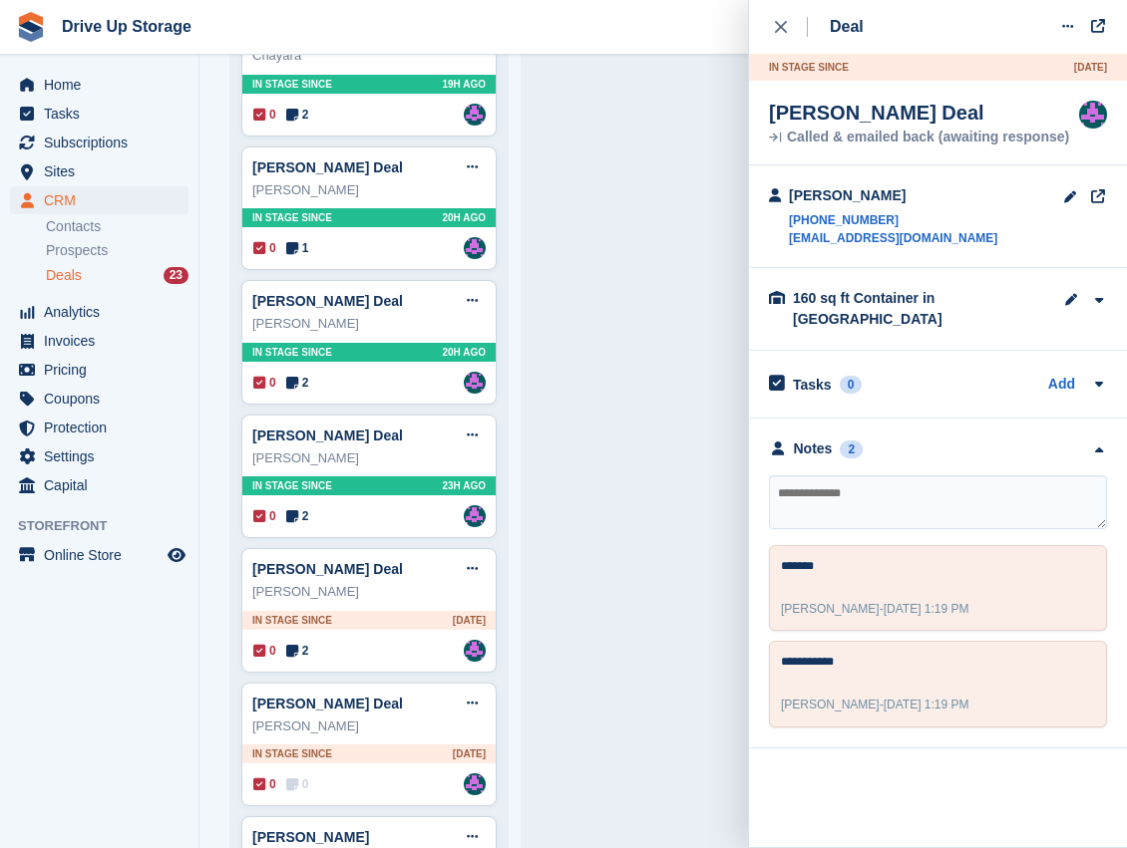
click at [864, 490] on textarea at bounding box center [938, 503] width 338 height 54
type textarea "*******"
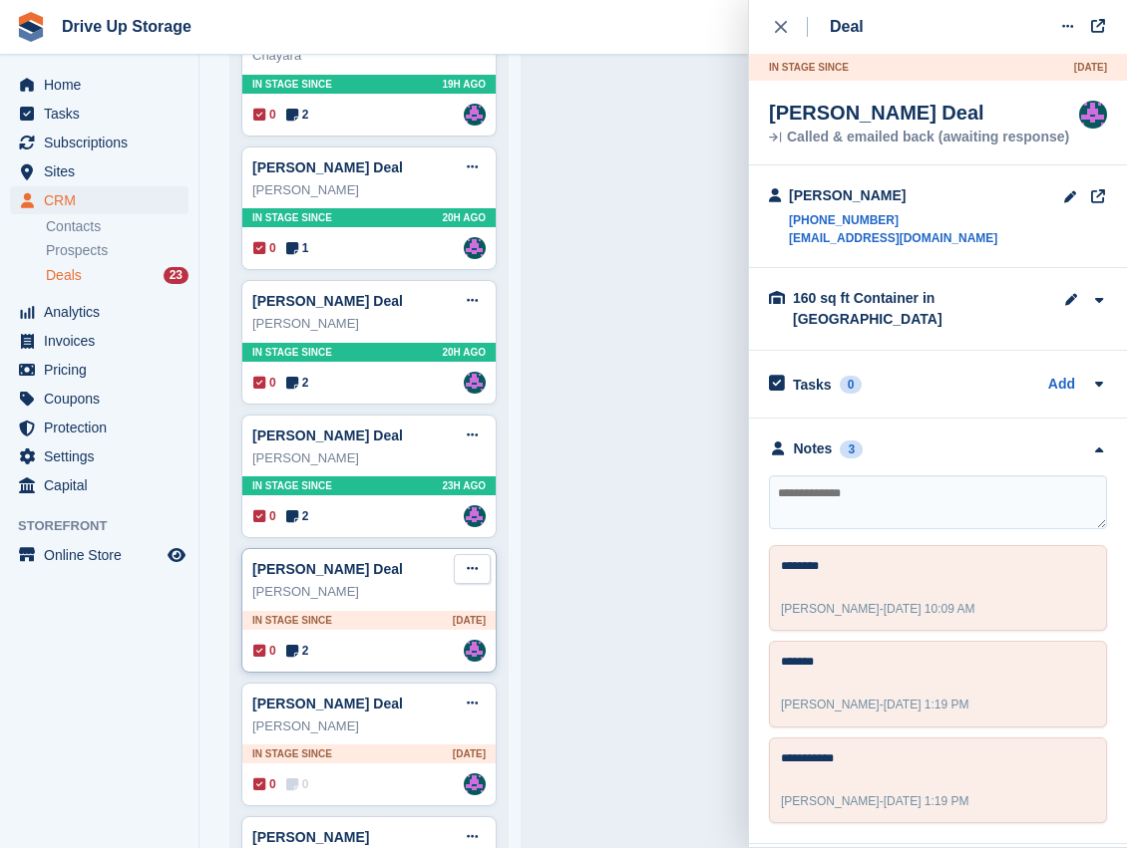
click at [486, 560] on button at bounding box center [472, 569] width 37 height 30
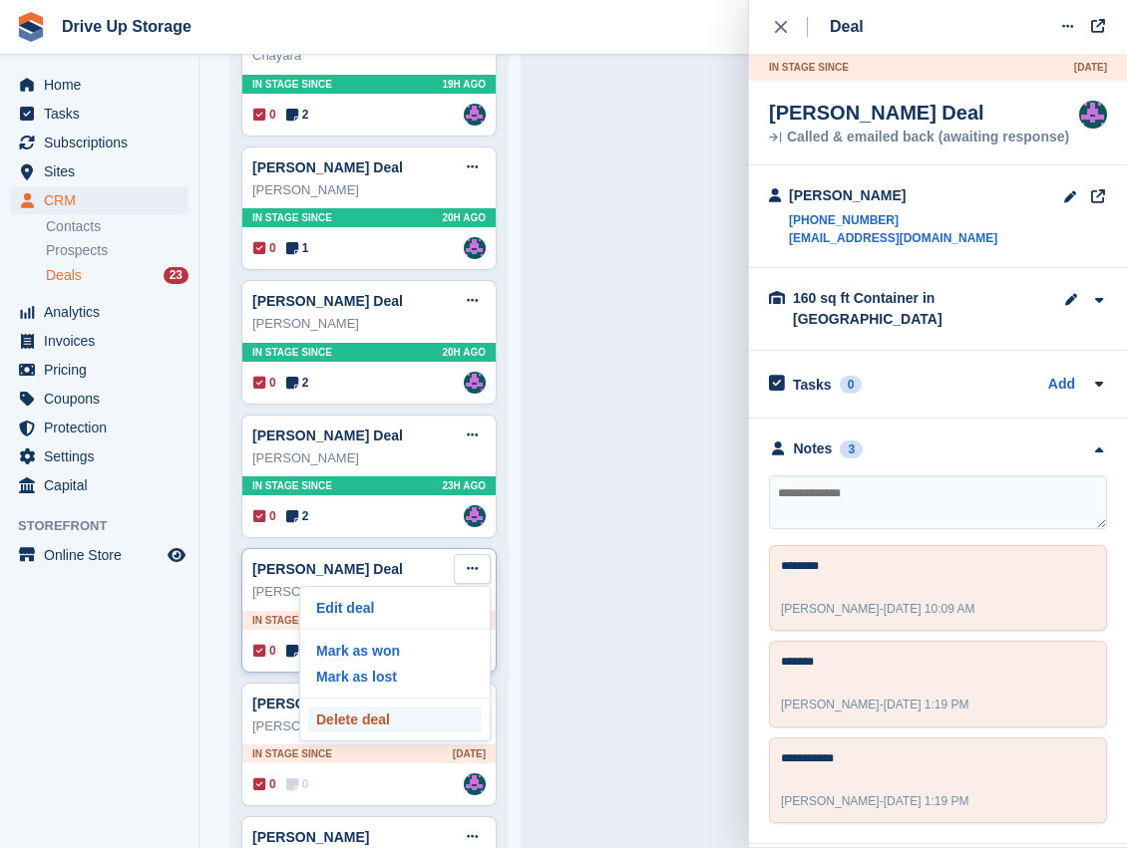
click at [407, 708] on p "Delete deal" at bounding box center [394, 720] width 173 height 26
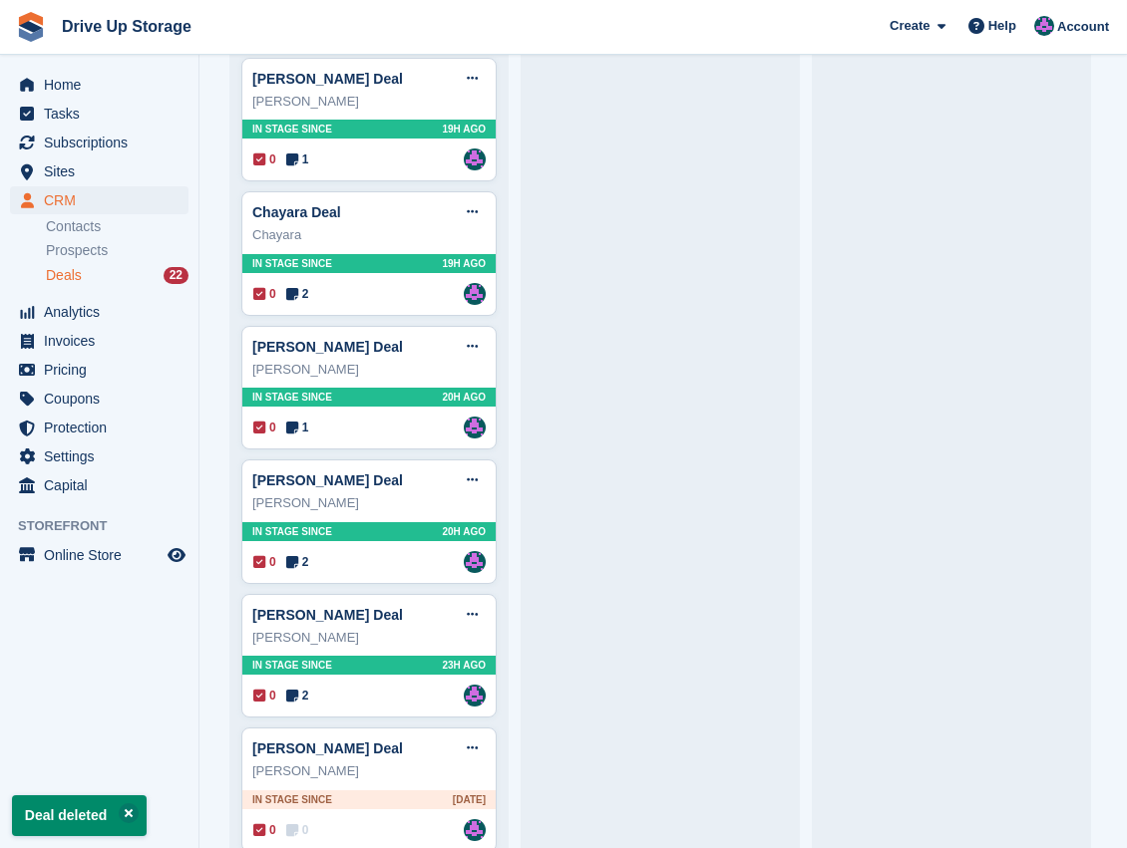
scroll to position [930, 0]
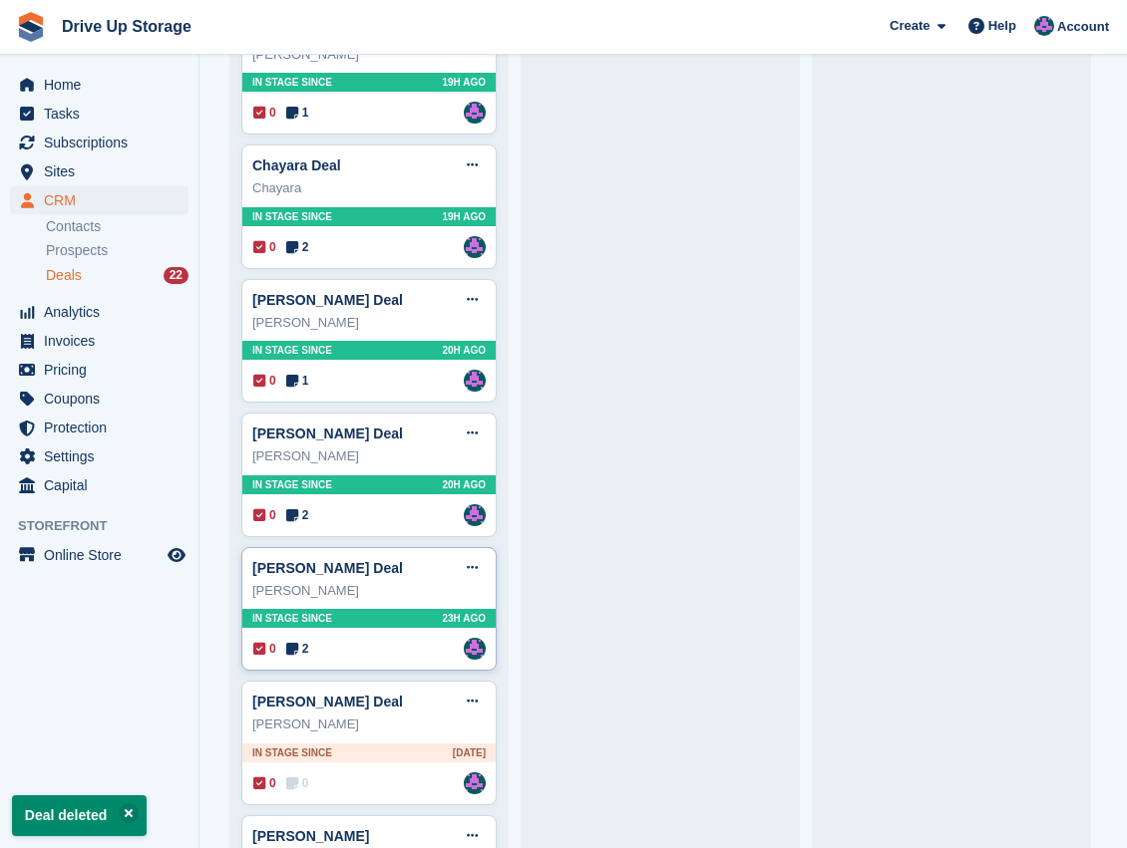
click at [433, 570] on div "[PERSON_NAME] Deal Edit deal [PERSON_NAME] as won [PERSON_NAME] as lost Delete …" at bounding box center [368, 568] width 233 height 30
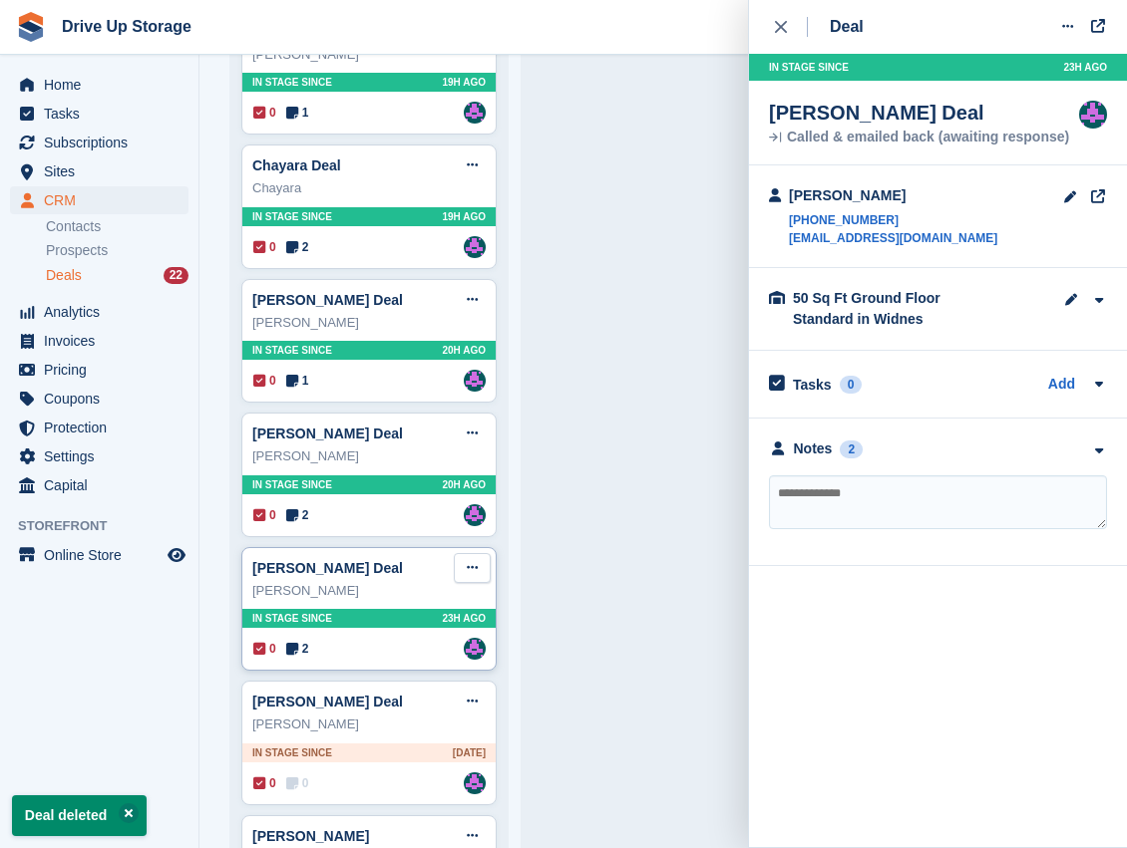
click at [465, 562] on button at bounding box center [472, 568] width 37 height 30
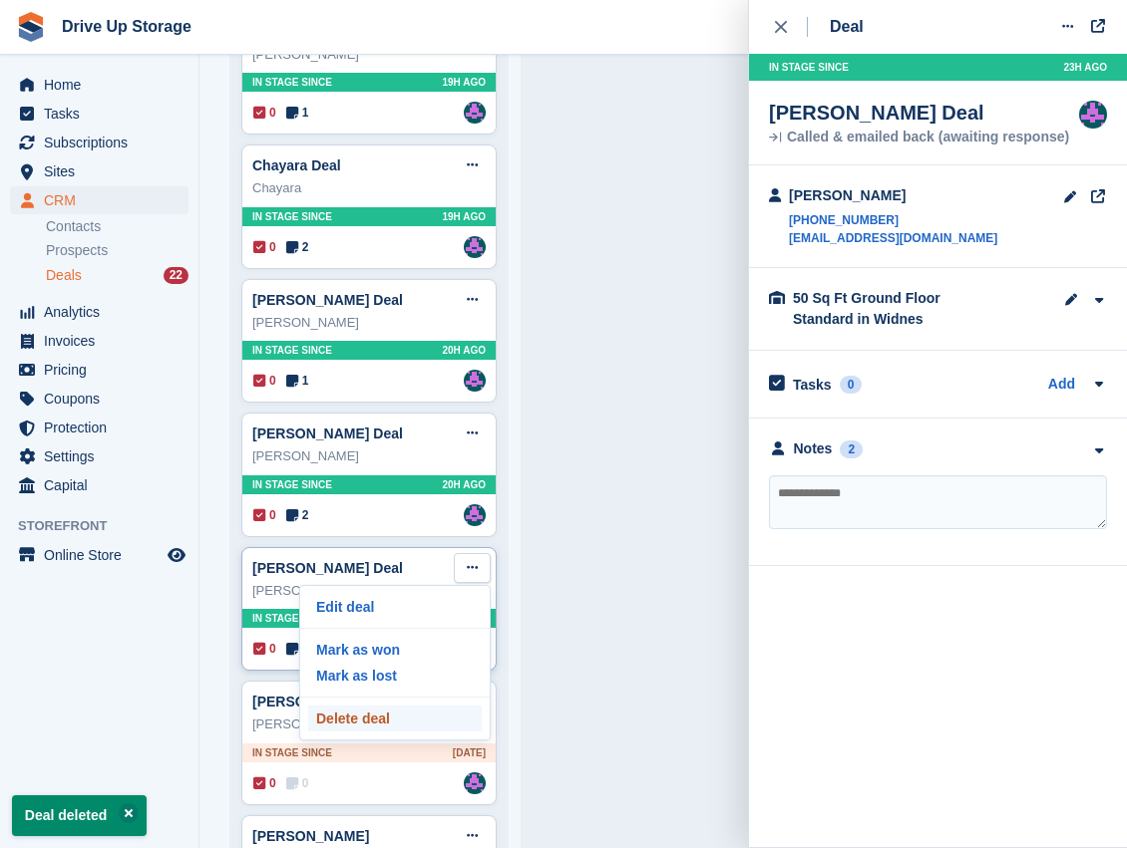
click at [373, 716] on p "Delete deal" at bounding box center [394, 719] width 173 height 26
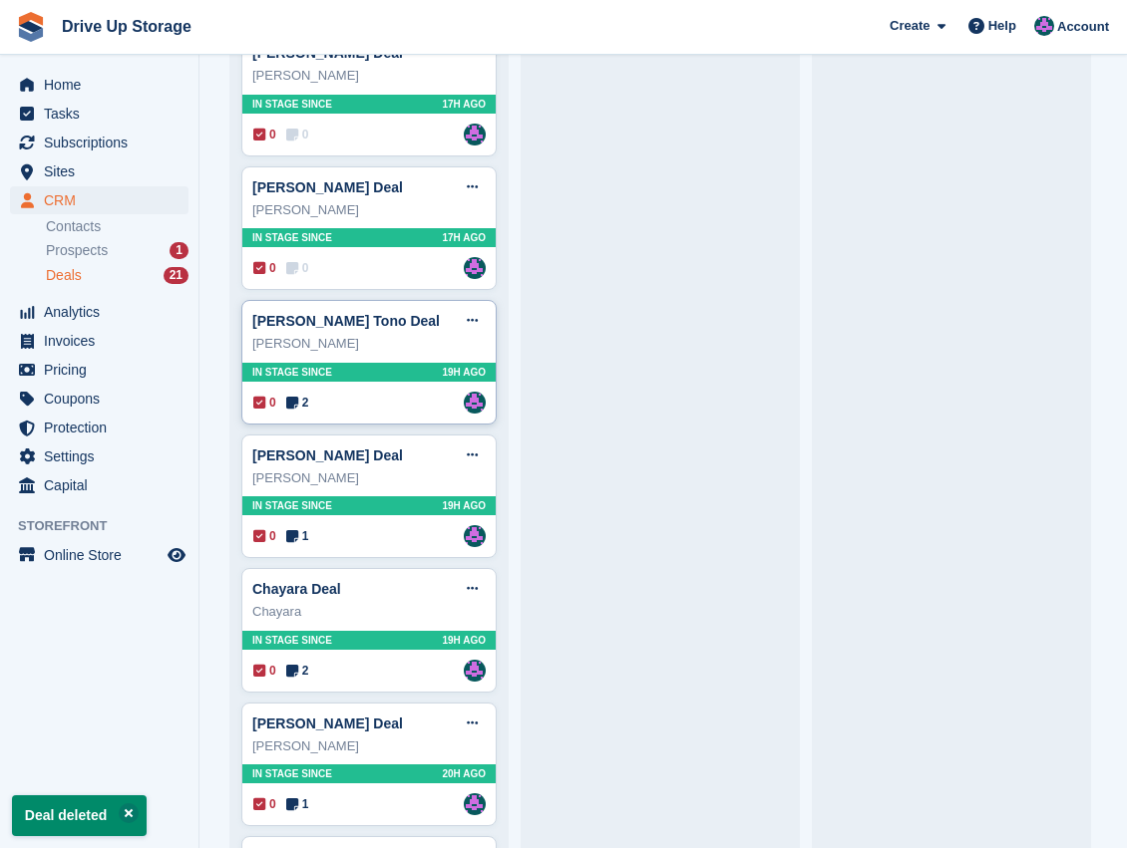
scroll to position [531, 0]
